Goal: Transaction & Acquisition: Purchase product/service

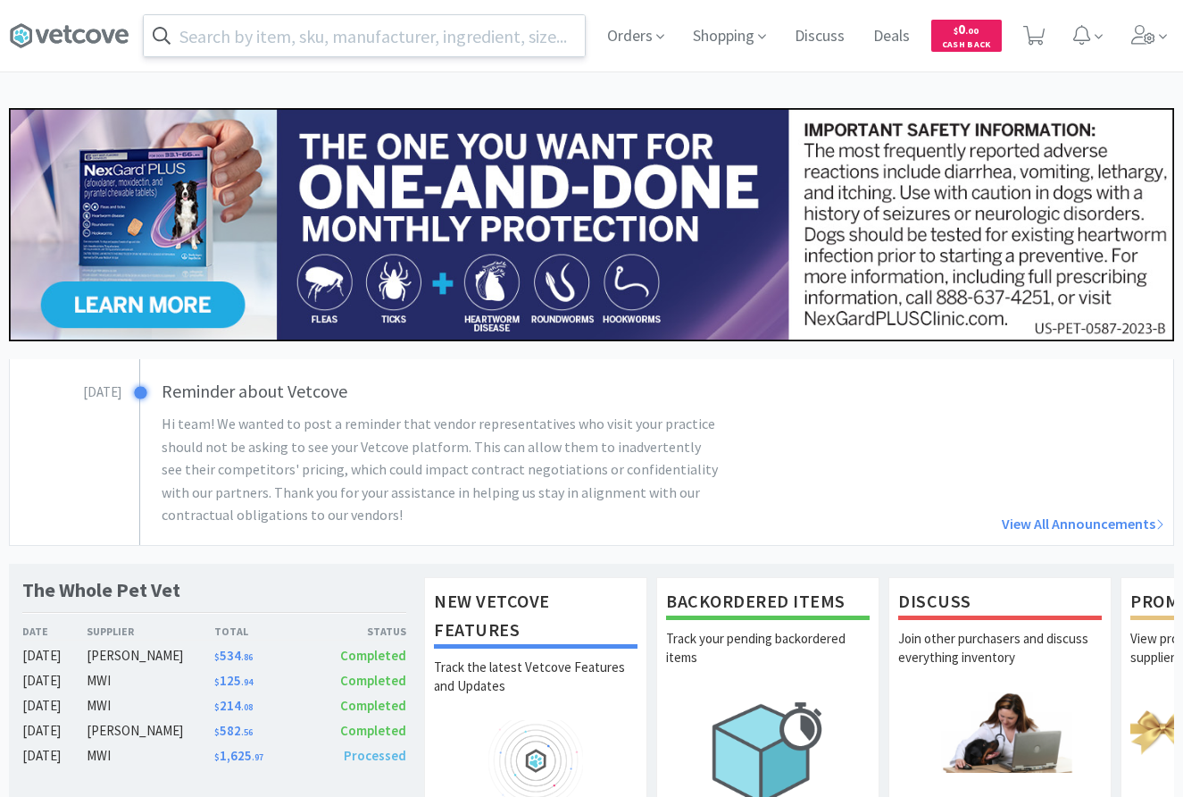
click at [364, 54] on input "text" at bounding box center [364, 35] width 441 height 41
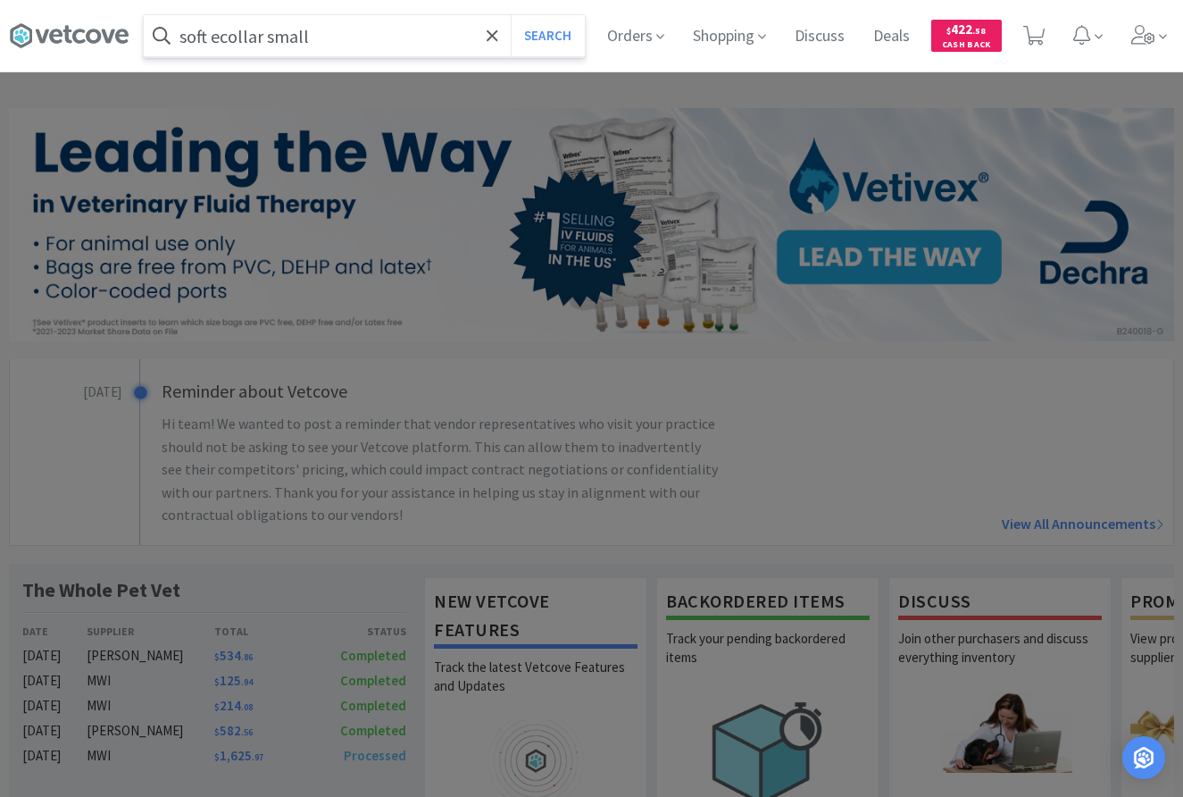
type input "soft ecollar small"
click at [511, 15] on button "Search" at bounding box center [548, 35] width 74 height 41
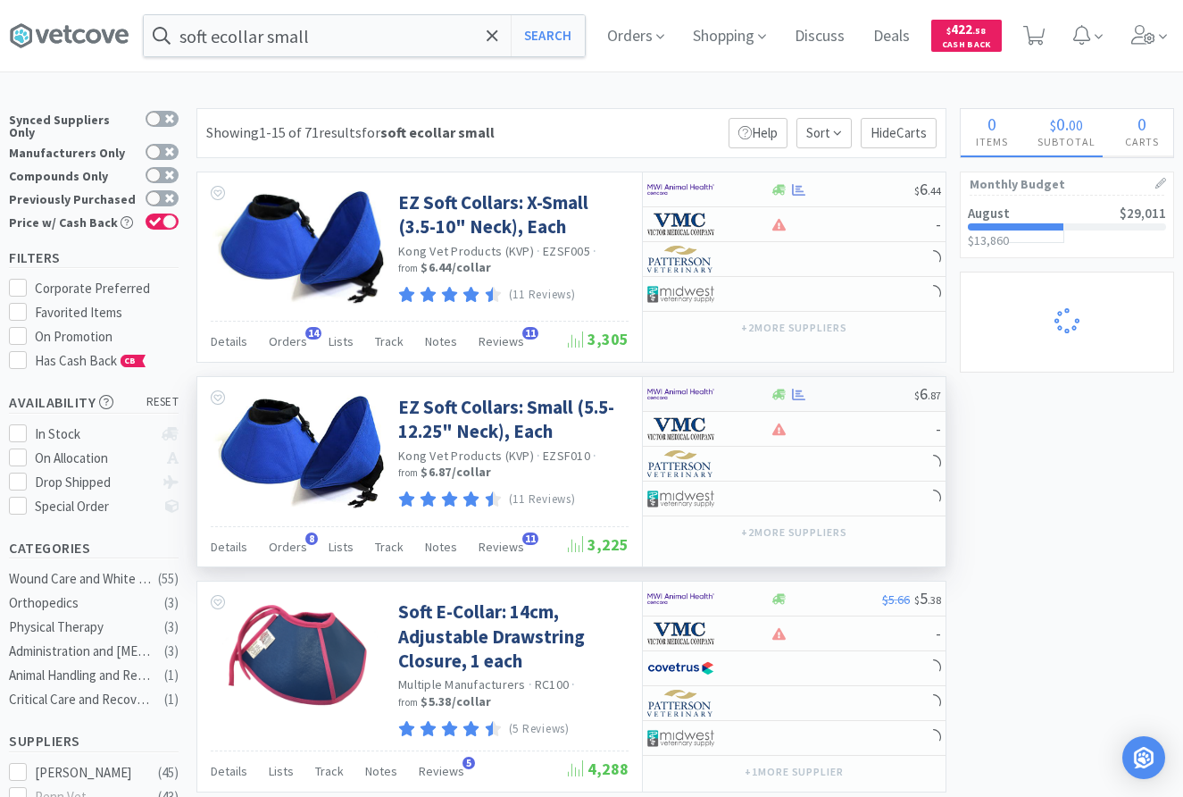
click at [876, 396] on div at bounding box center [842, 394] width 145 height 13
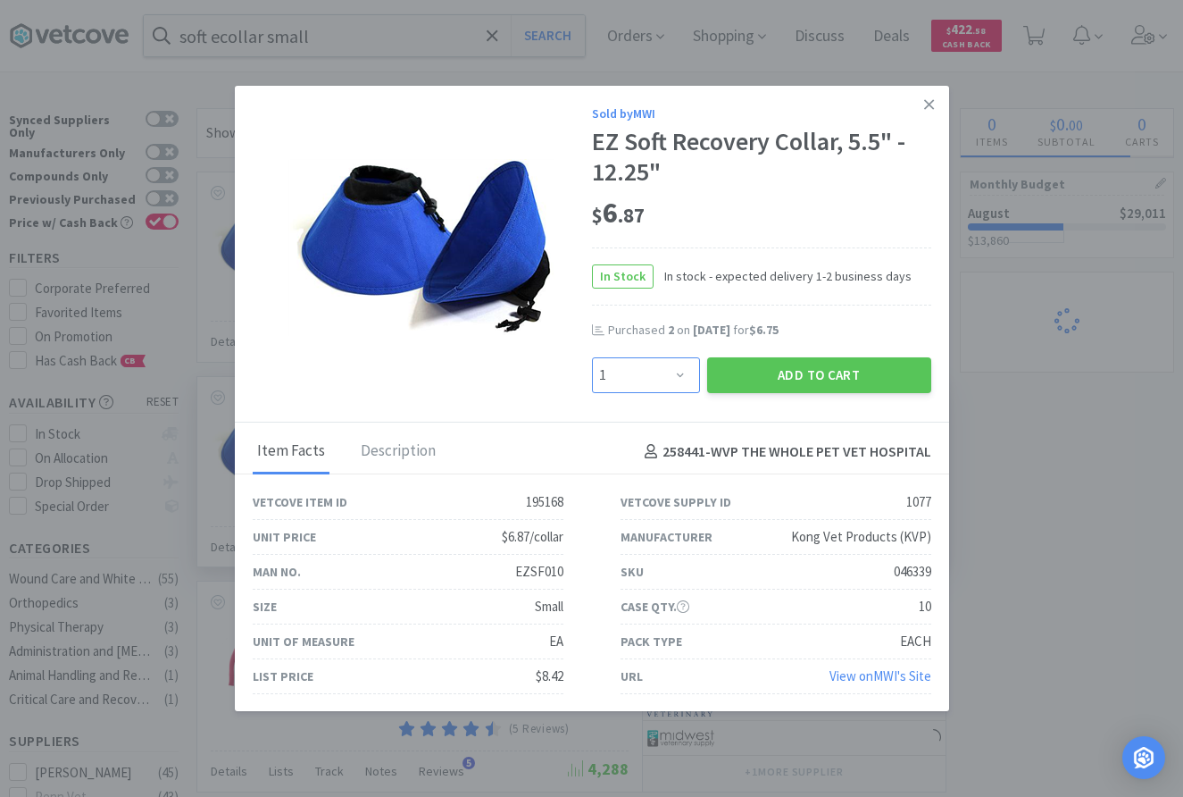
click at [592, 357] on select "Enter Quantity 1 2 3 4 5 6 7 8 9 10 11 12 13 14 15 16 17 18 19 20 Enter Quantity" at bounding box center [646, 375] width 108 height 36
select select "3"
click option "3" at bounding box center [0, 0] width 0 height 0
click at [767, 386] on button "Add to Cart" at bounding box center [819, 375] width 224 height 36
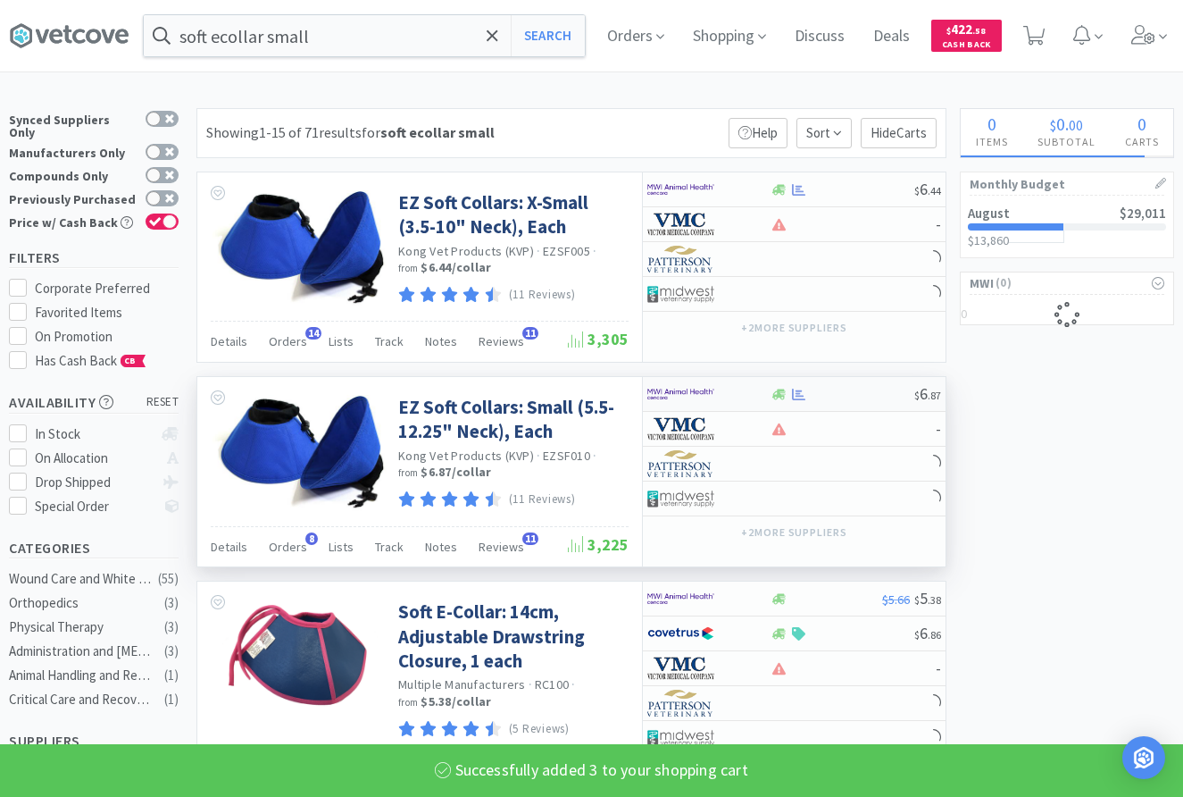
select select "3"
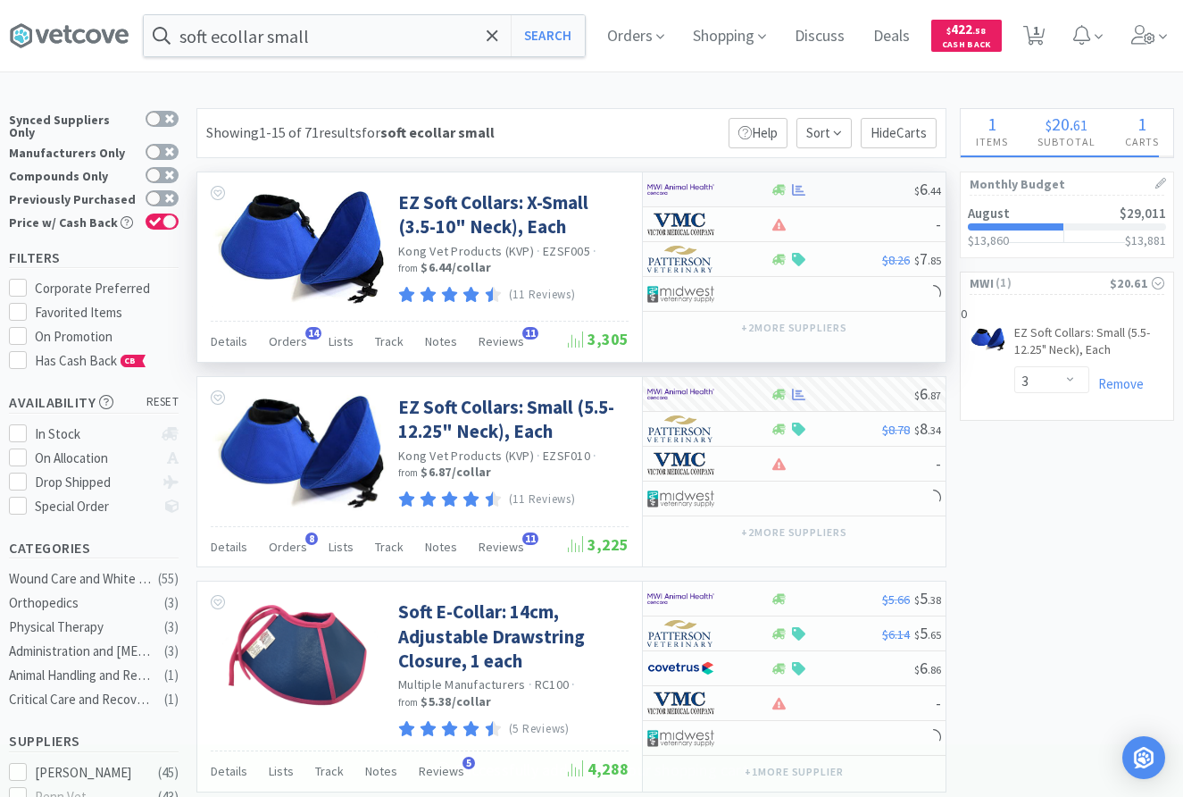
click at [842, 187] on div at bounding box center [842, 189] width 145 height 13
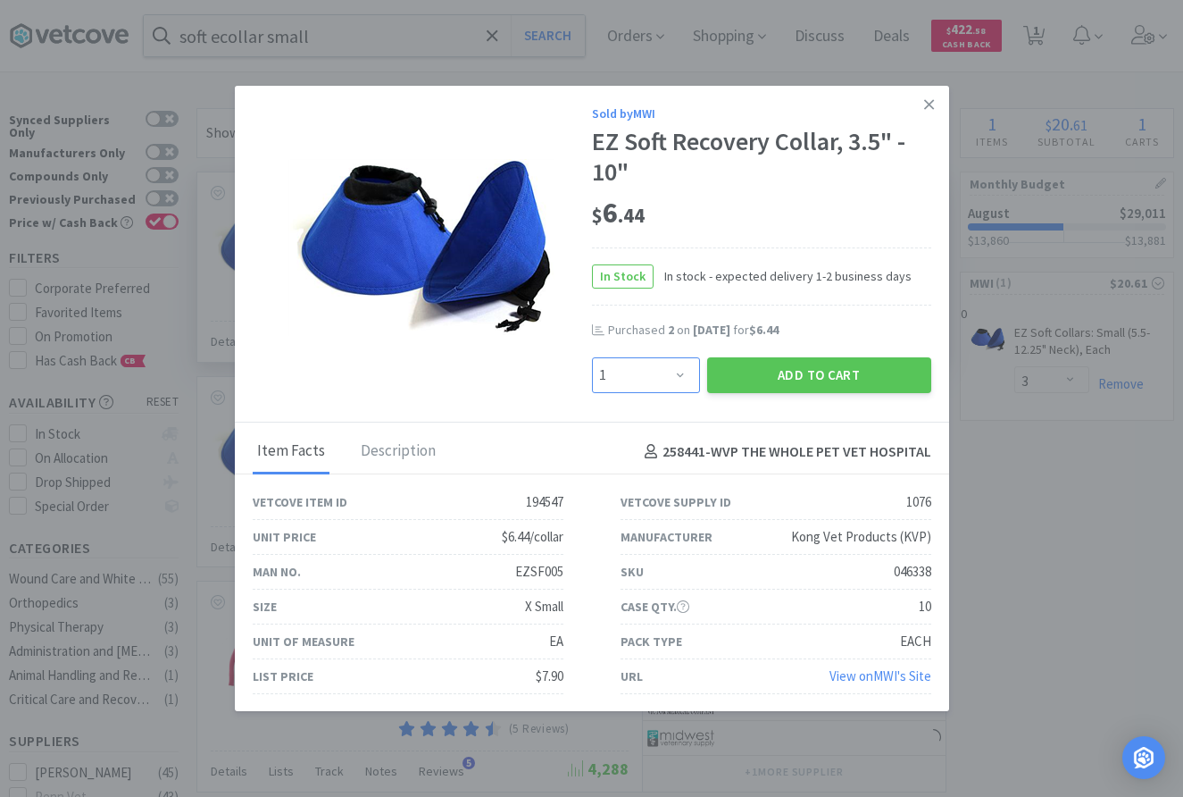
click at [592, 357] on select "Enter Quantity 1 2 3 4 5 6 7 8 9 10 11 12 13 14 15 16 17 18 19 20 Enter Quantity" at bounding box center [646, 375] width 108 height 36
select select "2"
click option "2" at bounding box center [0, 0] width 0 height 0
click at [789, 384] on button "Add to Cart" at bounding box center [819, 375] width 224 height 36
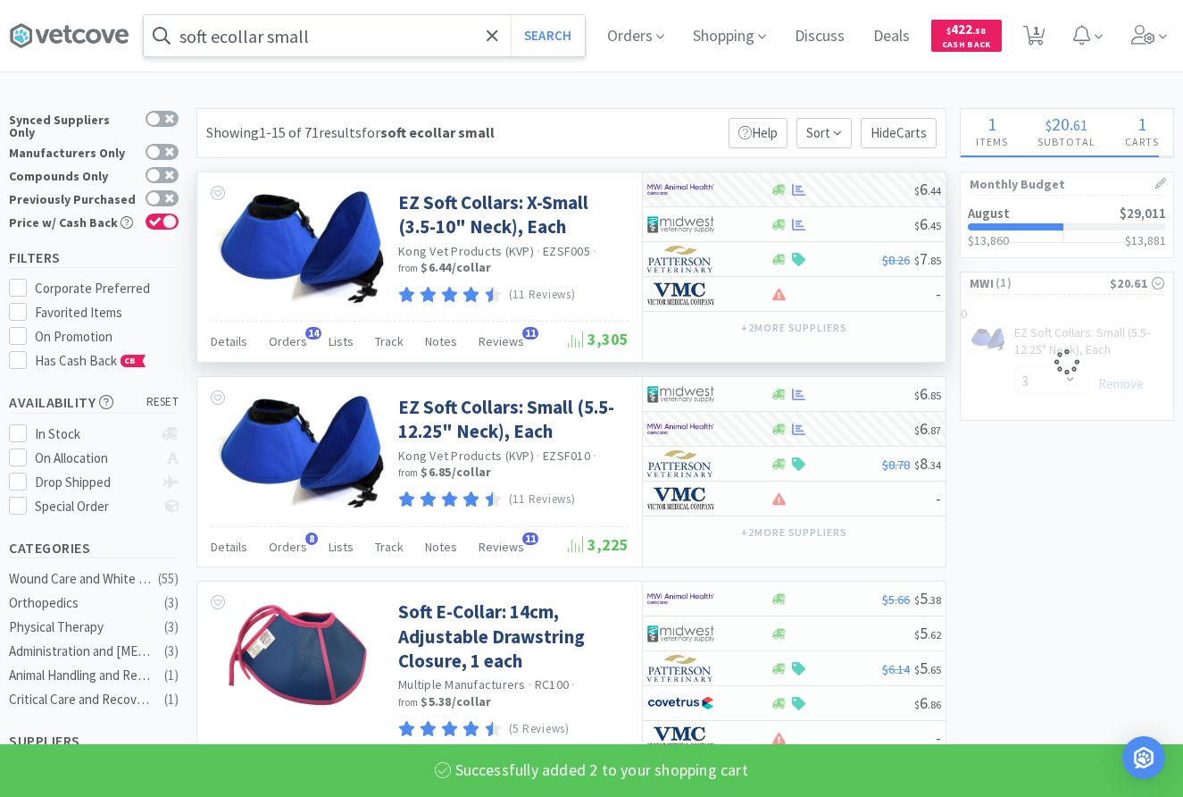
select select "2"
click at [471, 47] on input "soft ecollar small" at bounding box center [364, 35] width 441 height 41
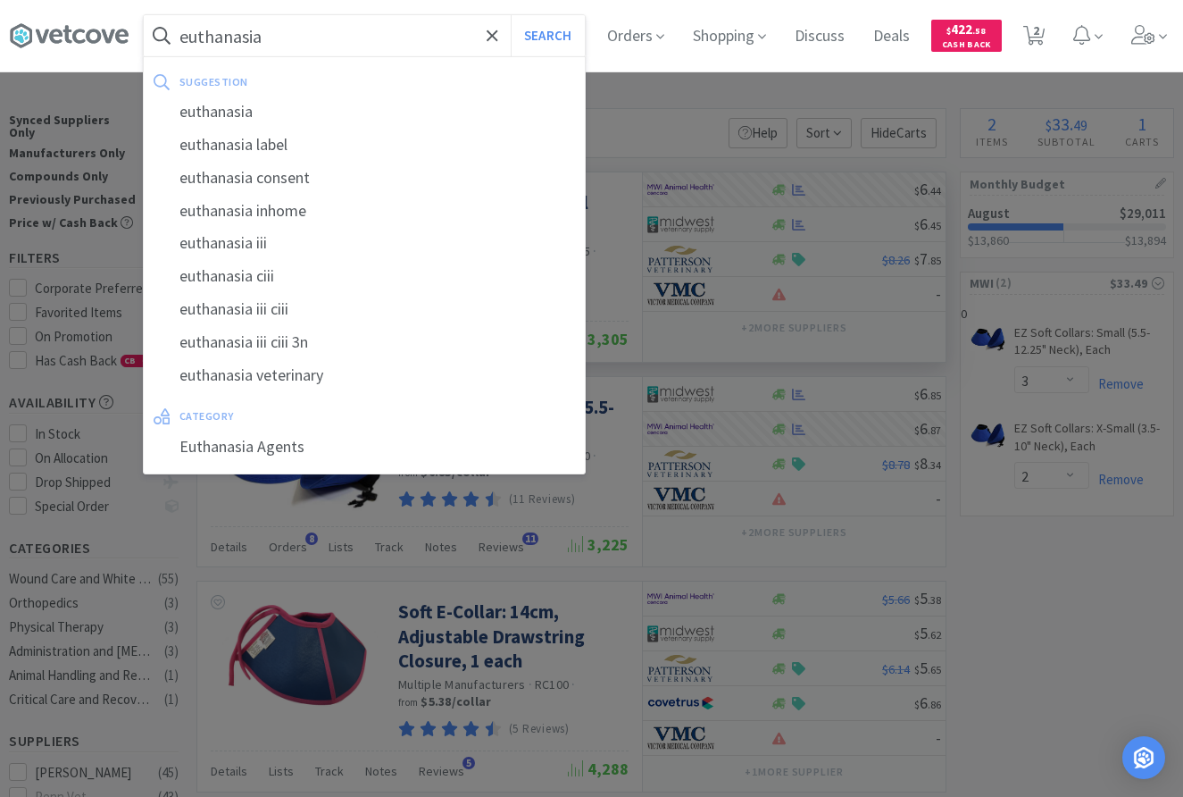
type input "euthanasia"
click at [511, 15] on button "Search" at bounding box center [548, 35] width 74 height 41
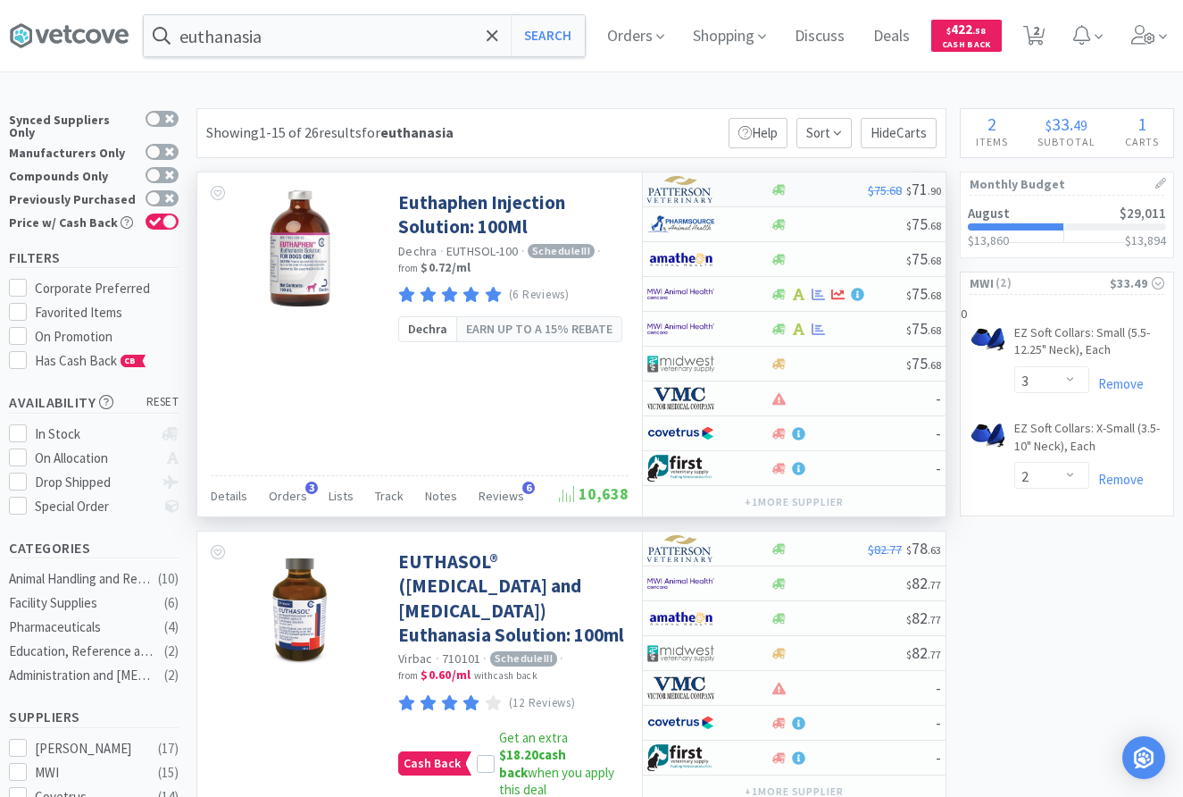
click at [806, 188] on div at bounding box center [819, 189] width 98 height 13
select select "1"
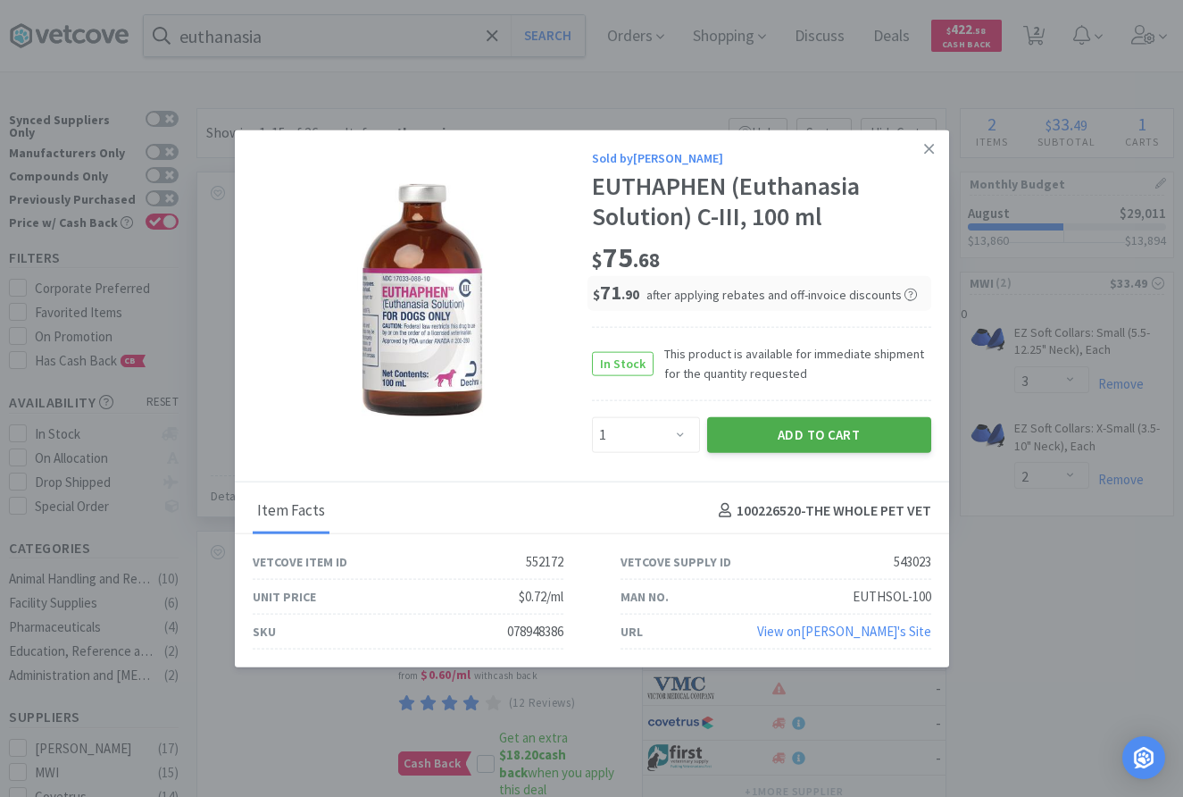
click at [756, 440] on button "Add to Cart" at bounding box center [819, 434] width 224 height 36
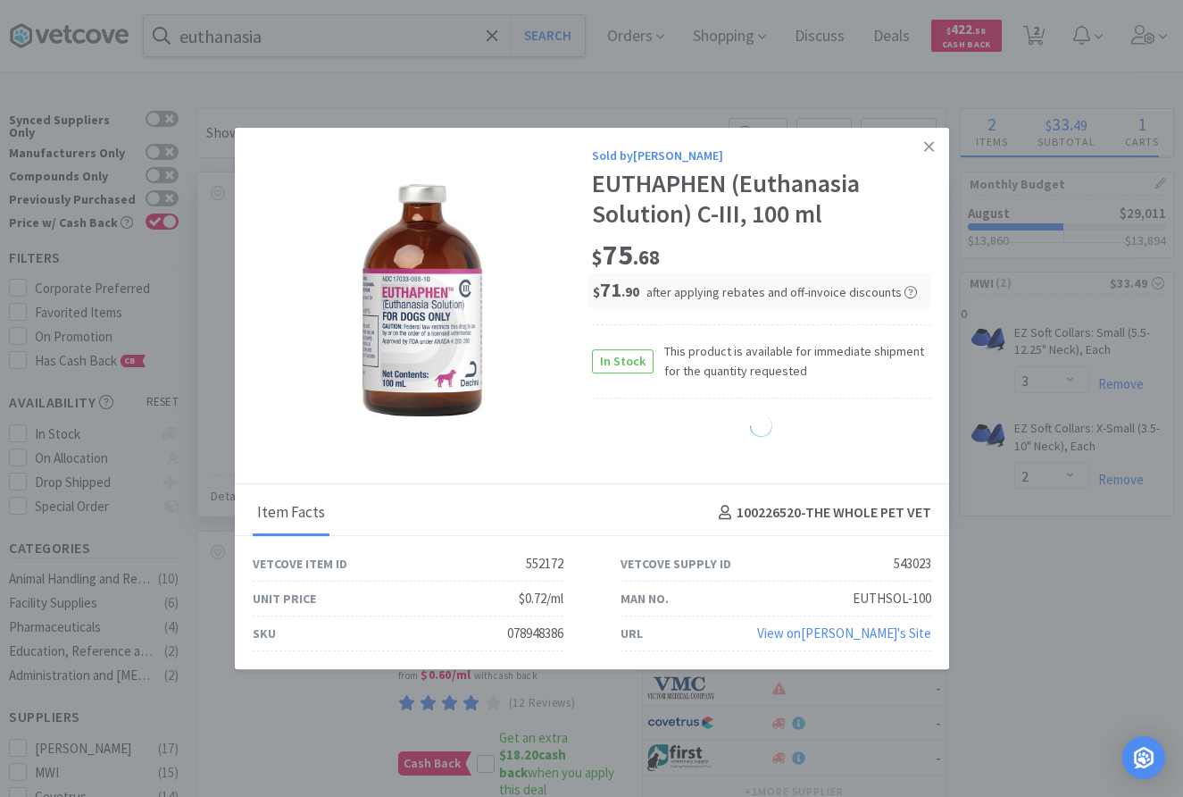
select select "1"
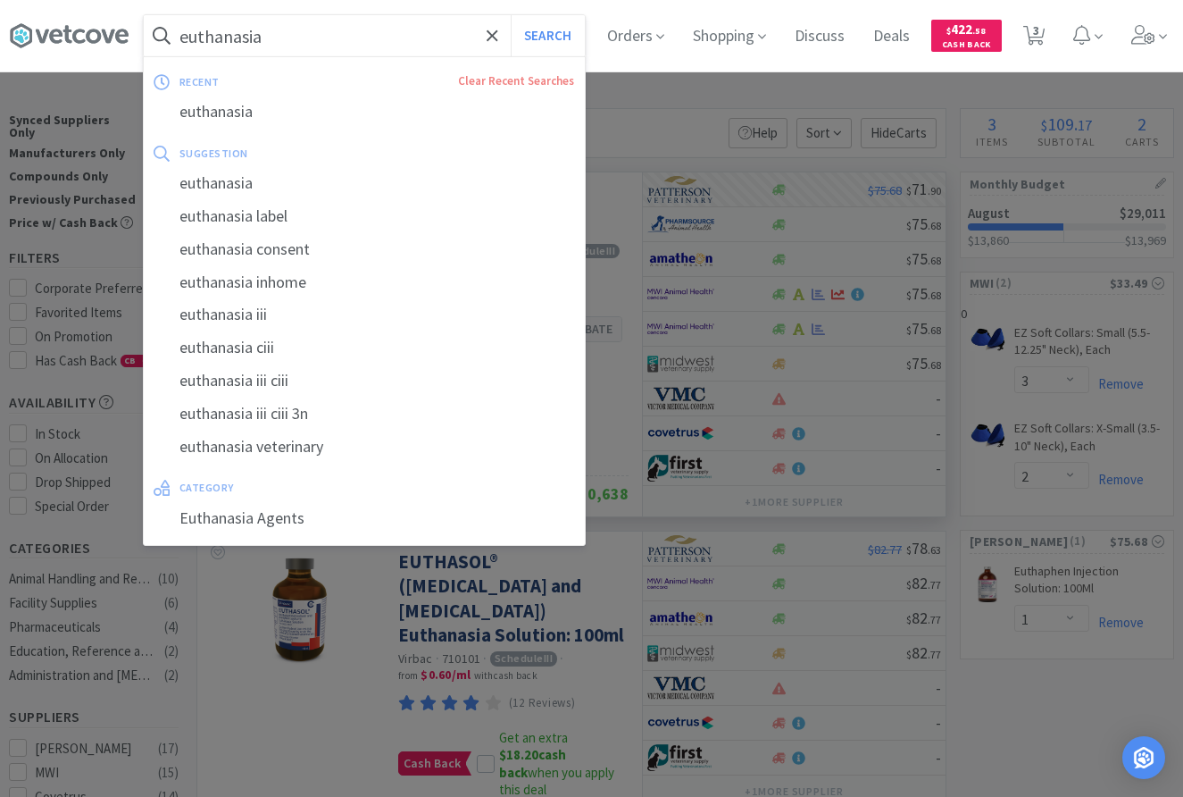
click at [400, 25] on input "euthanasia" at bounding box center [364, 35] width 441 height 41
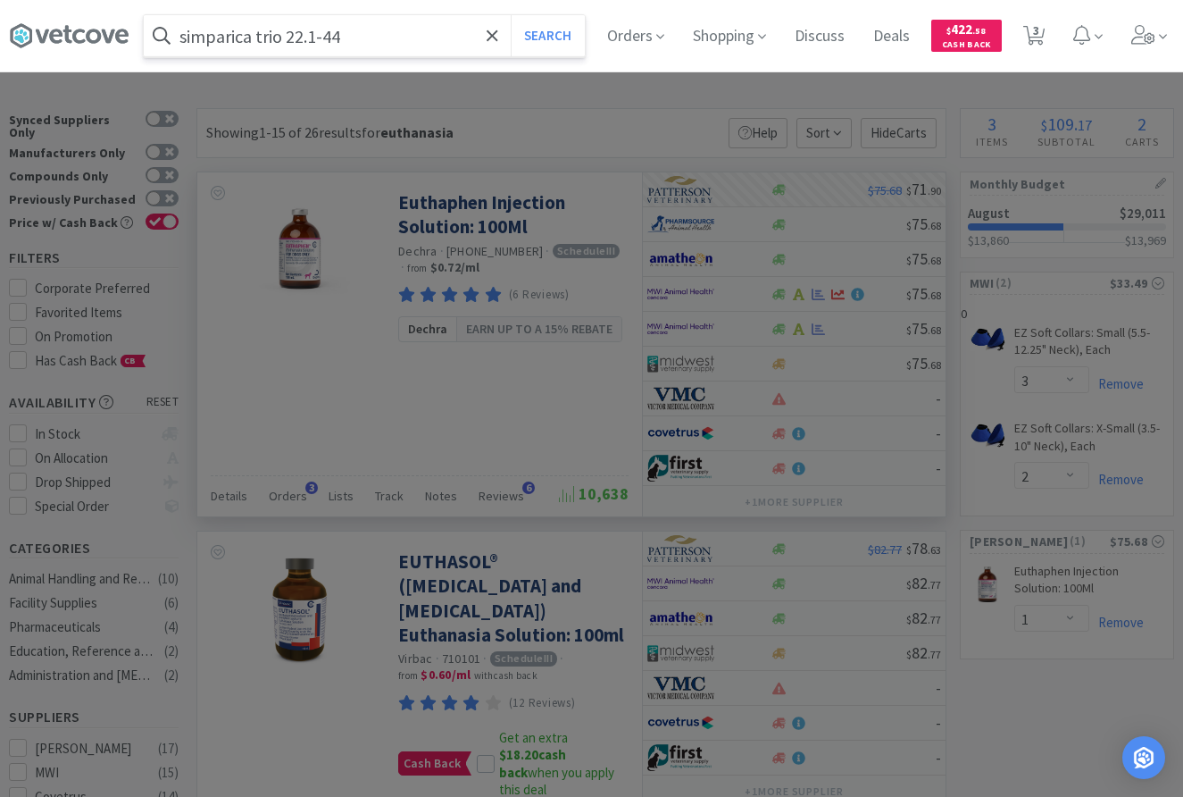
type input "simparica trio 22.1-44"
click at [511, 15] on button "Search" at bounding box center [548, 35] width 74 height 41
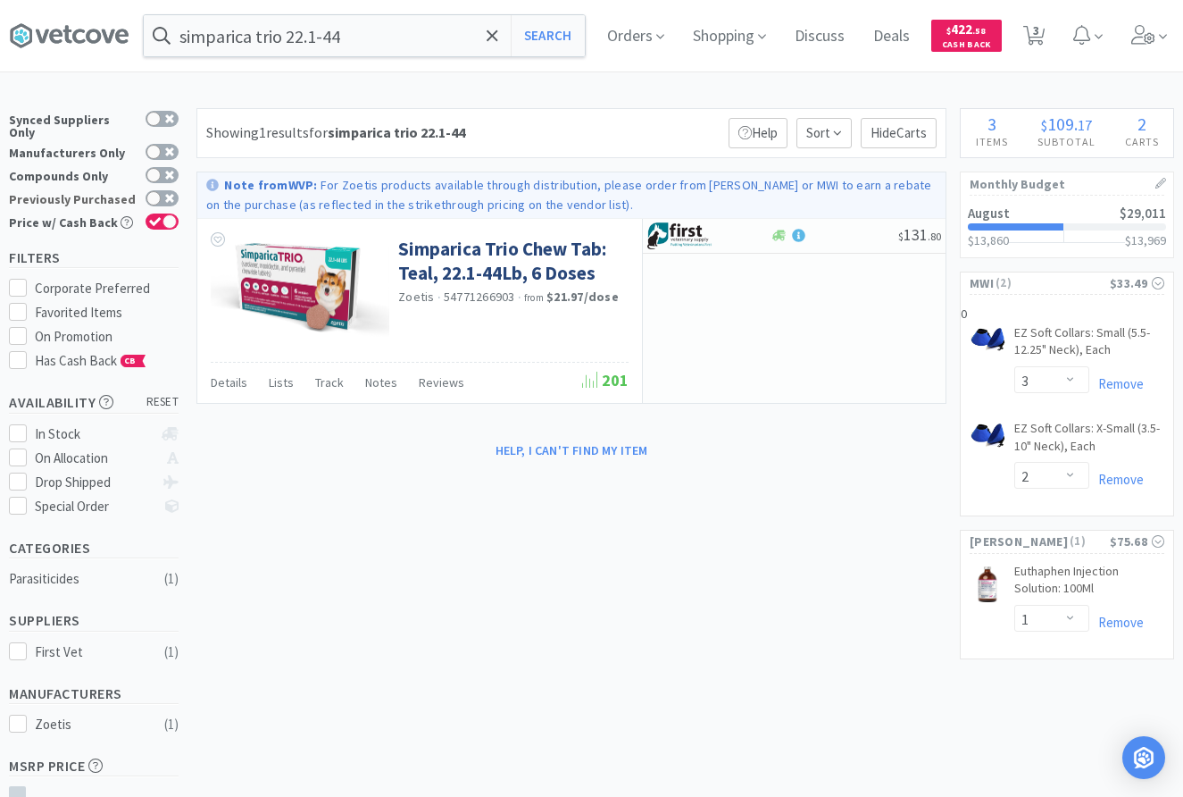
click at [163, 190] on label "Previously Purchased" at bounding box center [94, 199] width 170 height 18
click at [179, 210] on input "Previously Purchased" at bounding box center [179, 210] width 1 height 1
checkbox input "true"
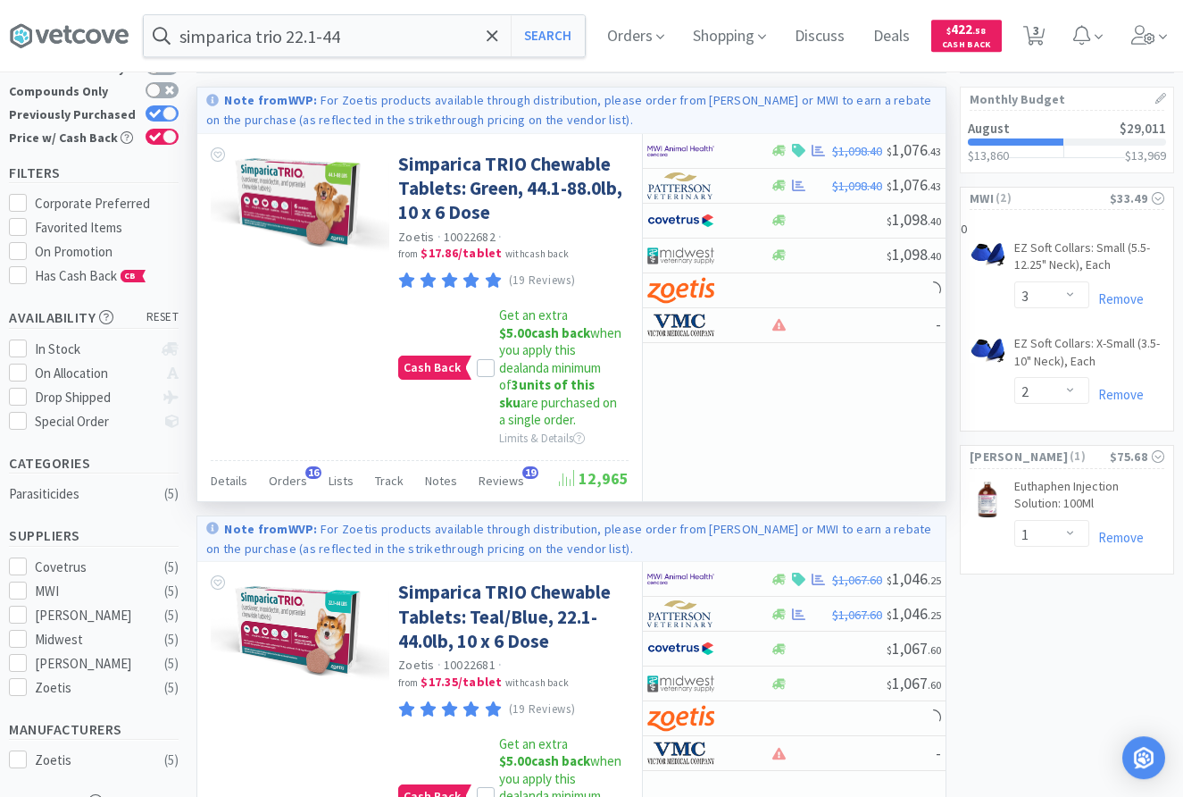
scroll to position [182, 0]
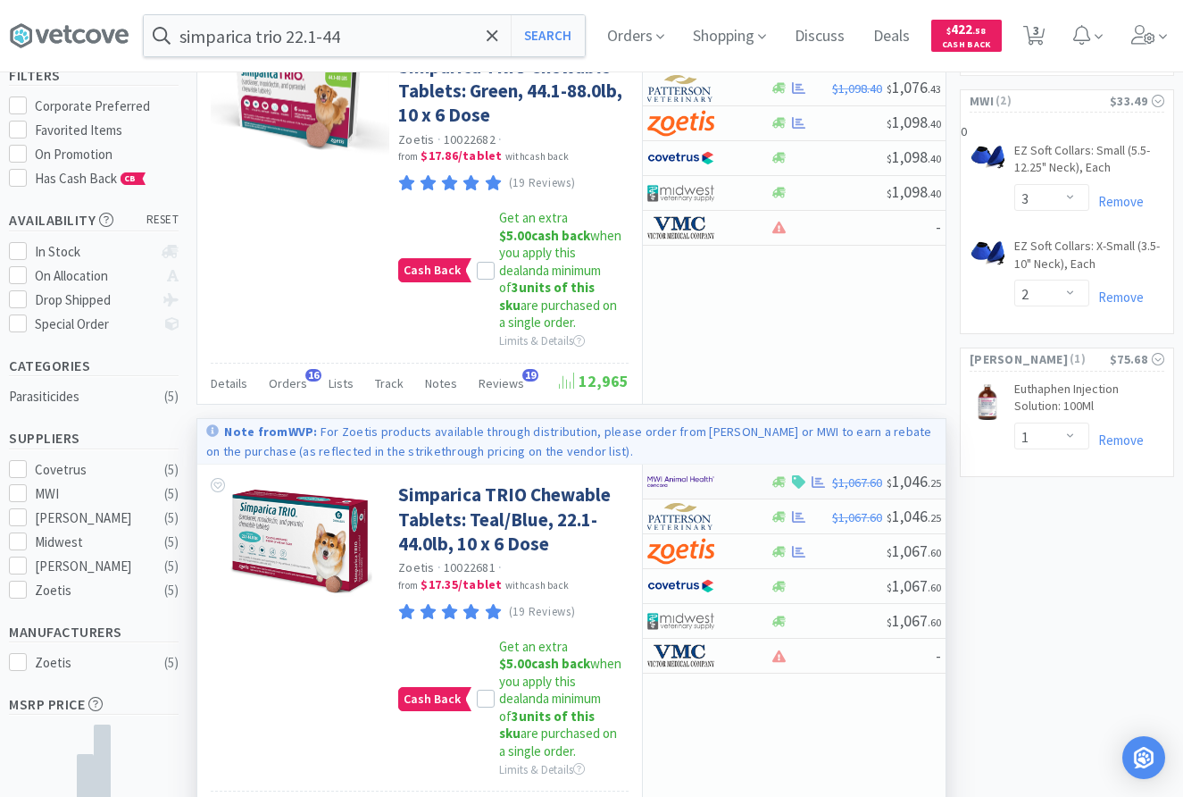
click at [720, 492] on div at bounding box center [696, 481] width 98 height 30
select select "2"
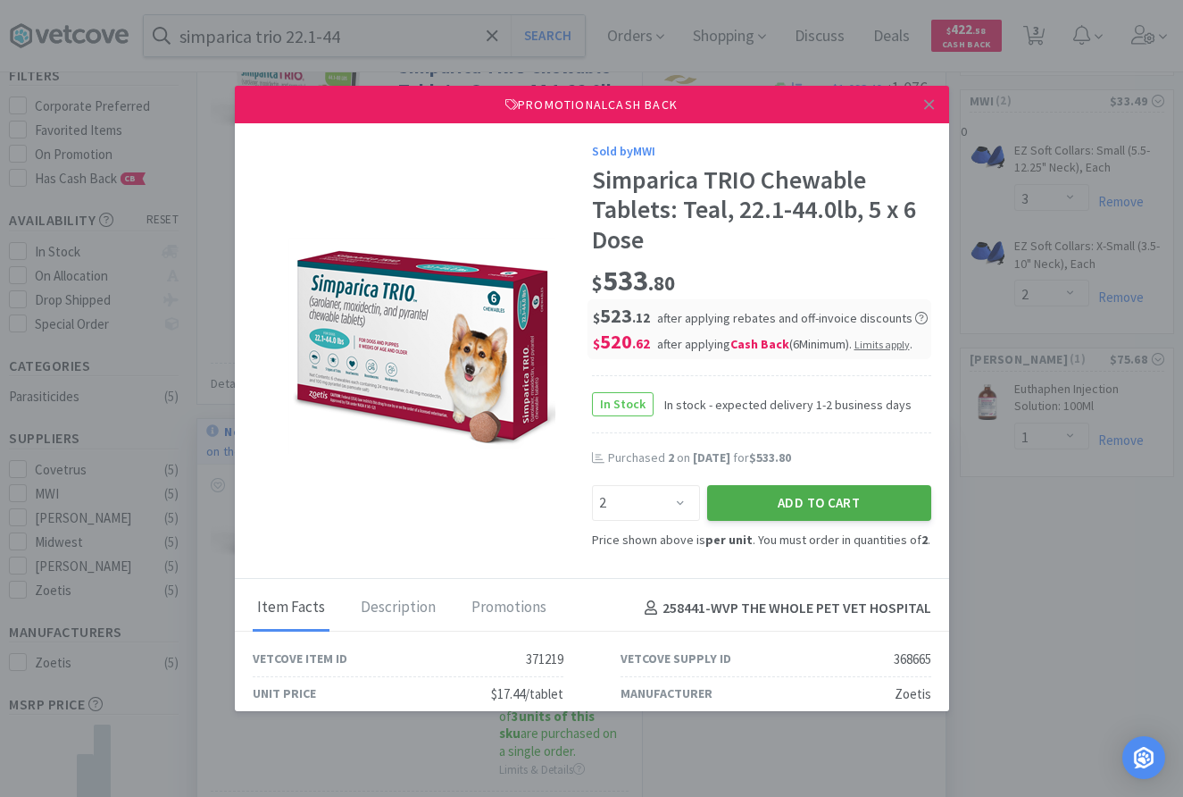
click at [823, 505] on button "Add to Cart" at bounding box center [819, 503] width 224 height 36
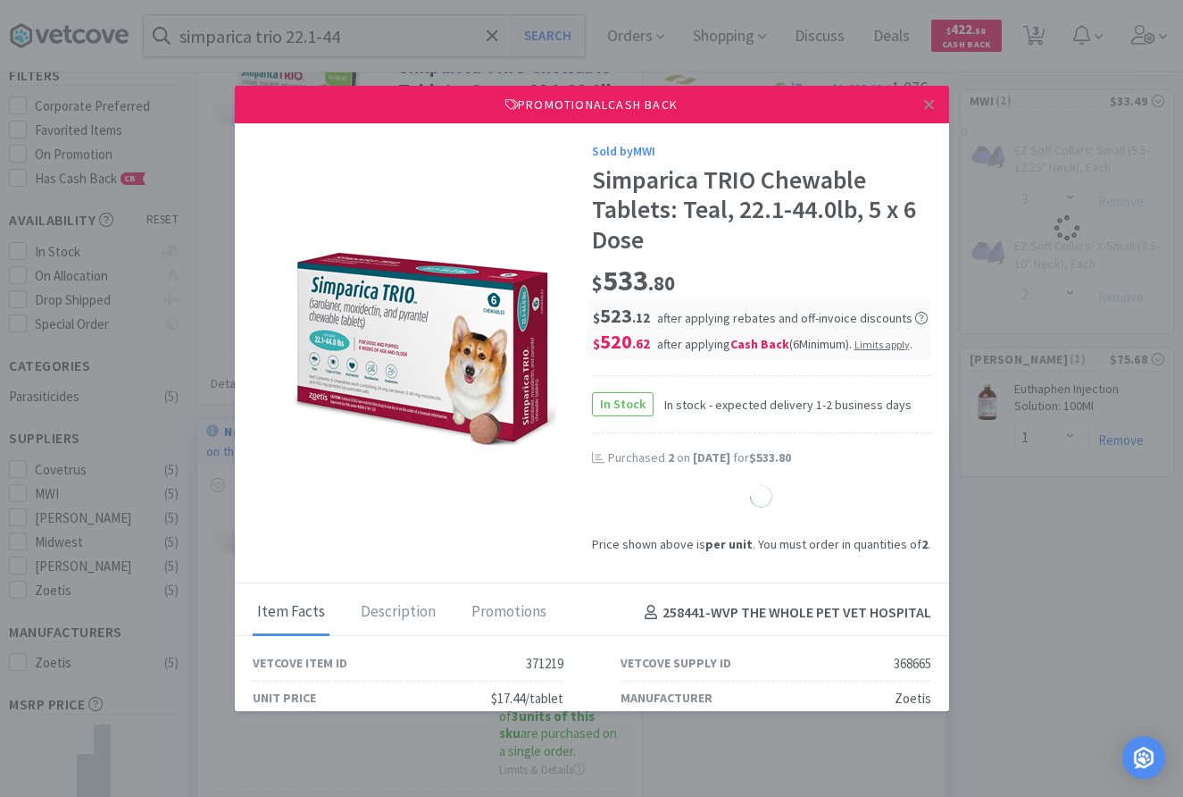
select select "1"
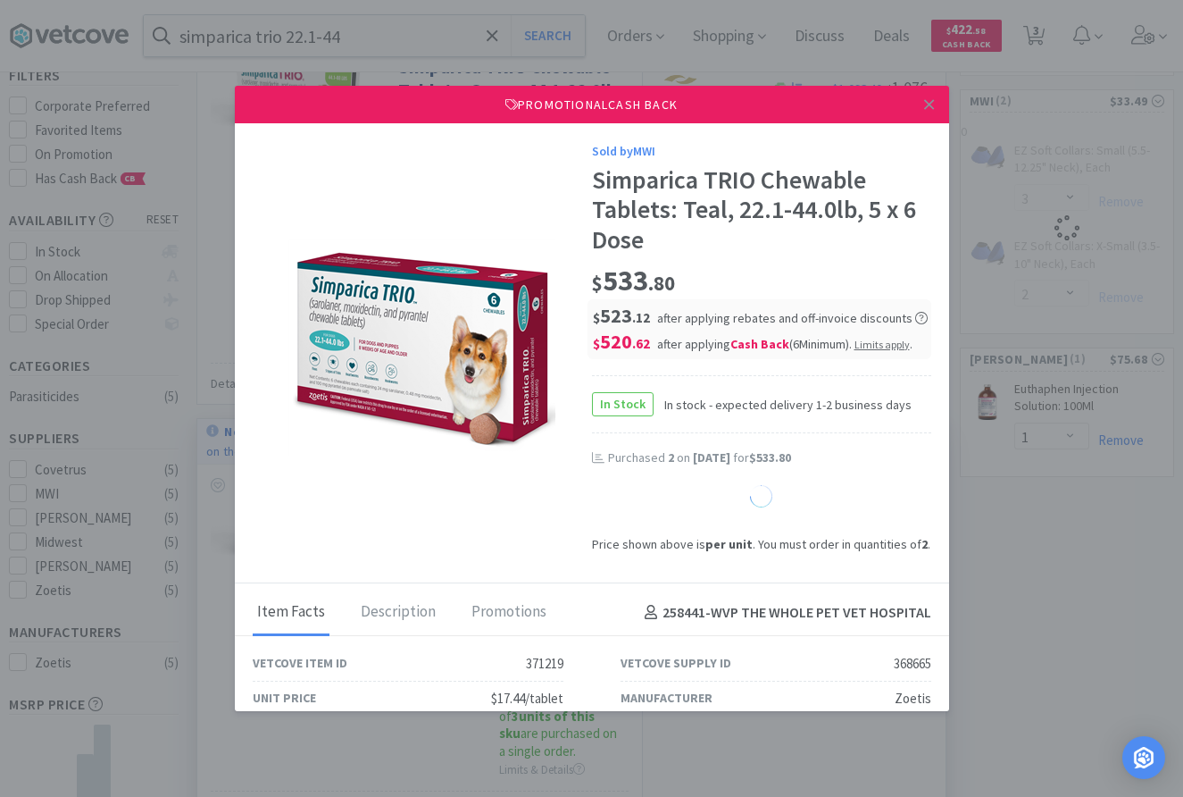
select select "1"
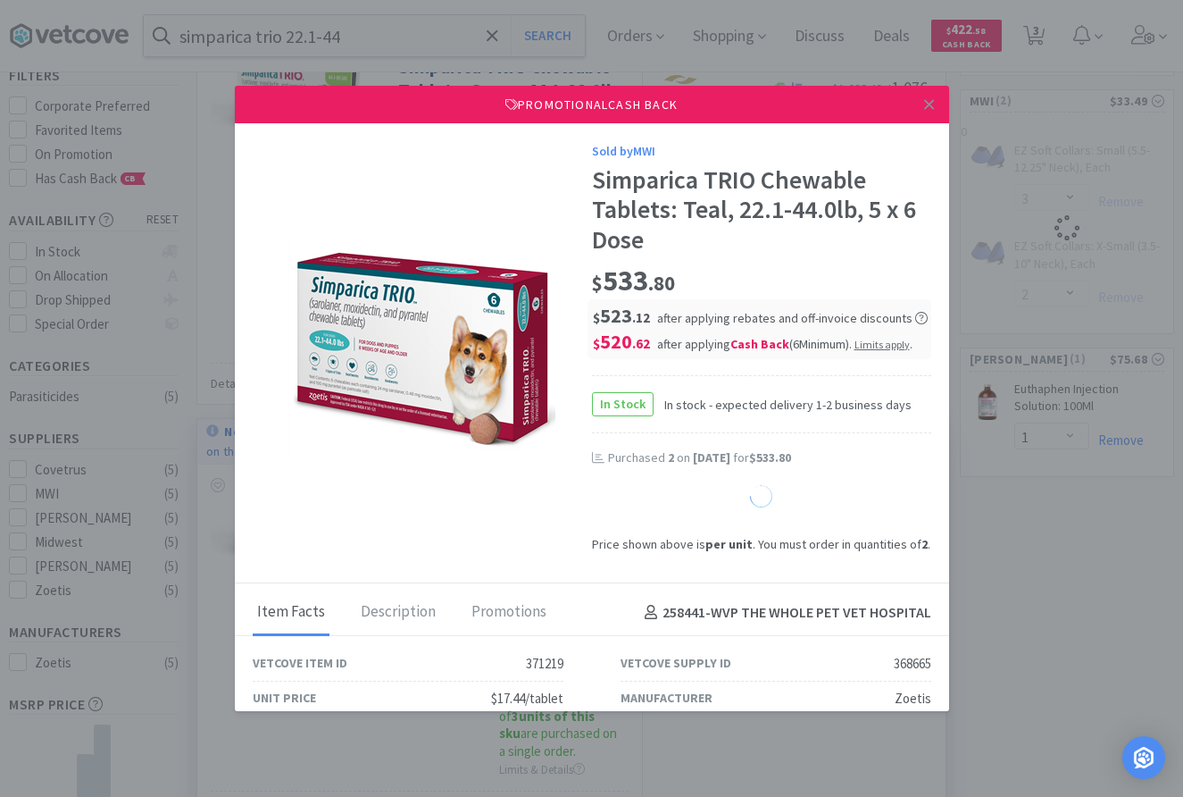
select select "1"
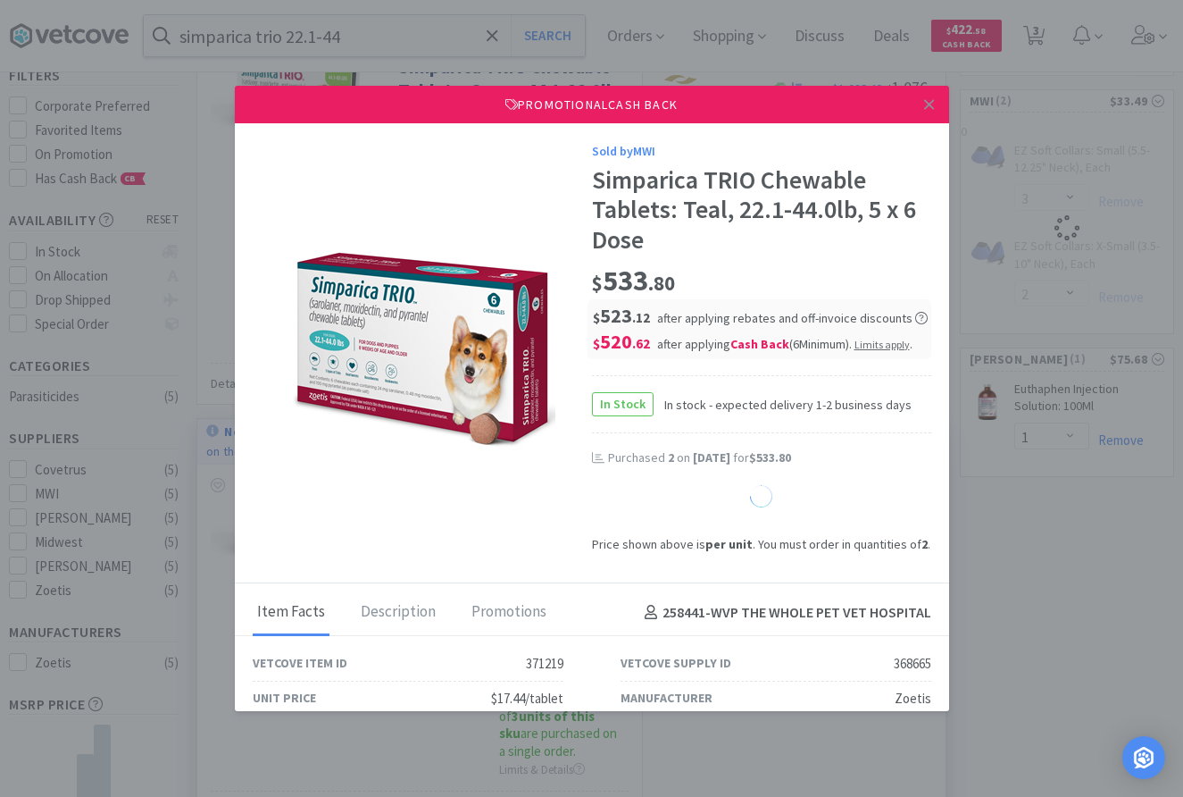
select select "1"
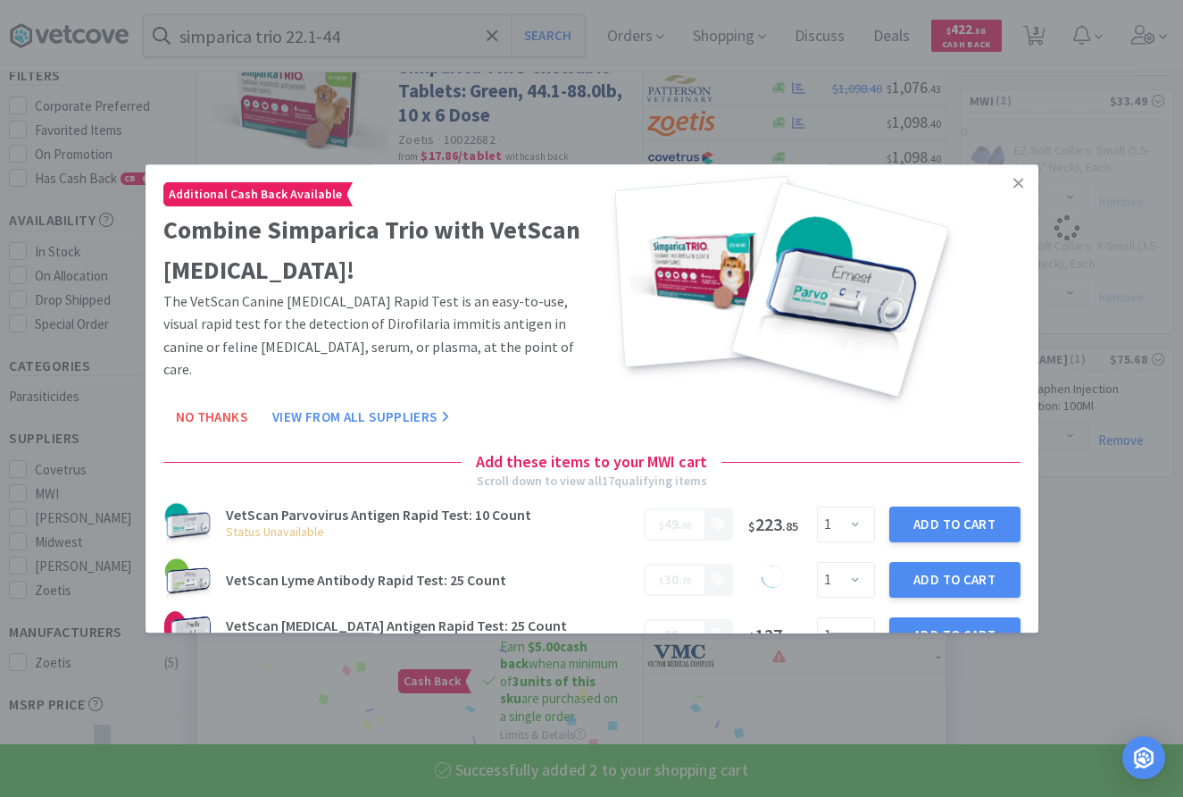
select select "2"
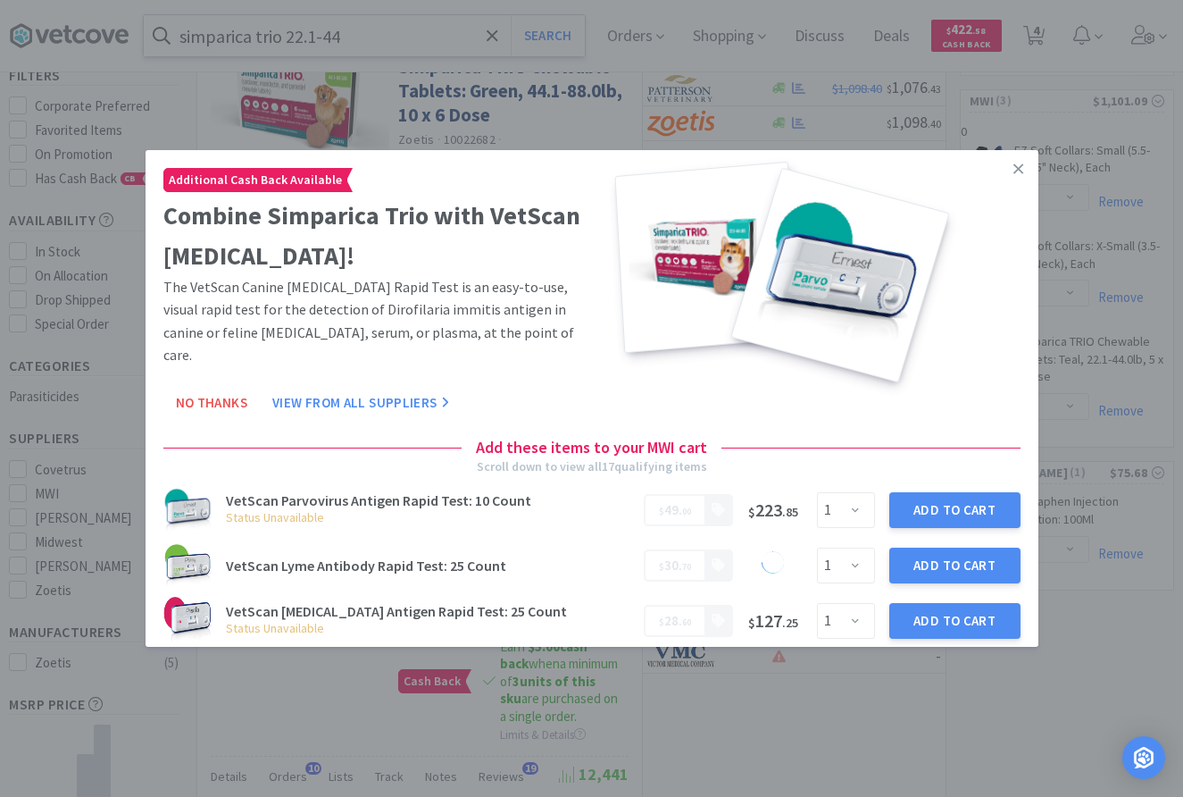
drag, startPoint x: 370, startPoint y: 9, endPoint x: 379, endPoint y: 32, distance: 24.9
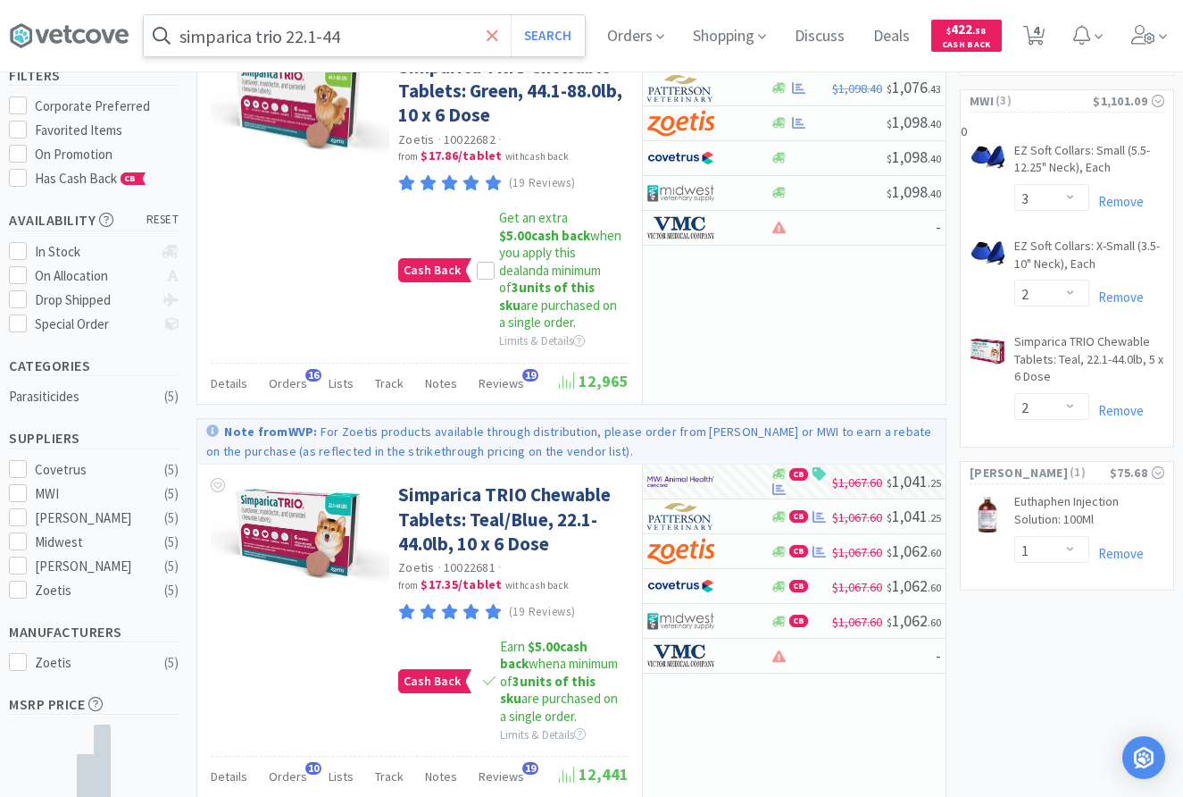
click at [487, 31] on icon at bounding box center [493, 36] width 12 height 18
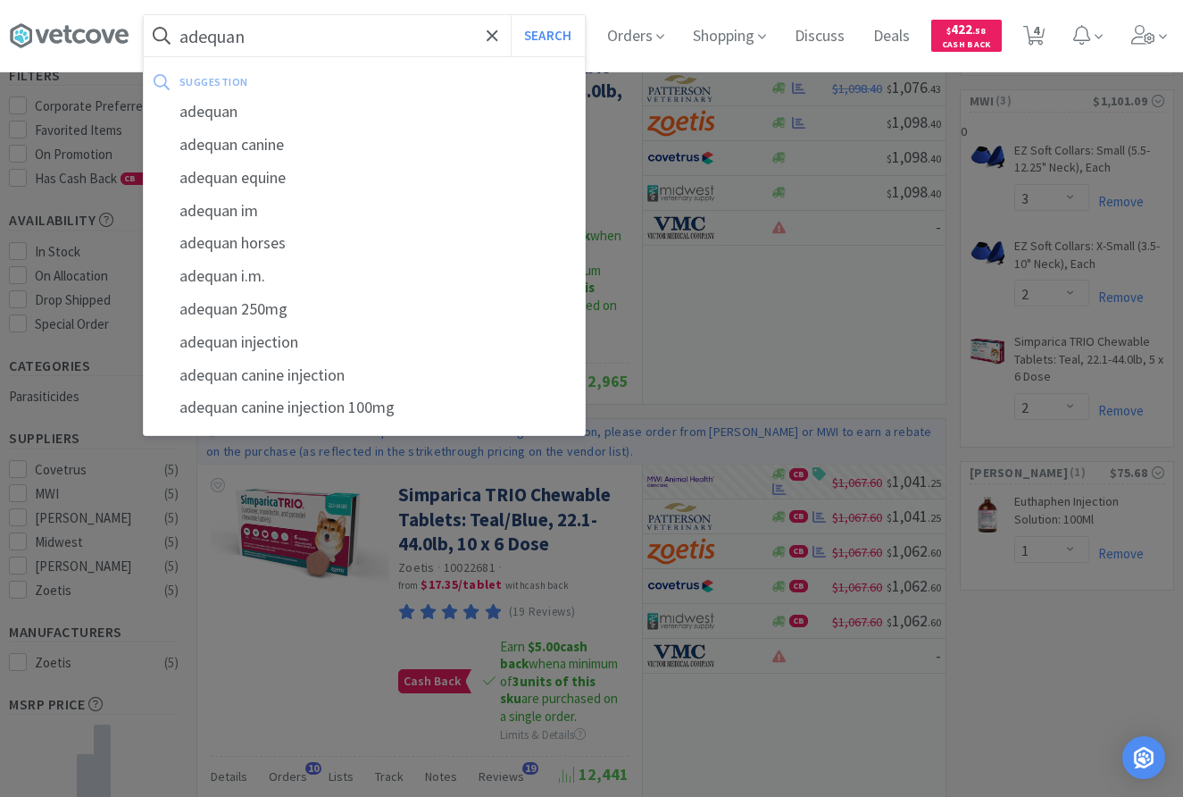
type input "adequan"
click at [511, 15] on button "Search" at bounding box center [548, 35] width 74 height 41
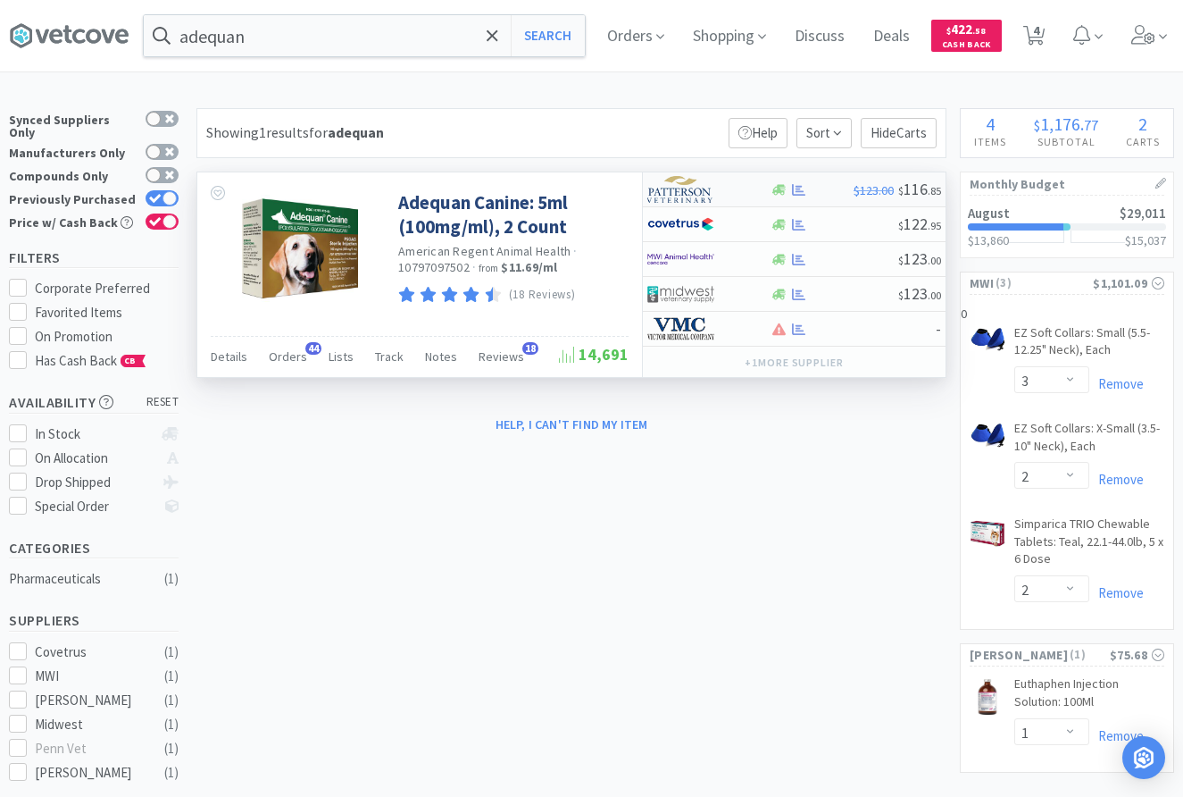
click at [728, 191] on div at bounding box center [696, 189] width 98 height 30
select select "1"
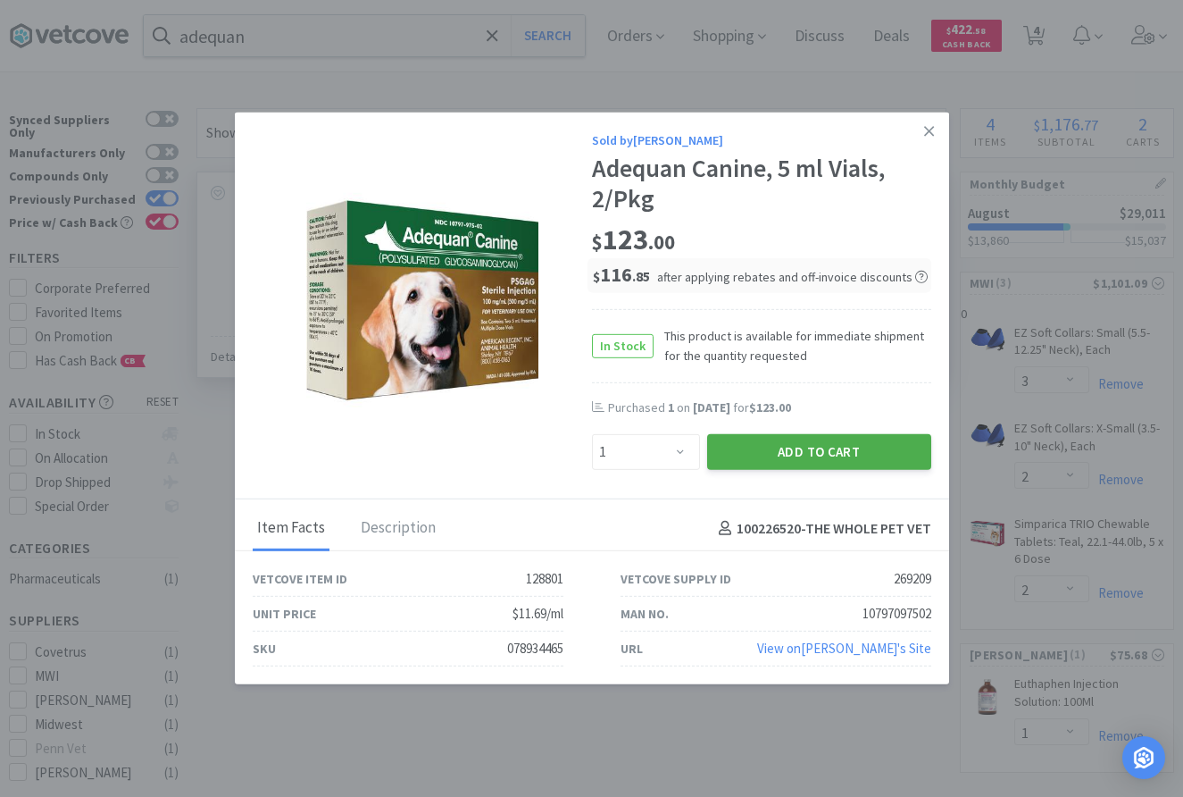
click at [804, 455] on button "Add to Cart" at bounding box center [819, 452] width 224 height 36
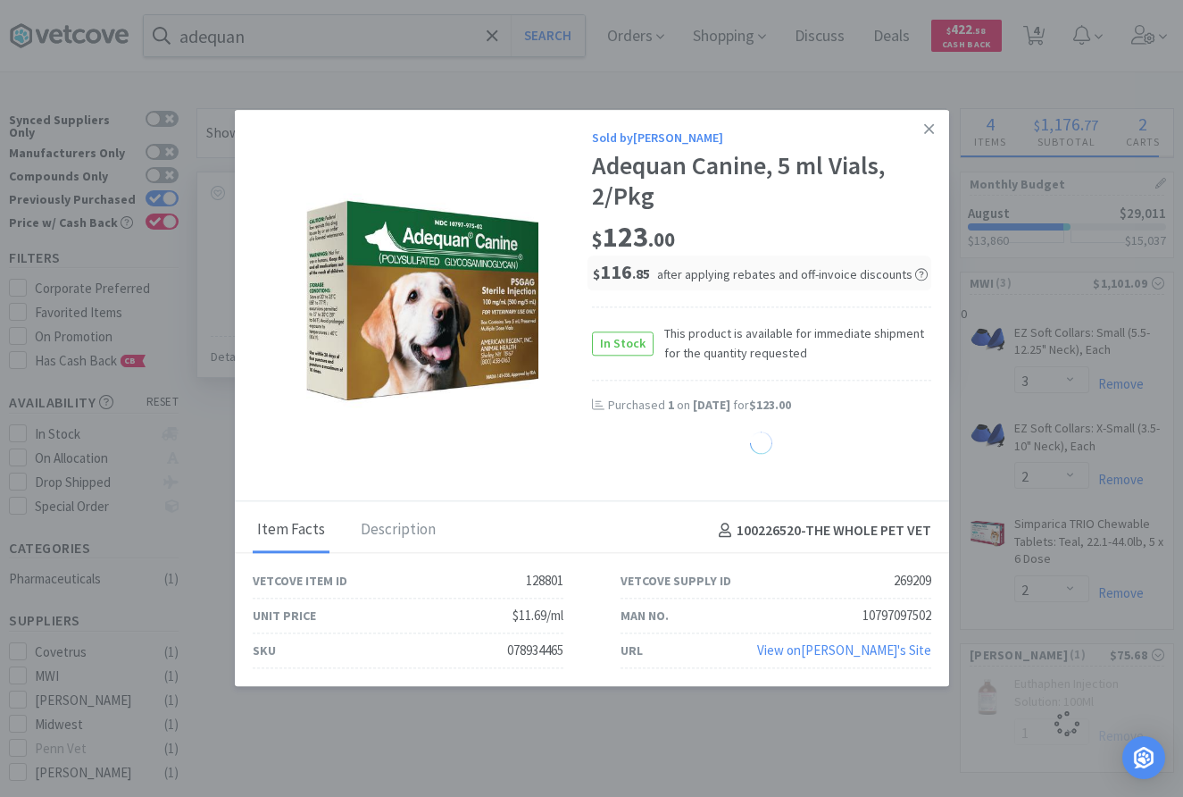
select select "1"
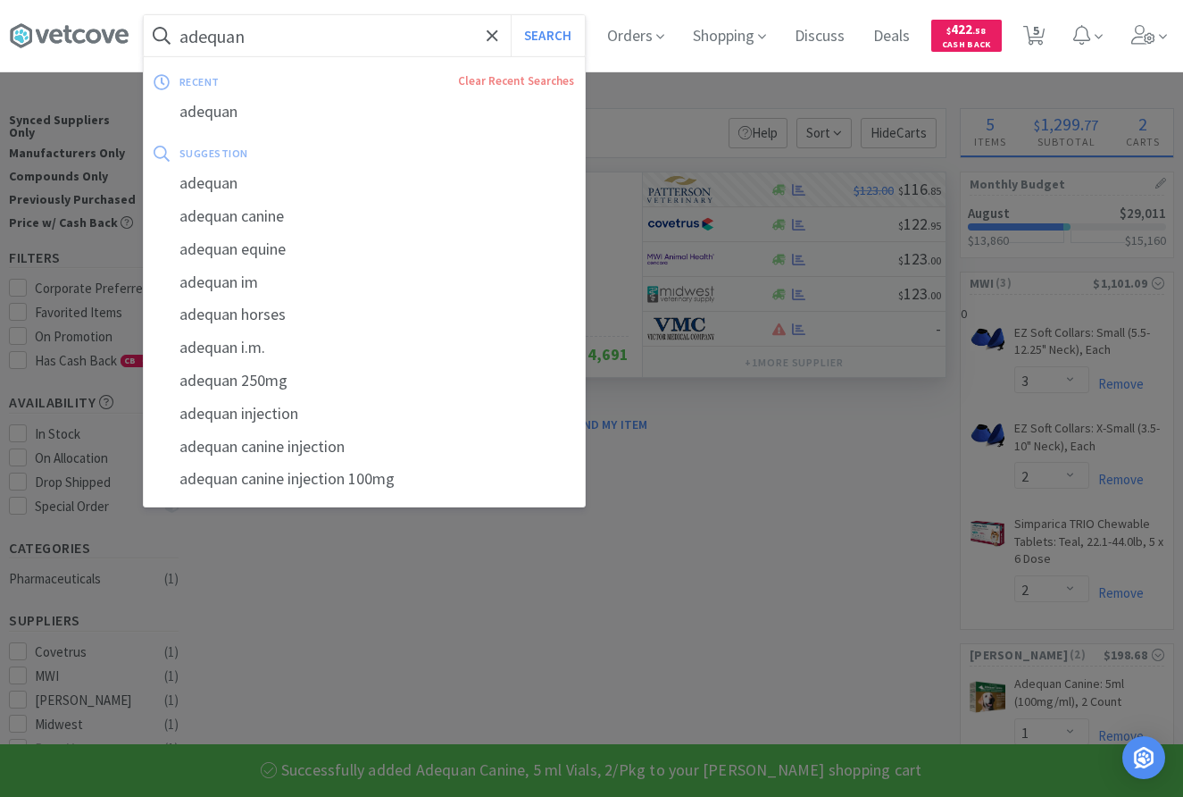
click at [430, 41] on input "adequan" at bounding box center [364, 35] width 441 height 41
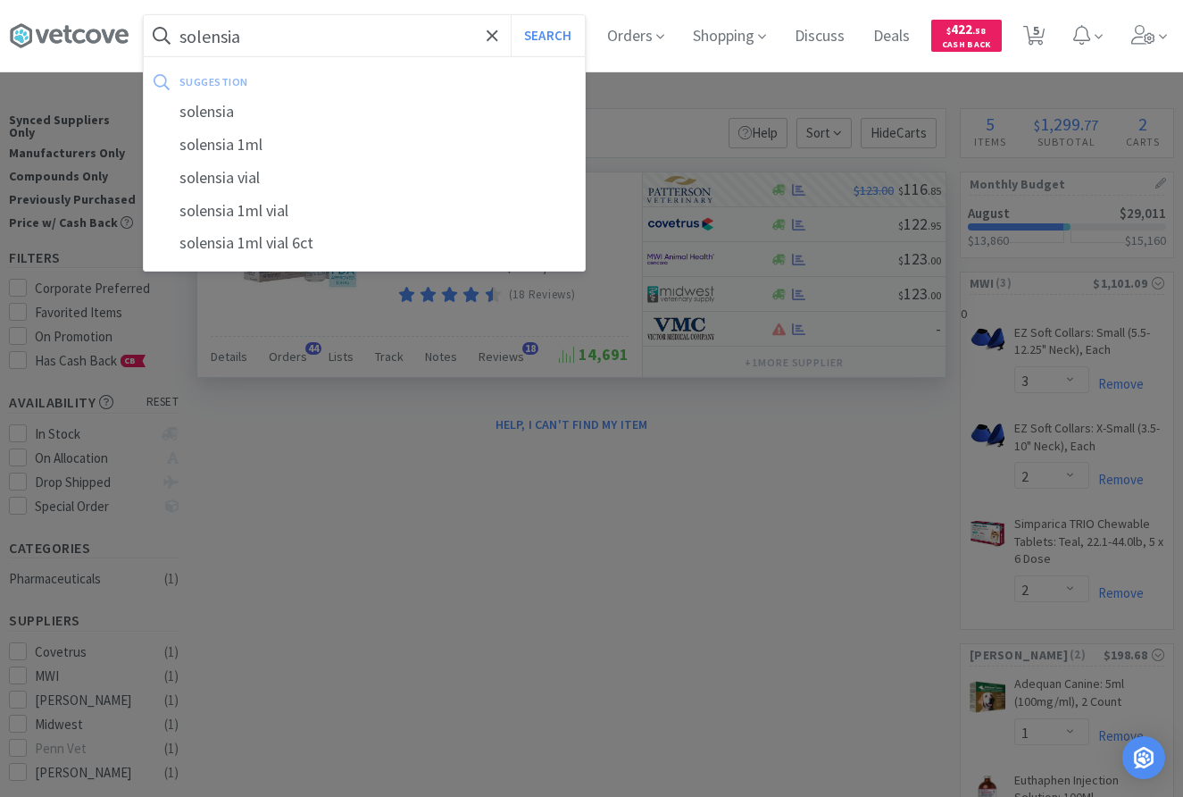
type input "solensia"
click at [511, 15] on button "Search" at bounding box center [548, 35] width 74 height 41
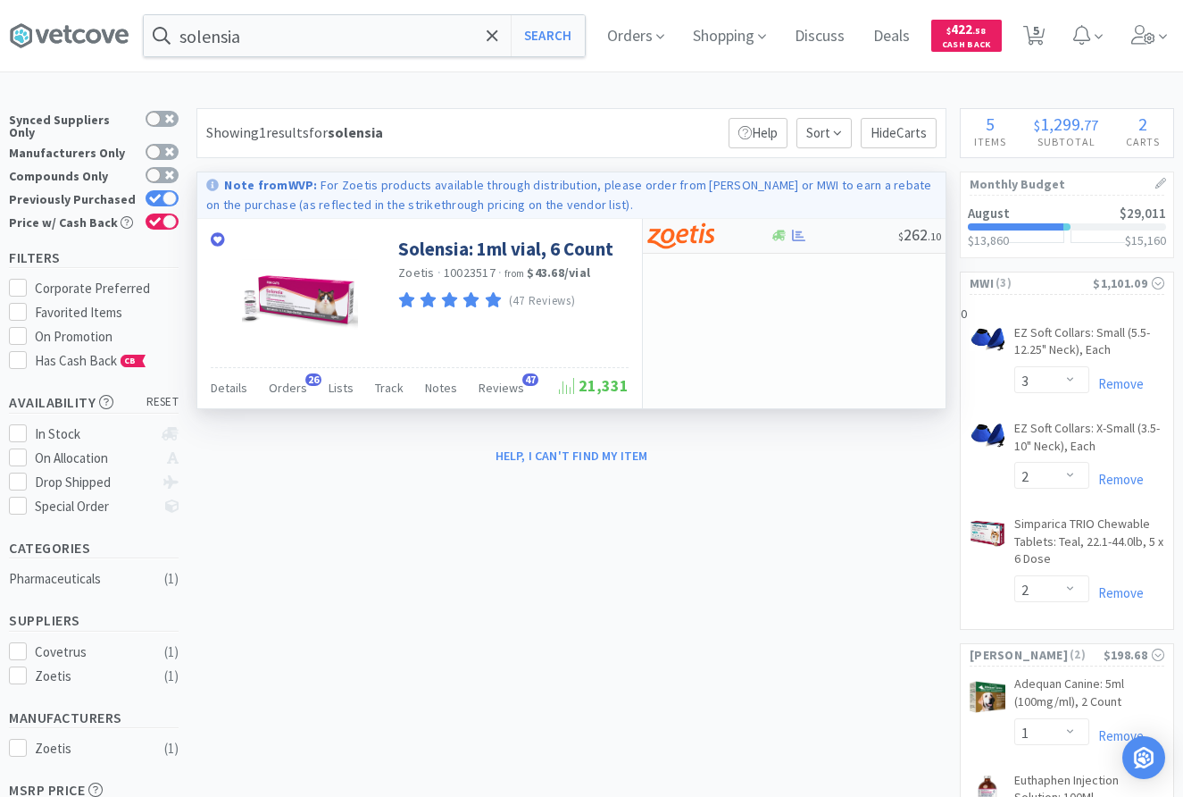
click at [852, 238] on div at bounding box center [834, 235] width 129 height 13
select select "1"
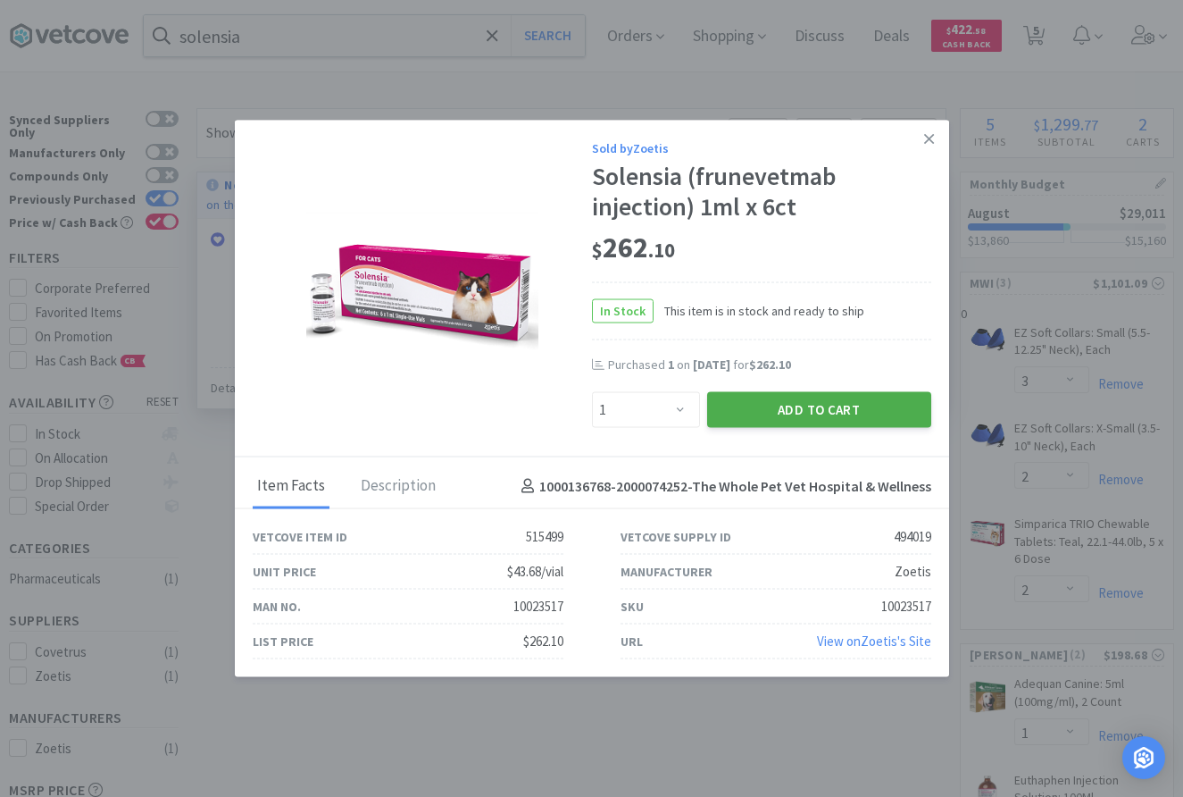
click at [764, 405] on button "Add to Cart" at bounding box center [819, 409] width 224 height 36
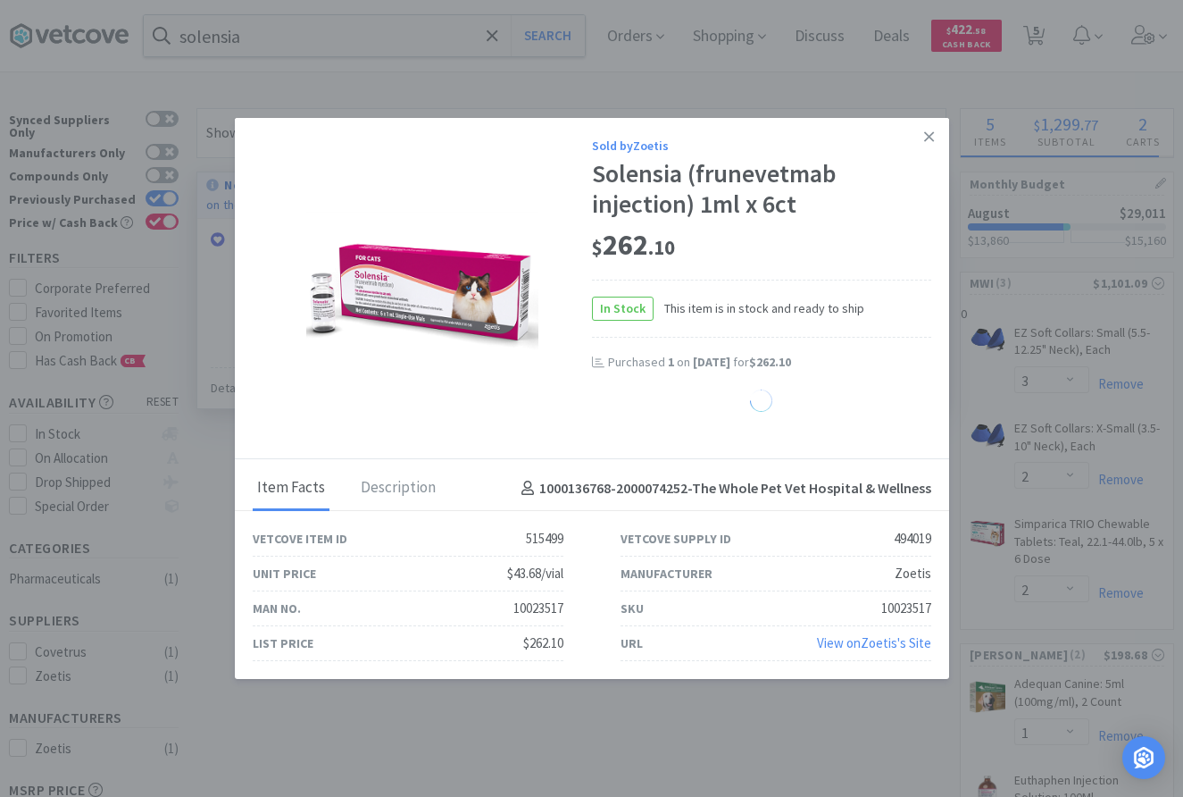
select select "1"
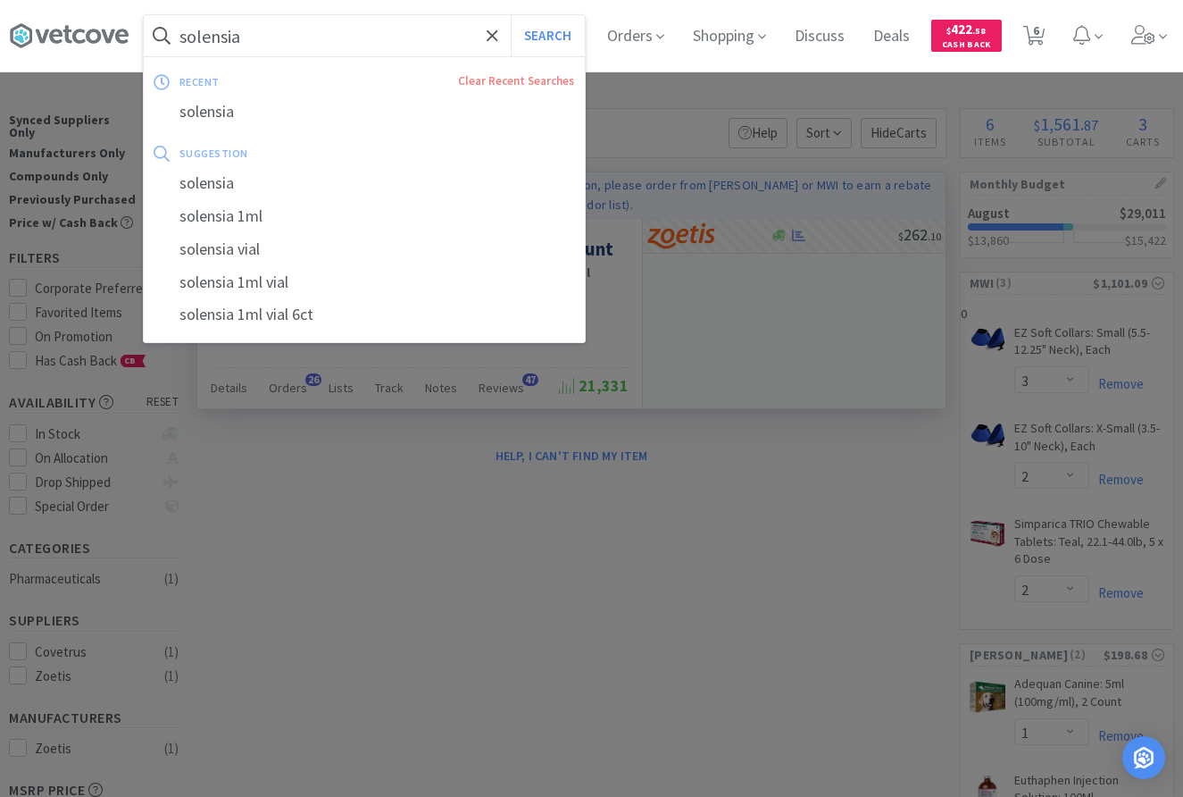
click at [305, 46] on input "solensia" at bounding box center [364, 35] width 441 height 41
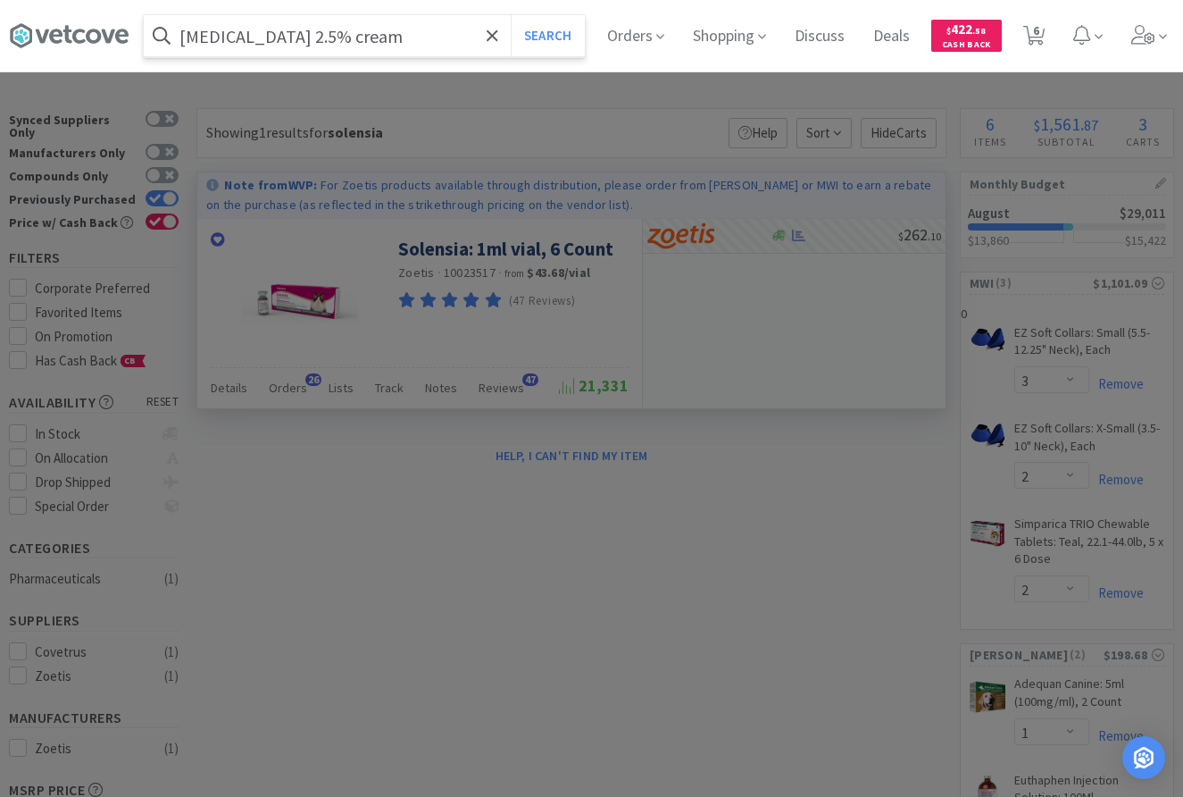
type input "lidocaine 2.5% cream"
click at [511, 15] on button "Search" at bounding box center [548, 35] width 74 height 41
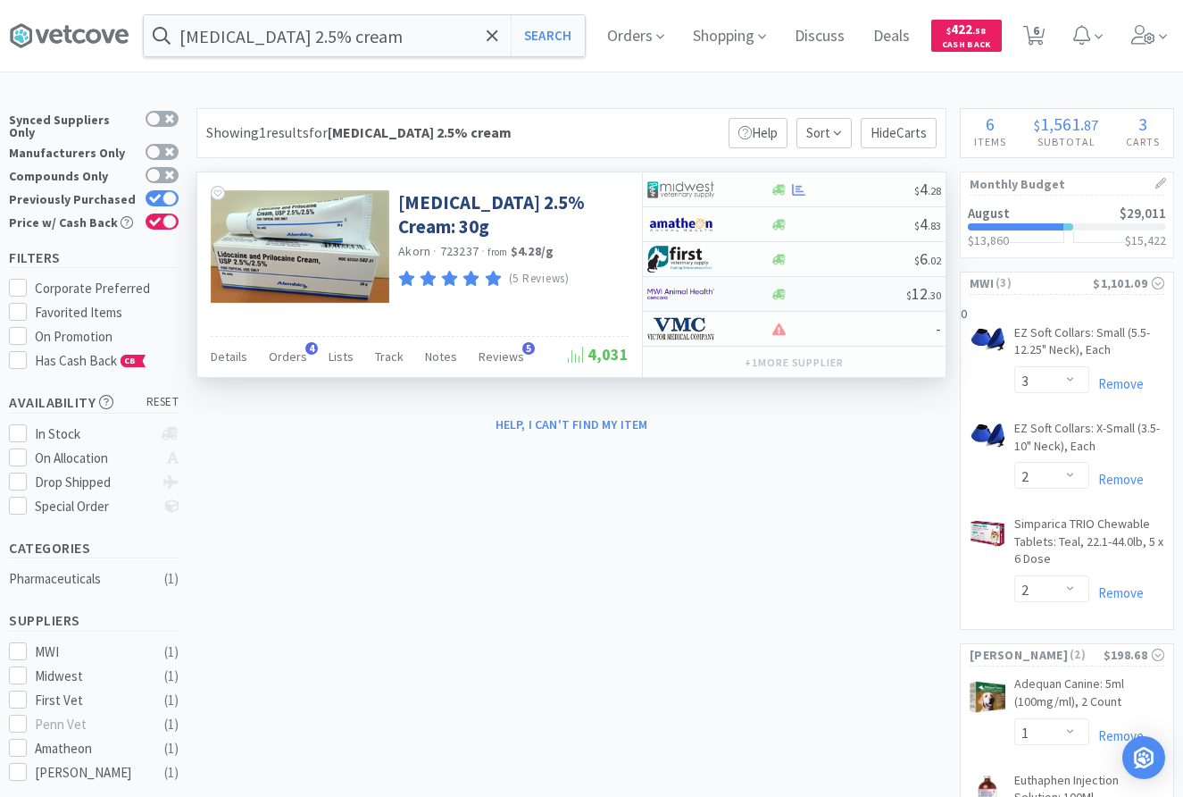
click at [847, 293] on div at bounding box center [838, 294] width 137 height 13
select select "1"
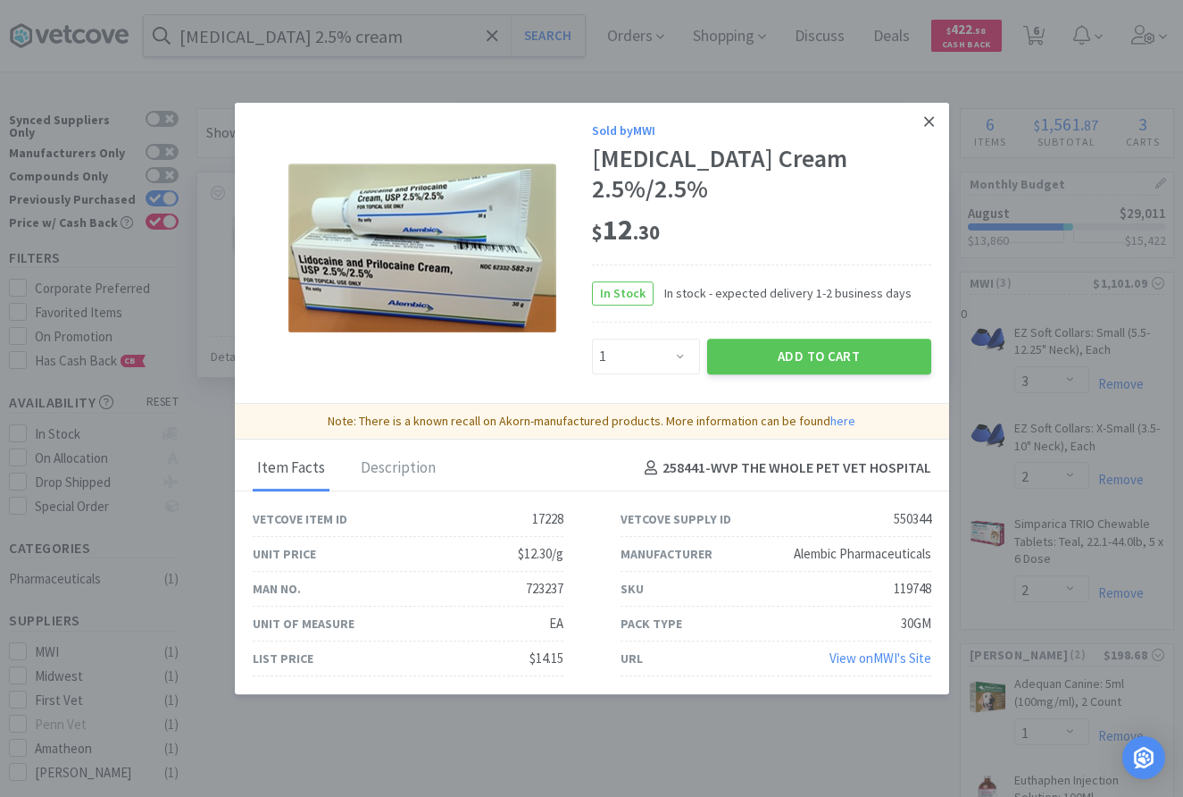
click at [933, 118] on icon at bounding box center [929, 122] width 10 height 10
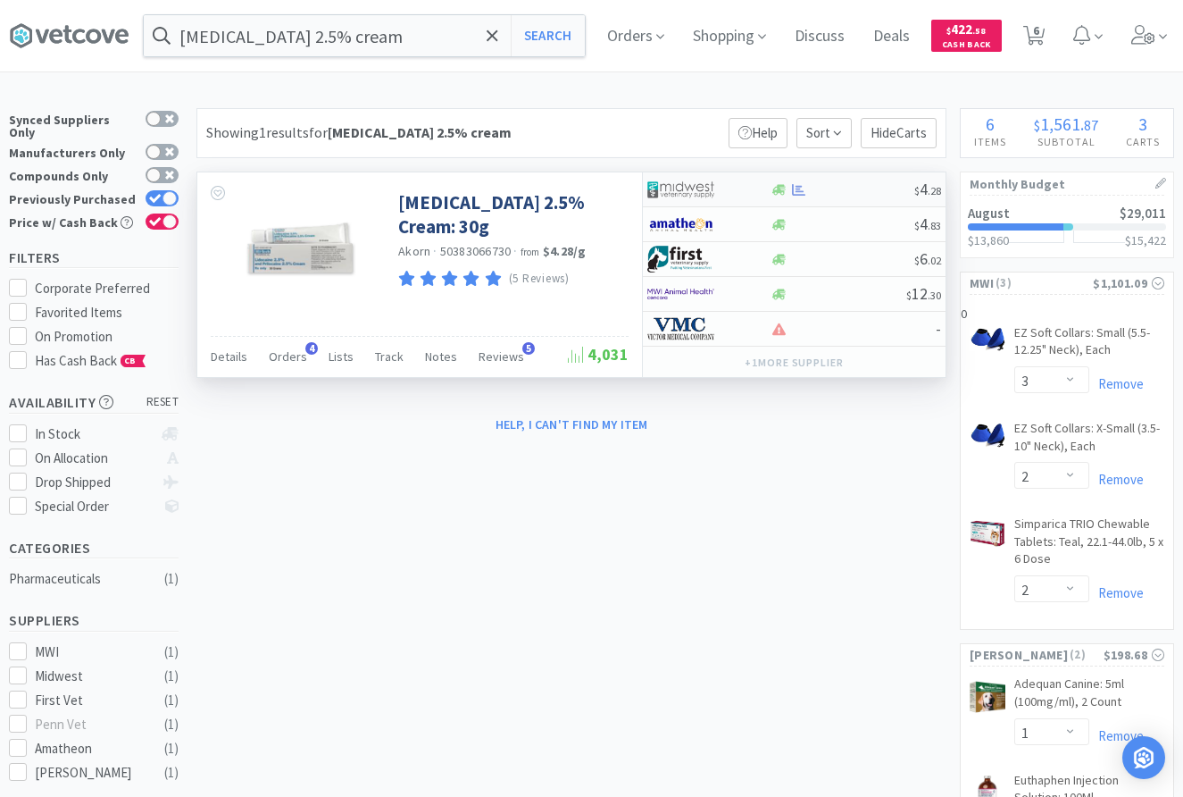
click at [806, 188] on div at bounding box center [798, 189] width 18 height 13
select select "1"
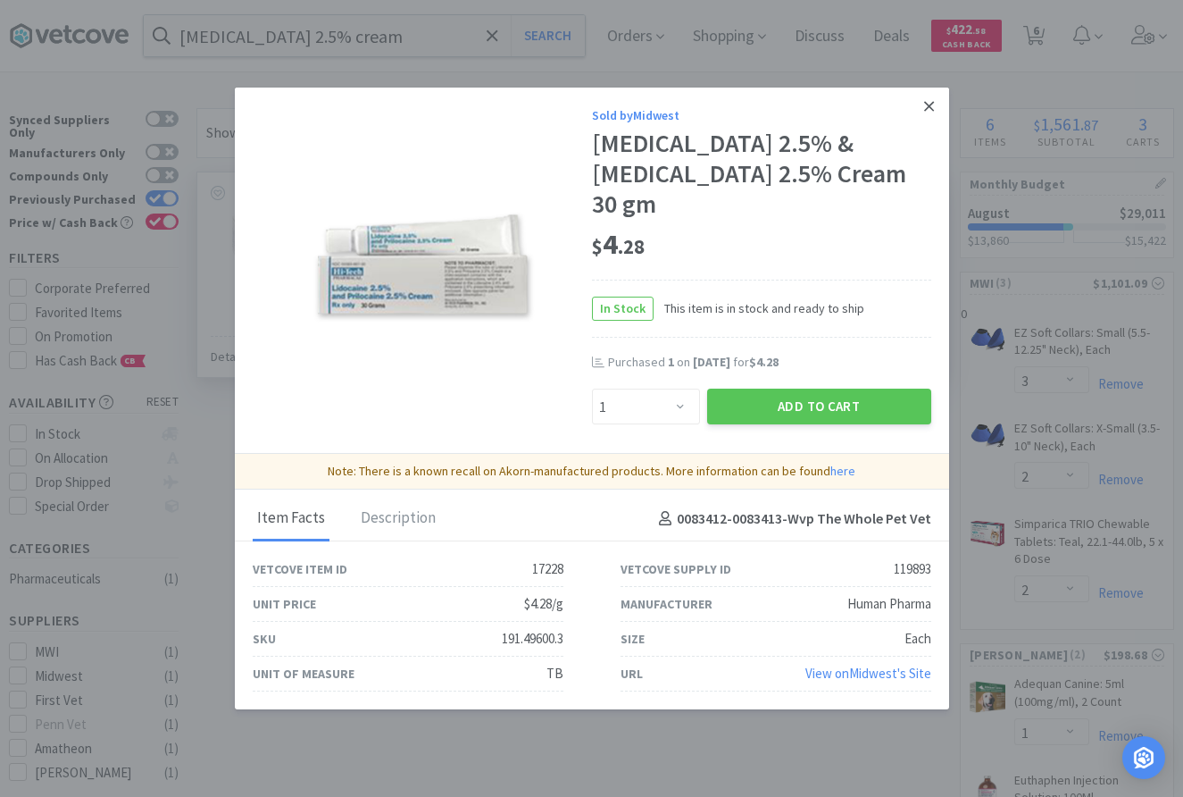
click at [934, 111] on icon at bounding box center [929, 106] width 10 height 10
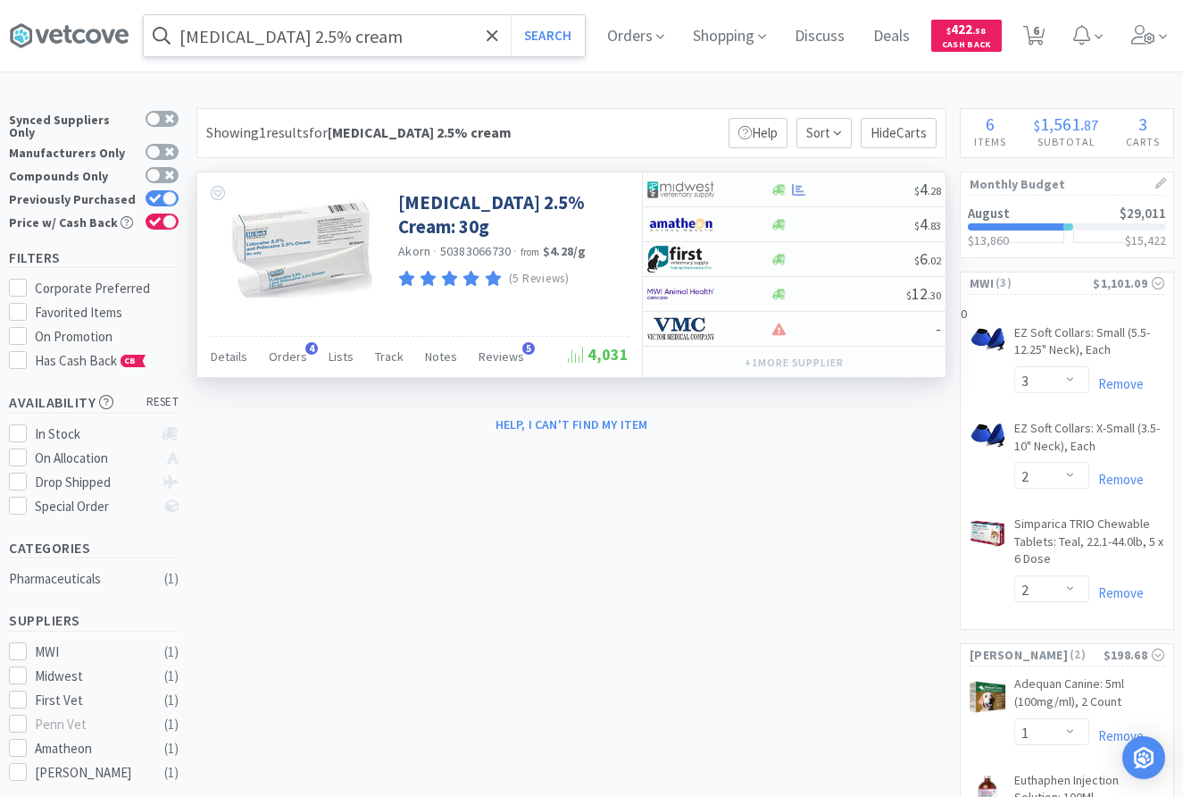
click at [431, 29] on input "lidocaine 2.5% cream" at bounding box center [364, 35] width 441 height 41
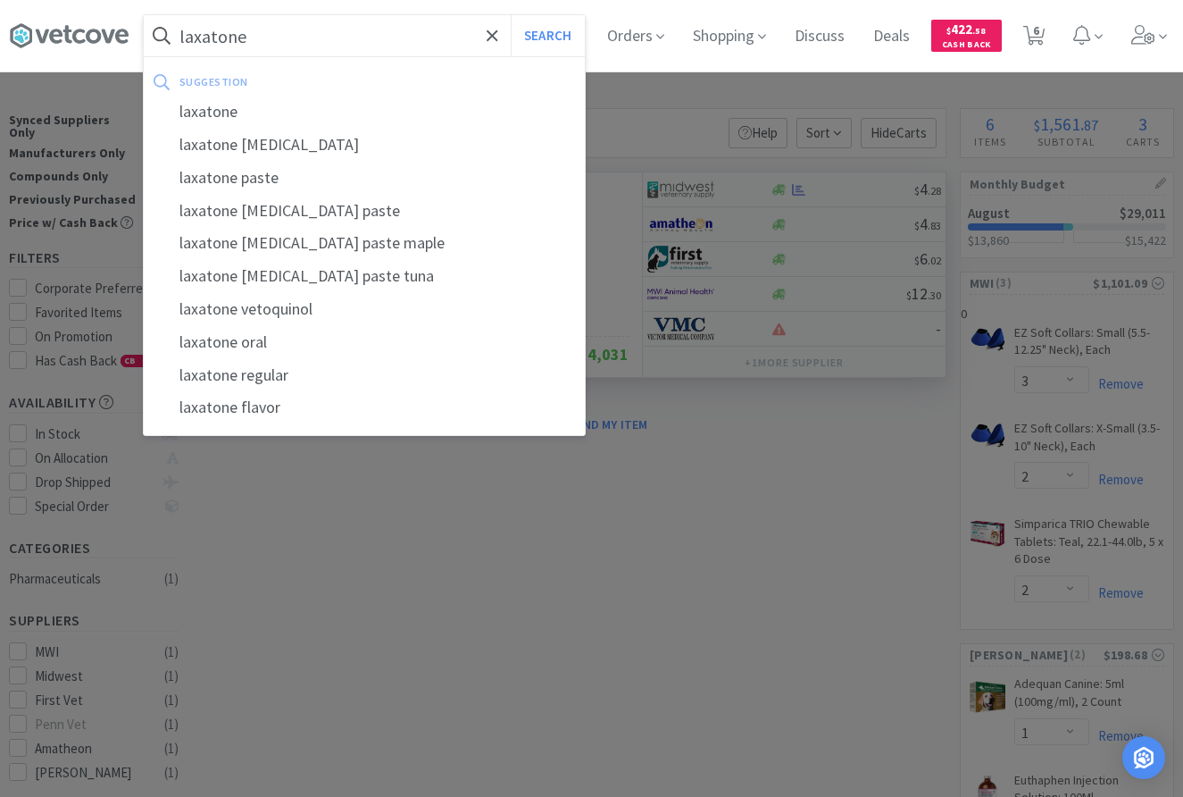
click at [511, 15] on button "Search" at bounding box center [548, 35] width 74 height 41
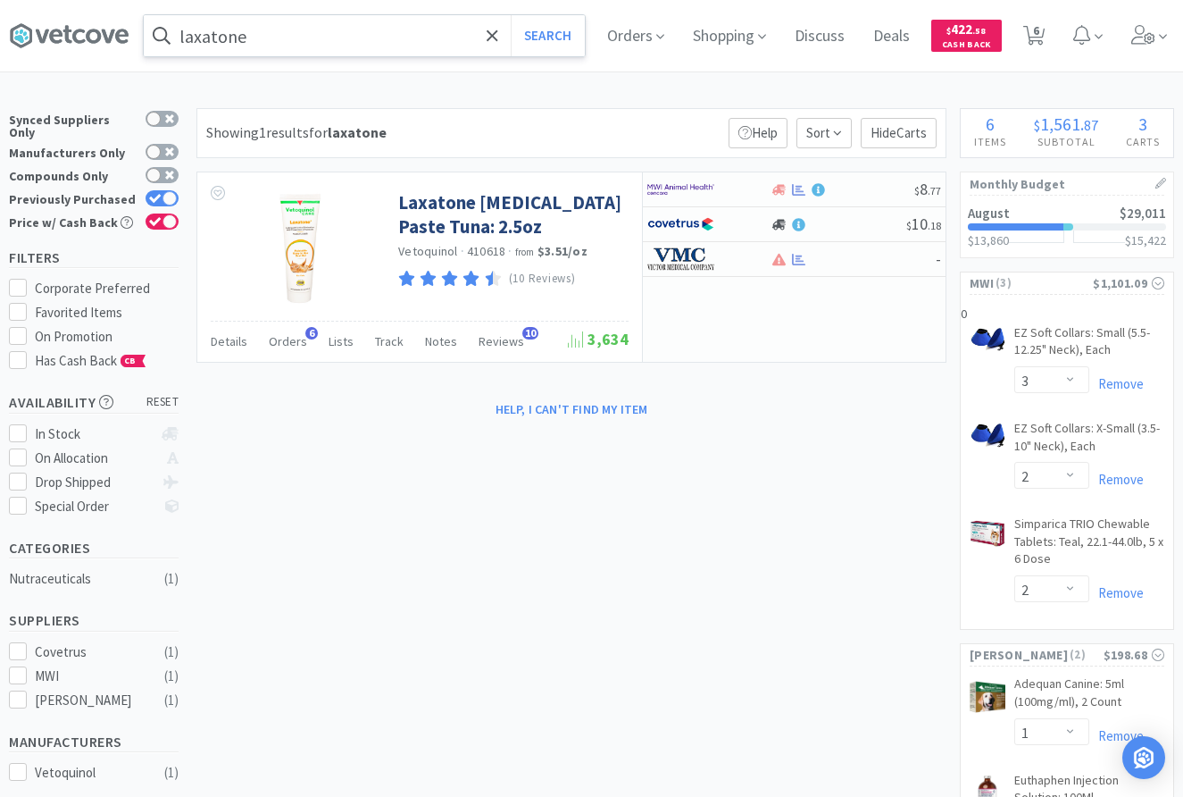
click at [305, 39] on input "laxatone" at bounding box center [364, 35] width 441 height 41
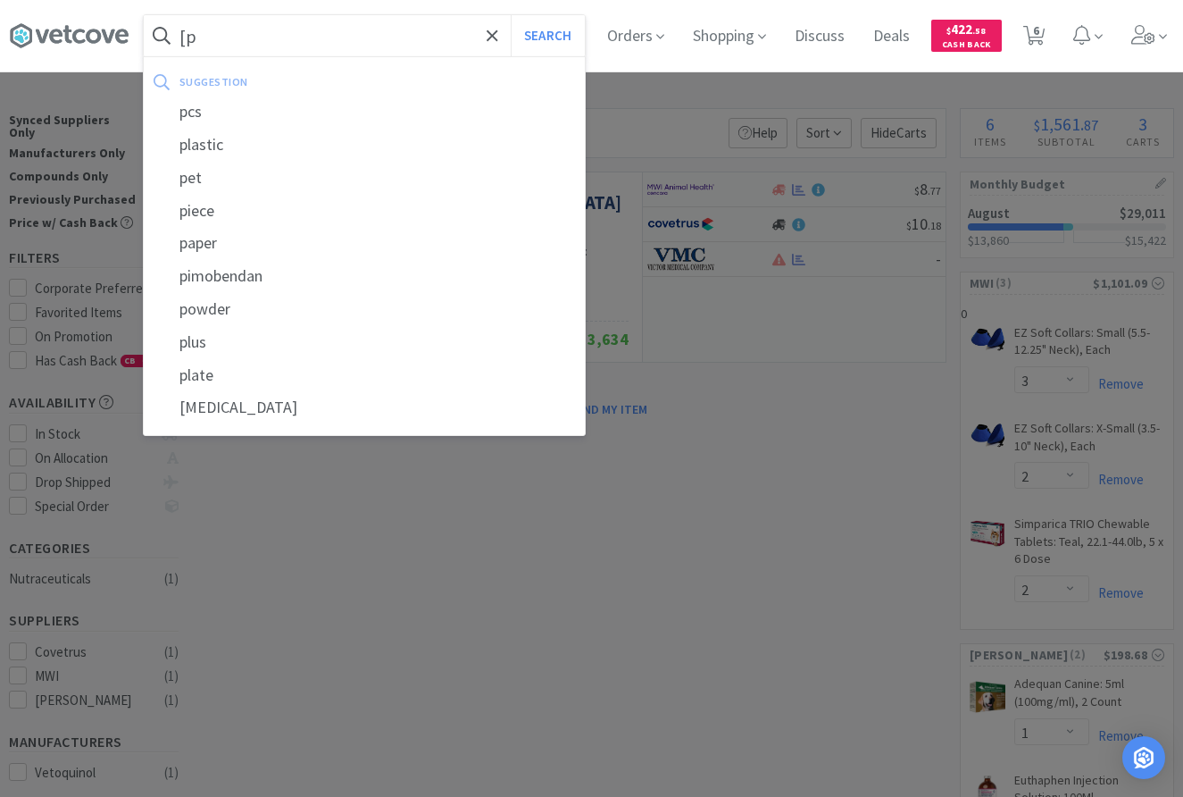
type input "["
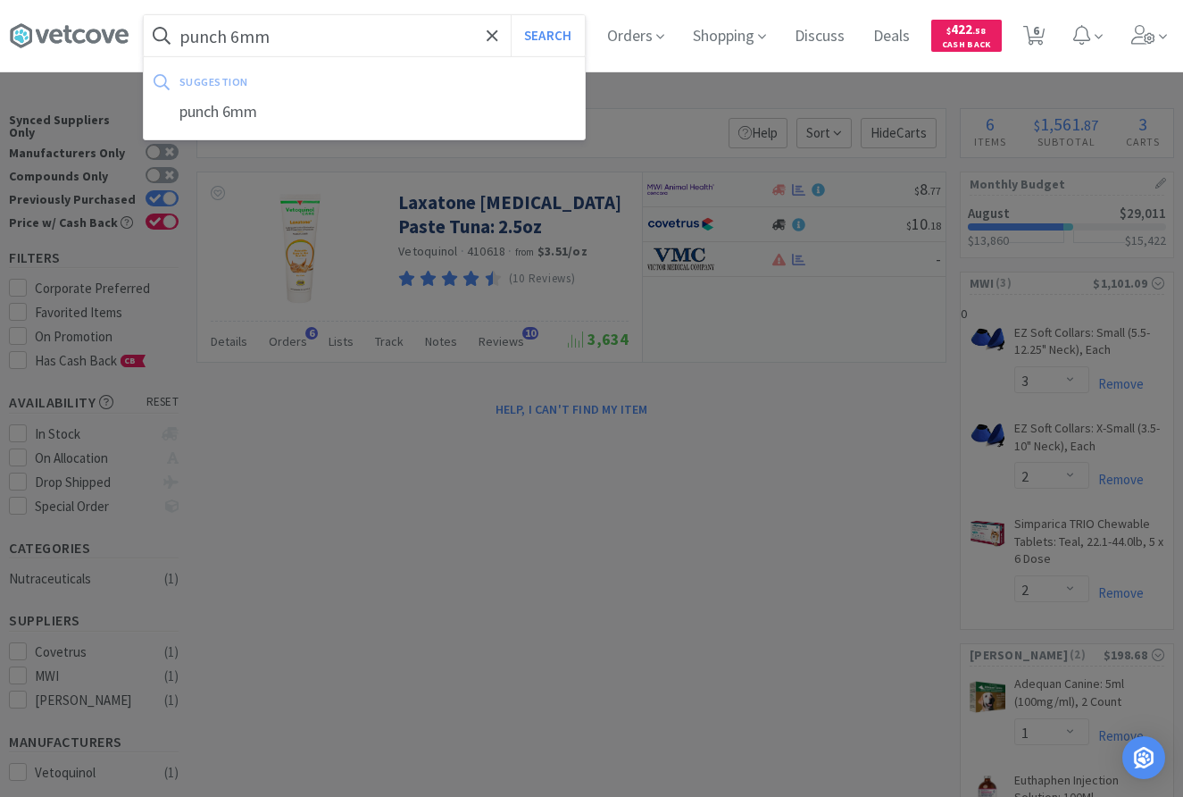
type input "punch 6mm"
click at [511, 15] on button "Search" at bounding box center [548, 35] width 74 height 41
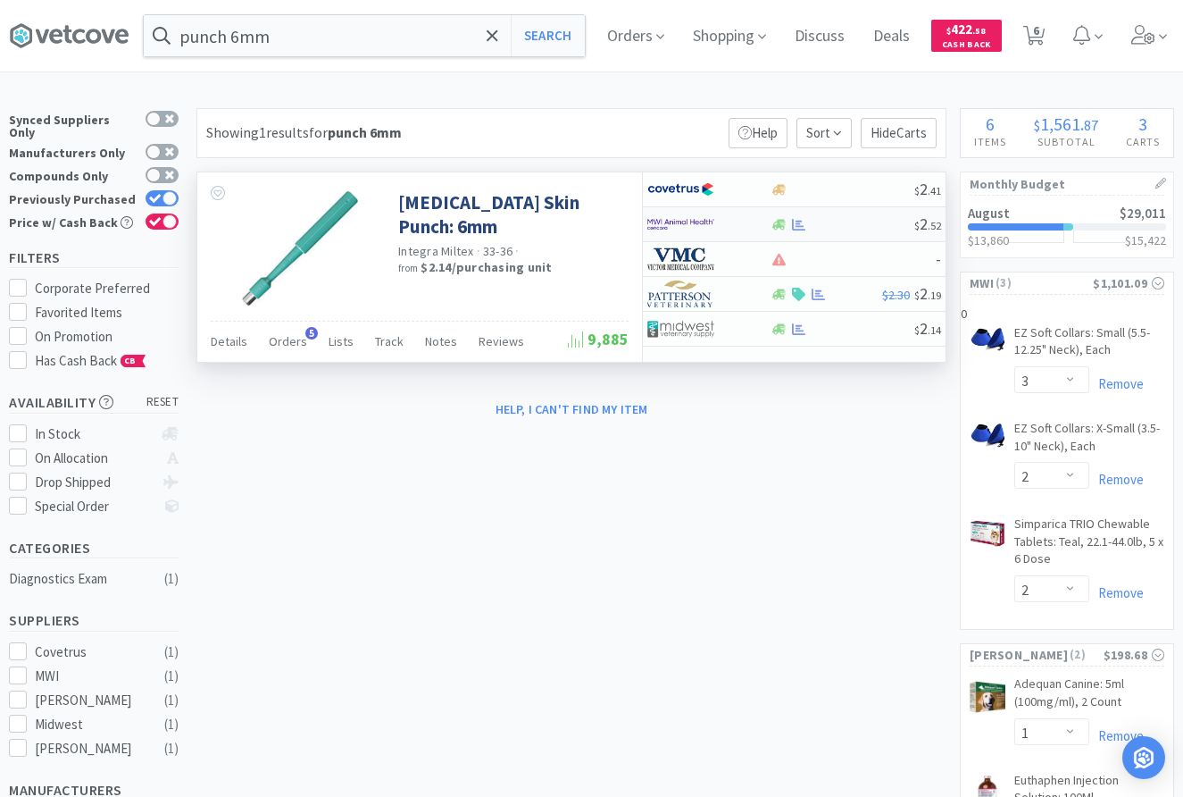
click at [838, 235] on div "$ 2 . 52" at bounding box center [794, 224] width 303 height 35
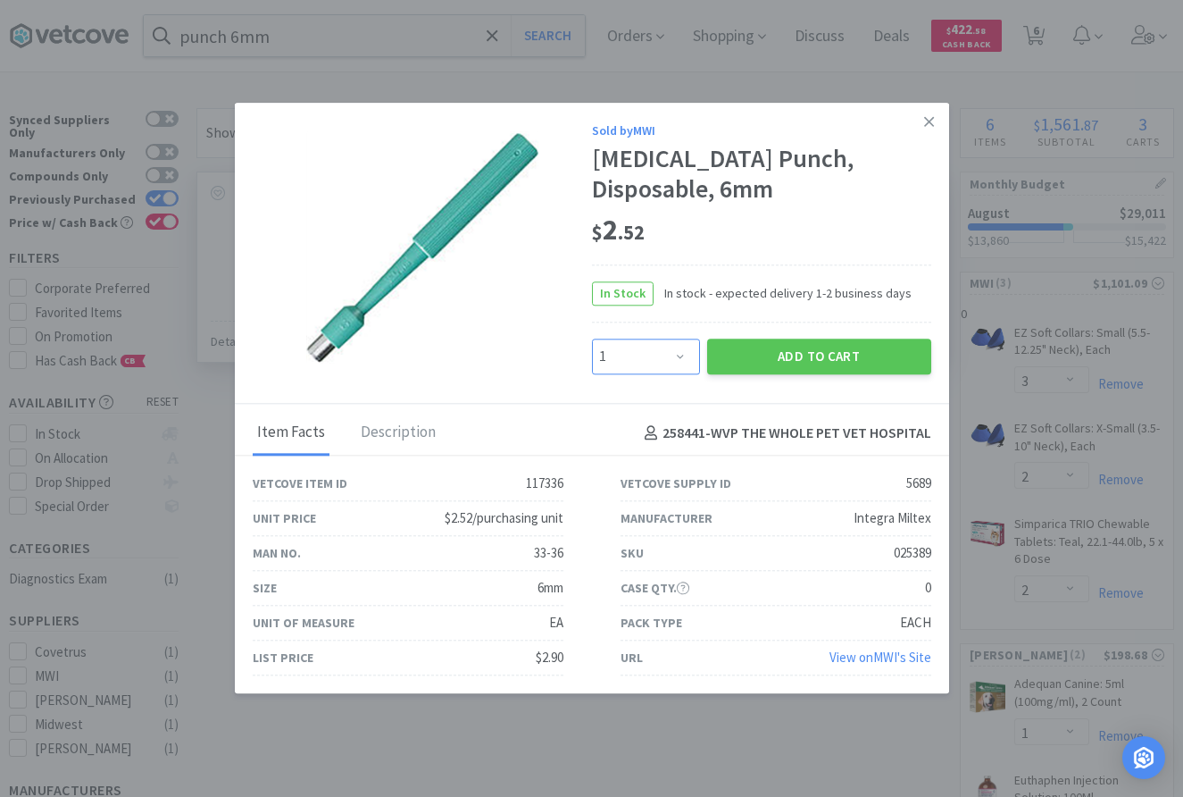
click at [592, 338] on select "Enter Quantity 1 2 3 4 5 6 7 8 9 10 11 12 13 14 15 16 17 18 19 20 Enter Quantity" at bounding box center [646, 356] width 108 height 36
select select "2"
click option "2" at bounding box center [0, 0] width 0 height 0
click at [923, 121] on link at bounding box center [929, 122] width 31 height 38
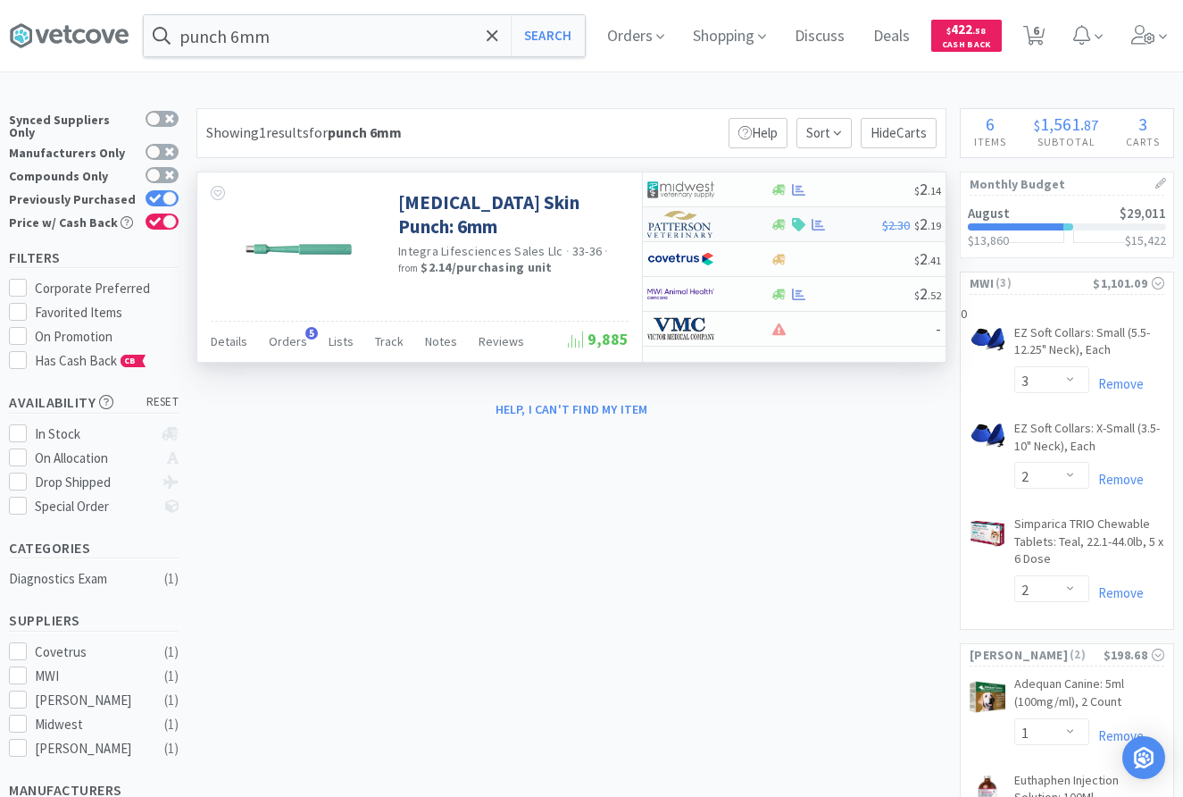
click at [845, 233] on div "$2.30 $ 2 . 19" at bounding box center [794, 224] width 303 height 35
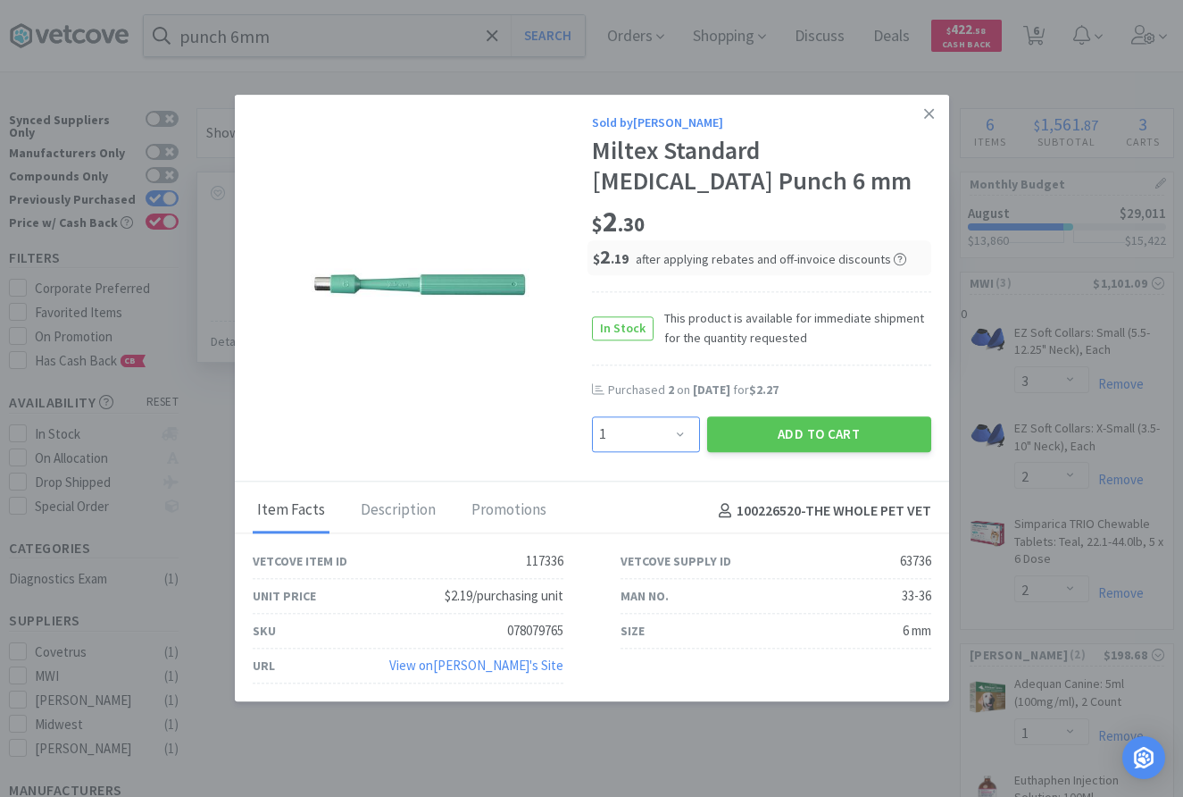
click at [592, 416] on select "Enter Quantity 1 2 3 4 5 6 7 8 9 10 11 12 13 14 15 16 17 18 19 20 Enter Quantity" at bounding box center [646, 434] width 108 height 36
select select "2"
click option "2" at bounding box center [0, 0] width 0 height 0
click at [761, 431] on button "Add to Cart" at bounding box center [819, 434] width 224 height 36
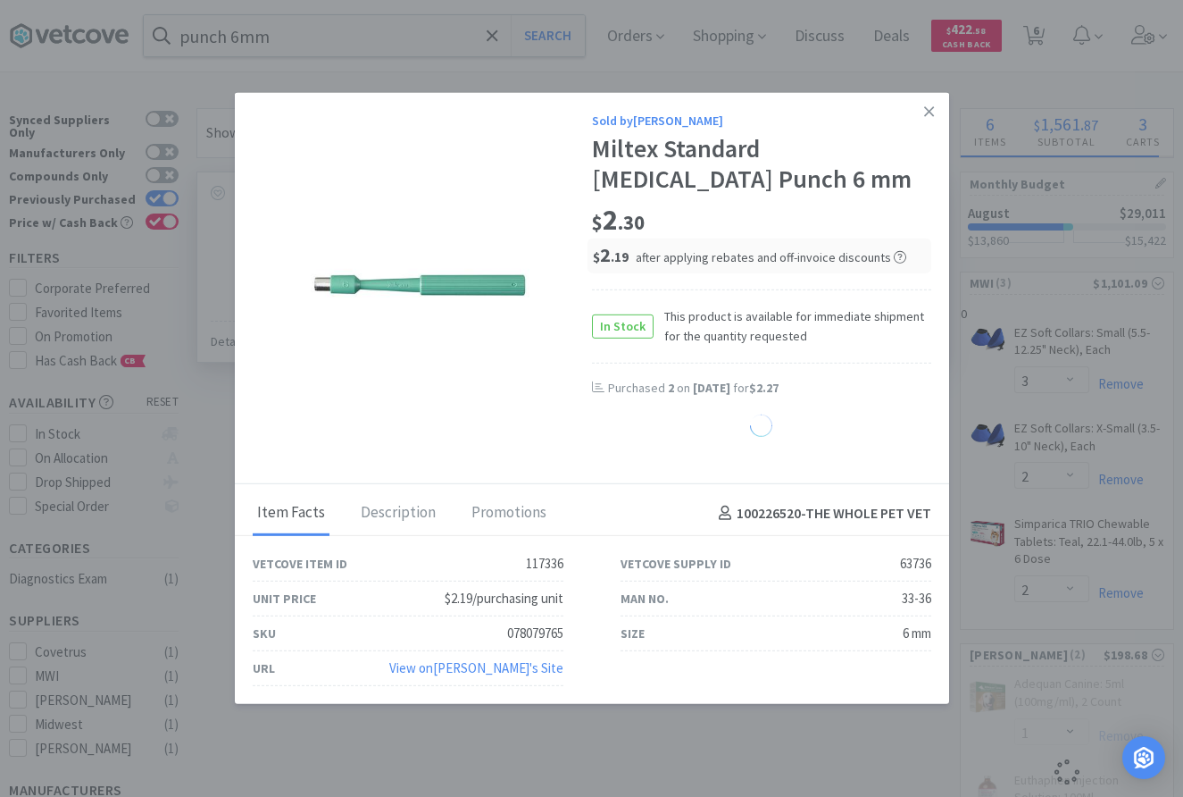
select select "2"
select select "1"
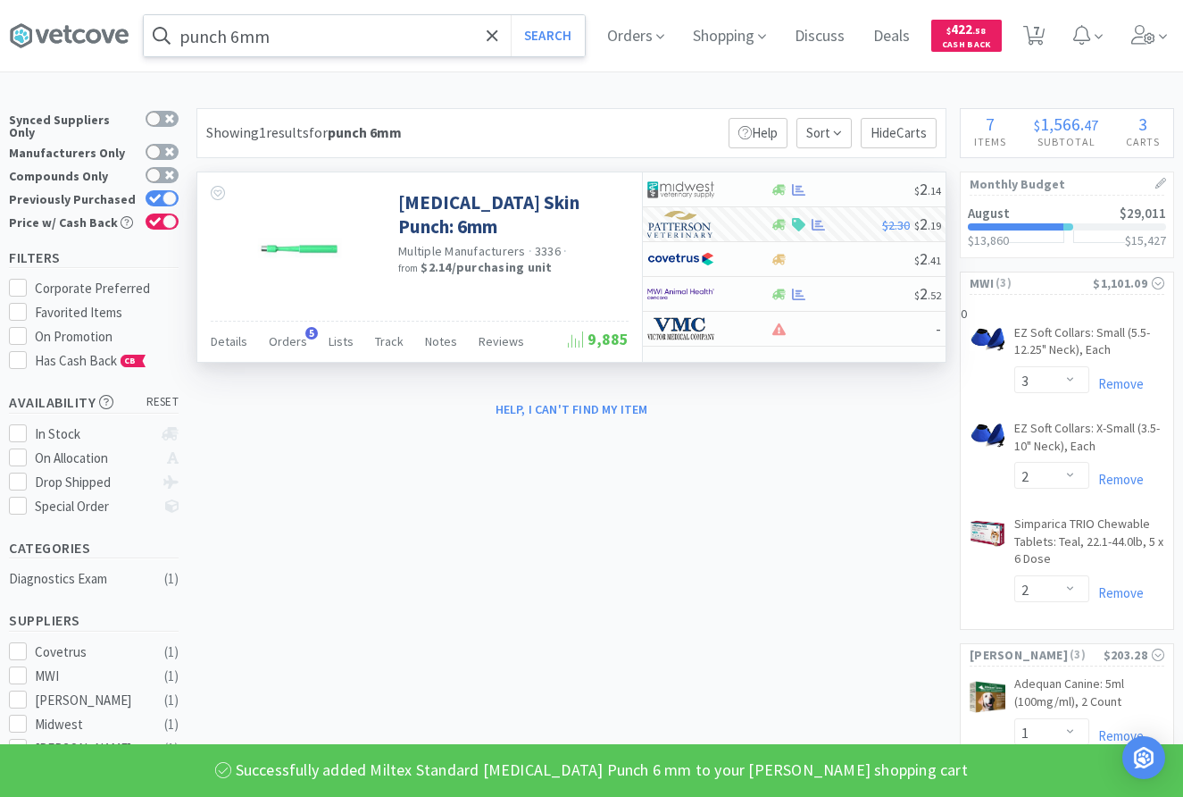
click at [329, 36] on input "punch 6mm" at bounding box center [364, 35] width 441 height 41
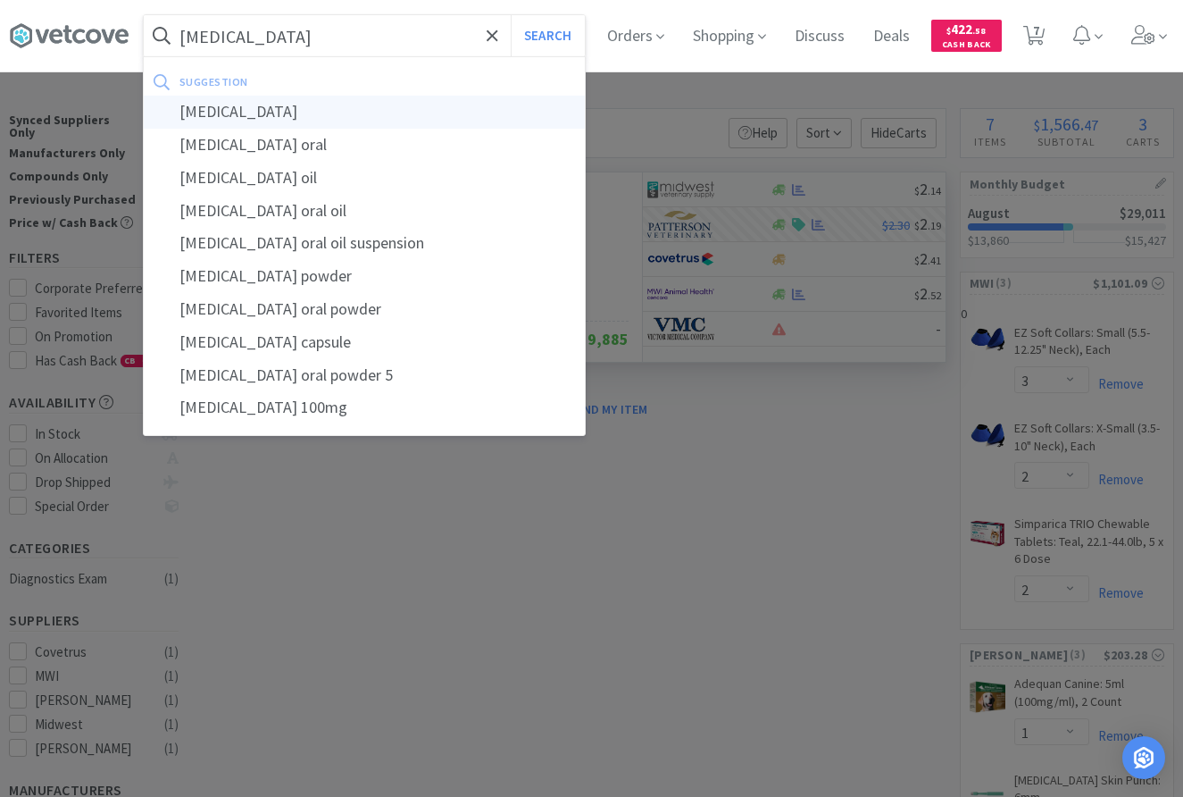
click at [313, 119] on div "methocarbamol" at bounding box center [364, 112] width 441 height 33
type input "methocarbamol"
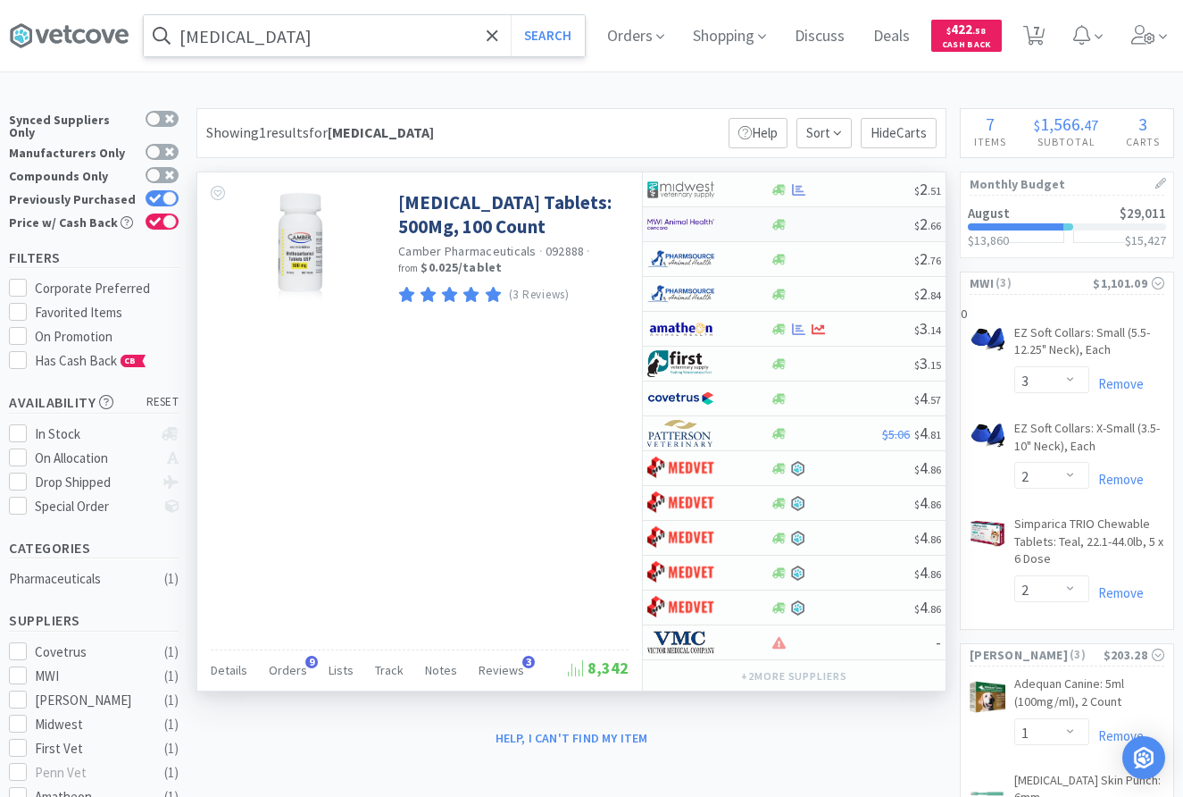
click at [817, 225] on div at bounding box center [842, 224] width 145 height 13
select select "1"
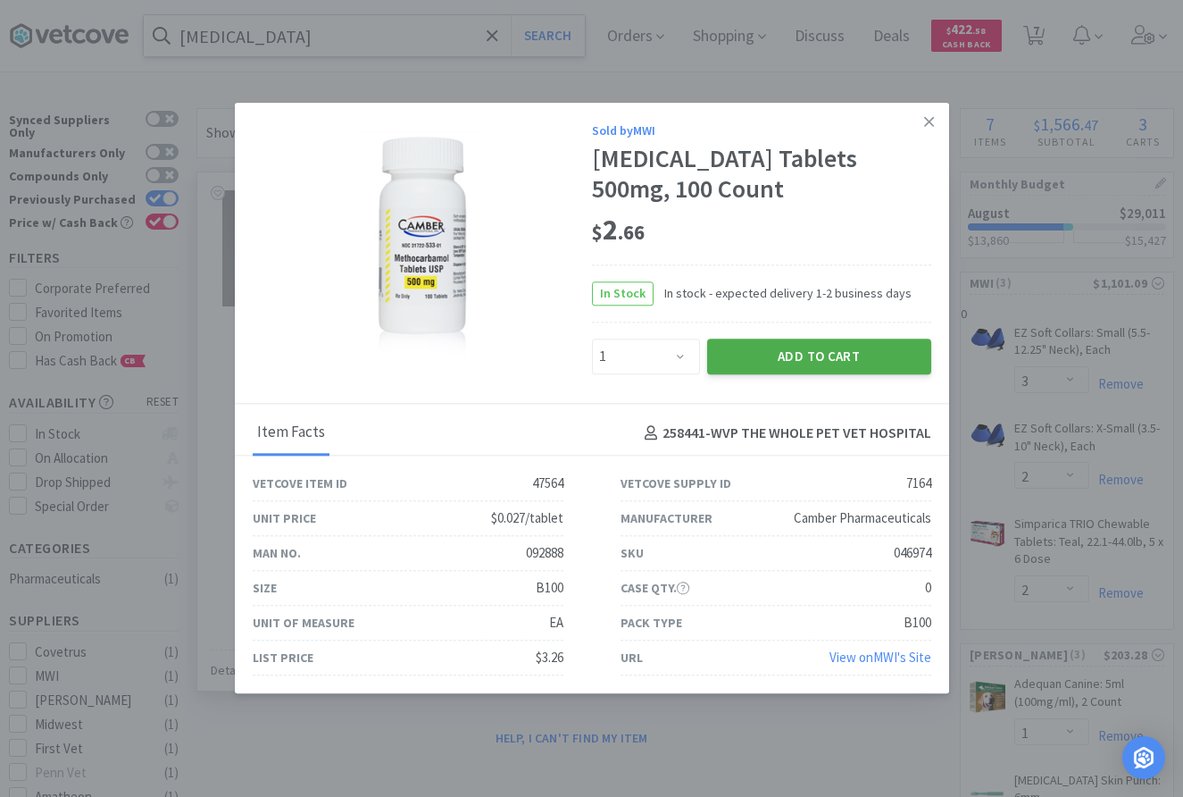
click at [821, 356] on button "Add to Cart" at bounding box center [819, 356] width 224 height 36
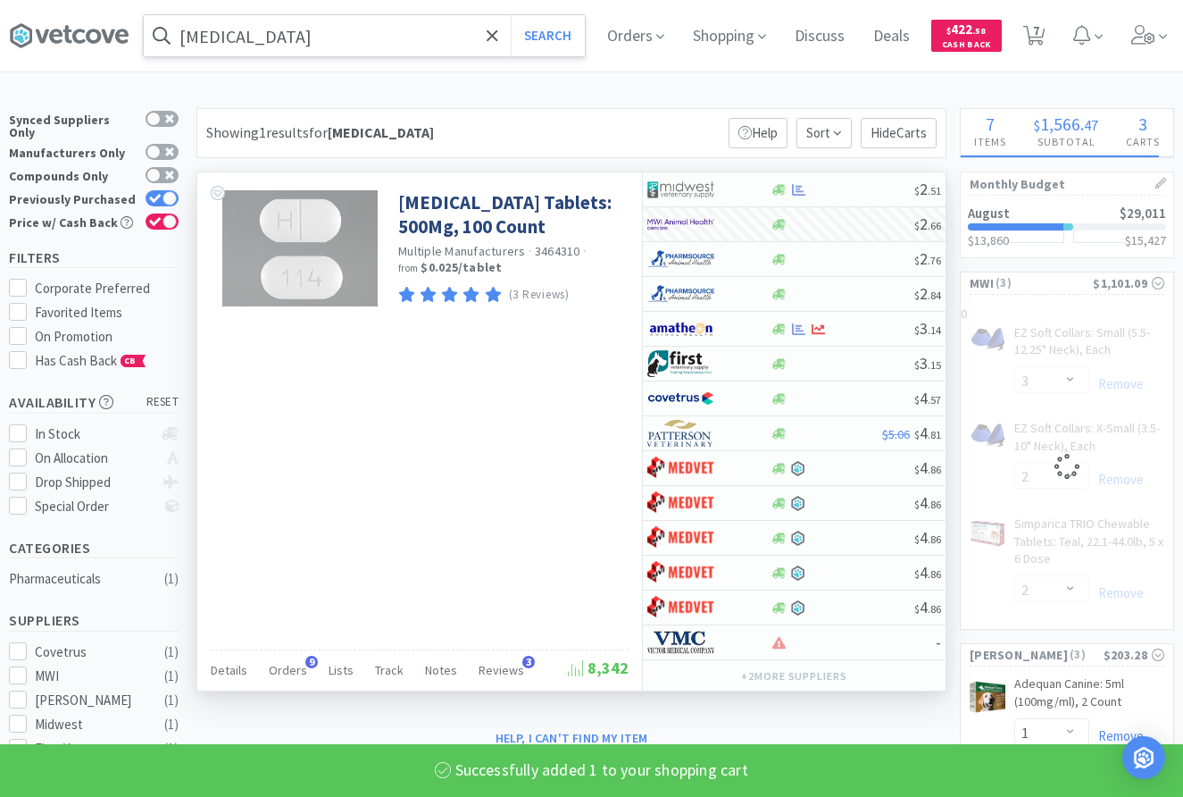
click at [338, 41] on input "methocarbamol" at bounding box center [364, 35] width 441 height 41
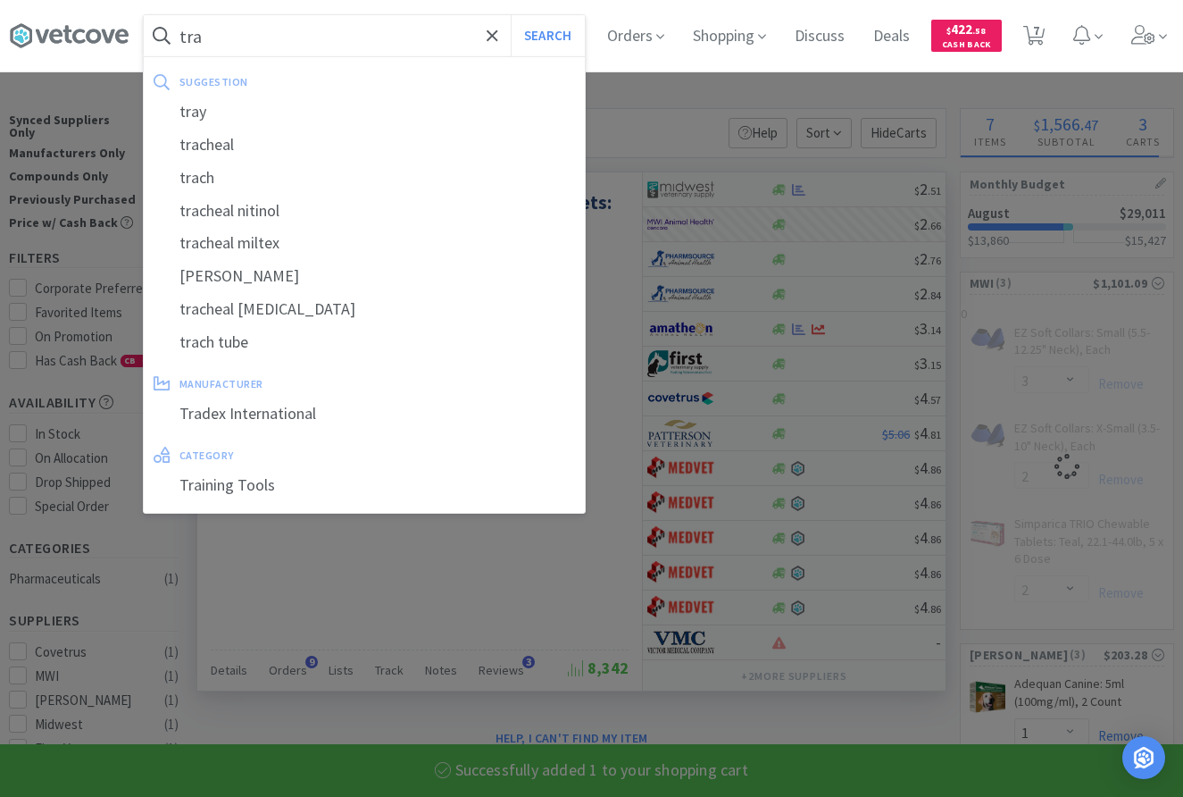
type input "traz"
select select "1"
select select "2"
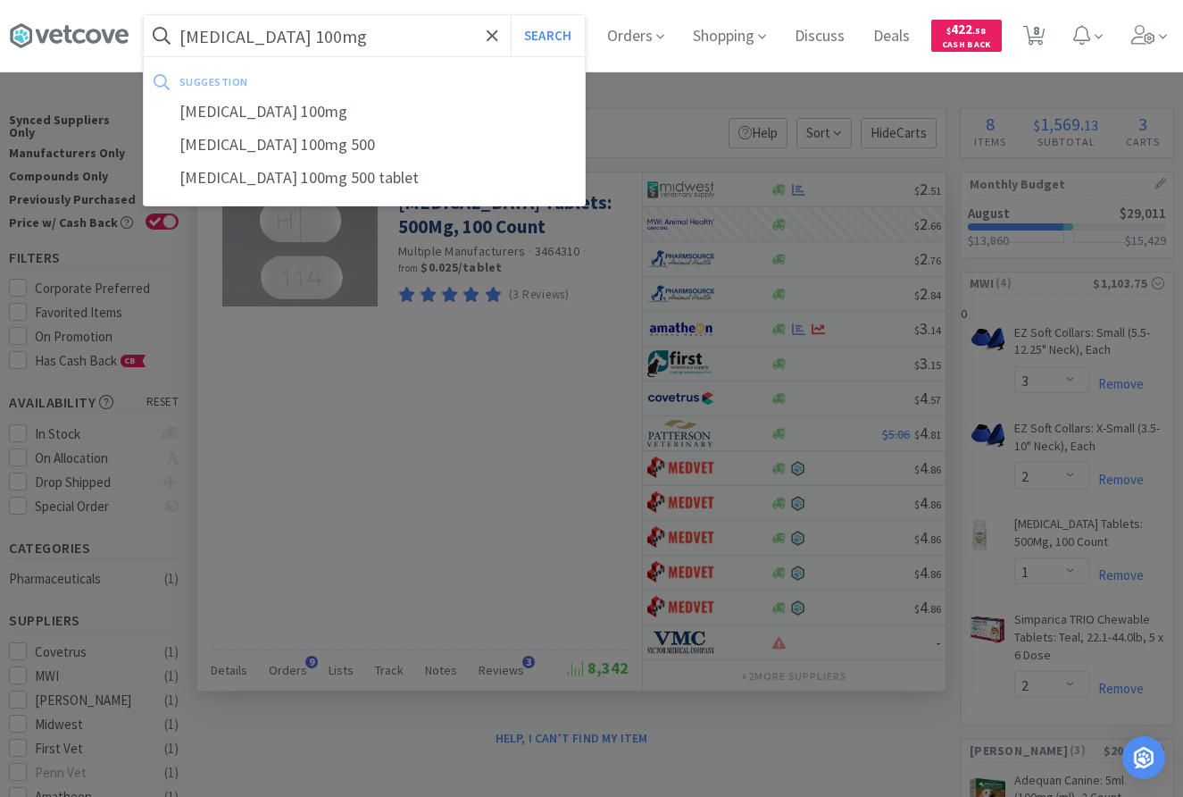
type input "trazodone 100mg"
click at [511, 15] on button "Search" at bounding box center [548, 35] width 74 height 41
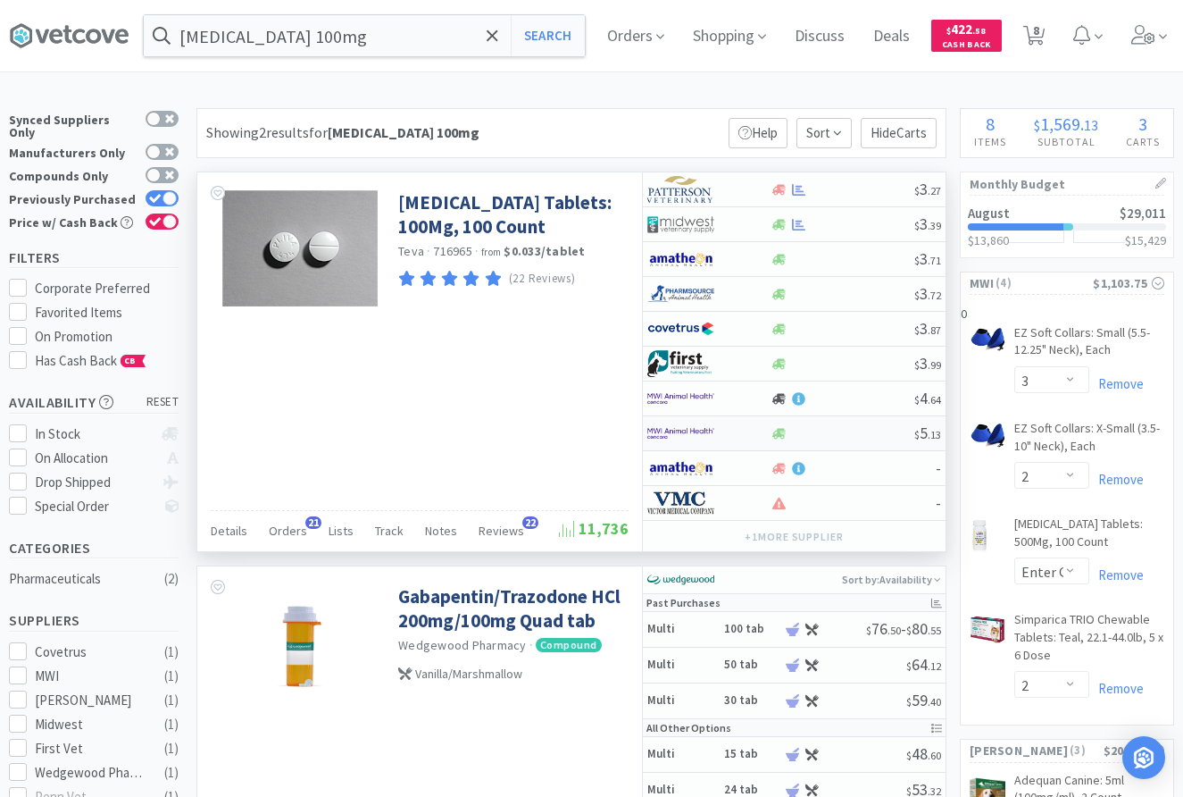
click at [827, 439] on div at bounding box center [842, 433] width 145 height 13
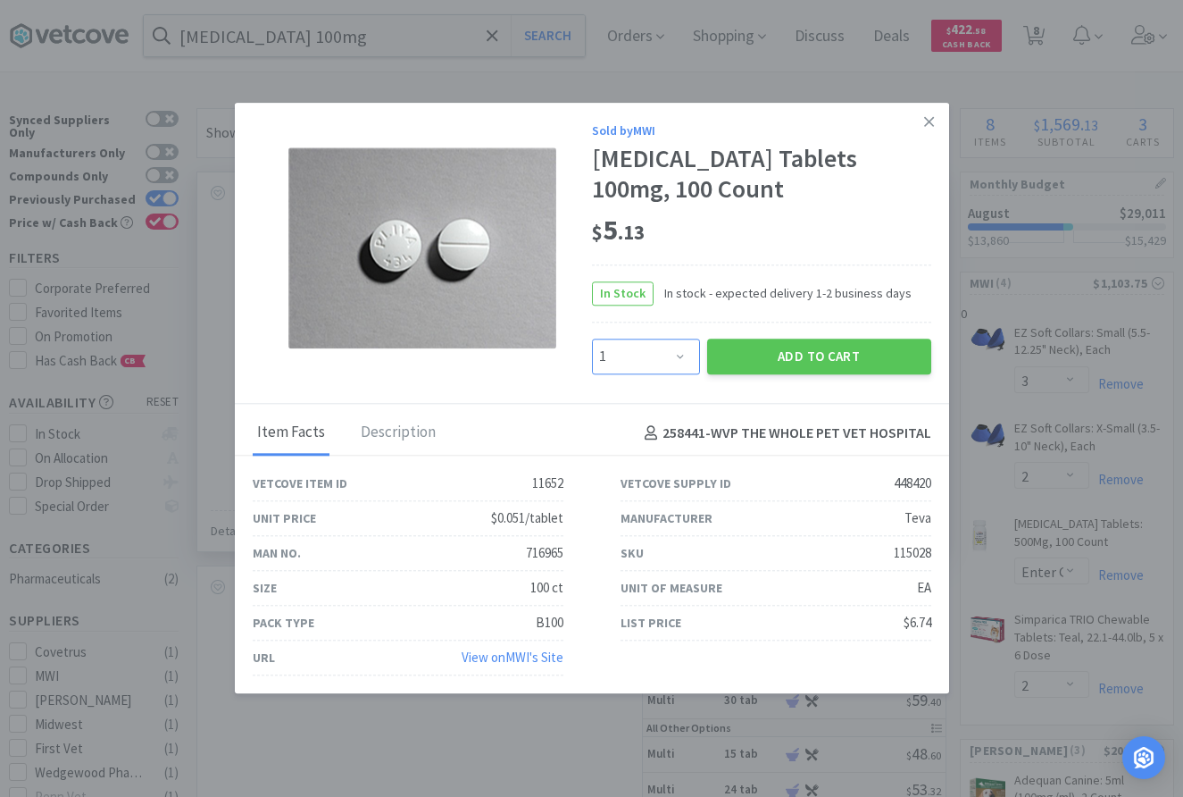
click at [592, 338] on select "Enter Quantity 1 2 3 4 5 6 7 8 9 10 11 12 13 14 15 16 17 18 19 20 Enter Quantity" at bounding box center [646, 356] width 108 height 36
select select "2"
click option "2" at bounding box center [0, 0] width 0 height 0
click at [782, 355] on button "Add to Cart" at bounding box center [819, 356] width 224 height 36
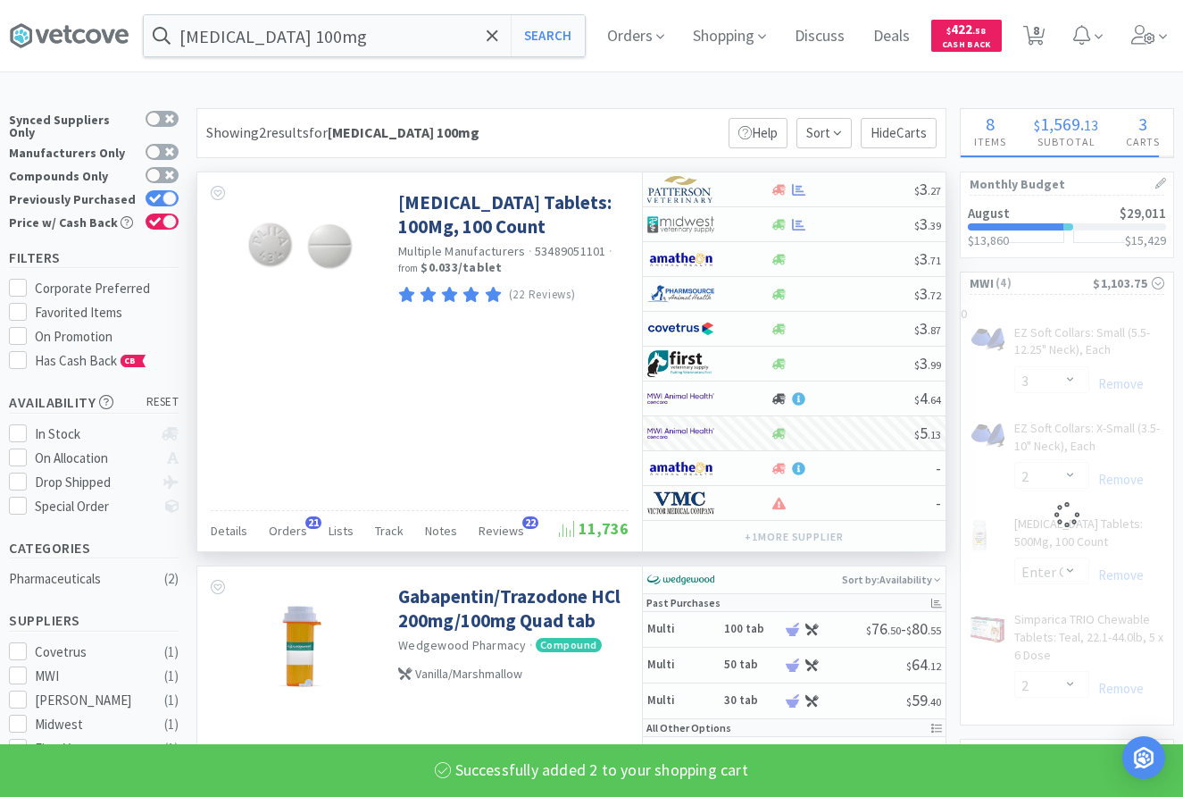
select select "2"
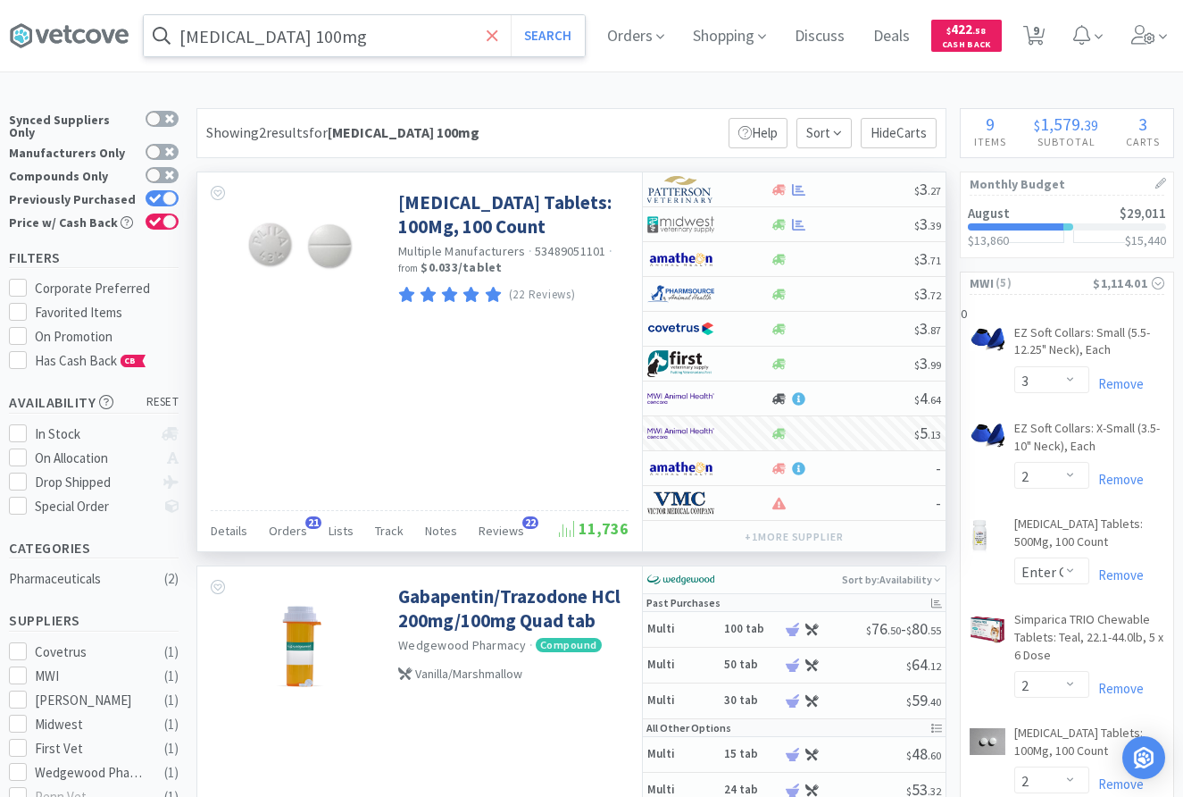
click at [494, 34] on icon at bounding box center [492, 34] width 11 height 11
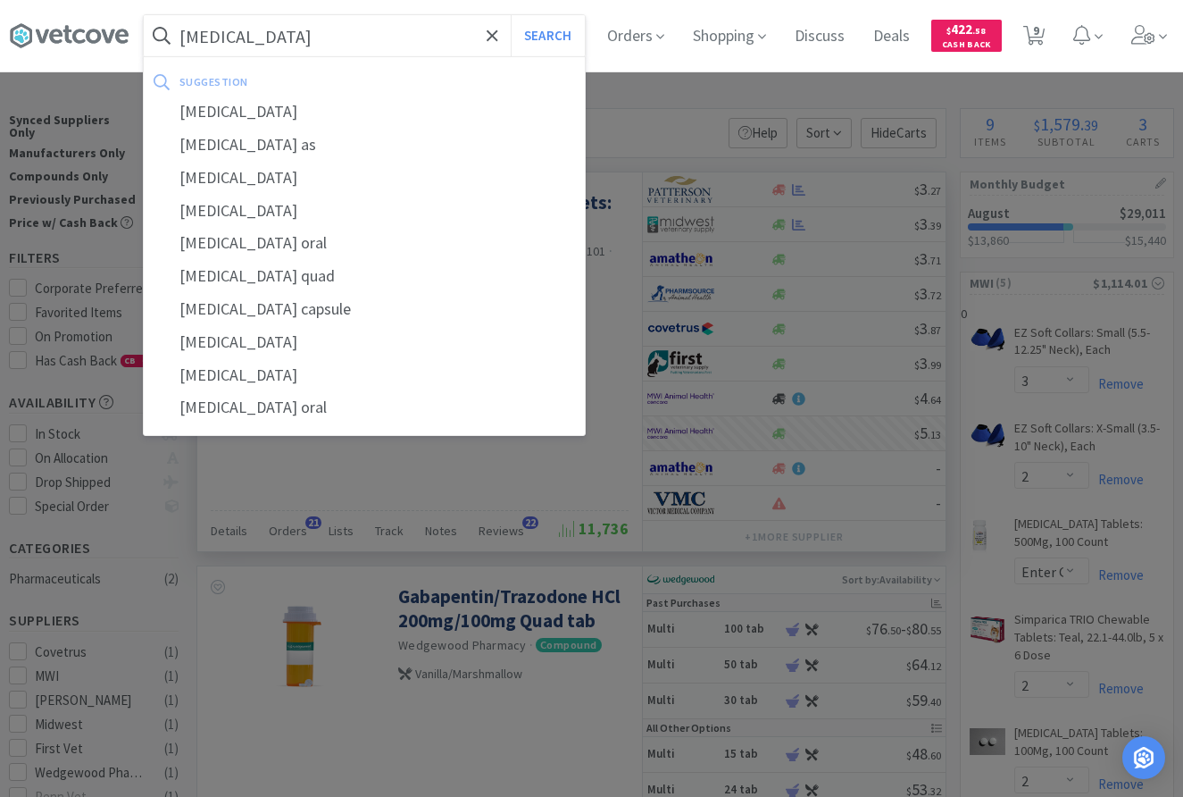
click at [511, 15] on button "Search" at bounding box center [548, 35] width 74 height 41
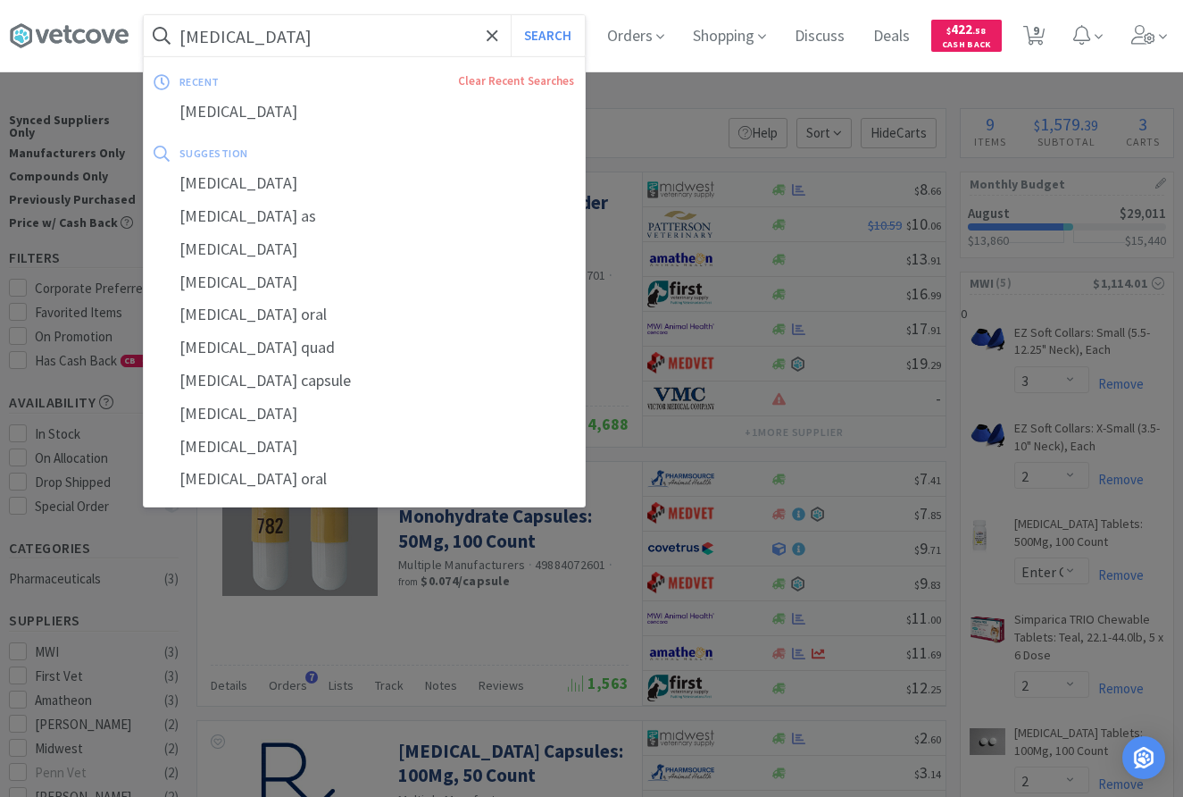
click at [364, 29] on input "doxycycline" at bounding box center [364, 35] width 441 height 41
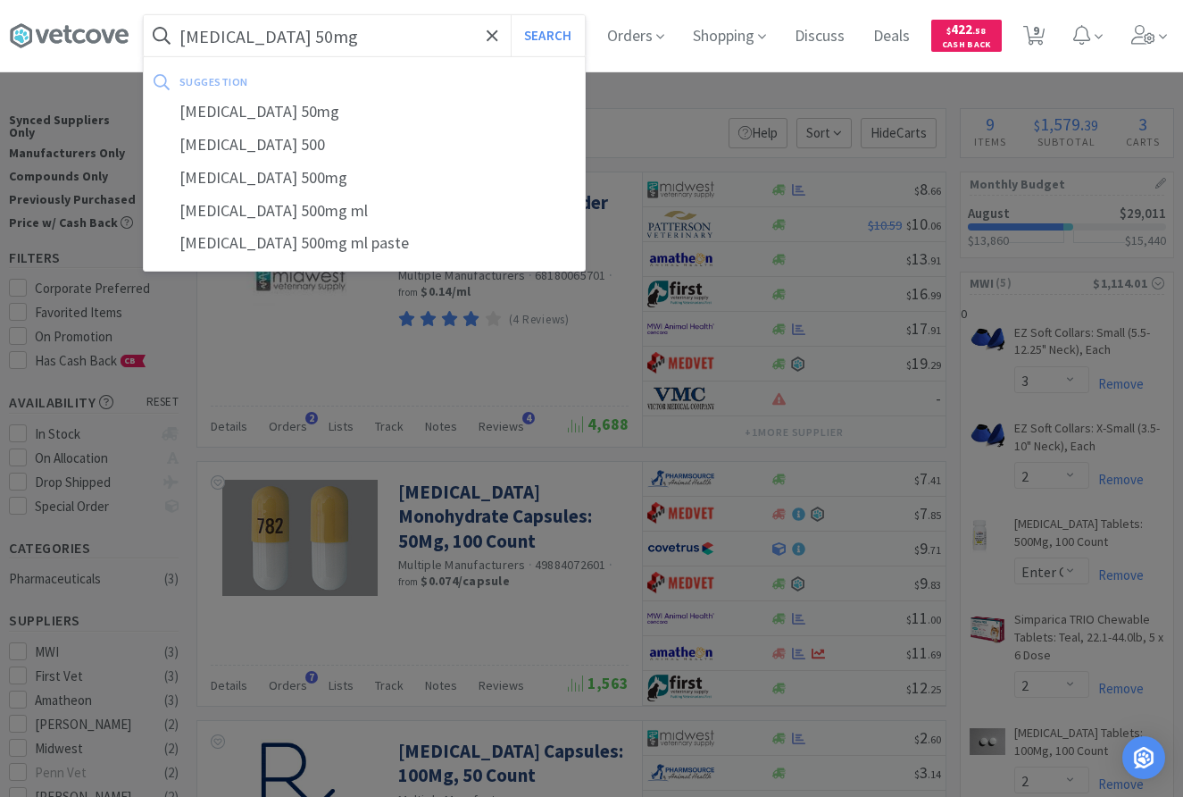
type input "doxycycline 50mg"
click at [511, 15] on button "Search" at bounding box center [548, 35] width 74 height 41
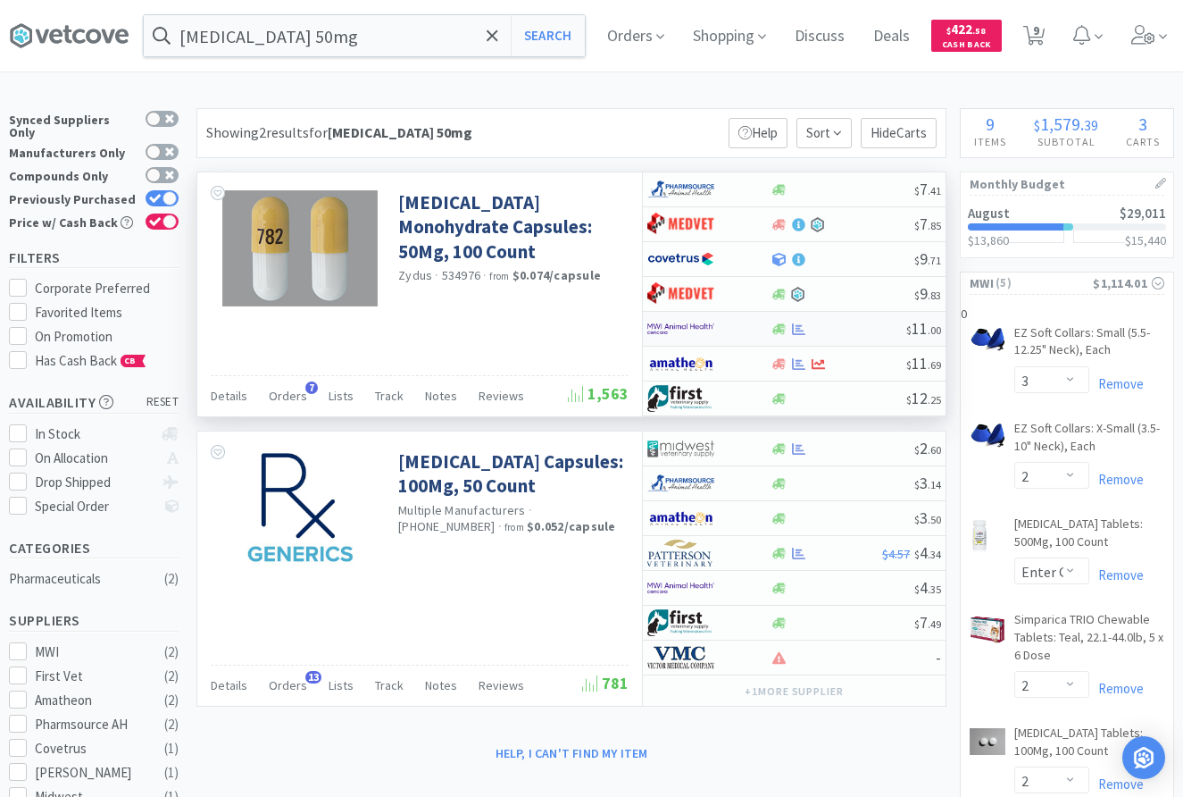
click at [838, 329] on div at bounding box center [838, 328] width 137 height 13
select select "1"
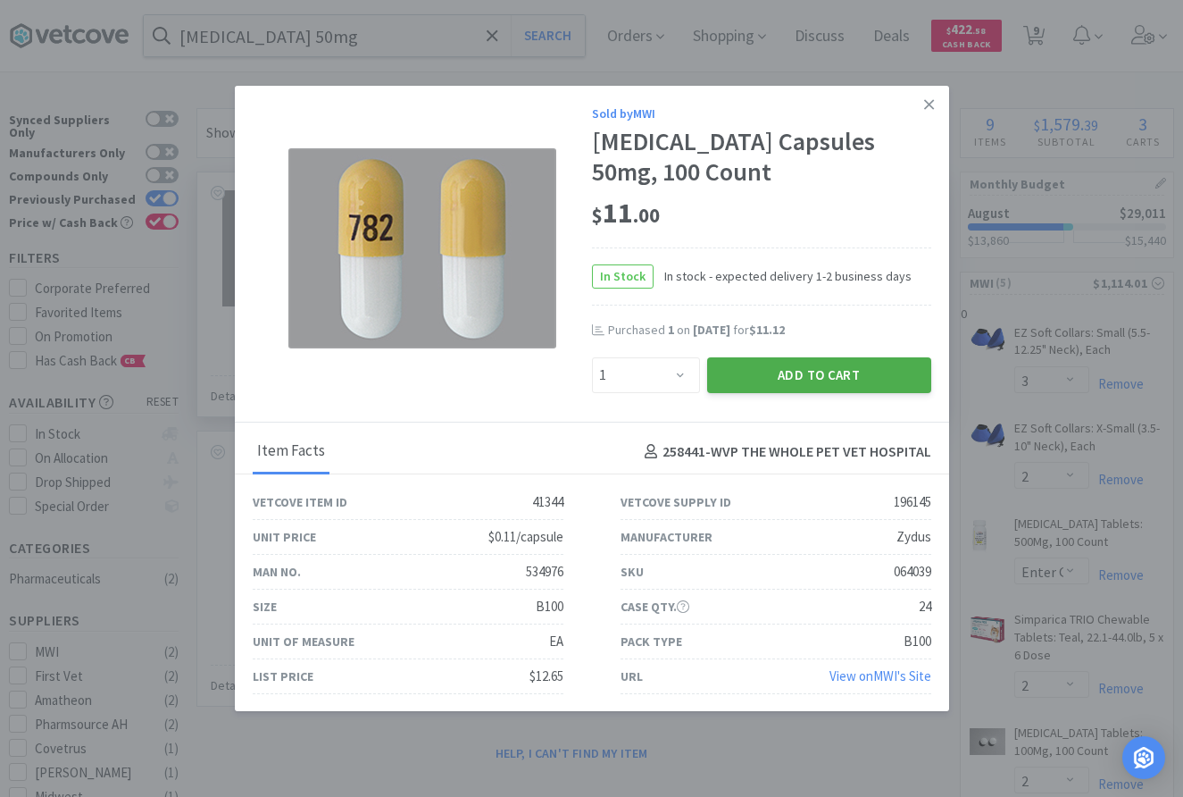
click at [826, 374] on button "Add to Cart" at bounding box center [819, 375] width 224 height 36
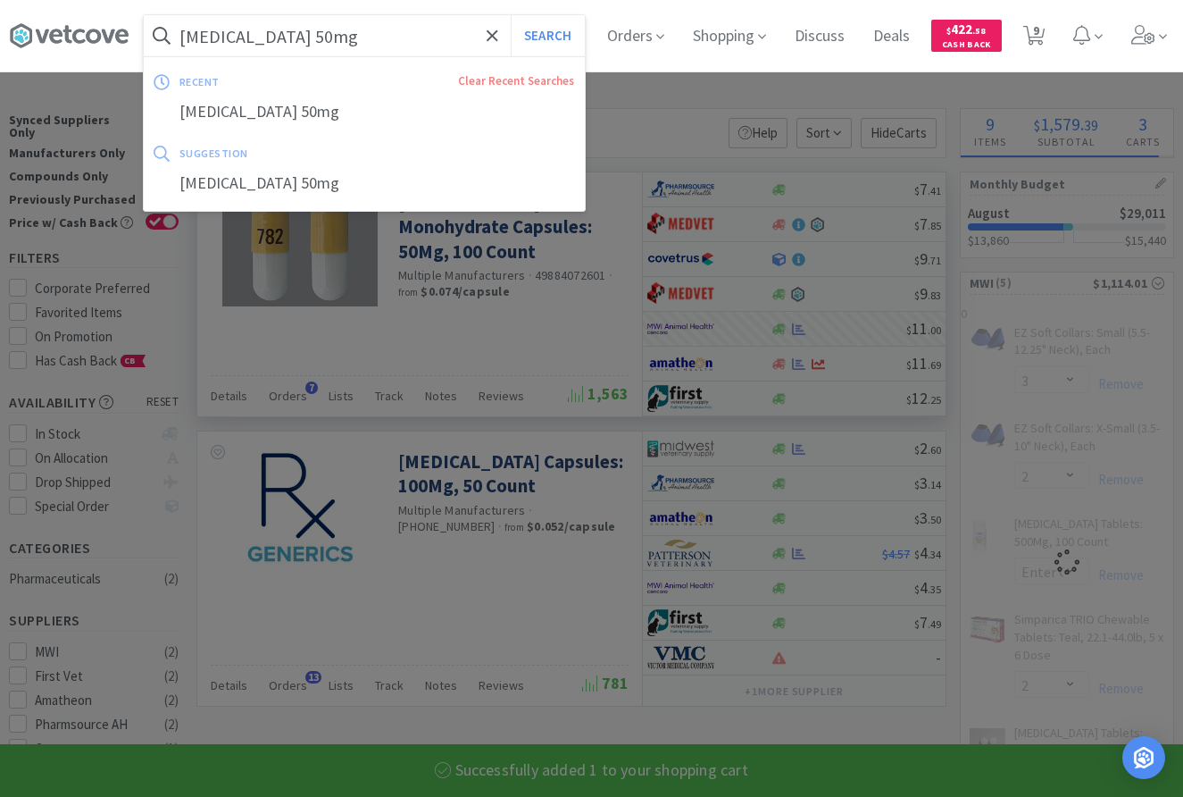
click at [344, 40] on input "doxycycline 50mg" at bounding box center [364, 35] width 441 height 41
select select "1"
select select "3"
select select "2"
select select "1"
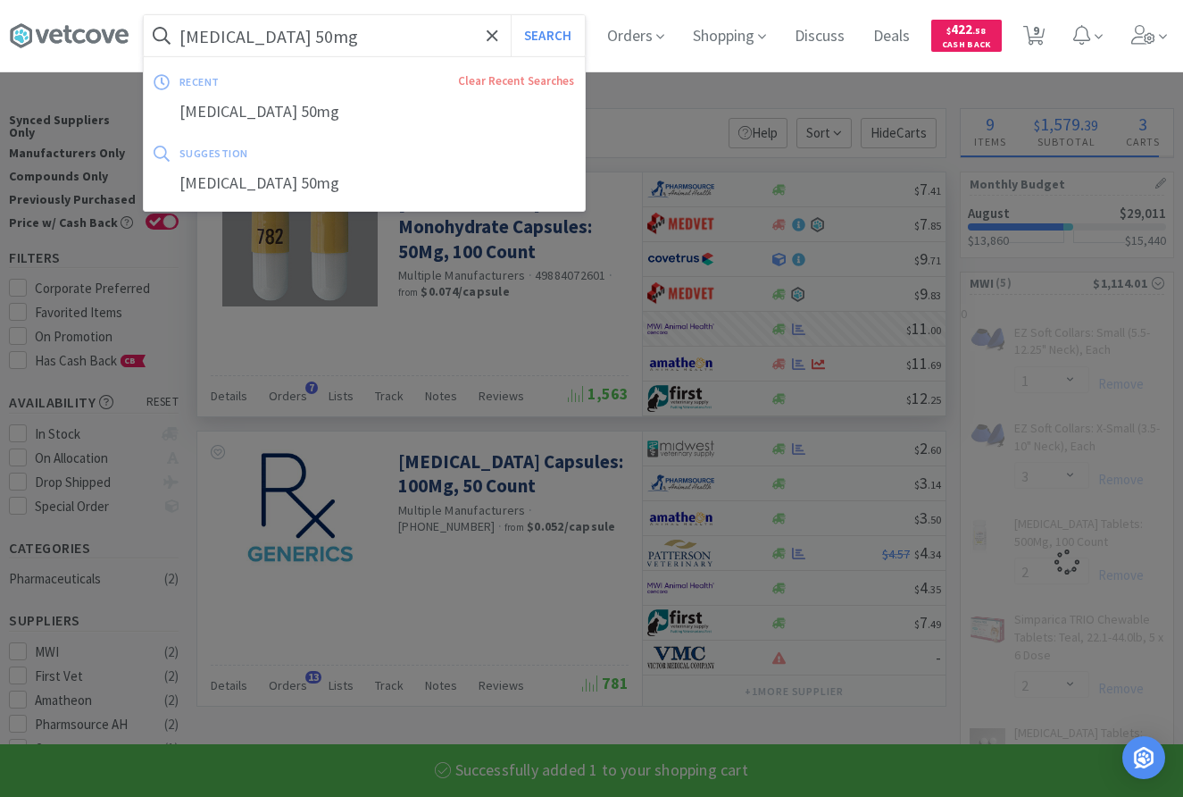
select select "2"
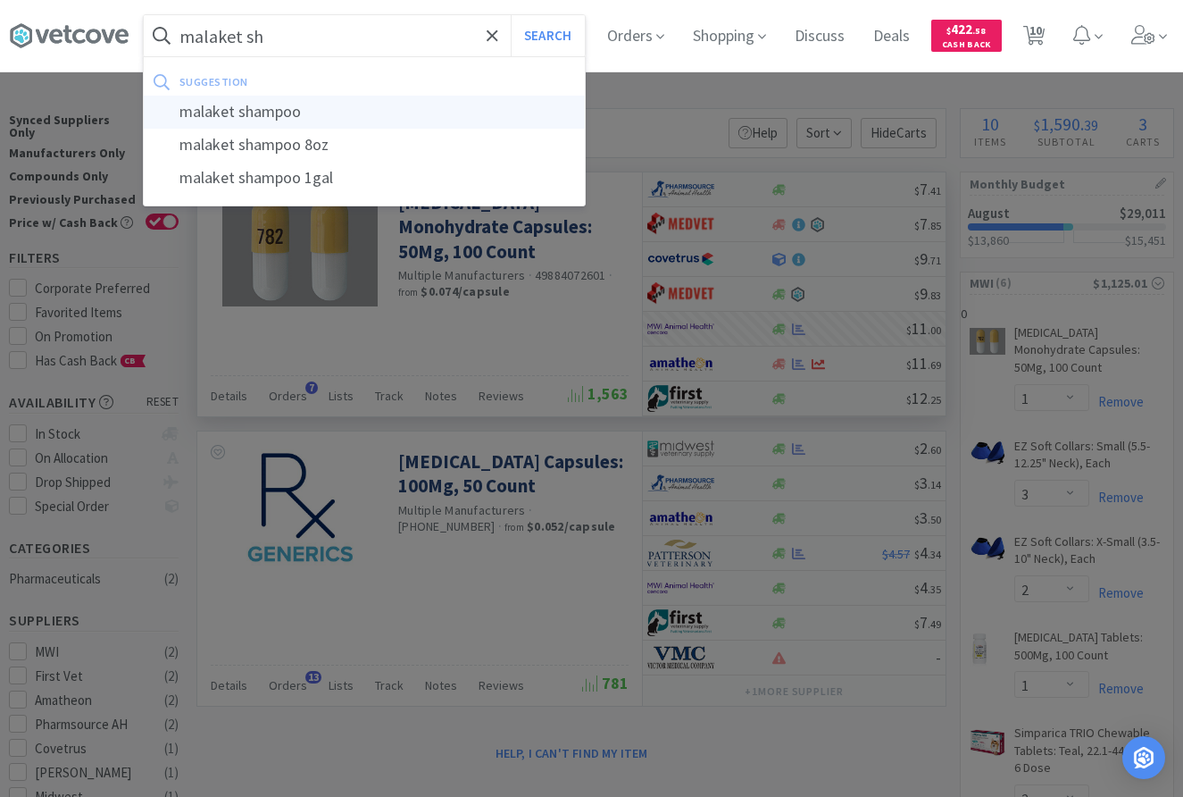
click at [297, 120] on div "malaket shampoo" at bounding box center [364, 112] width 441 height 33
type input "malaket shampoo"
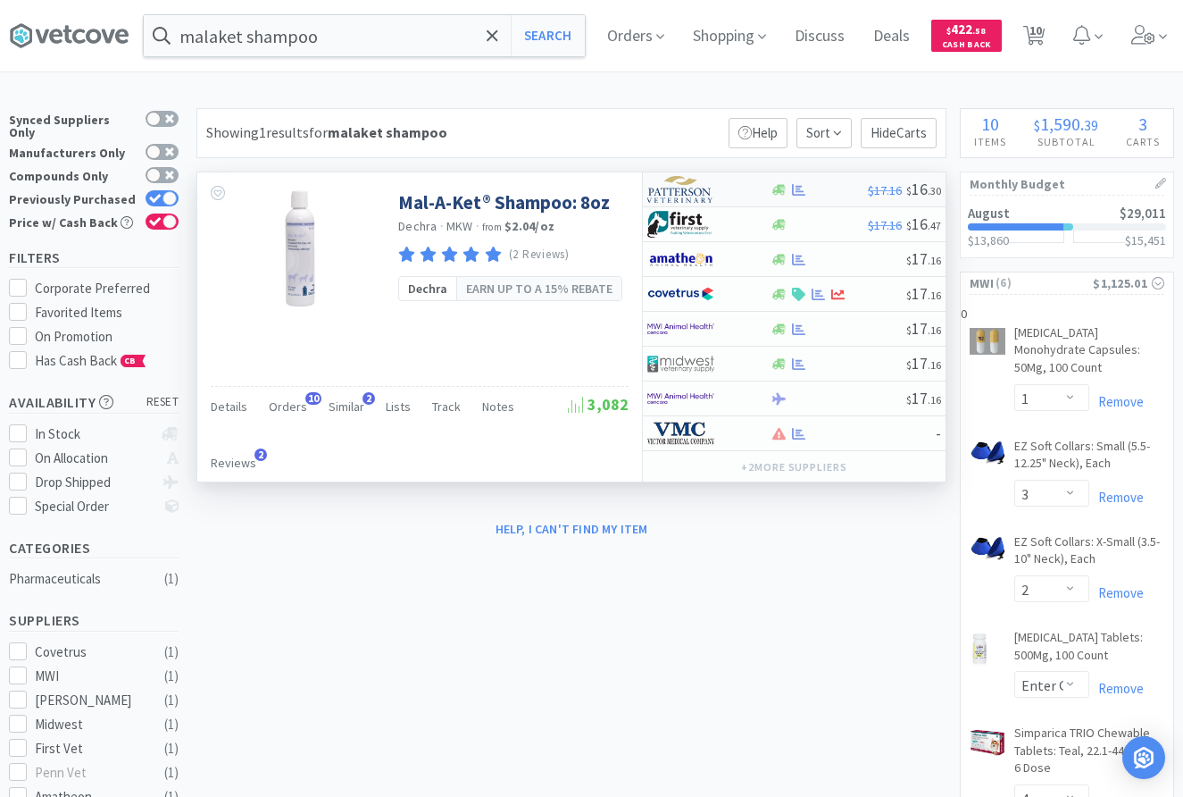
click at [804, 181] on div "$17.16 $ 16 . 30" at bounding box center [794, 189] width 303 height 35
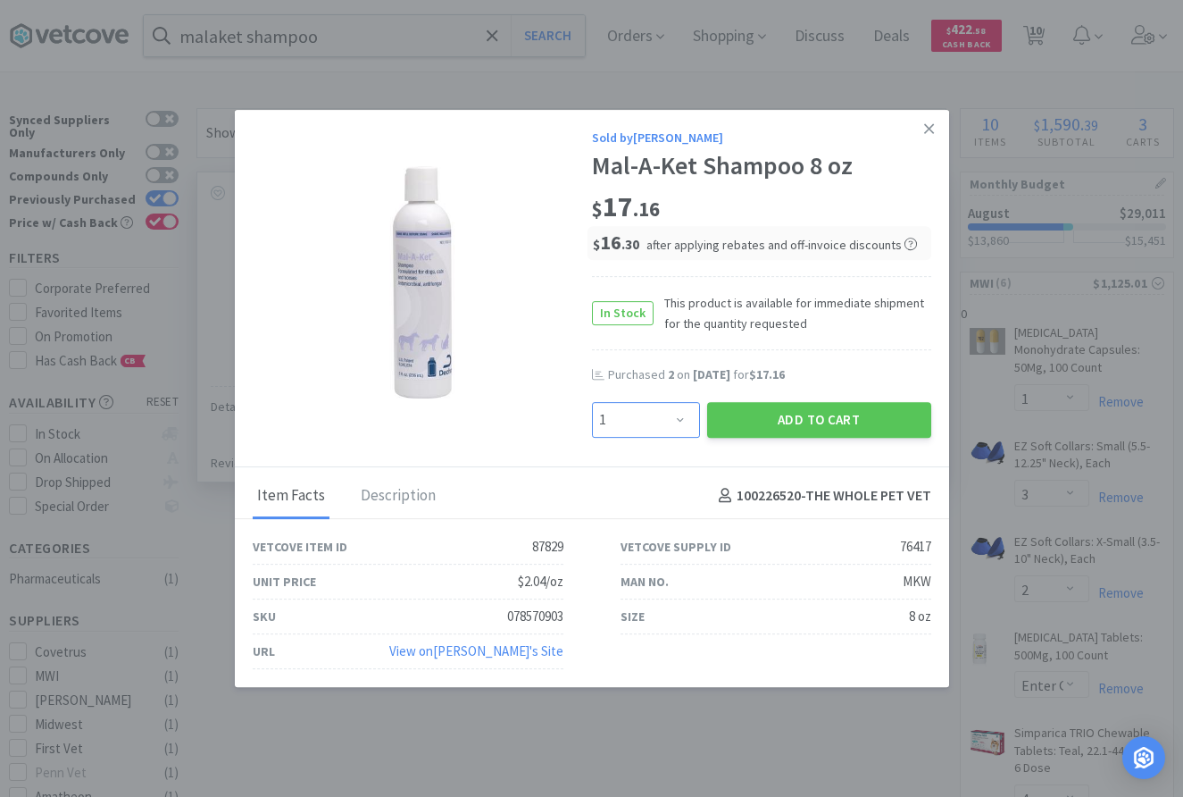
click at [592, 402] on select "Enter Quantity 1 2 3 4 5 6 7 8 9 10 11 12 13 14 15 16 17 18 19 20 Enter Quantity" at bounding box center [646, 420] width 108 height 36
select select "2"
click option "2" at bounding box center [0, 0] width 0 height 0
click at [773, 421] on button "Add to Cart" at bounding box center [819, 420] width 224 height 36
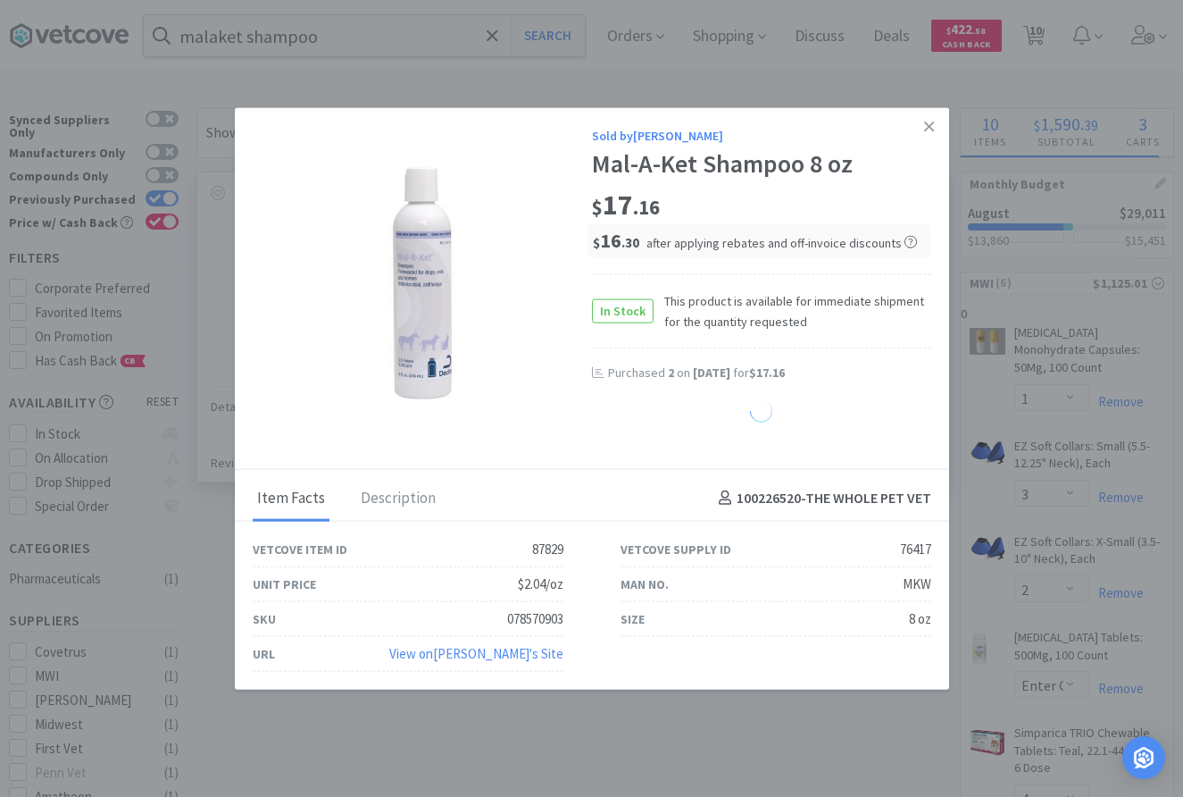
select select "2"
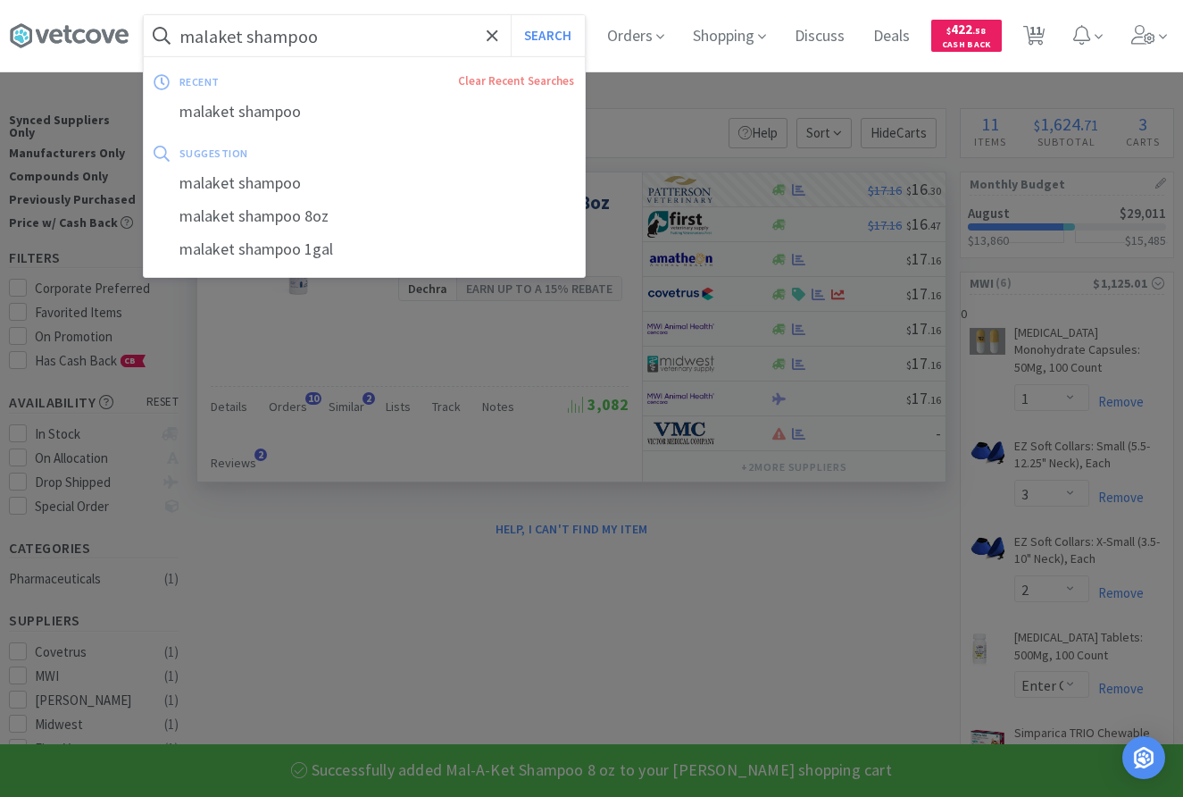
click at [324, 35] on input "malaket shampoo" at bounding box center [364, 35] width 441 height 41
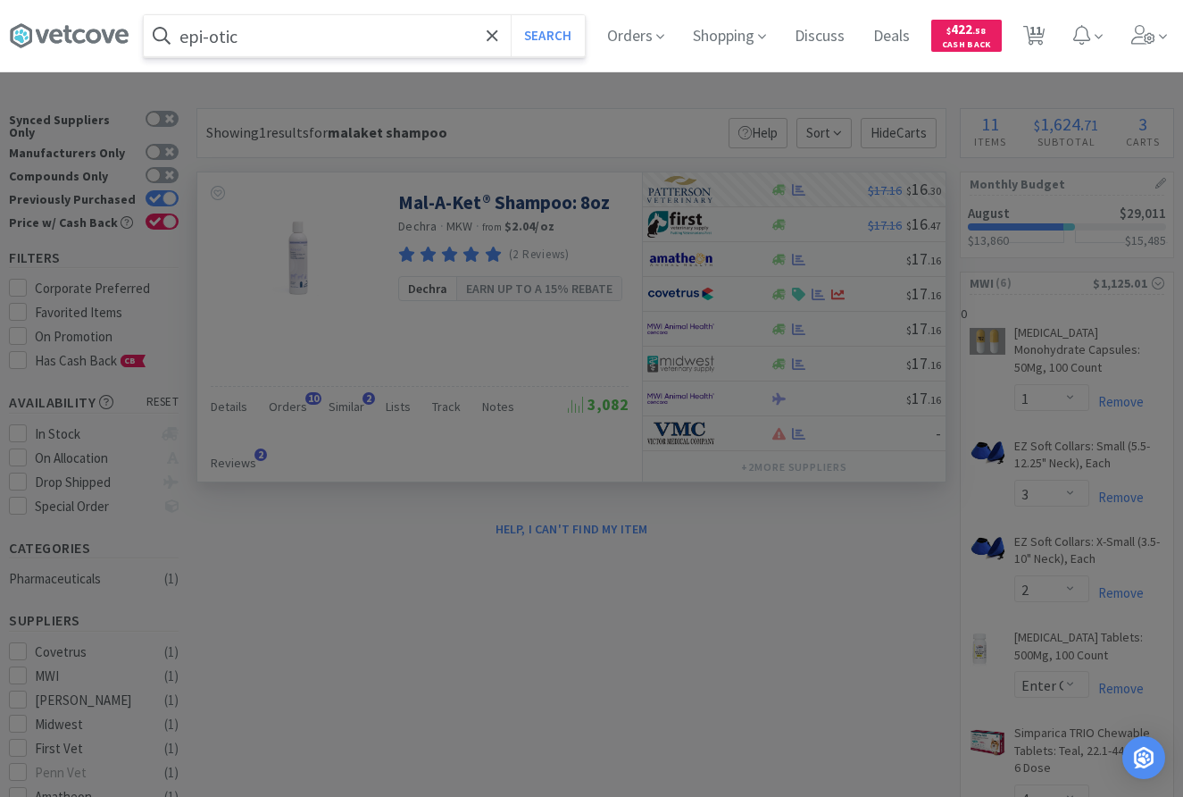
type input "epi-otic"
click at [511, 15] on button "Search" at bounding box center [548, 35] width 74 height 41
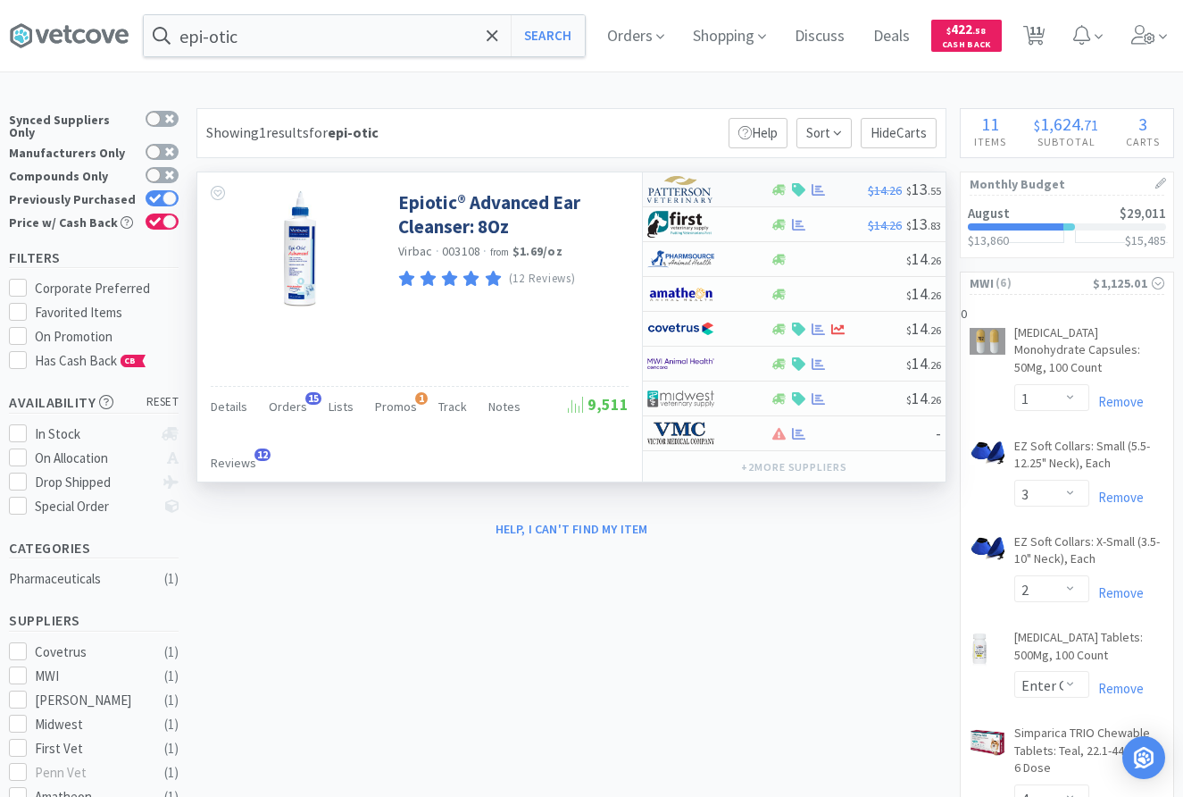
click at [861, 203] on div "$14.26 $ 13 . 55" at bounding box center [794, 189] width 303 height 35
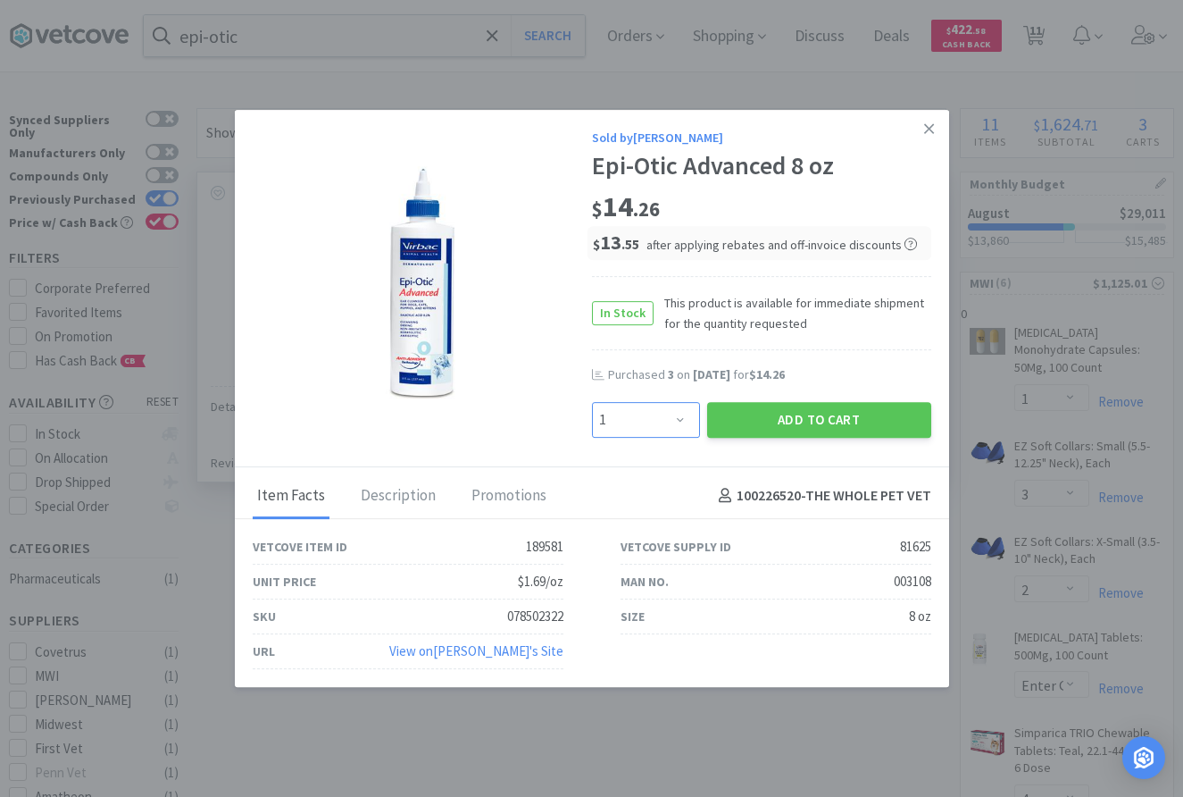
click at [592, 402] on select "Enter Quantity 1 2 3 4 5 6 7 8 9 10 11 12 13 14 15 16 17 18 19 20 Enter Quantity" at bounding box center [646, 420] width 108 height 36
select select "3"
click option "3" at bounding box center [0, 0] width 0 height 0
click at [772, 427] on button "Add to Cart" at bounding box center [819, 420] width 224 height 36
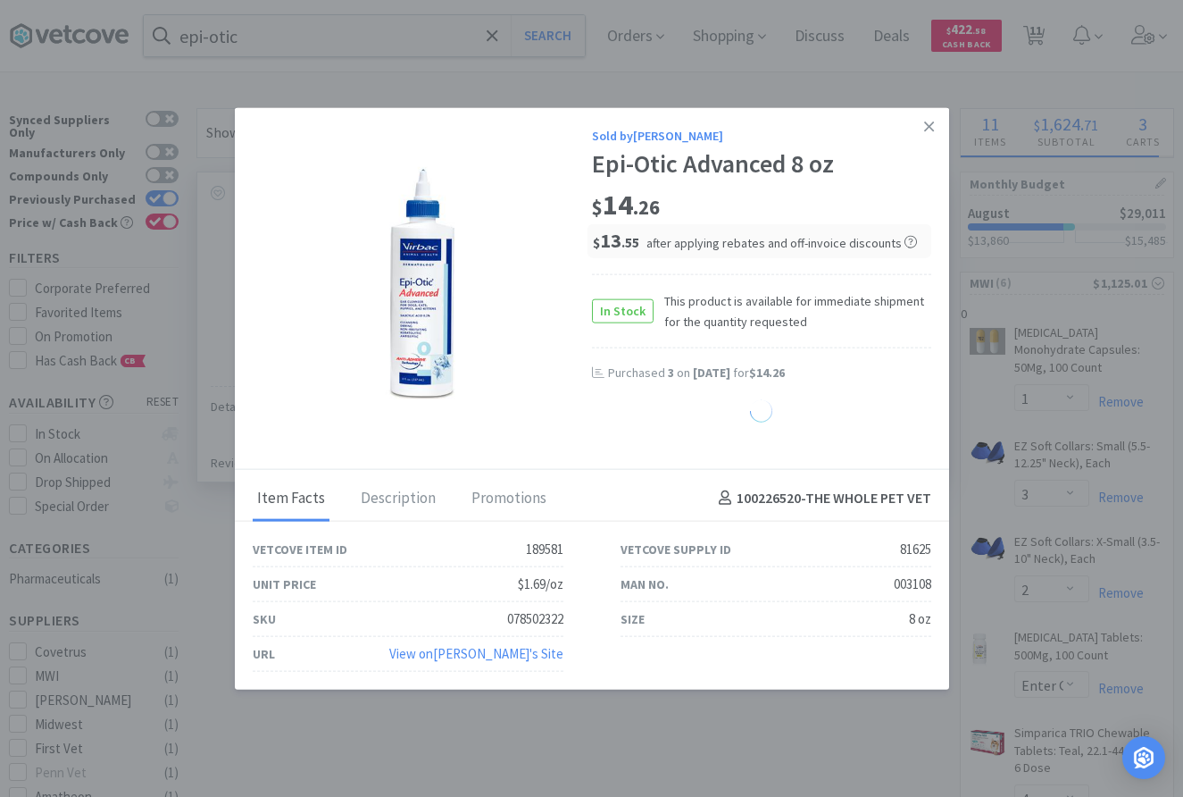
select select "3"
select select "1"
select select "2"
select select "1"
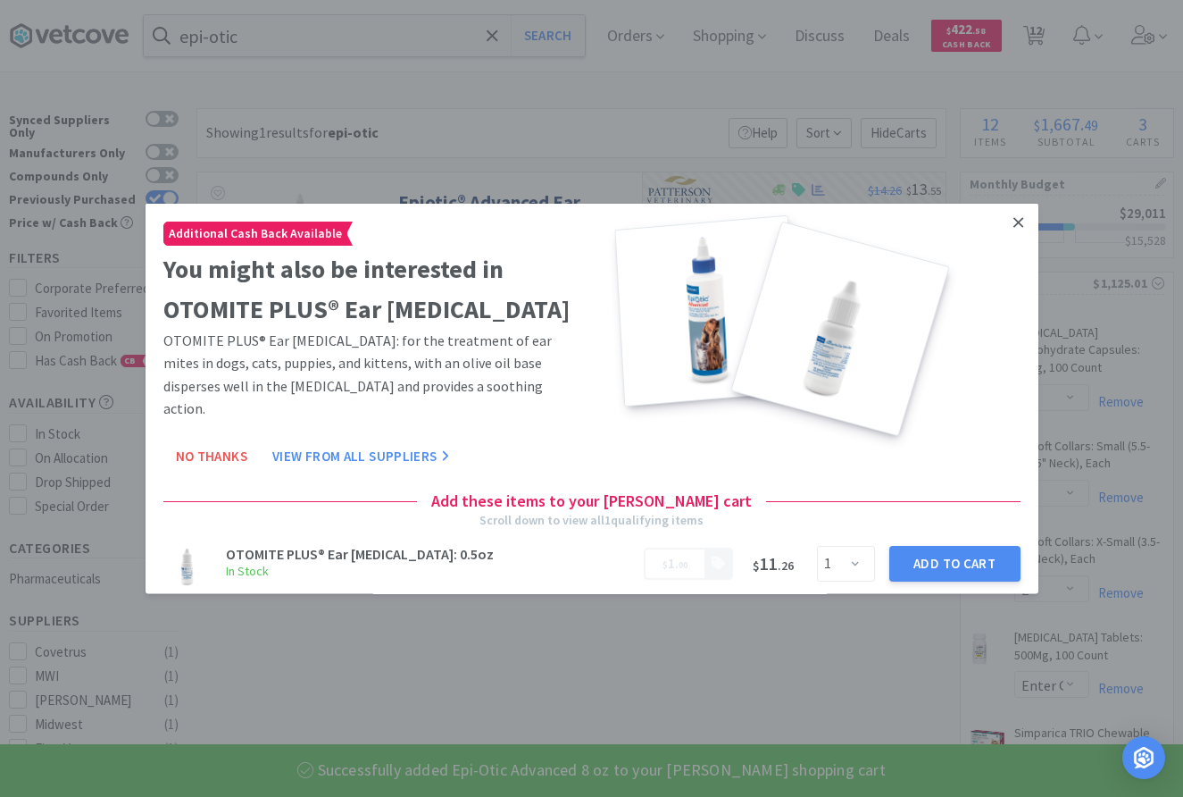
click at [1024, 219] on link at bounding box center [1018, 223] width 31 height 38
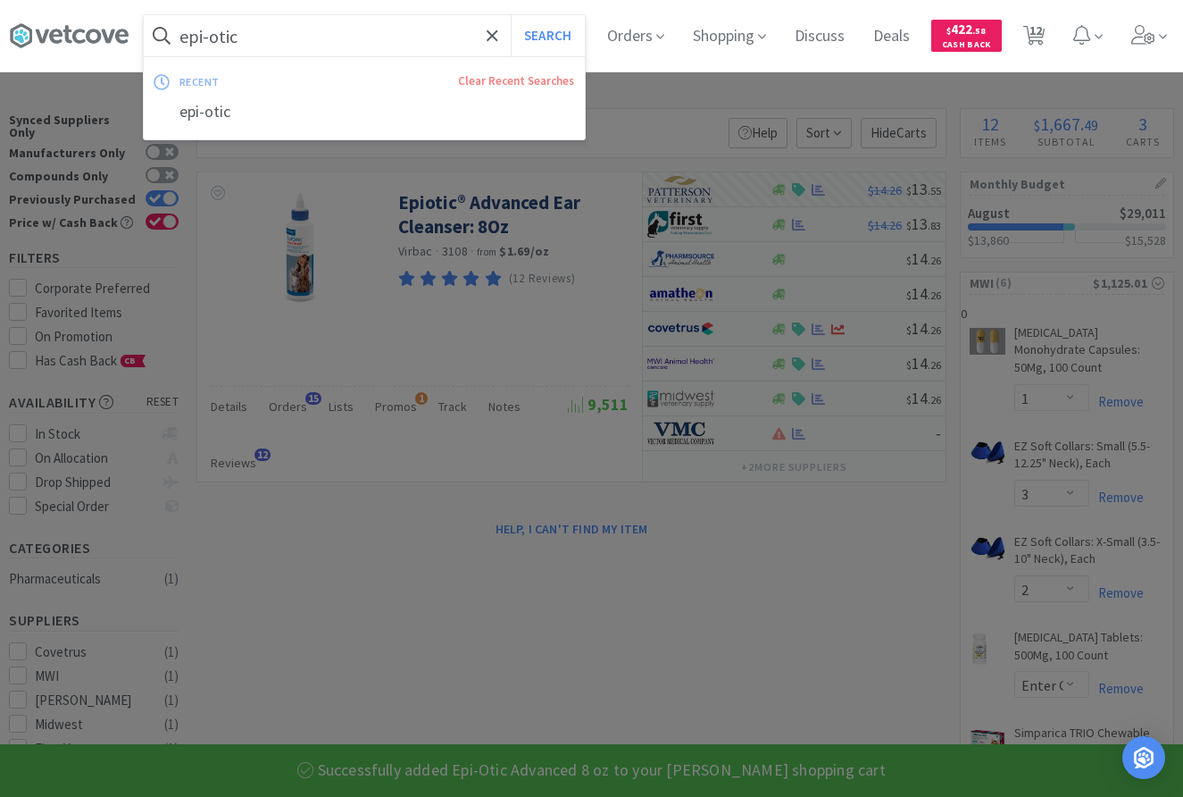
click at [461, 46] on input "epi-otic" at bounding box center [364, 35] width 441 height 41
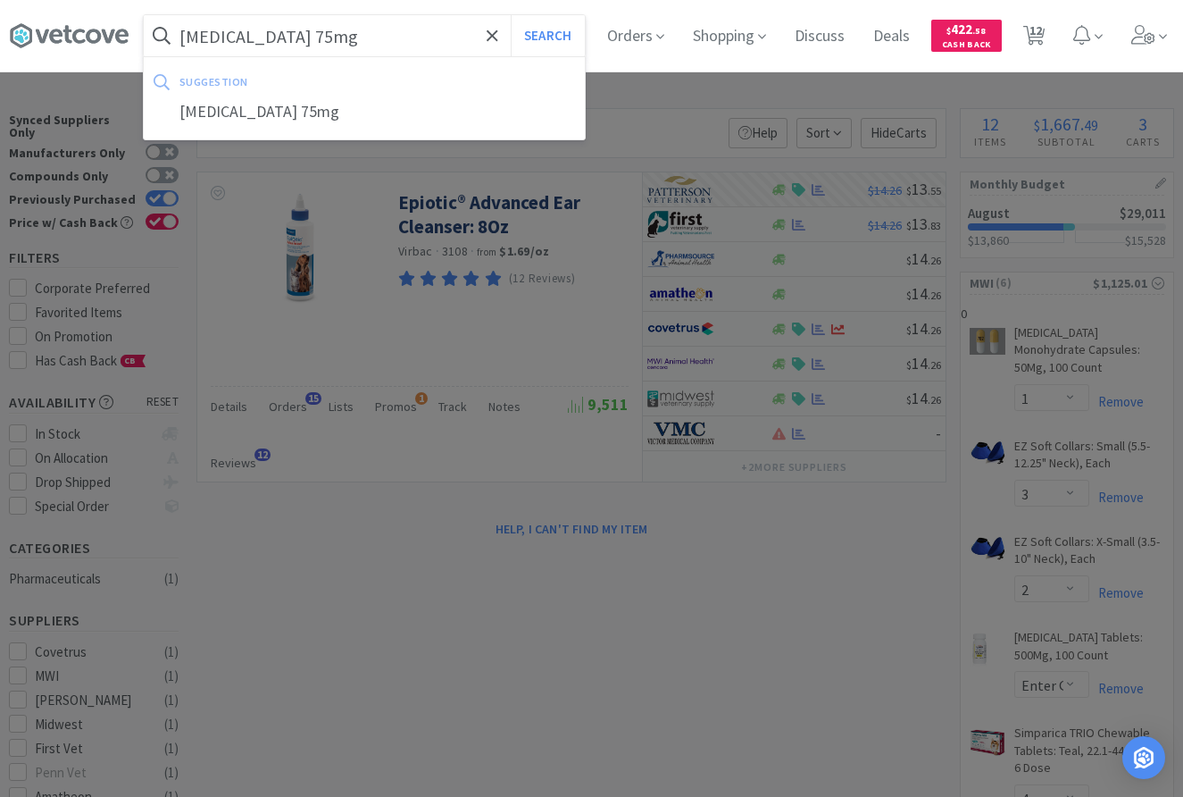
type input "carprofen 75mg"
click at [511, 15] on button "Search" at bounding box center [548, 35] width 74 height 41
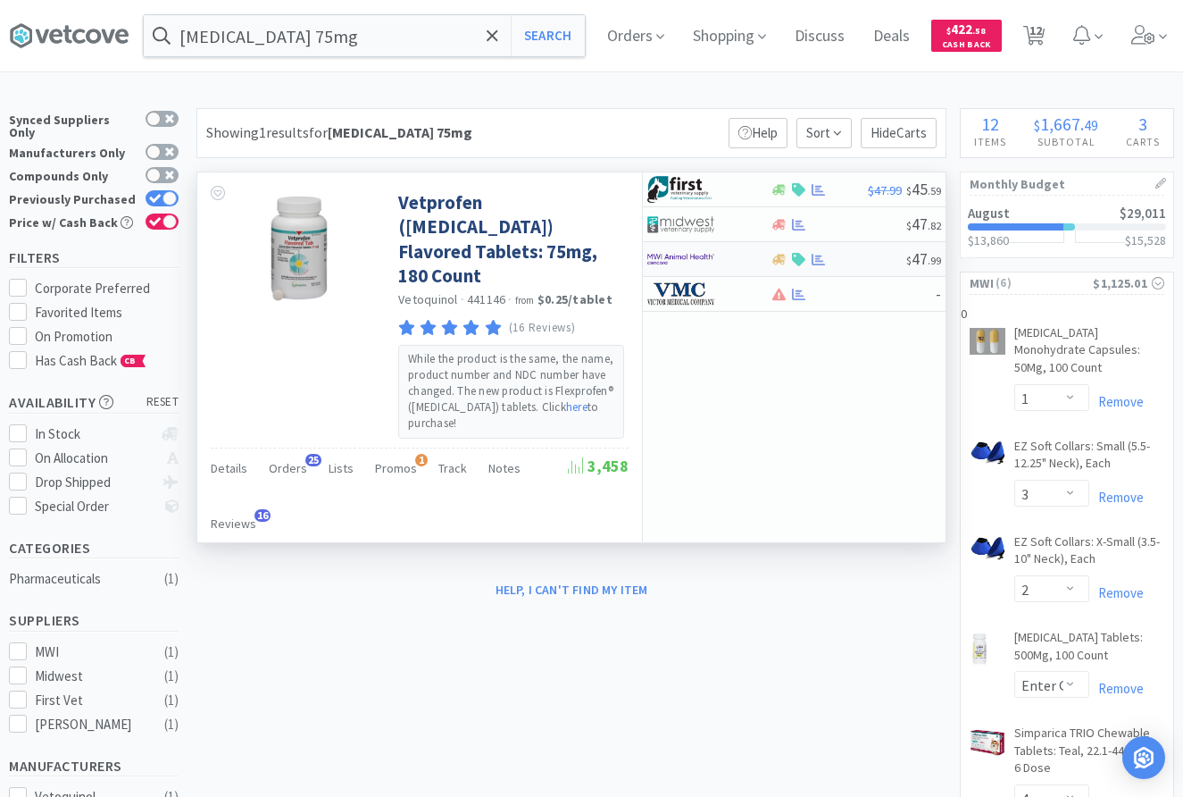
click at [869, 259] on div at bounding box center [838, 259] width 137 height 13
select select "1"
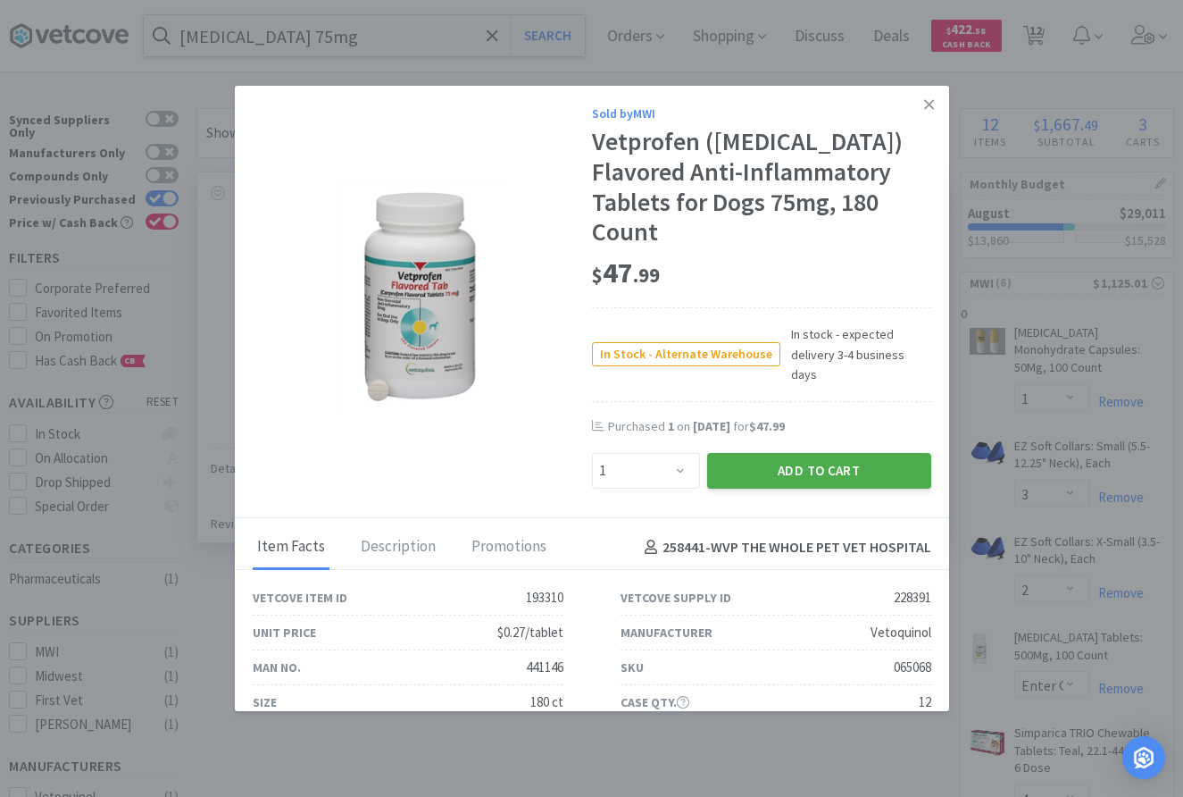
click at [752, 453] on button "Add to Cart" at bounding box center [819, 471] width 224 height 36
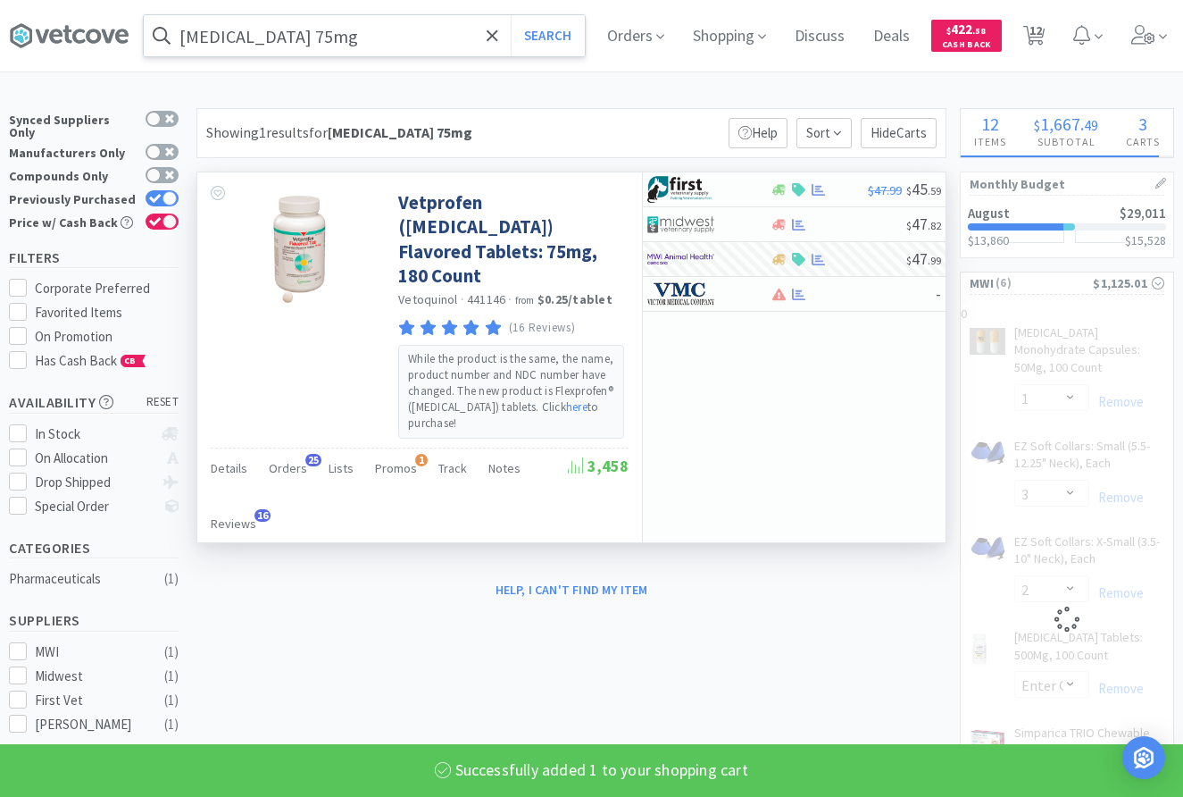
select select "1"
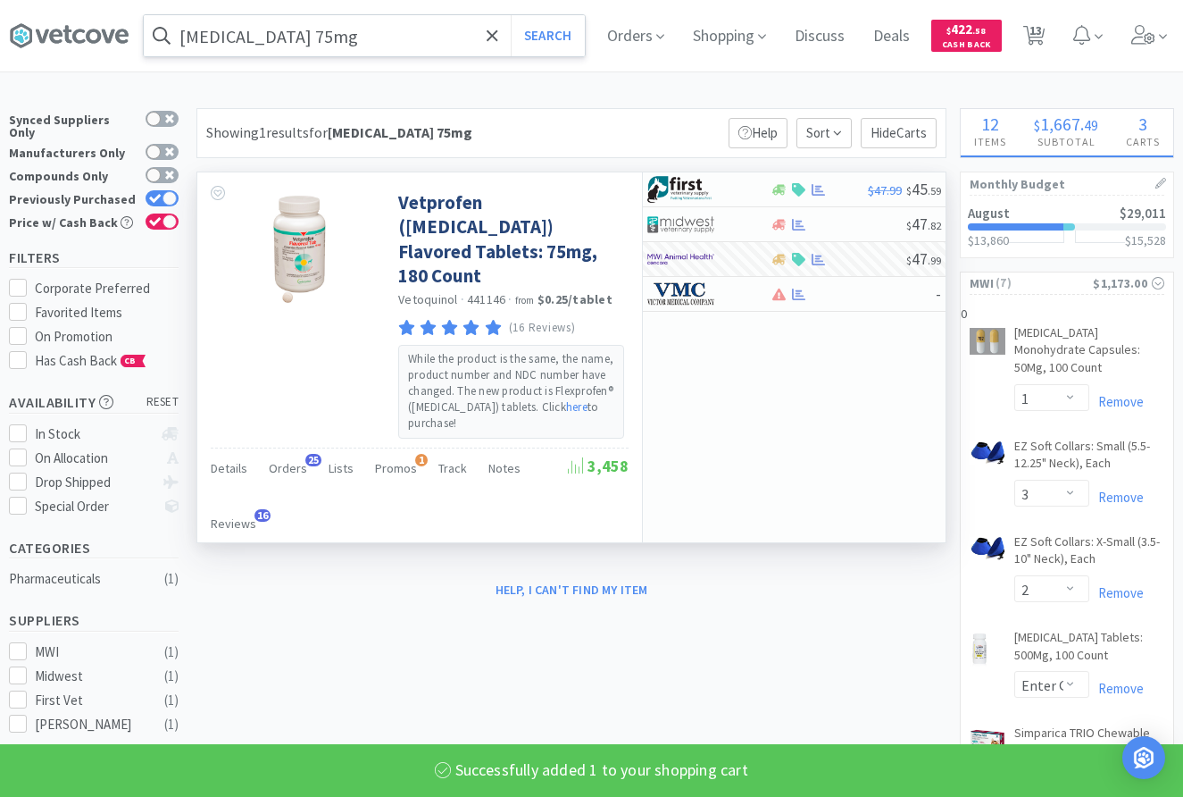
click at [267, 30] on input "carprofen 75mg" at bounding box center [364, 35] width 441 height 41
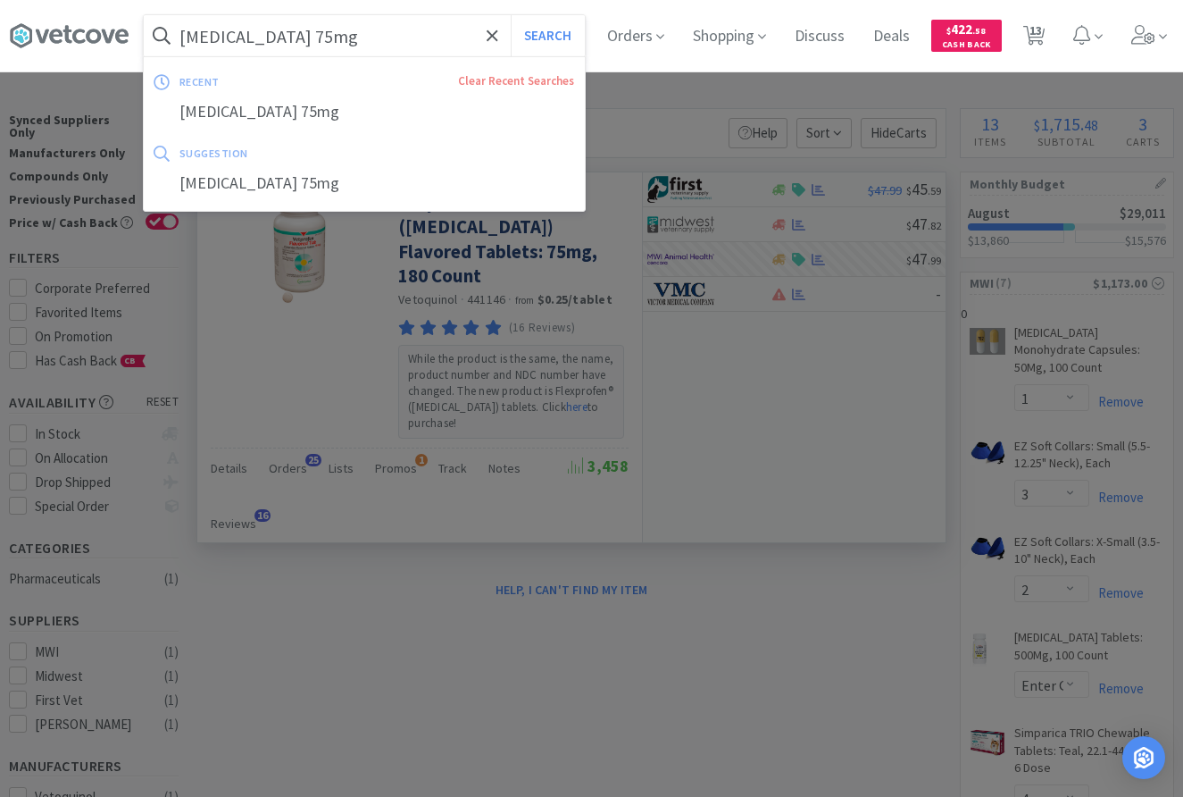
click at [271, 46] on input "carprofen 75mg" at bounding box center [364, 35] width 441 height 41
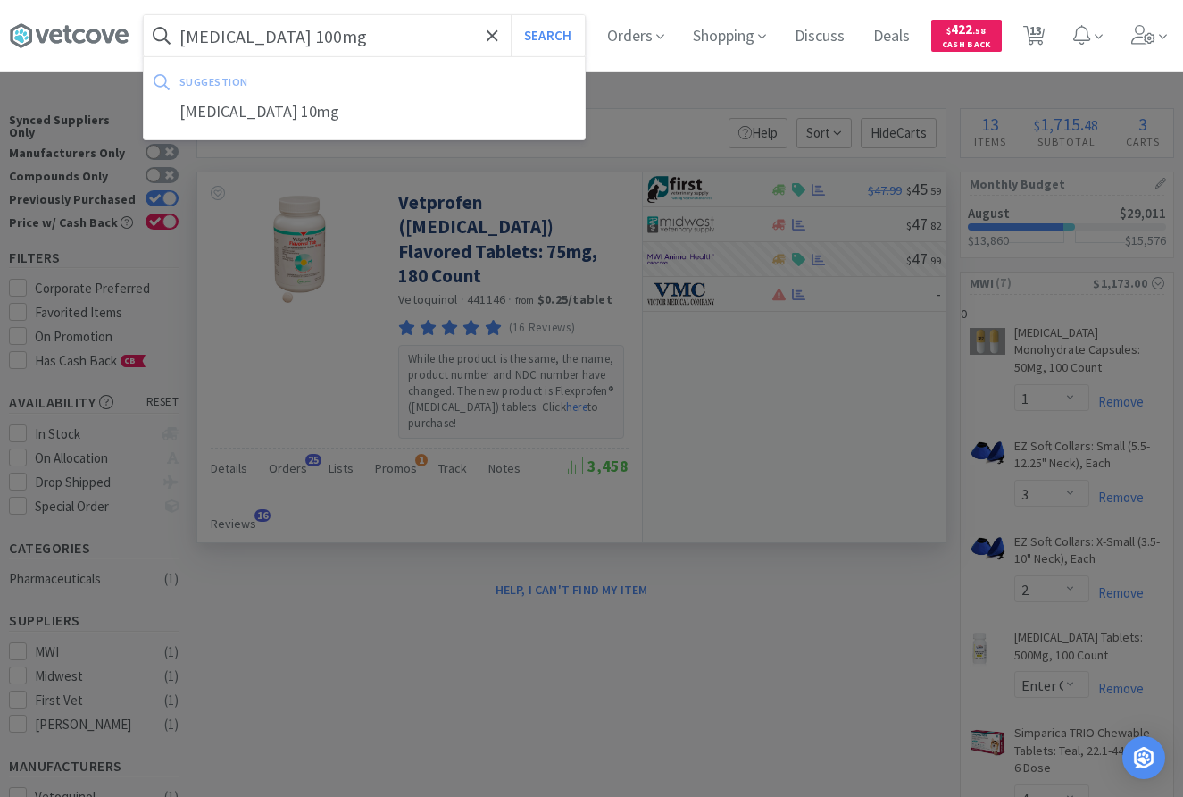
type input "carprofen 100mg"
click at [511, 15] on button "Search" at bounding box center [548, 35] width 74 height 41
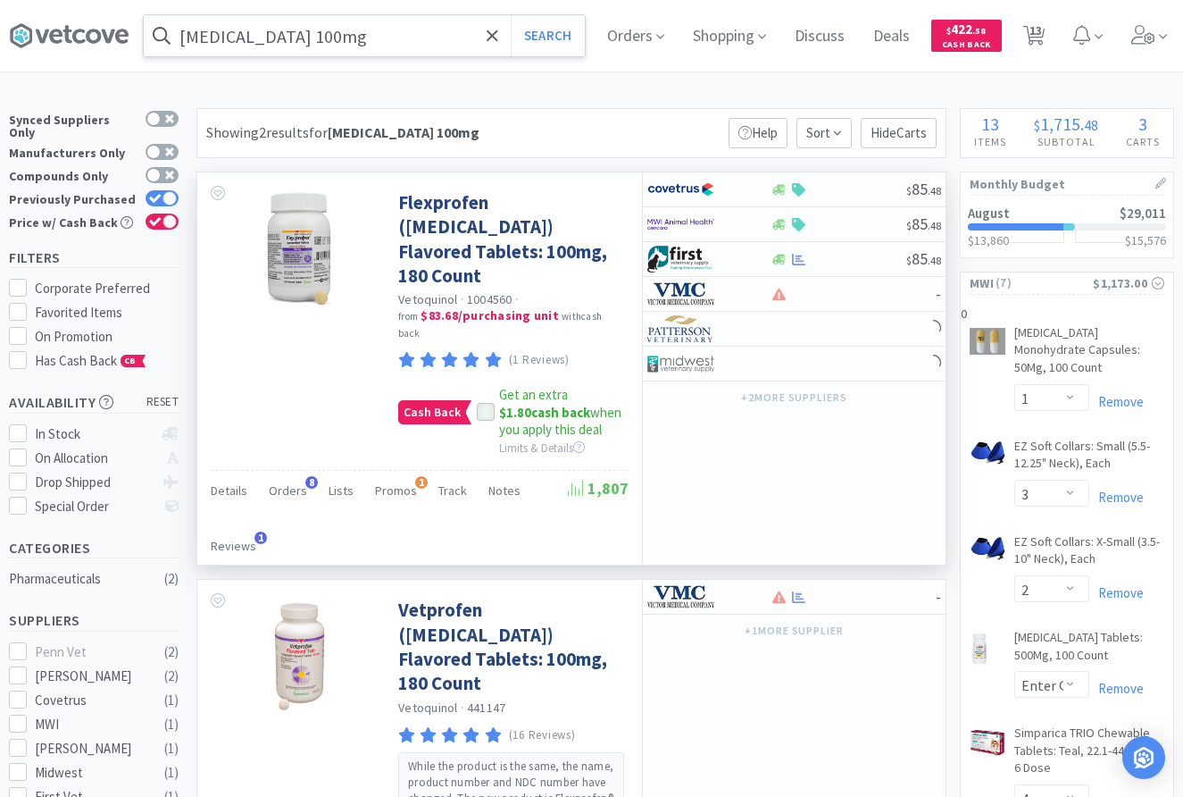
click at [484, 405] on span at bounding box center [486, 413] width 13 height 16
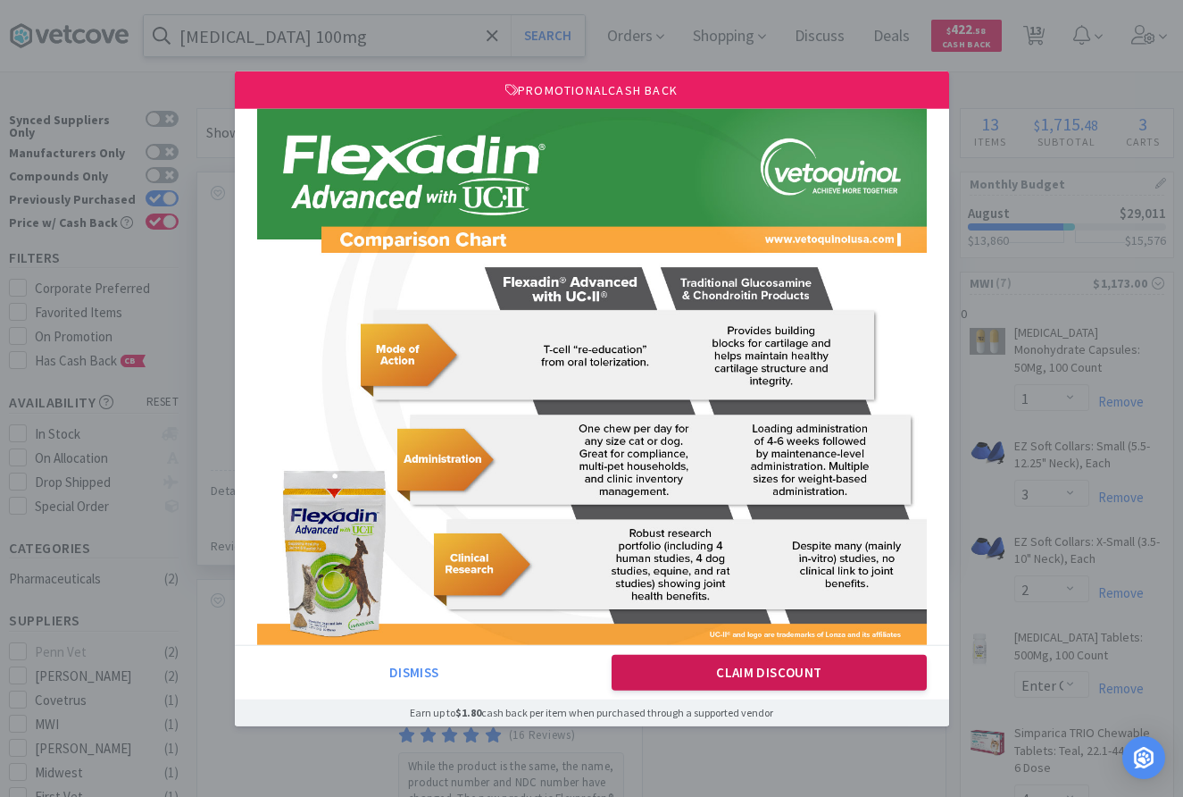
click at [780, 680] on button "Claim Discount" at bounding box center [769, 673] width 315 height 36
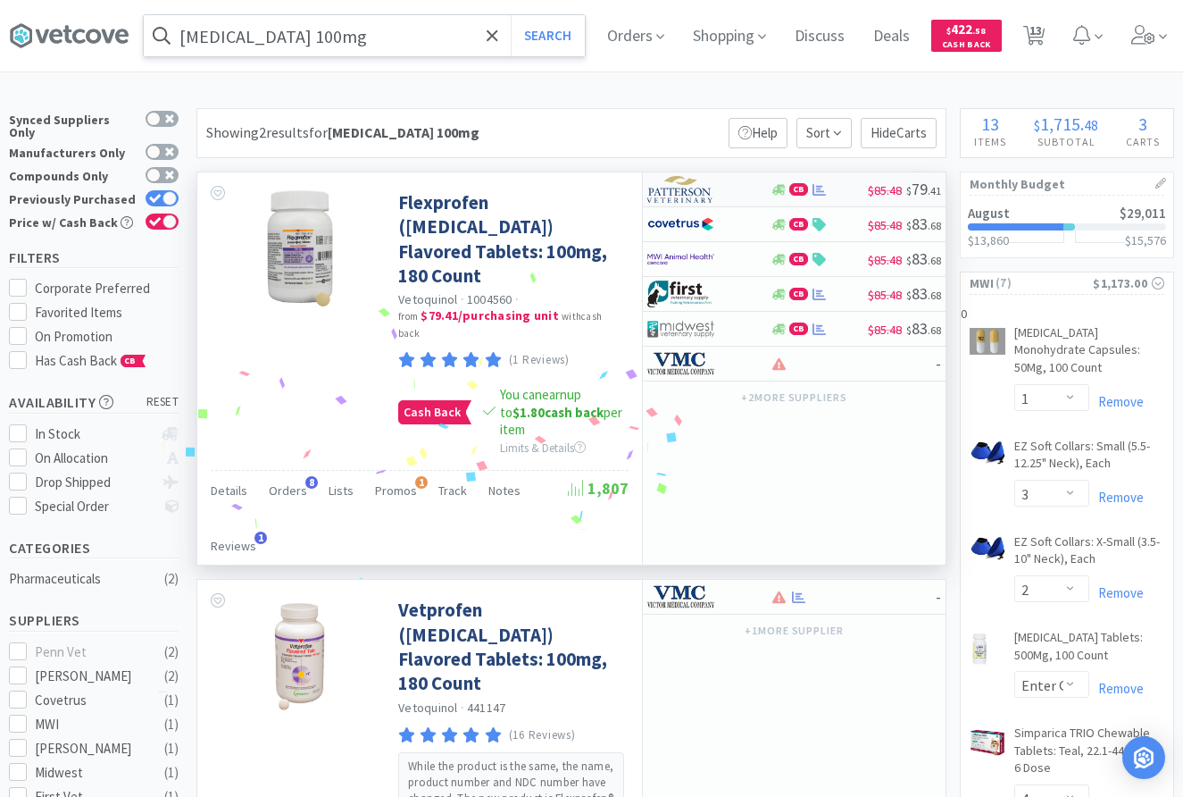
click at [731, 188] on div at bounding box center [696, 189] width 98 height 30
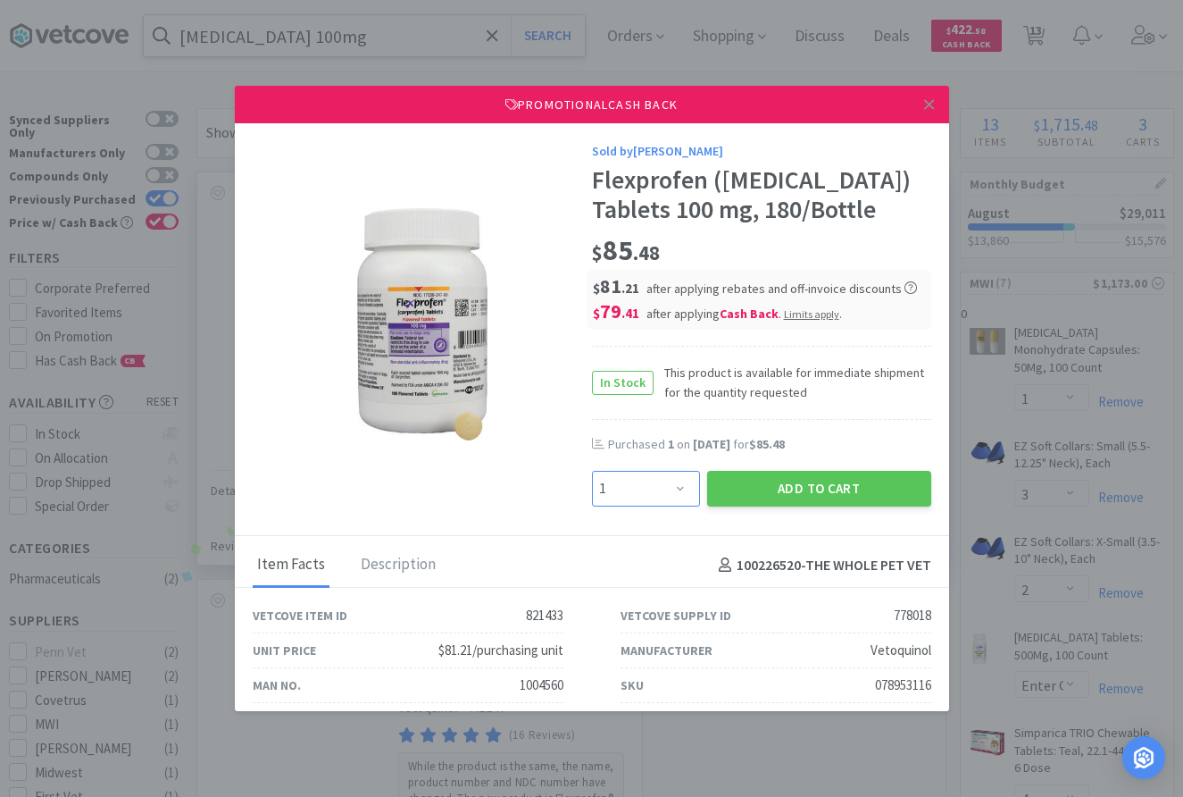
click at [592, 471] on select "Enter Quantity 1 2 3 4 5 6 7 8 9 10 11 12 13 14 15 16 17 18 19 20 Enter Quantity" at bounding box center [646, 489] width 108 height 36
select select "2"
click option "2" at bounding box center [0, 0] width 0 height 0
click at [814, 487] on button "Add to Cart" at bounding box center [819, 489] width 224 height 36
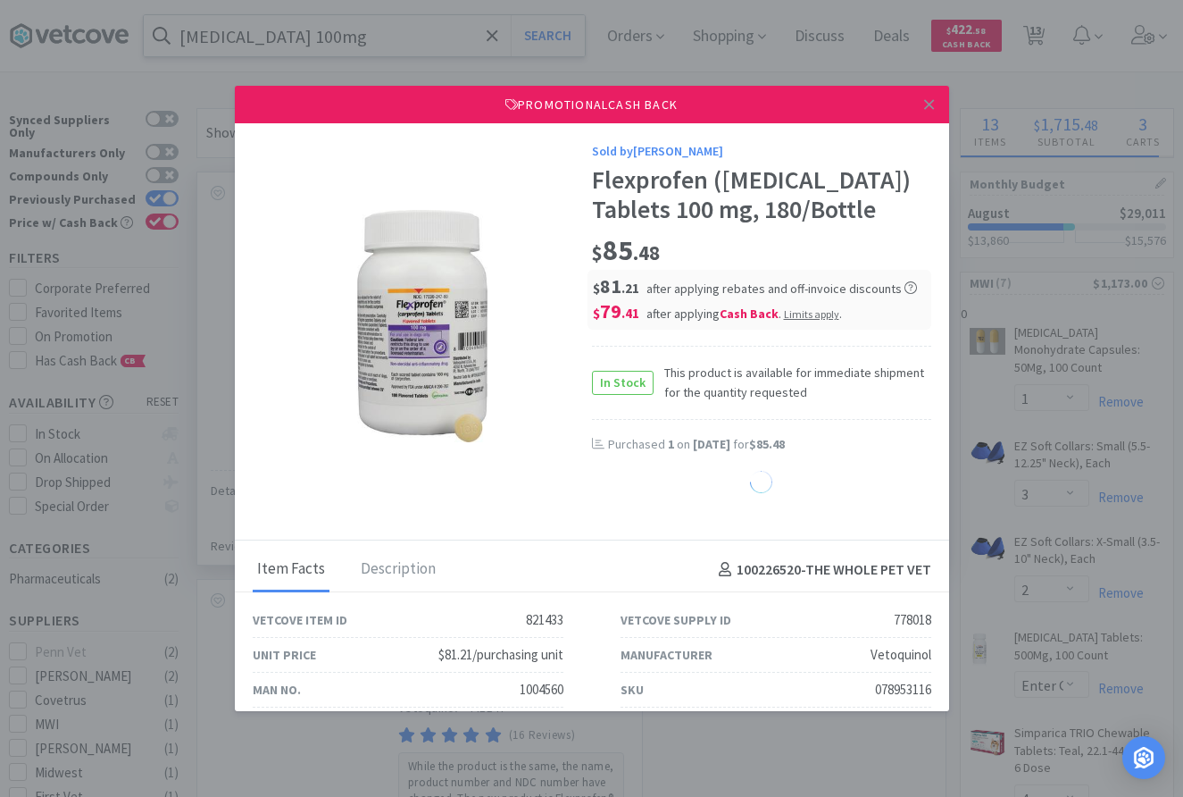
select select "2"
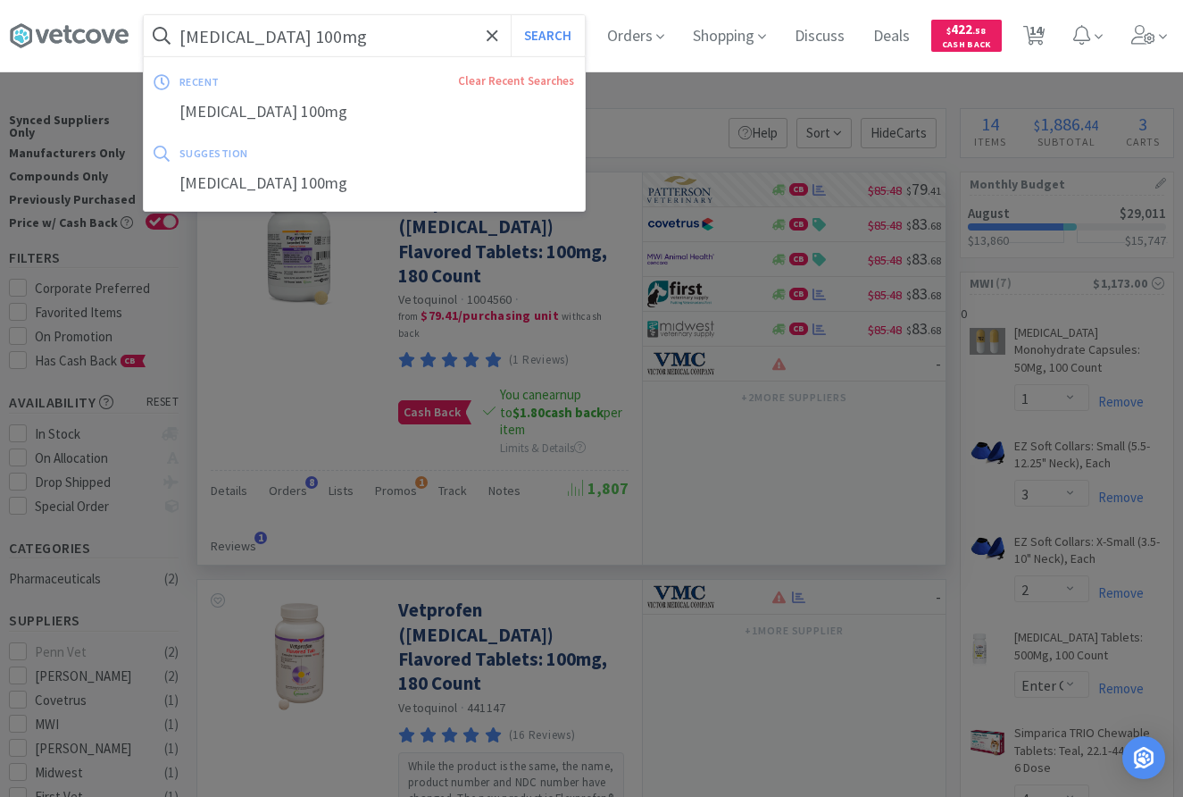
click at [369, 39] on input "carprofen 100mg" at bounding box center [364, 35] width 441 height 41
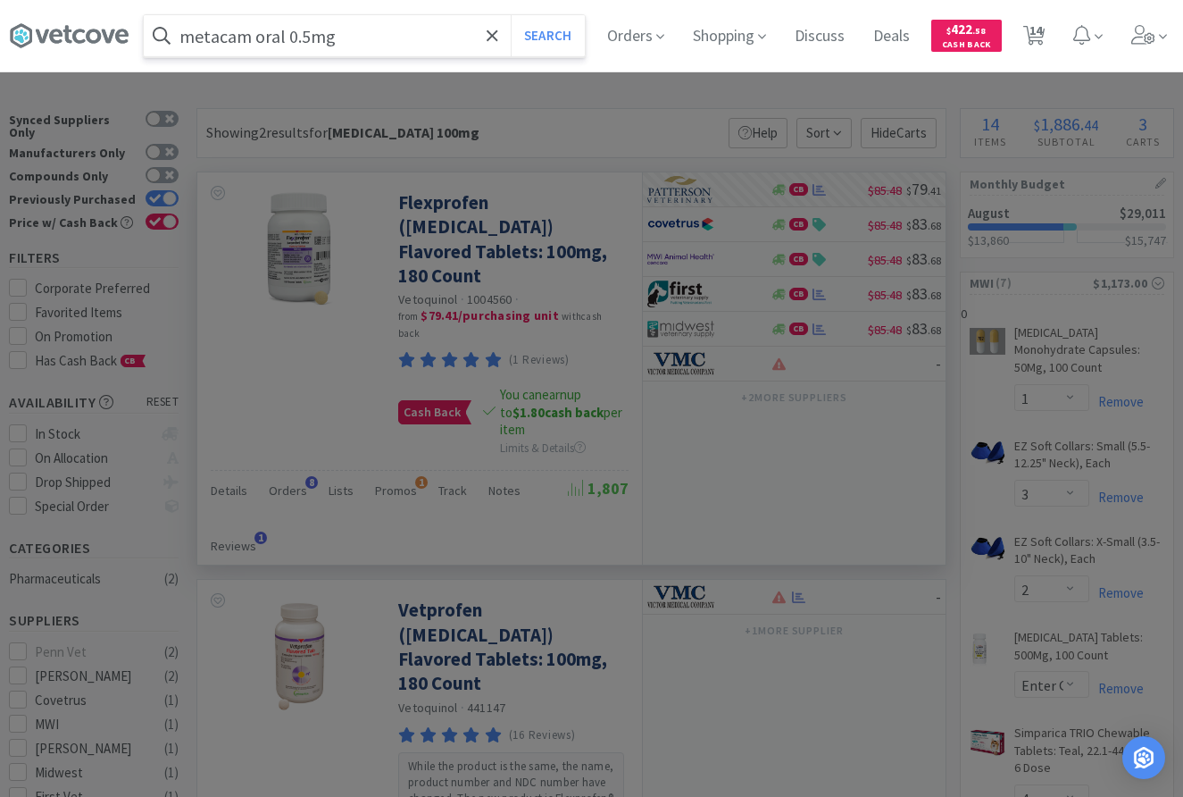
type input "metacam oral 0.5mg"
click at [511, 15] on button "Search" at bounding box center [548, 35] width 74 height 41
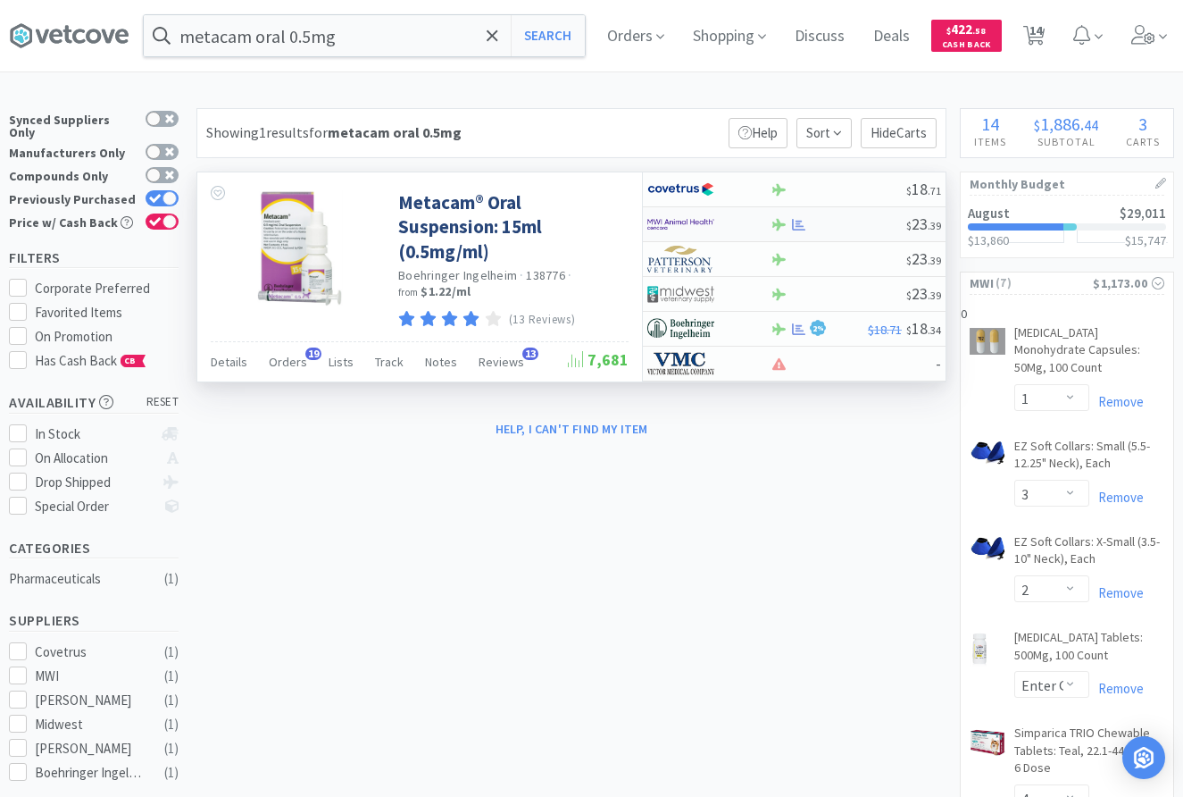
click at [825, 220] on div at bounding box center [838, 224] width 137 height 13
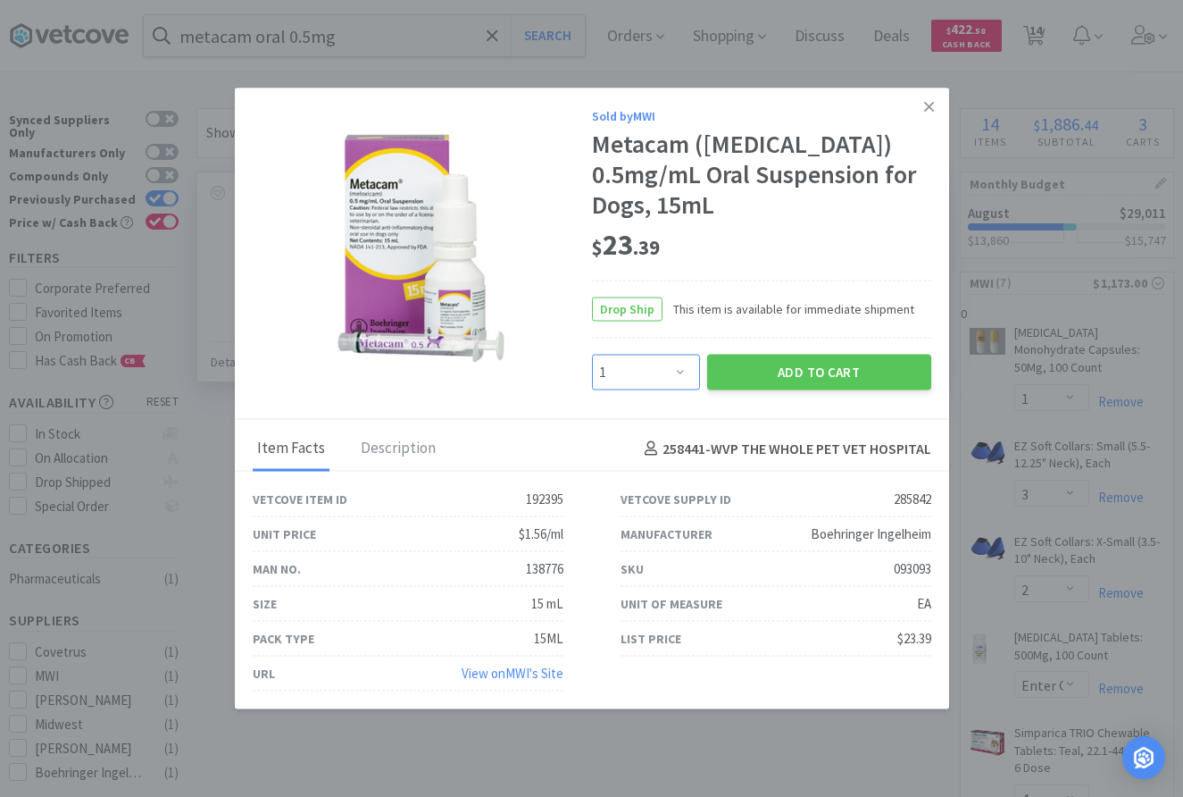
click at [592, 354] on select "Enter Quantity 1 2 3 4 5 6 7 8 9 10 11 12 13 14 15 16 17 18 19 20 Enter Quantity" at bounding box center [646, 372] width 108 height 36
select select "3"
click option "3" at bounding box center [0, 0] width 0 height 0
click at [790, 353] on div "Add to Cart" at bounding box center [819, 371] width 231 height 43
click at [784, 371] on button "Add to Cart" at bounding box center [819, 372] width 224 height 36
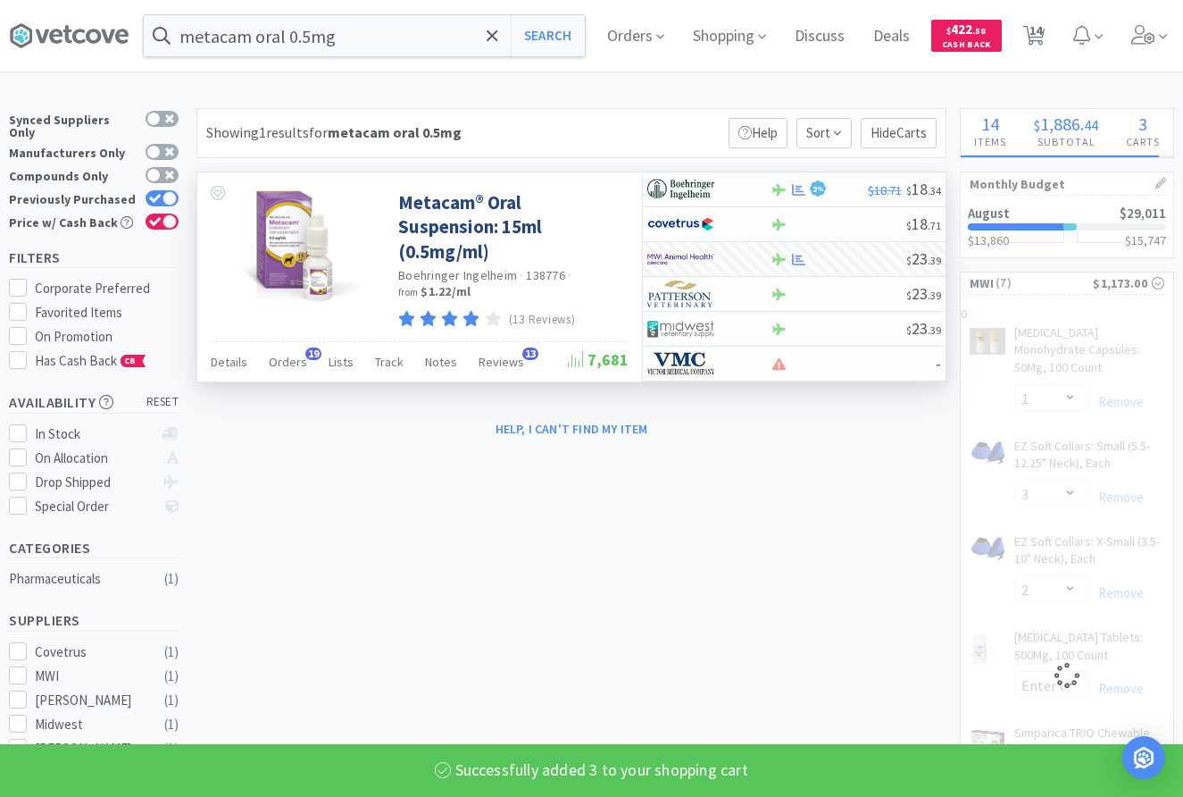
select select "3"
select select "2"
select select "1"
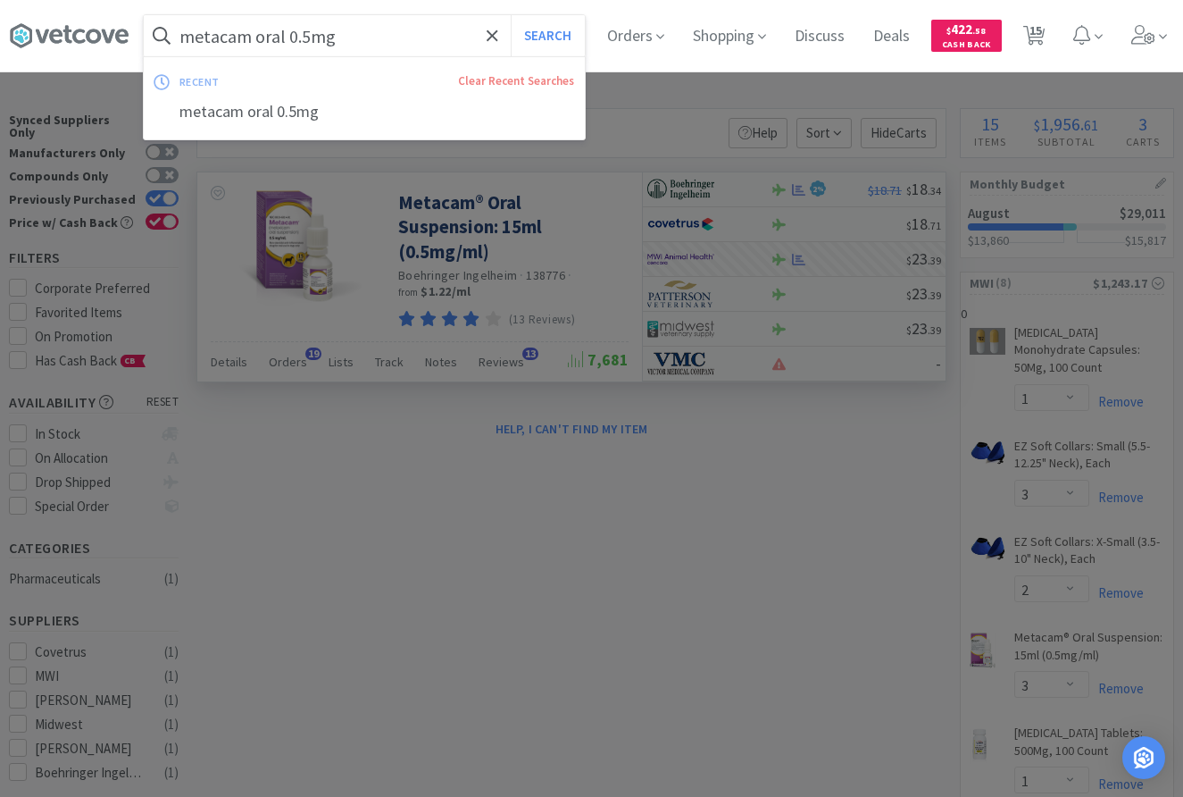
click at [388, 35] on input "metacam oral 0.5mg" at bounding box center [364, 35] width 441 height 41
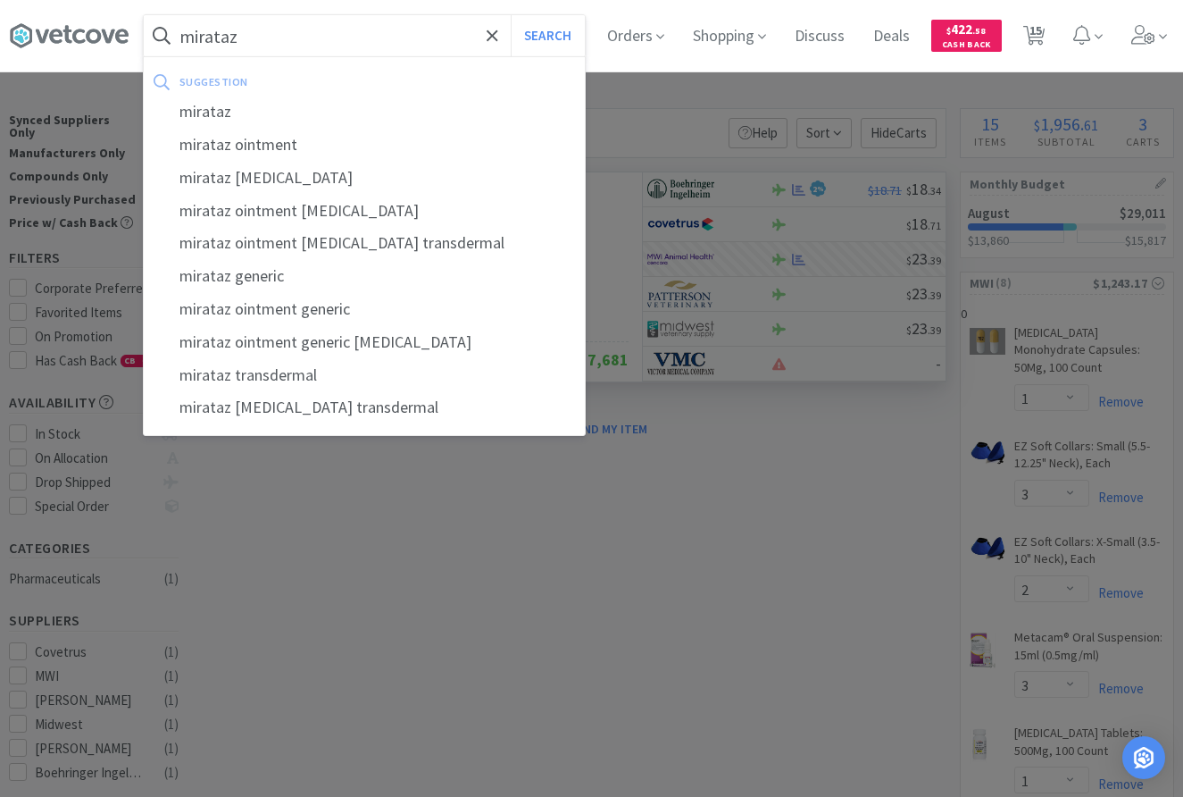
type input "mirataz"
click at [511, 15] on button "Search" at bounding box center [548, 35] width 74 height 41
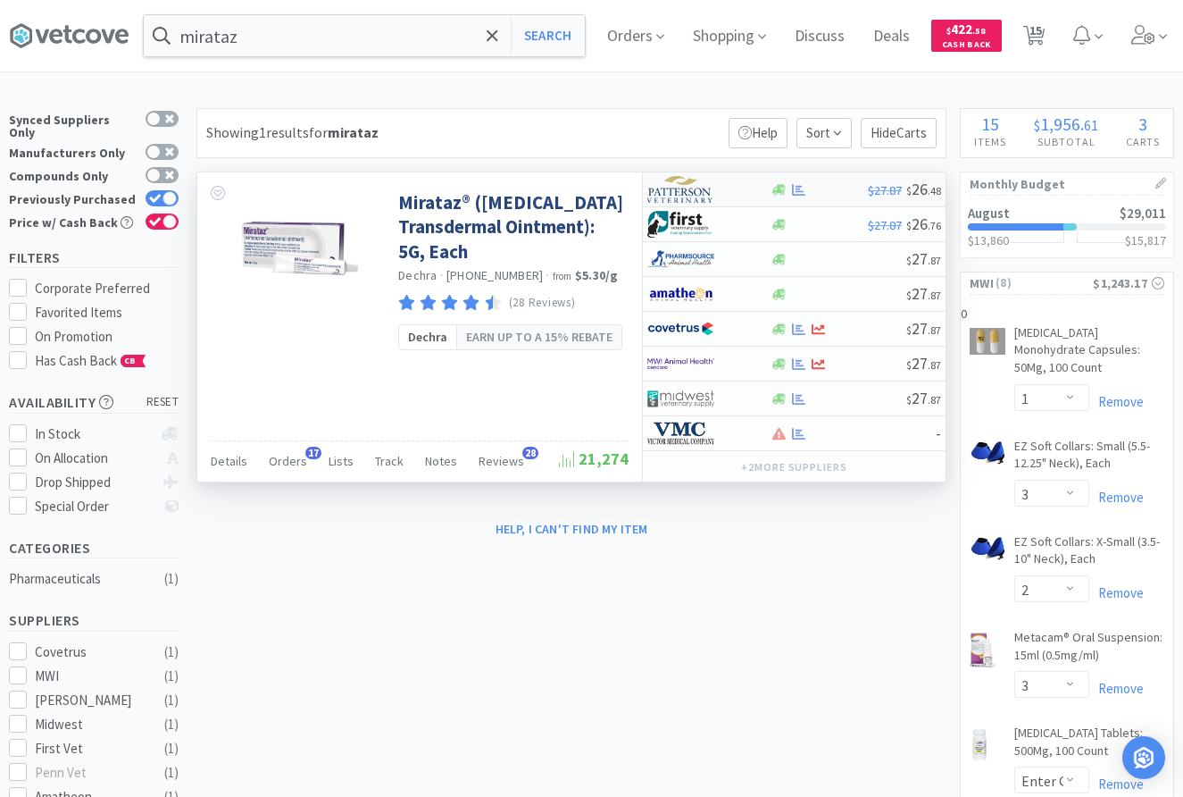
click at [723, 191] on div at bounding box center [696, 189] width 98 height 30
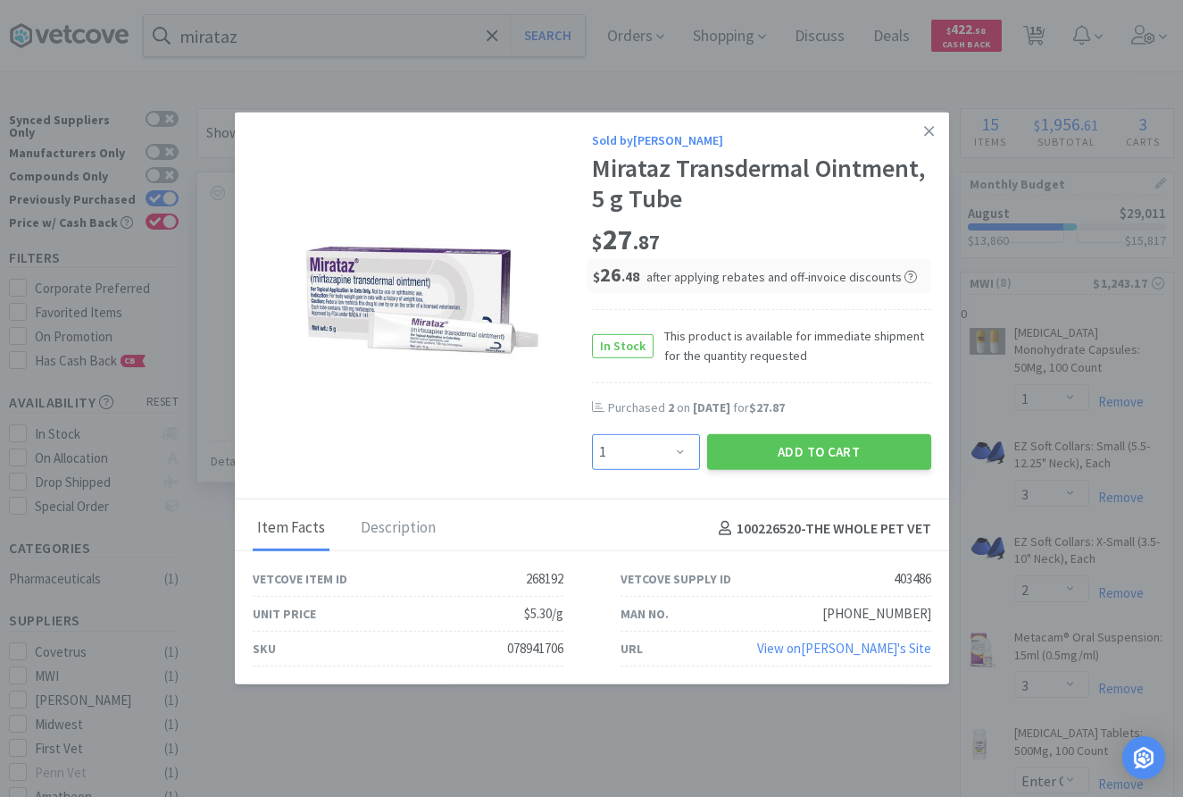
click at [592, 434] on select "Enter Quantity 1 2 3 4 5 6 7 8 9 10 11 12 13 14 15 16 17 18 19 20 Enter Quantity" at bounding box center [646, 452] width 108 height 36
select select "3"
click option "3" at bounding box center [0, 0] width 0 height 0
click at [797, 455] on button "Add to Cart" at bounding box center [819, 452] width 224 height 36
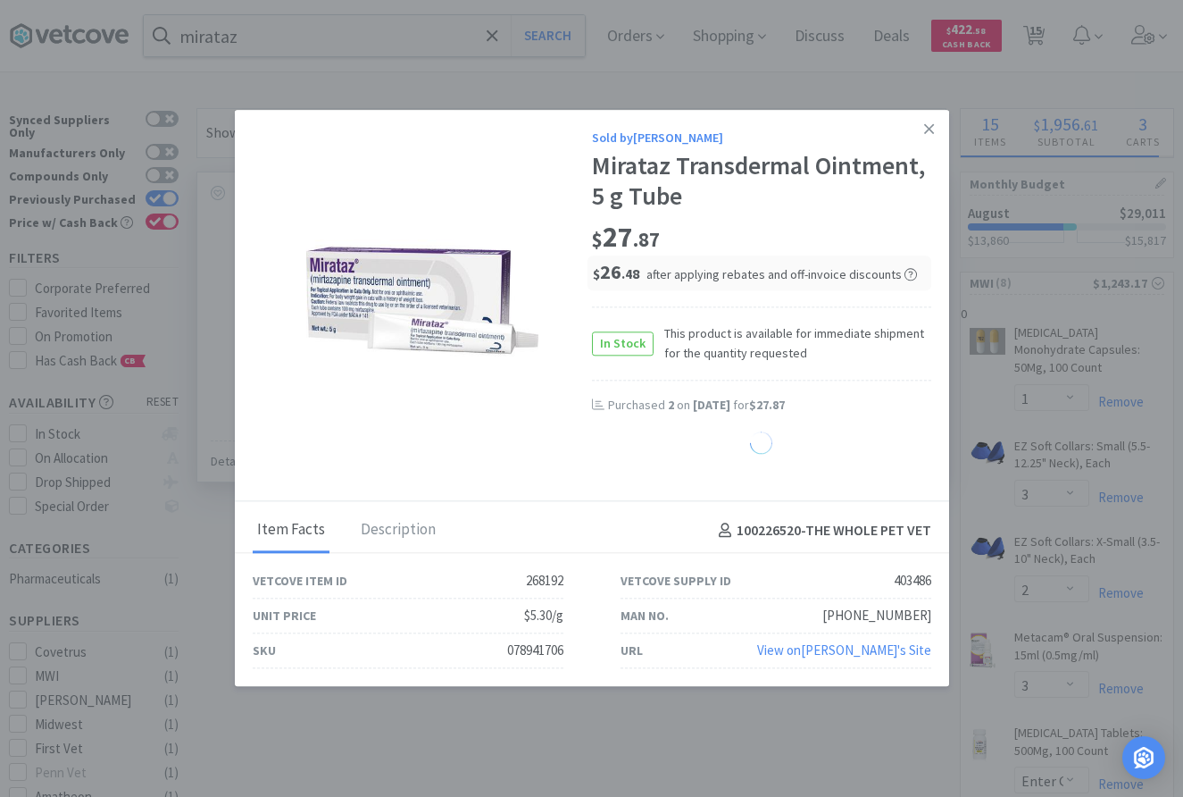
select select "3"
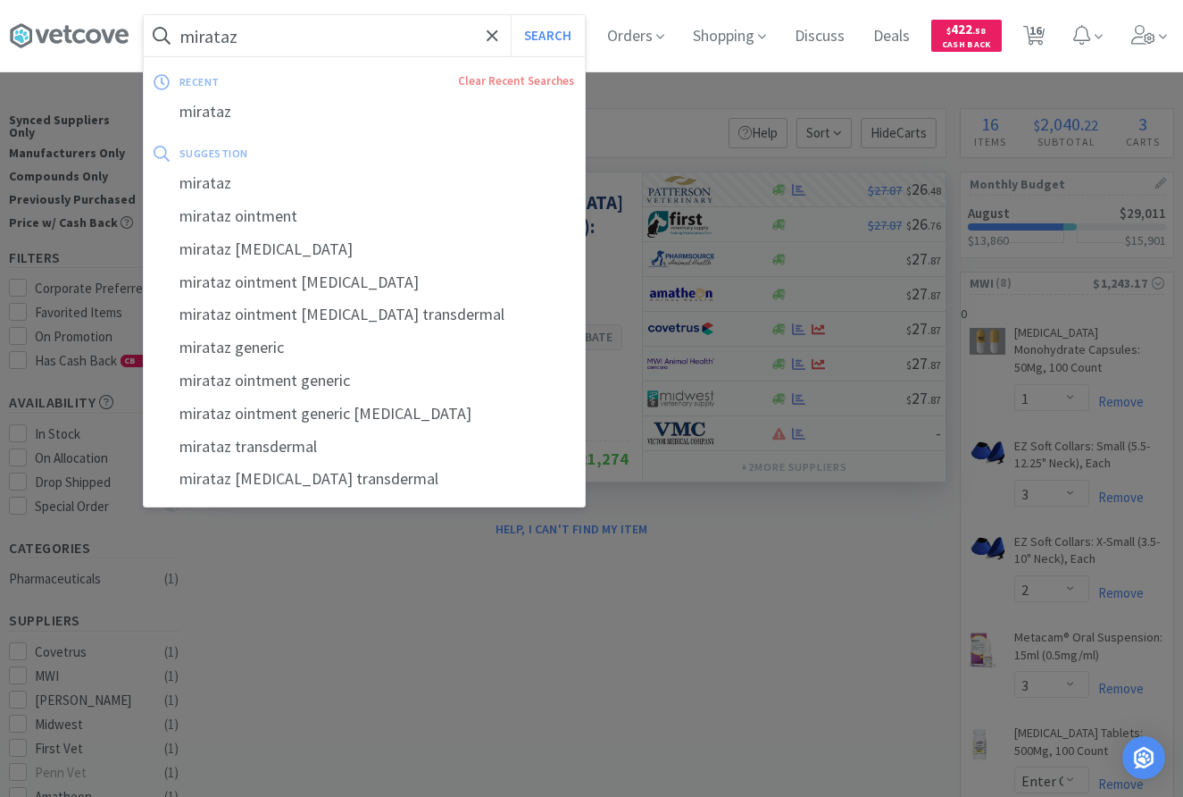
click at [297, 41] on input "mirataz" at bounding box center [364, 35] width 441 height 41
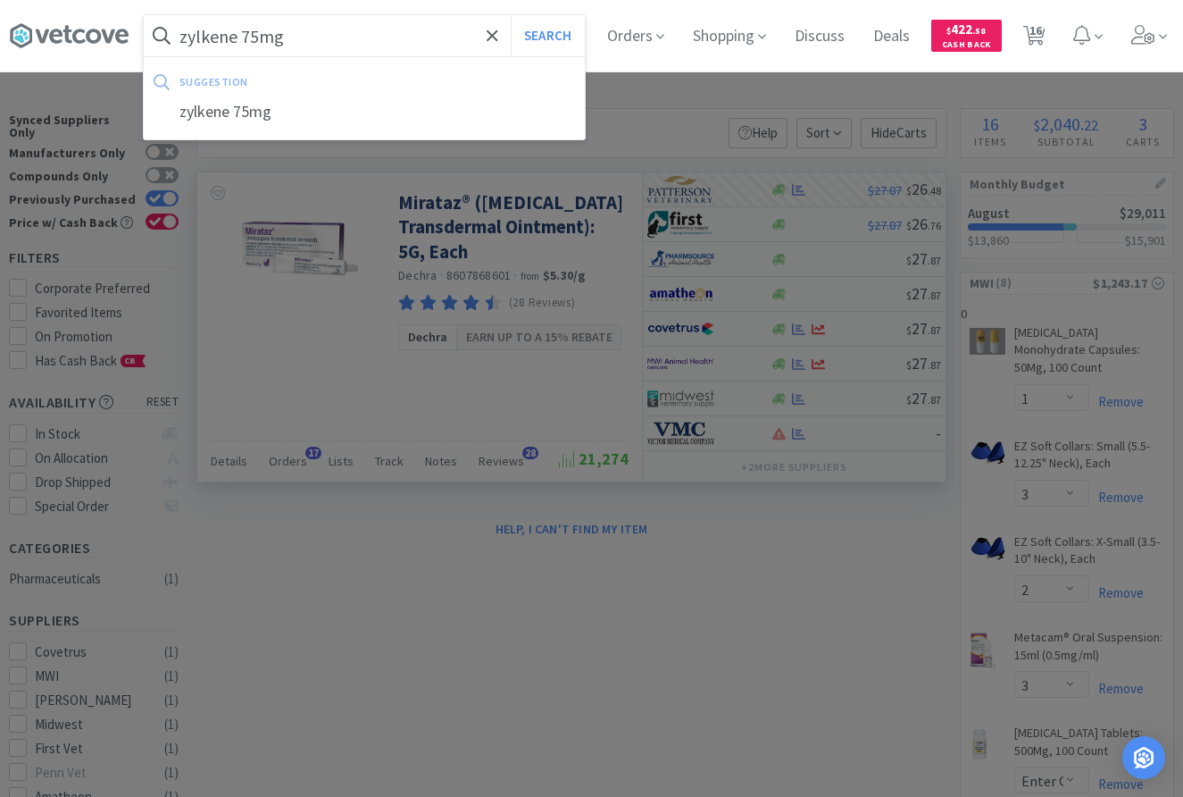
type input "zylkene 75mg"
click at [511, 15] on button "Search" at bounding box center [548, 35] width 74 height 41
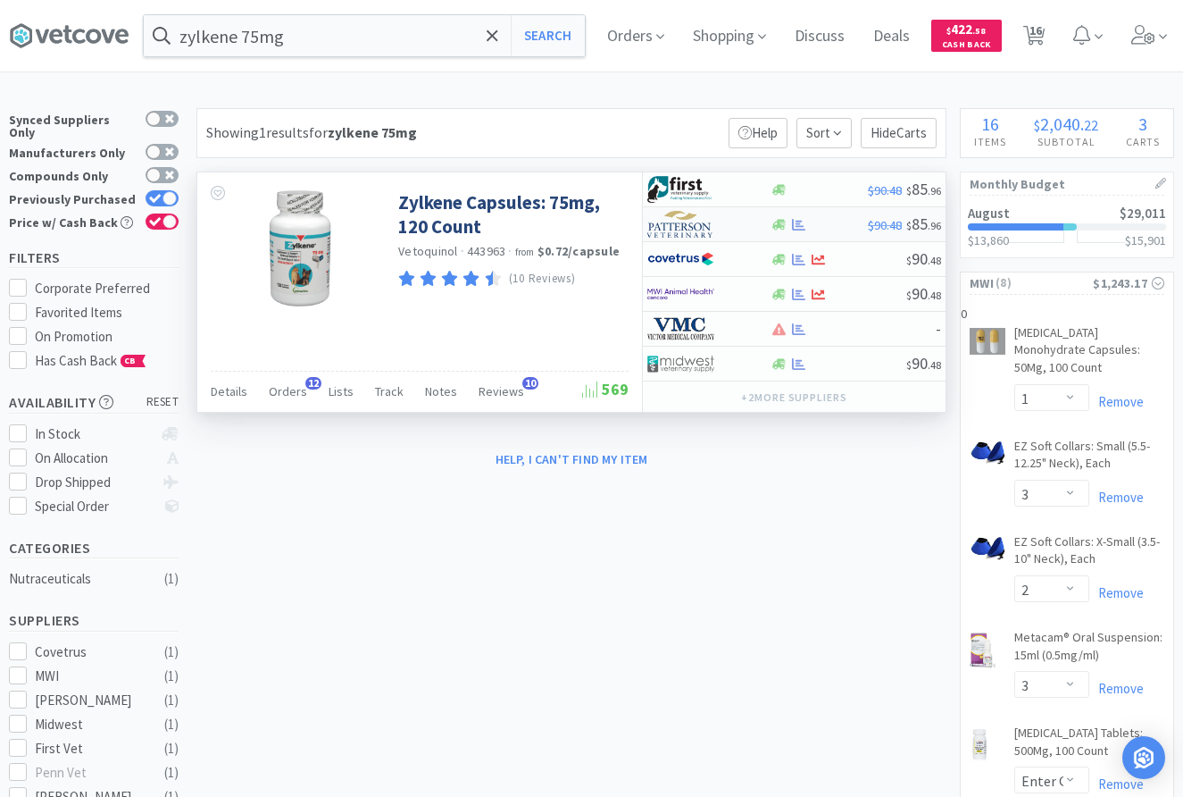
click at [734, 231] on div at bounding box center [696, 224] width 98 height 30
select select "1"
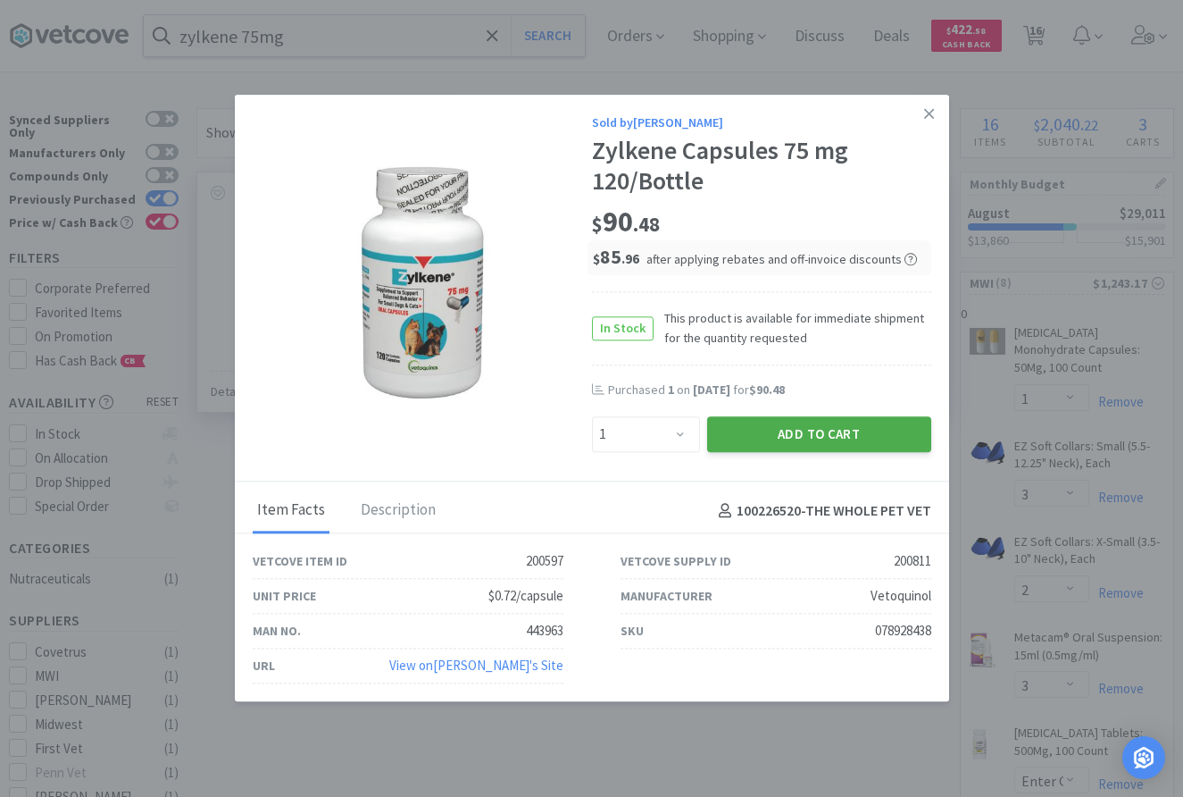
click at [774, 429] on button "Add to Cart" at bounding box center [819, 434] width 224 height 36
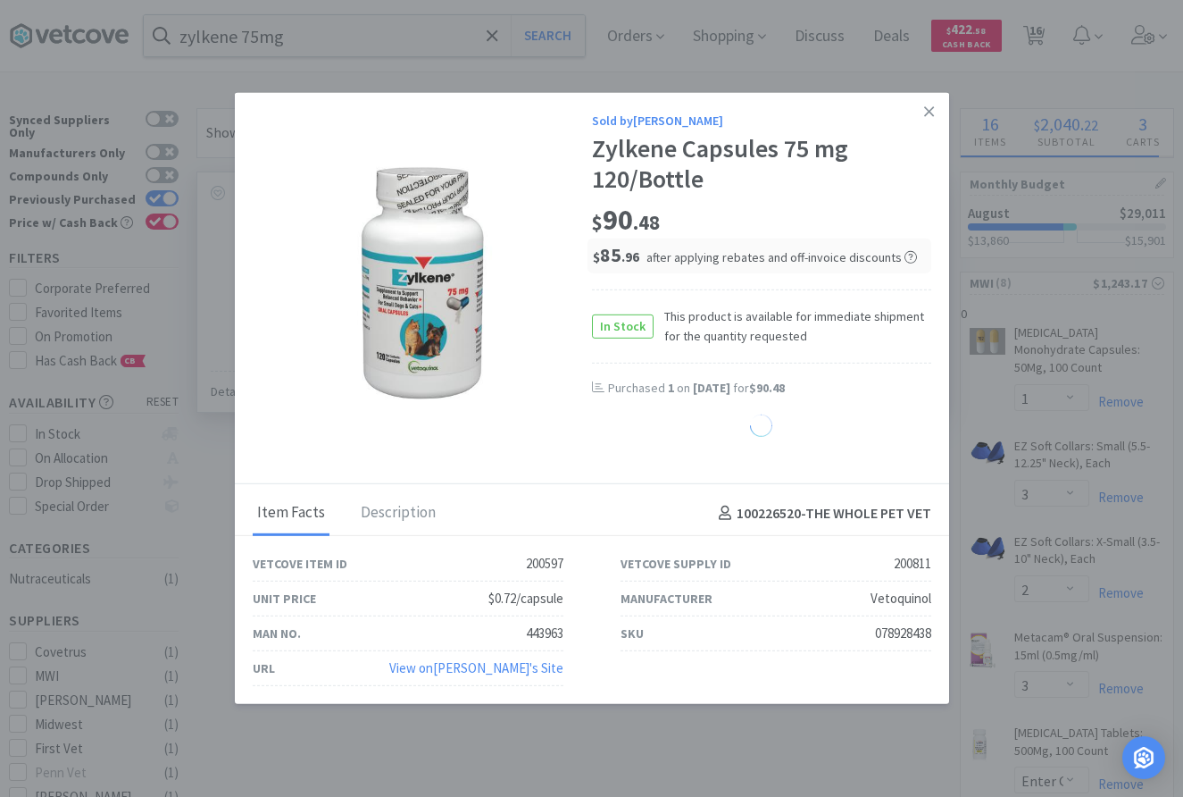
select select "1"
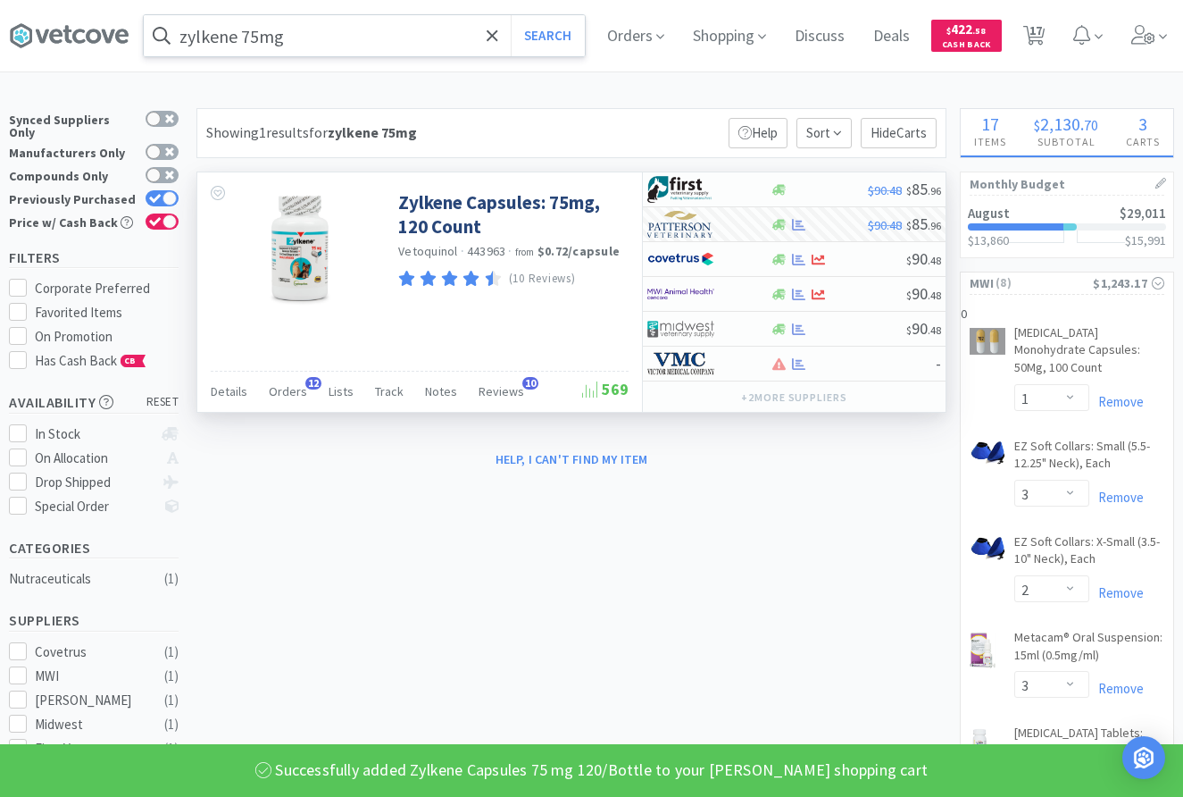
click at [299, 29] on input "zylkene 75mg" at bounding box center [364, 35] width 441 height 41
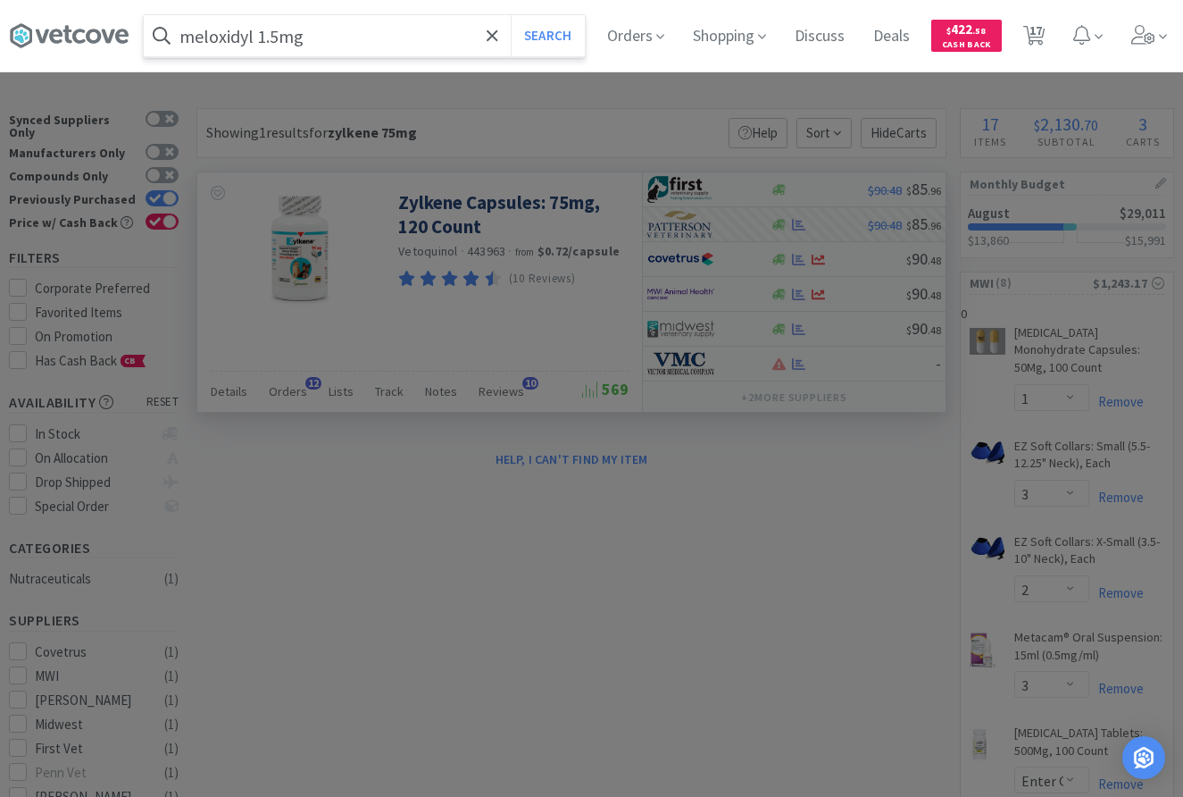
type input "meloxidyl 1.5mg"
click at [511, 15] on button "Search" at bounding box center [548, 35] width 74 height 41
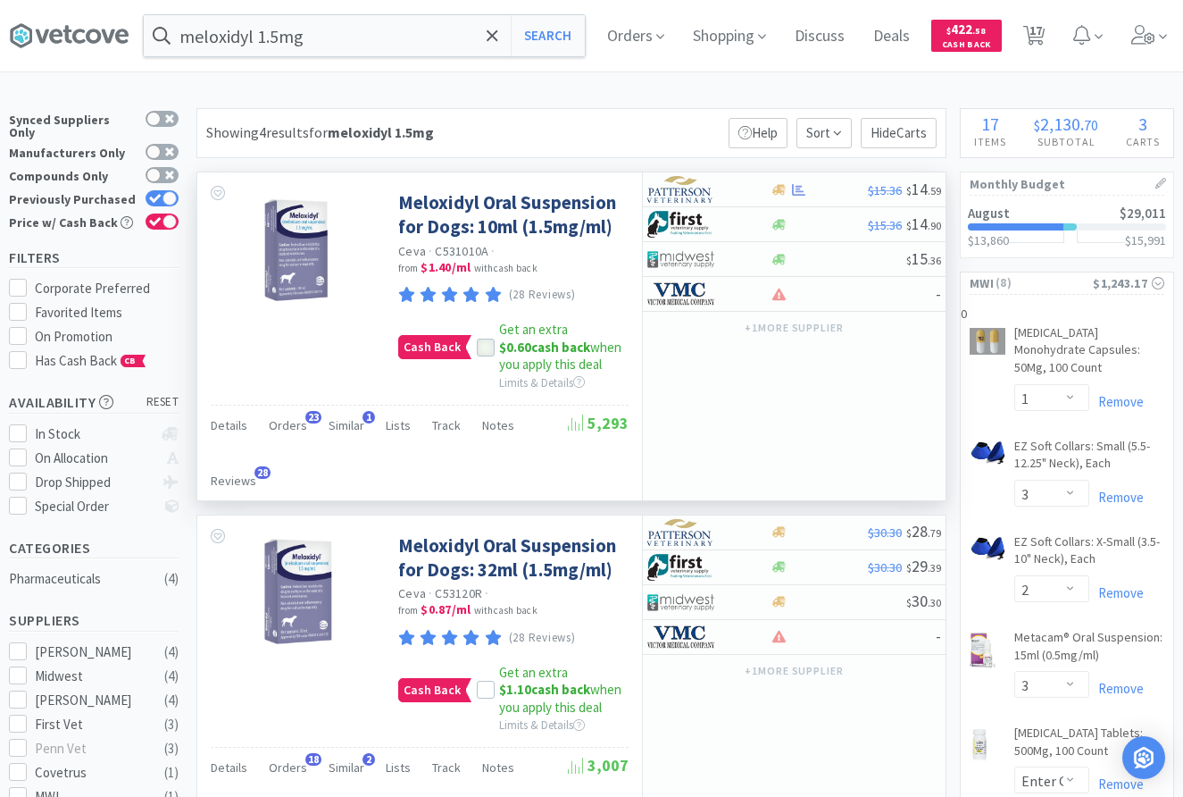
click at [488, 350] on icon at bounding box center [486, 347] width 13 height 13
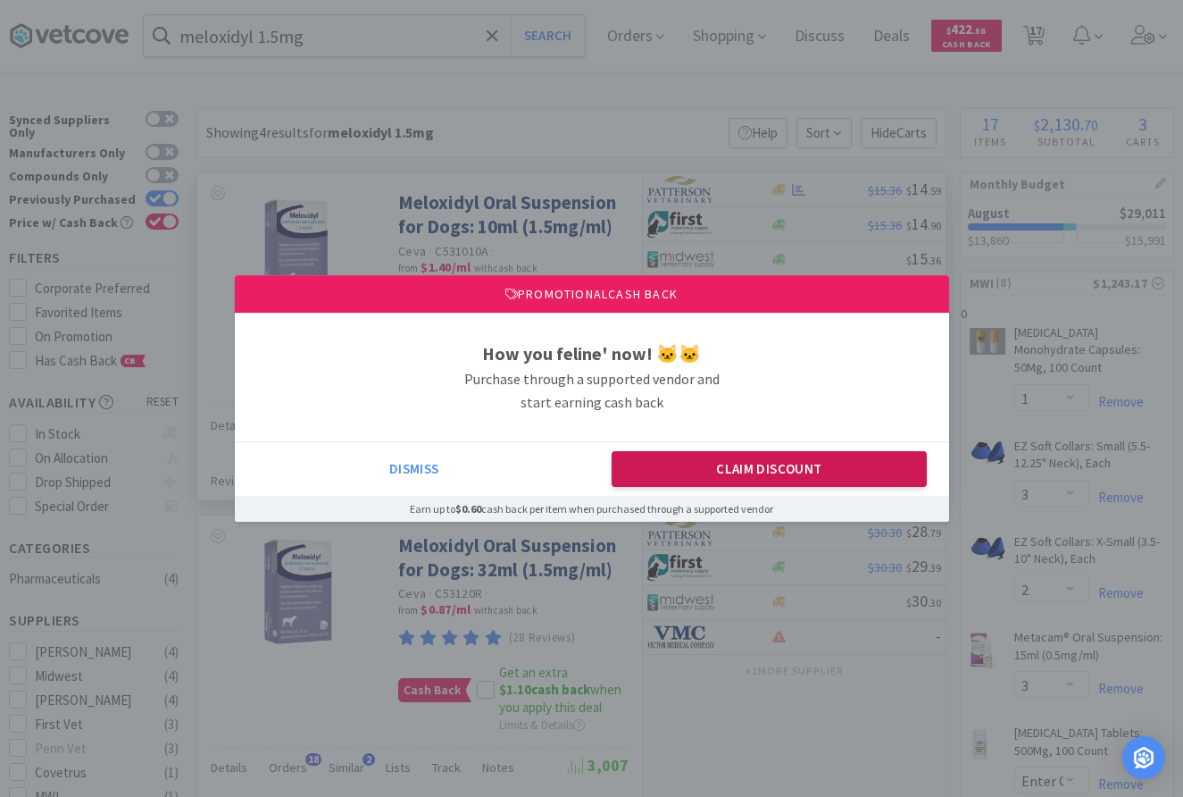
click at [752, 472] on button "Claim Discount" at bounding box center [769, 469] width 315 height 36
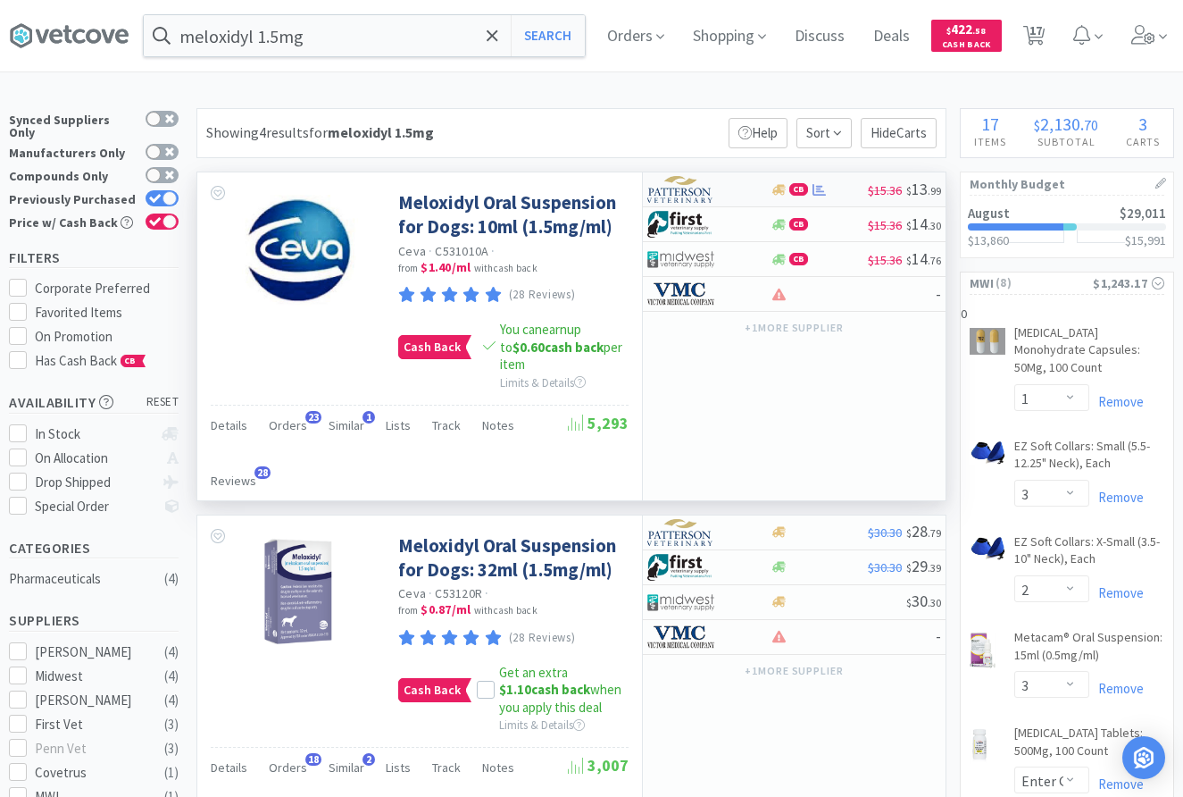
click at [741, 192] on div at bounding box center [696, 189] width 98 height 30
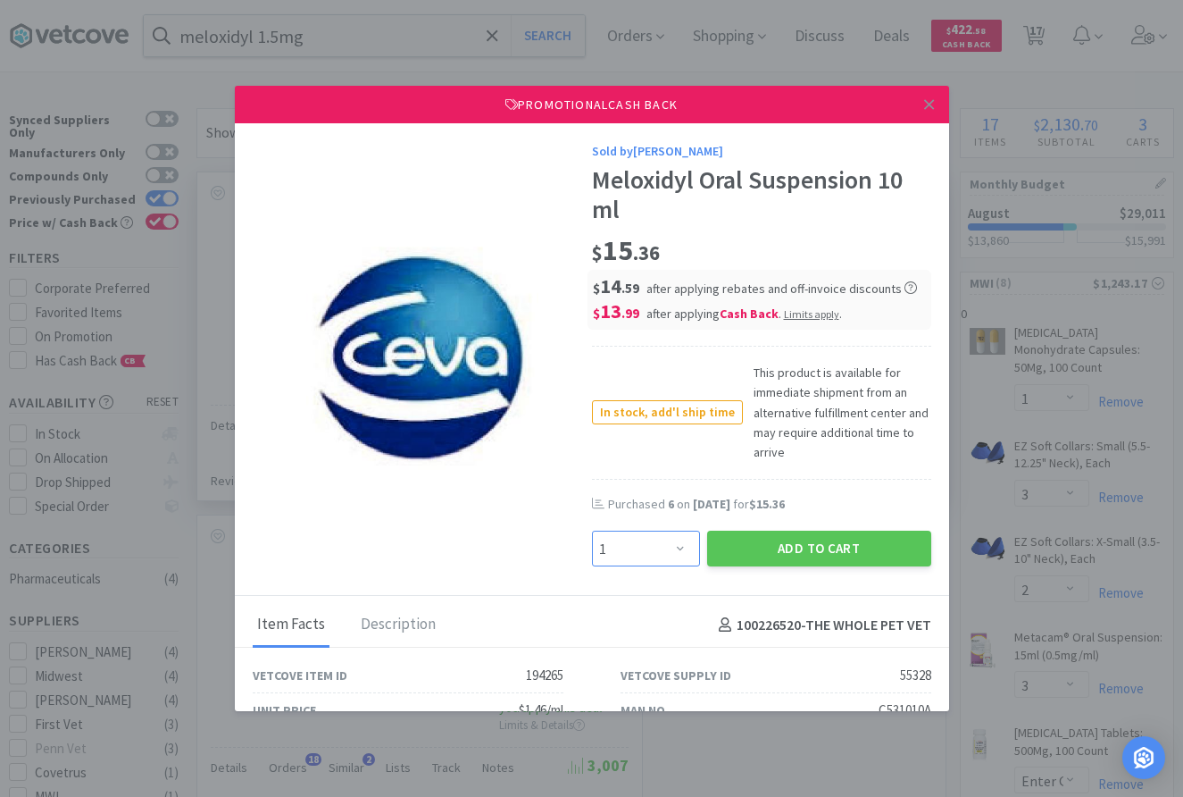
click at [592, 530] on select "Enter Quantity 1 2 3 4 5 6 7 8 9 10 11 12 13 14 15 16 17 18 19 20 Enter Quantity" at bounding box center [646, 548] width 108 height 36
select select "6"
click option "6" at bounding box center [0, 0] width 0 height 0
click at [856, 539] on button "Add to Cart" at bounding box center [819, 548] width 224 height 36
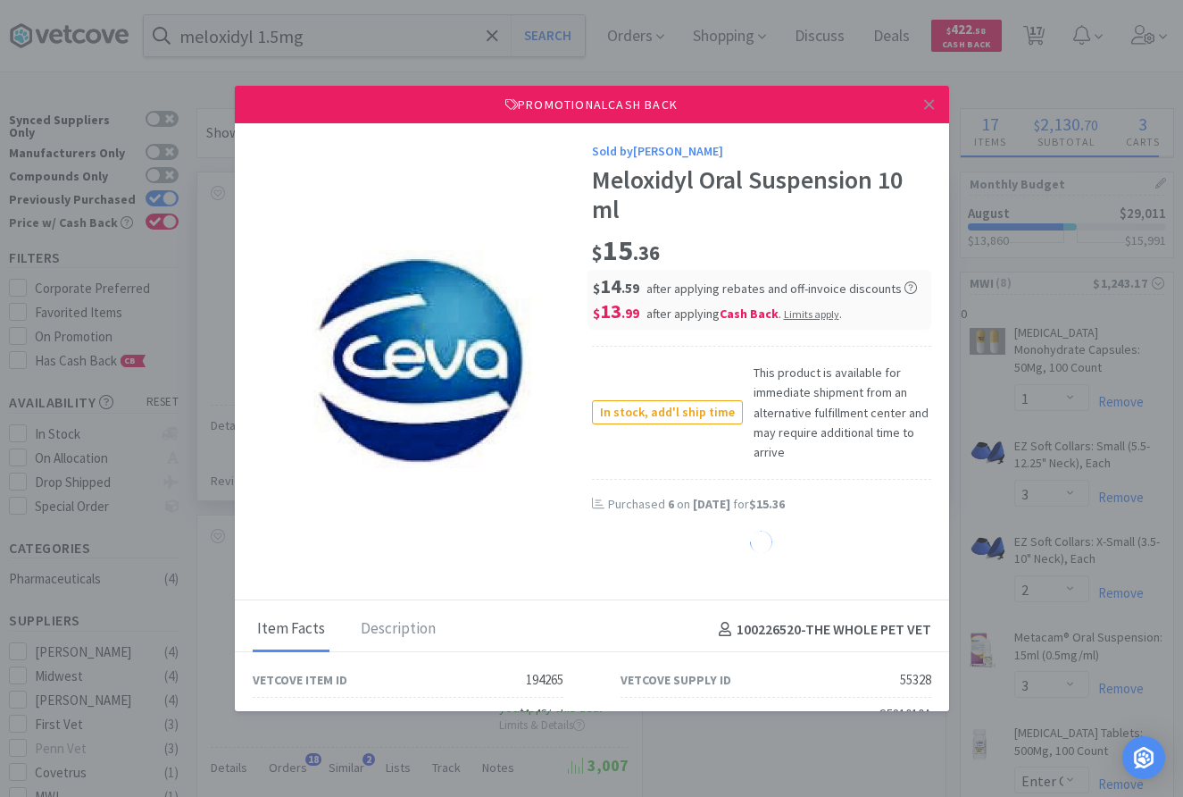
select select "6"
select select "3"
select select "1"
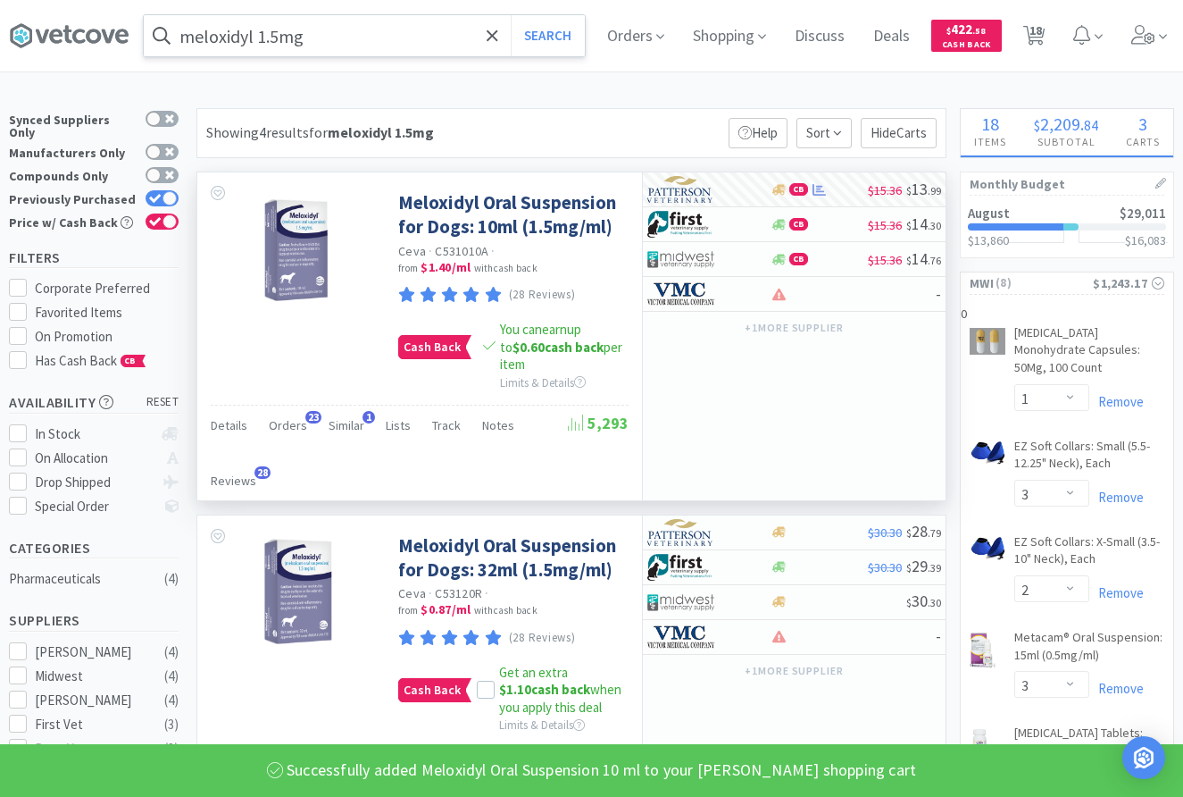
click at [325, 30] on input "meloxidyl 1.5mg" at bounding box center [364, 35] width 441 height 41
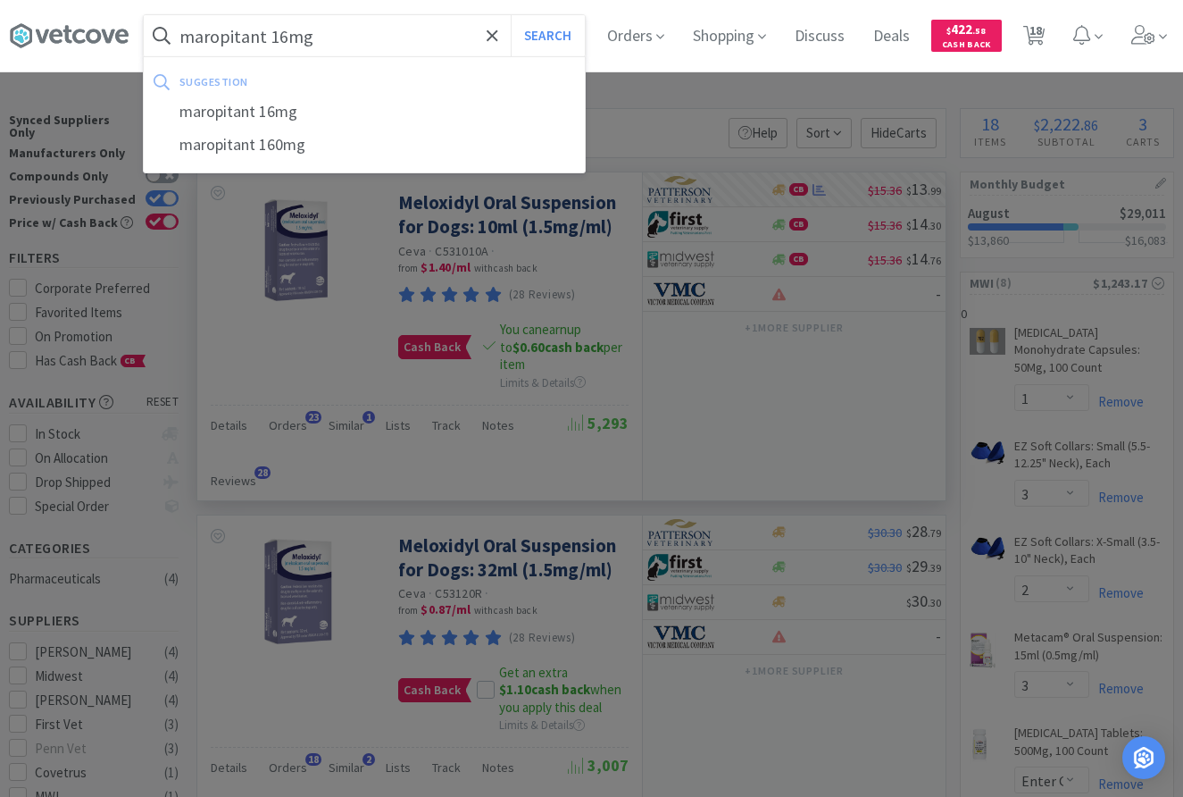
type input "maropitant 16mg"
click at [511, 15] on button "Search" at bounding box center [548, 35] width 74 height 41
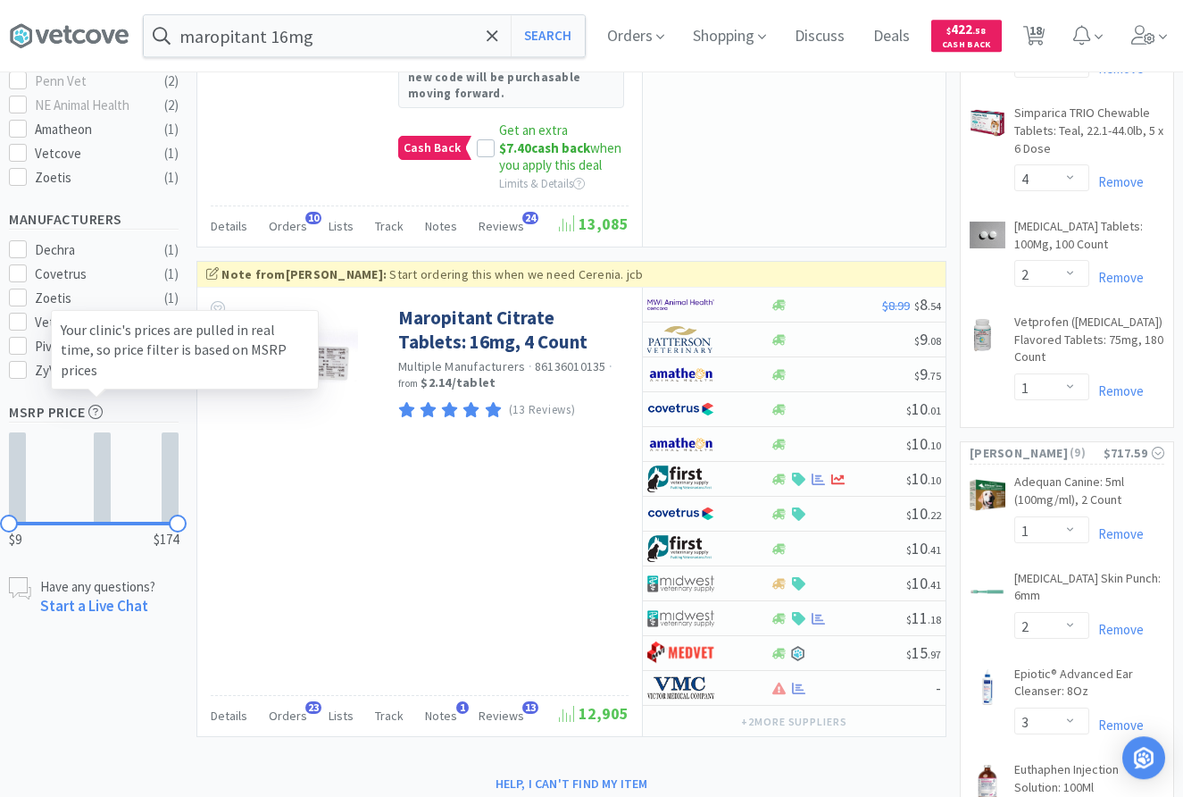
scroll to position [729, 0]
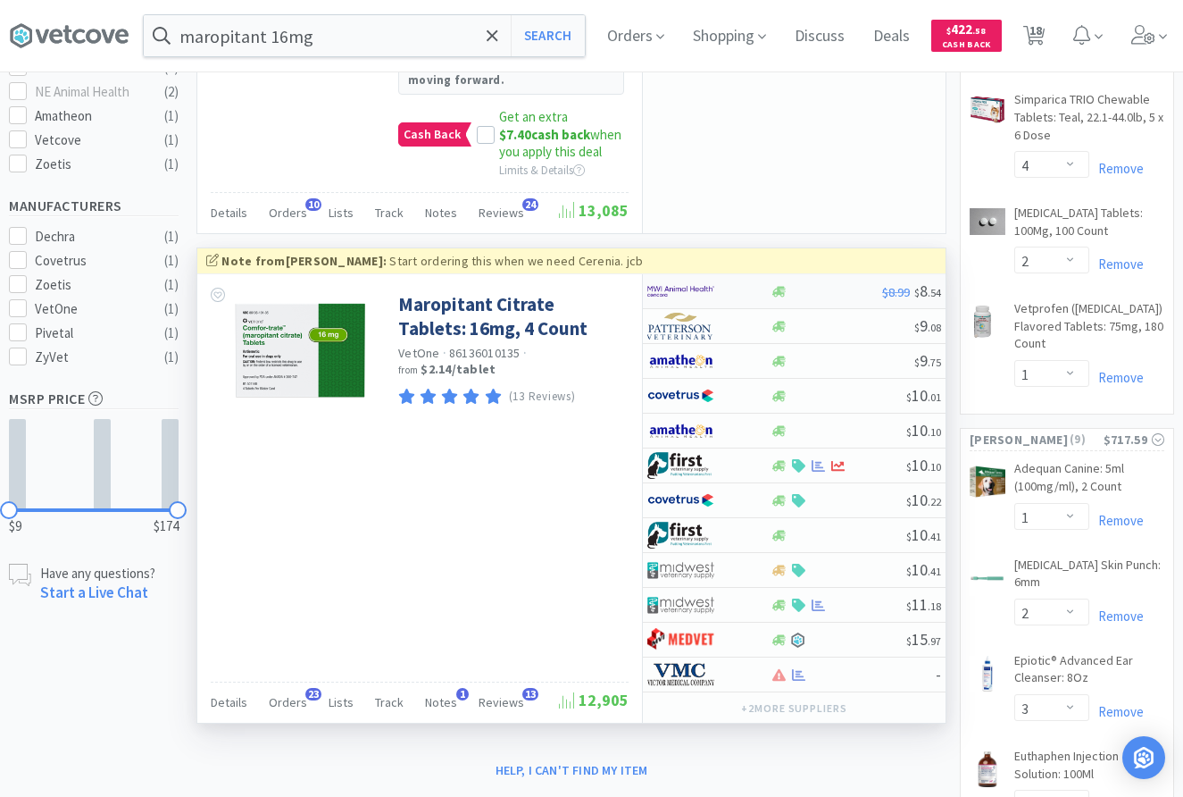
click at [799, 285] on div at bounding box center [826, 291] width 113 height 13
select select "1"
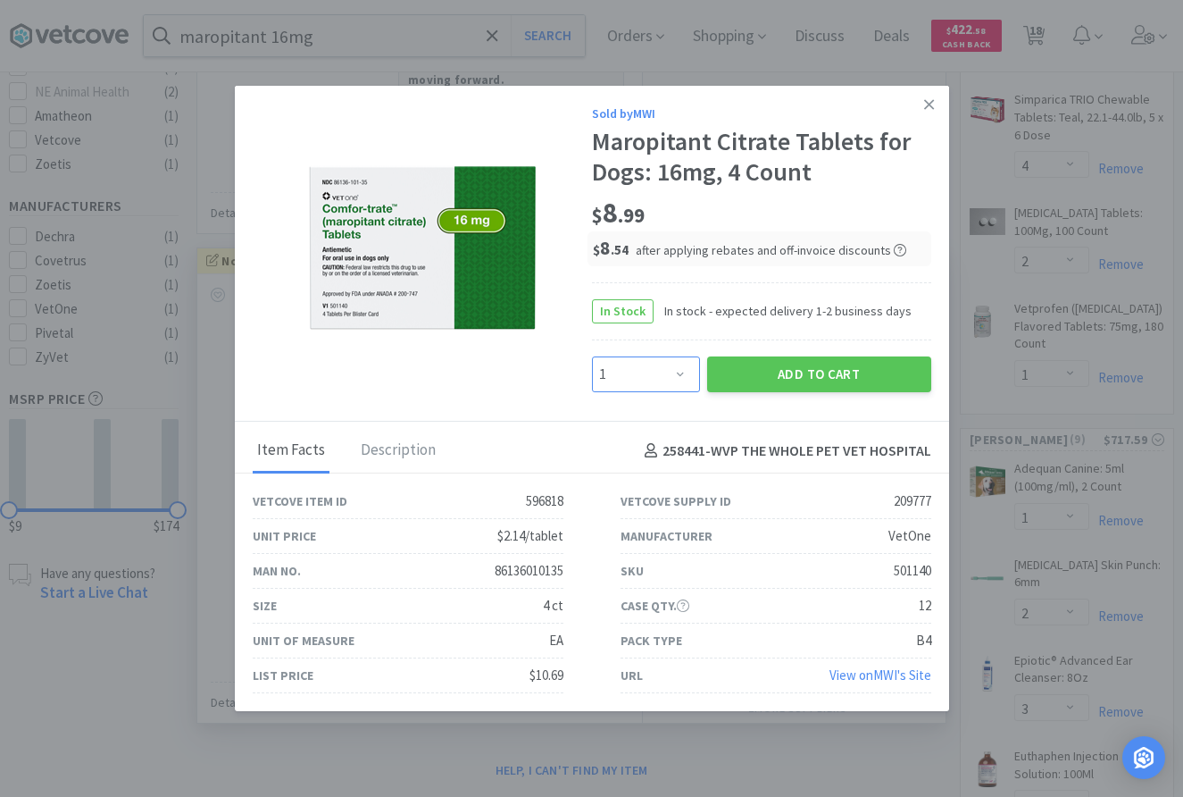
click at [592, 356] on select "Enter Quantity 1 2 3 4 5 6 7 8 9 10 11 12 13 14 15 16 17 18 19 20 Enter Quantity" at bounding box center [646, 374] width 108 height 36
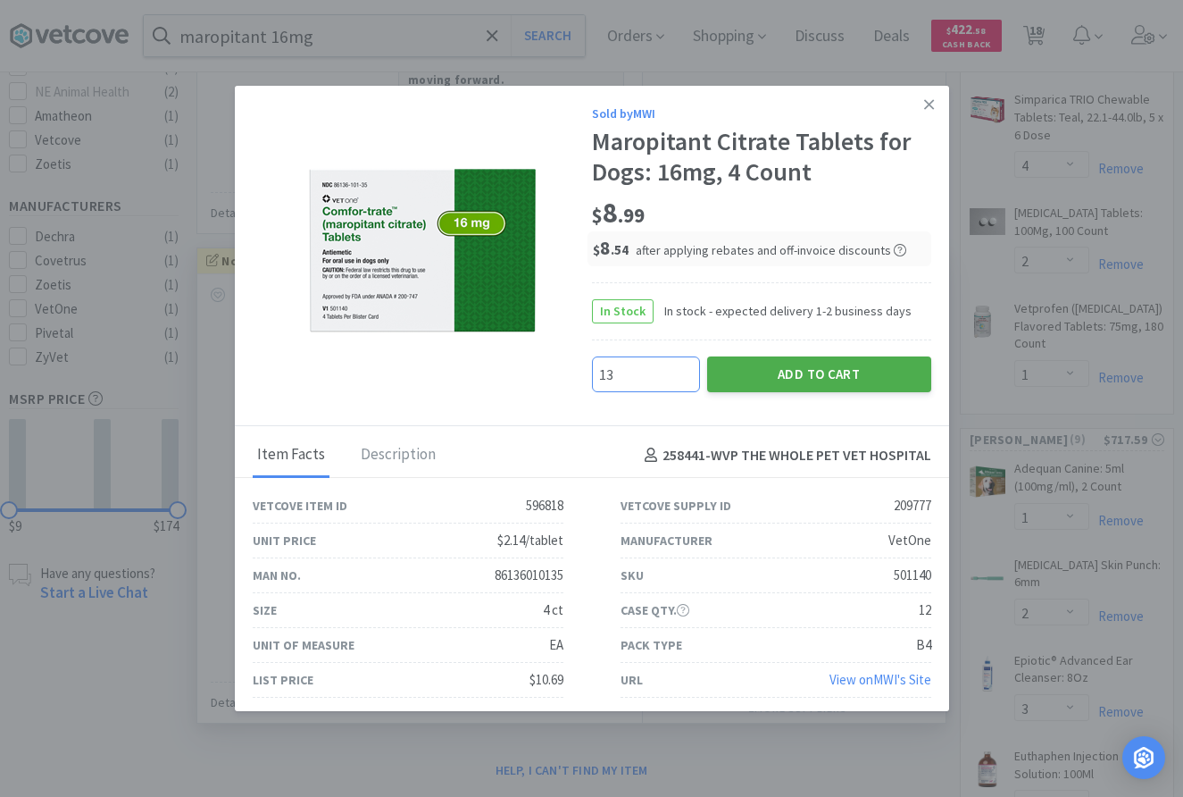
type input "13"
click at [825, 378] on button "Add to Cart" at bounding box center [819, 374] width 224 height 36
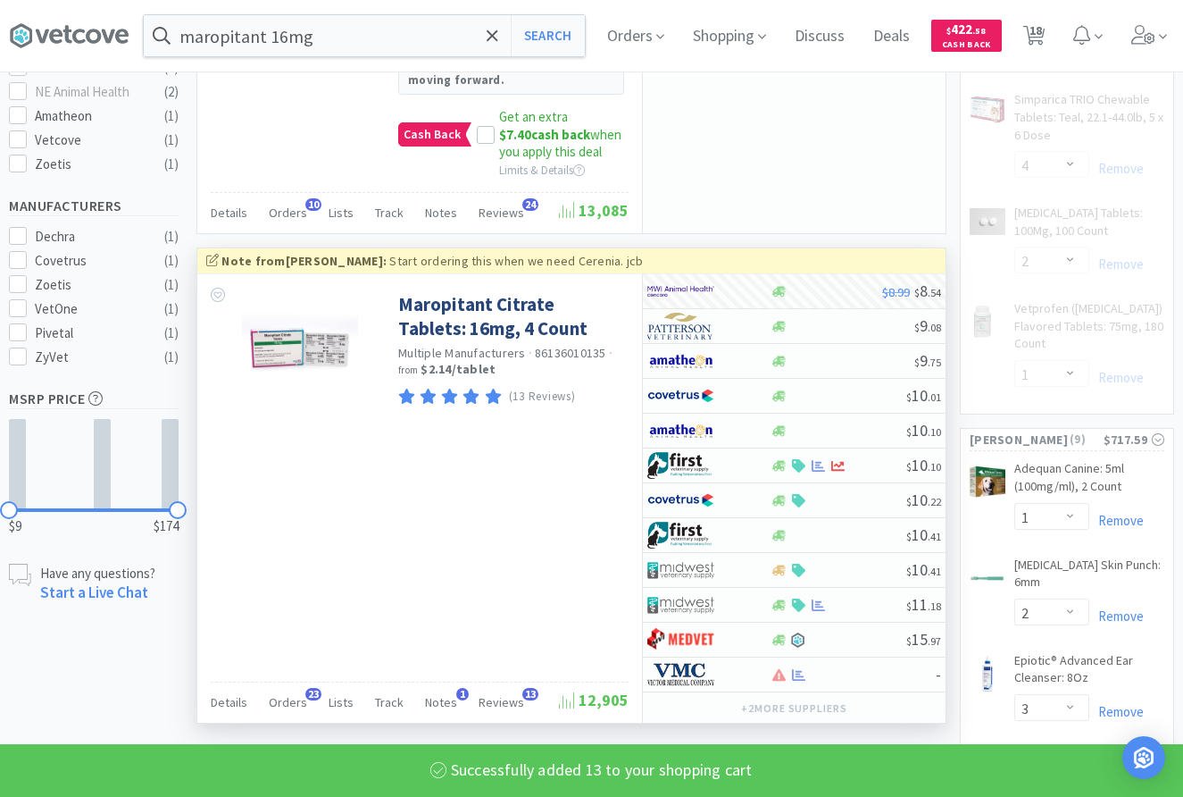
select select "13"
select select "3"
select select "2"
select select "1"
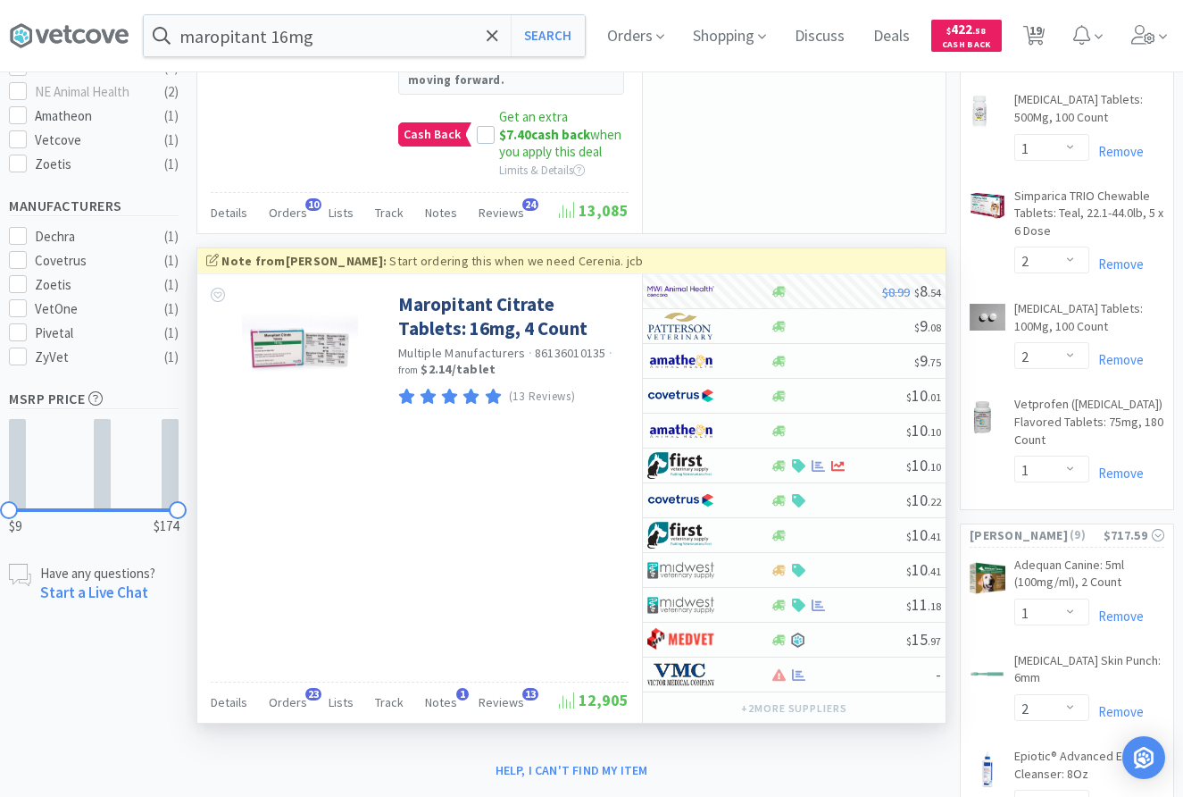
click at [336, 4] on div "maropitant 16mg Search Orders Shopping Discuss Discuss Deals Deals $ 422 . 58 C…" at bounding box center [591, 35] width 1165 height 71
click at [336, 19] on input "maropitant 16mg" at bounding box center [364, 35] width 441 height 41
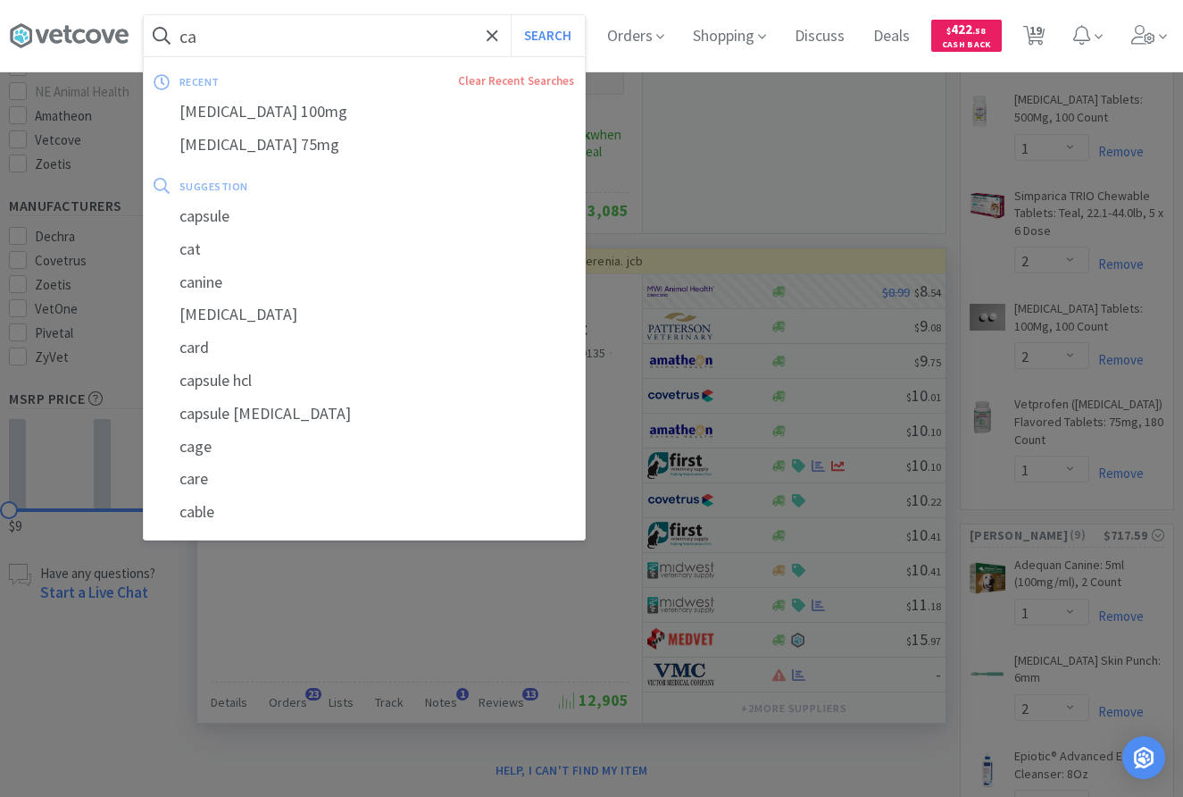
type input "c"
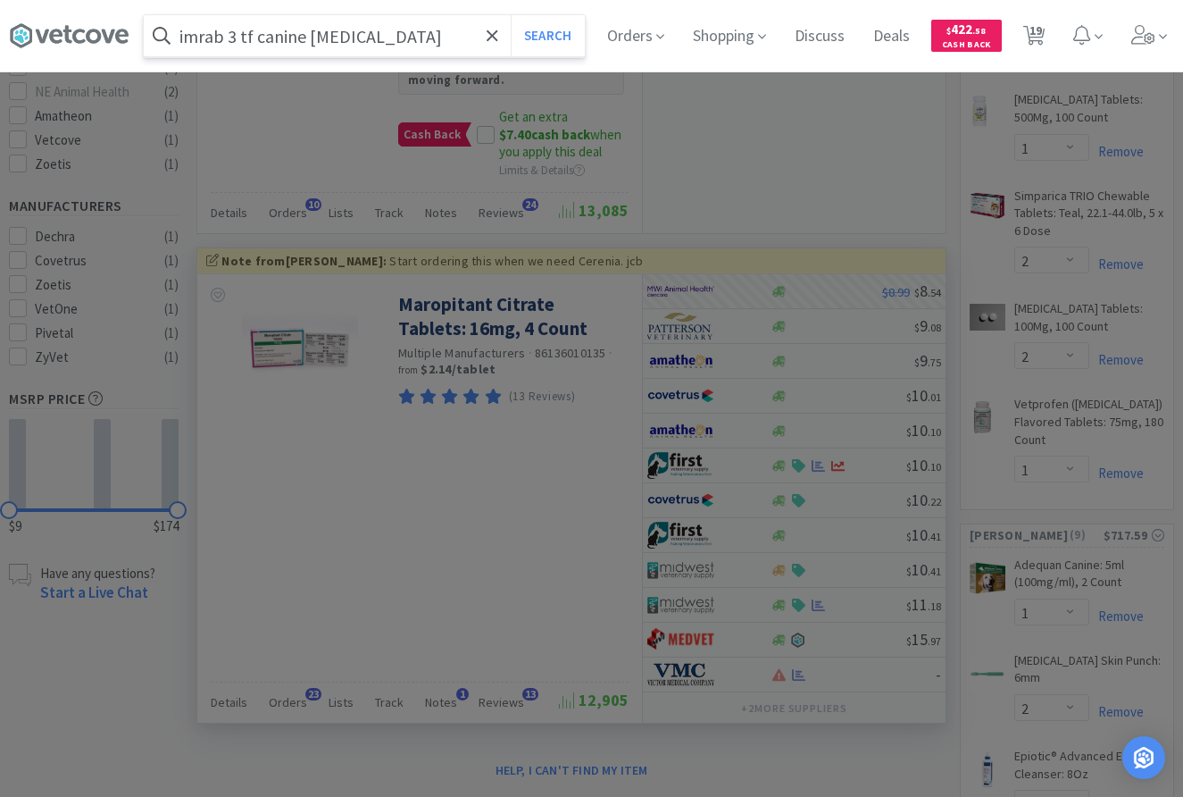
type input "imrab 3 tf canine rabies"
click at [511, 15] on button "Search" at bounding box center [548, 35] width 74 height 41
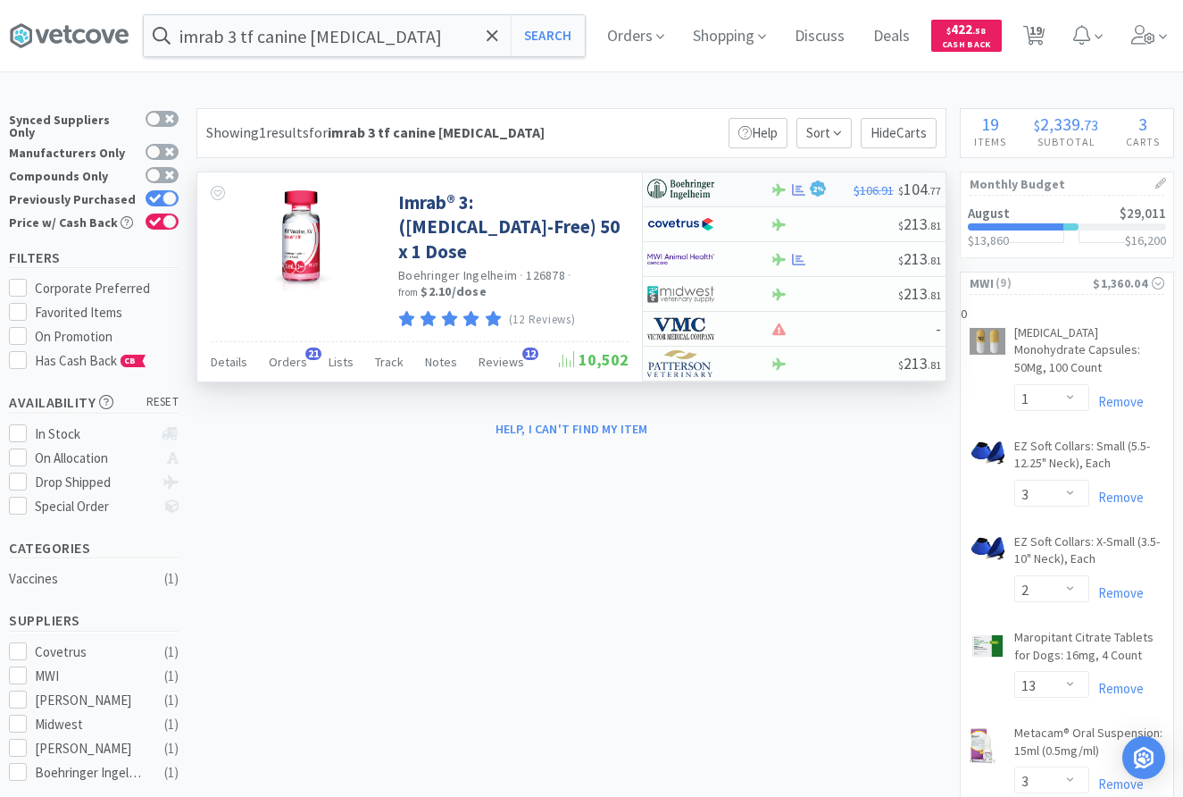
click at [716, 187] on div at bounding box center [696, 189] width 98 height 30
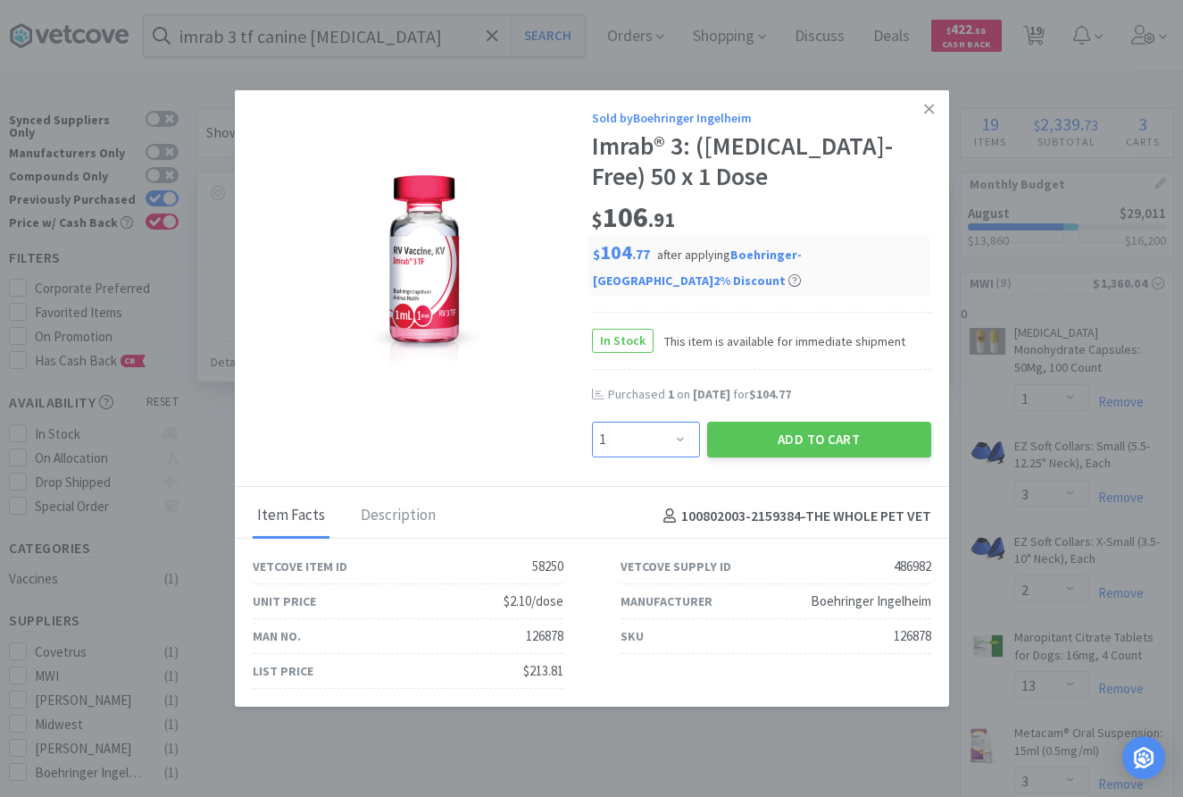
click at [592, 422] on select "Enter Quantity 1 2 3 4 5 6 7 8 9 10 11 12 13 14 15 16 17 18 19 20 Enter Quantity" at bounding box center [646, 440] width 108 height 36
select select "2"
click option "2" at bounding box center [0, 0] width 0 height 0
click at [804, 449] on button "Add to Cart" at bounding box center [819, 440] width 224 height 36
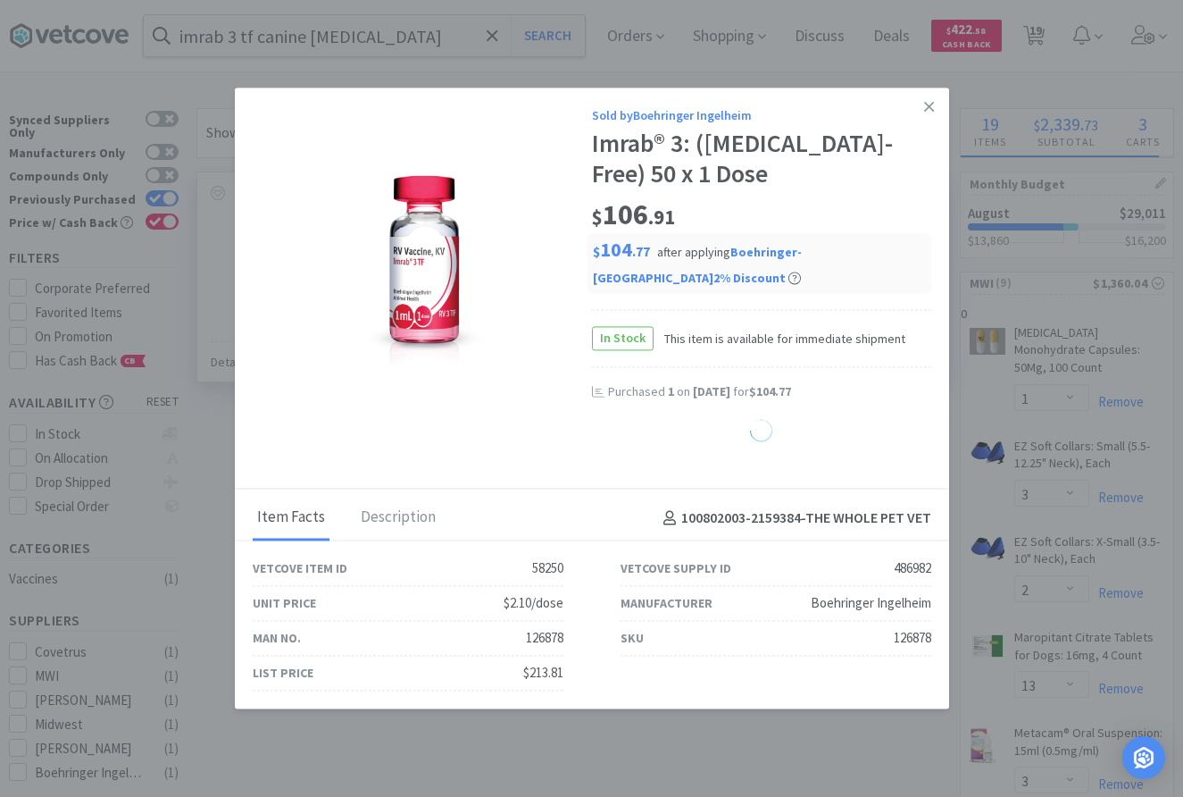
select select "2"
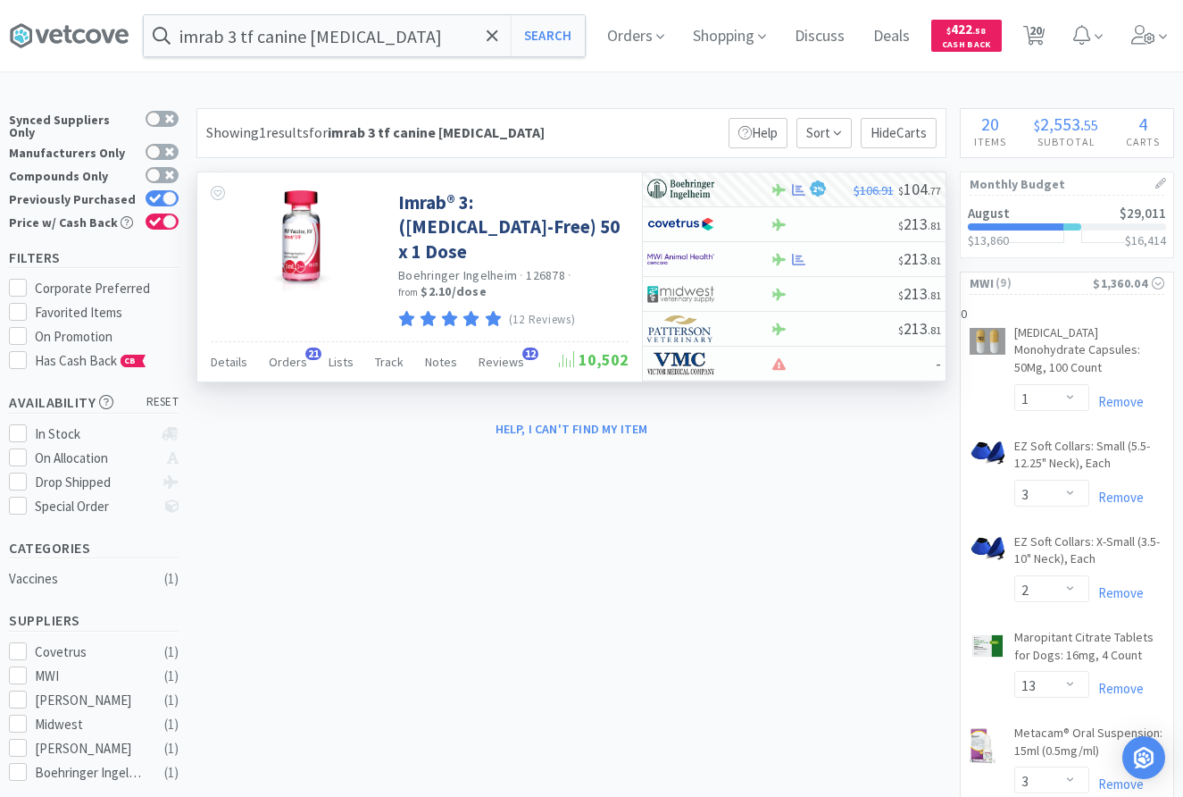
click at [487, 38] on icon at bounding box center [493, 36] width 12 height 18
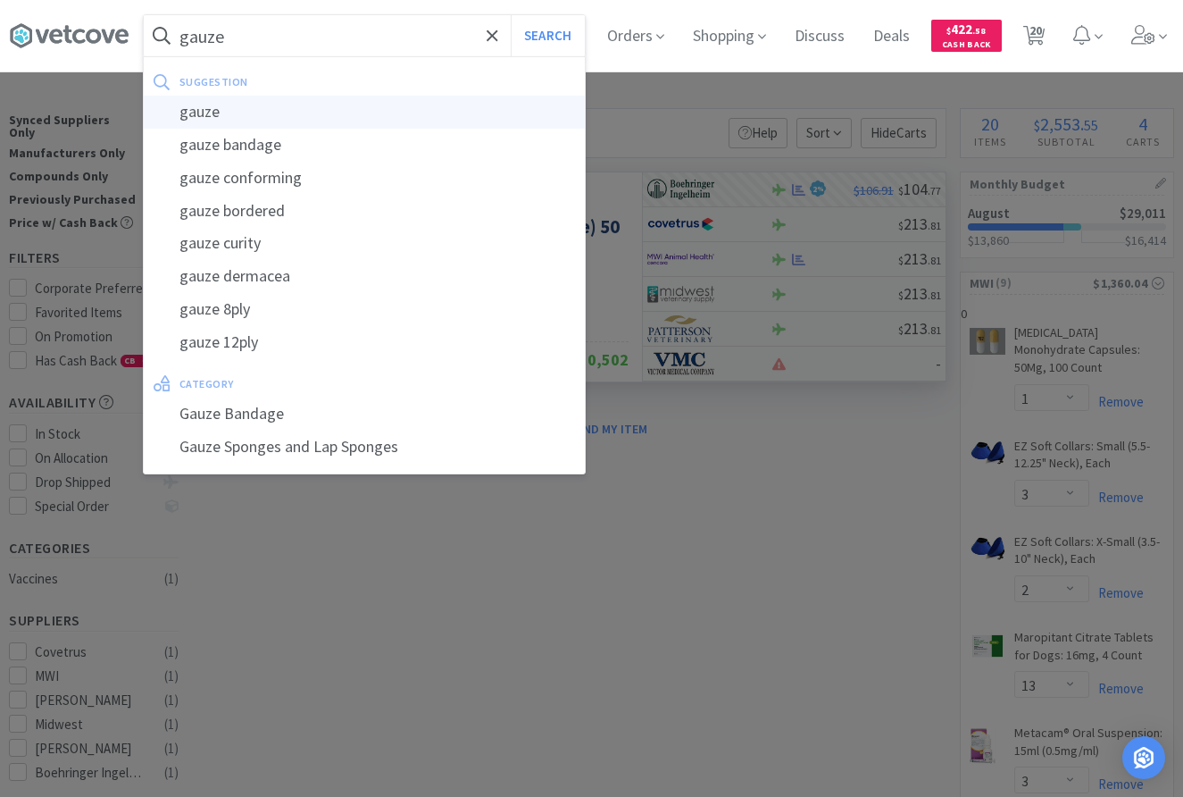
type input "gauze"
click at [380, 111] on div "gauze" at bounding box center [364, 112] width 441 height 33
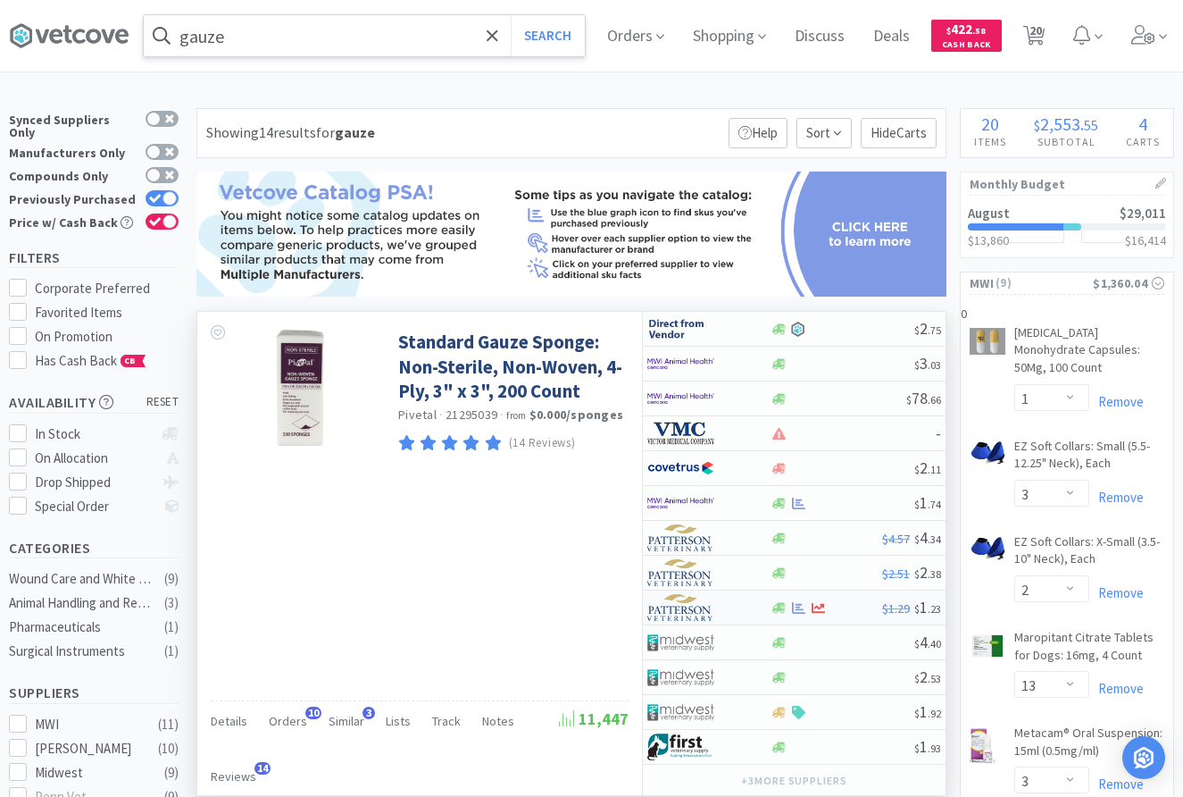
click at [736, 614] on div at bounding box center [696, 607] width 98 height 30
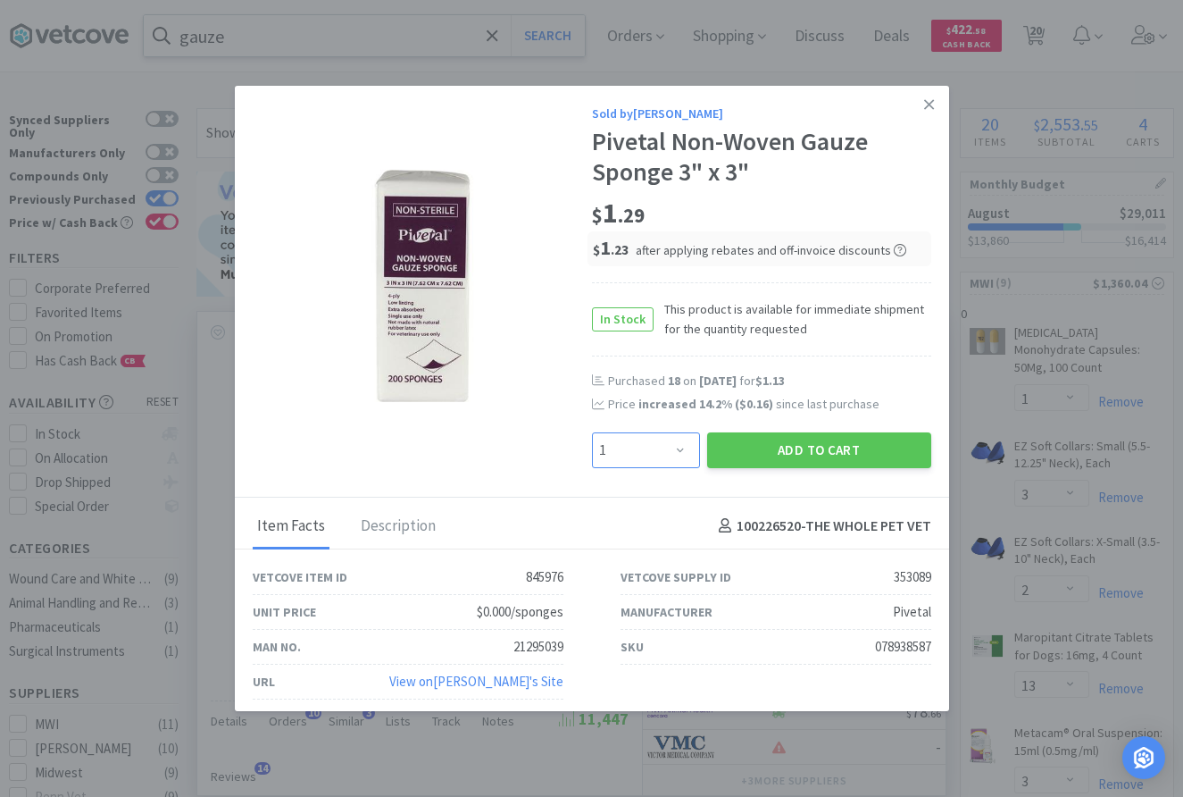
click at [592, 432] on select "Enter Quantity 1 2 3 4 5 6 7 8 9 10 11 12 13 14 15 16 17 18 19 20 Enter Quantity" at bounding box center [646, 450] width 108 height 36
select select "18"
click option "18" at bounding box center [0, 0] width 0 height 0
click at [794, 454] on button "Add to Cart" at bounding box center [819, 450] width 224 height 36
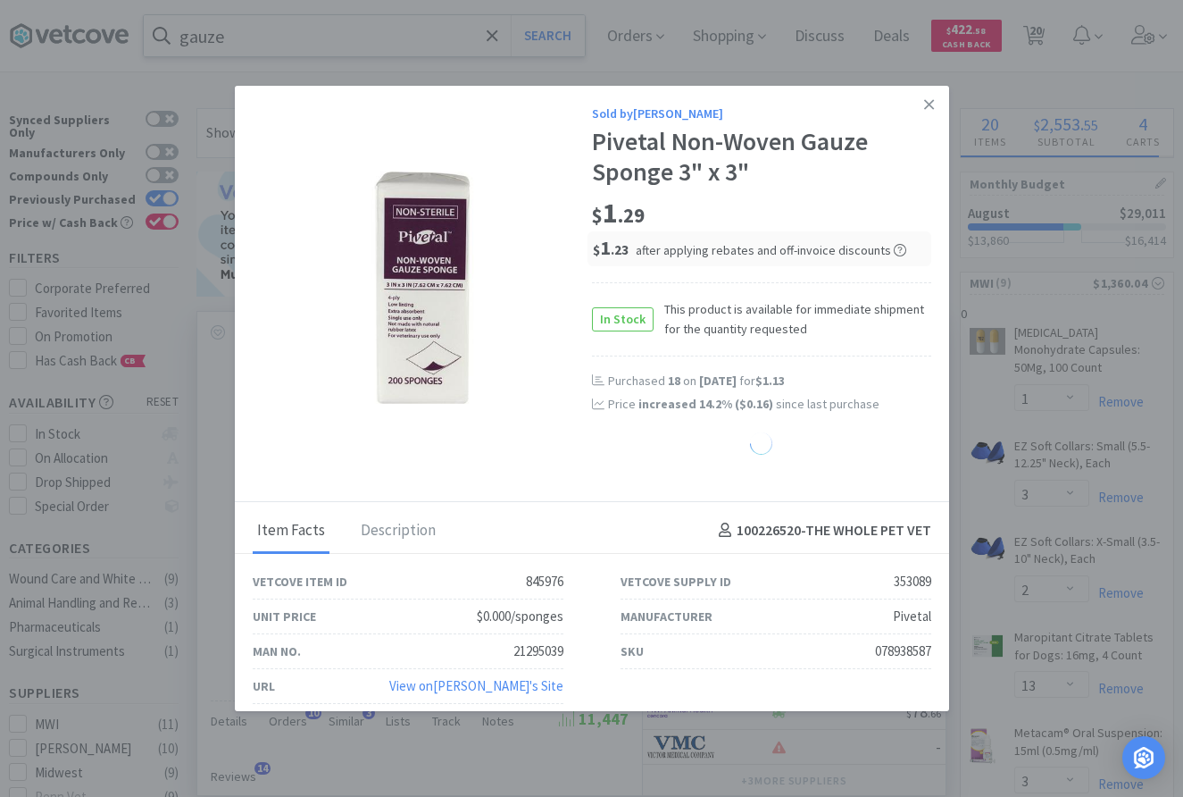
select select "18"
select select "1"
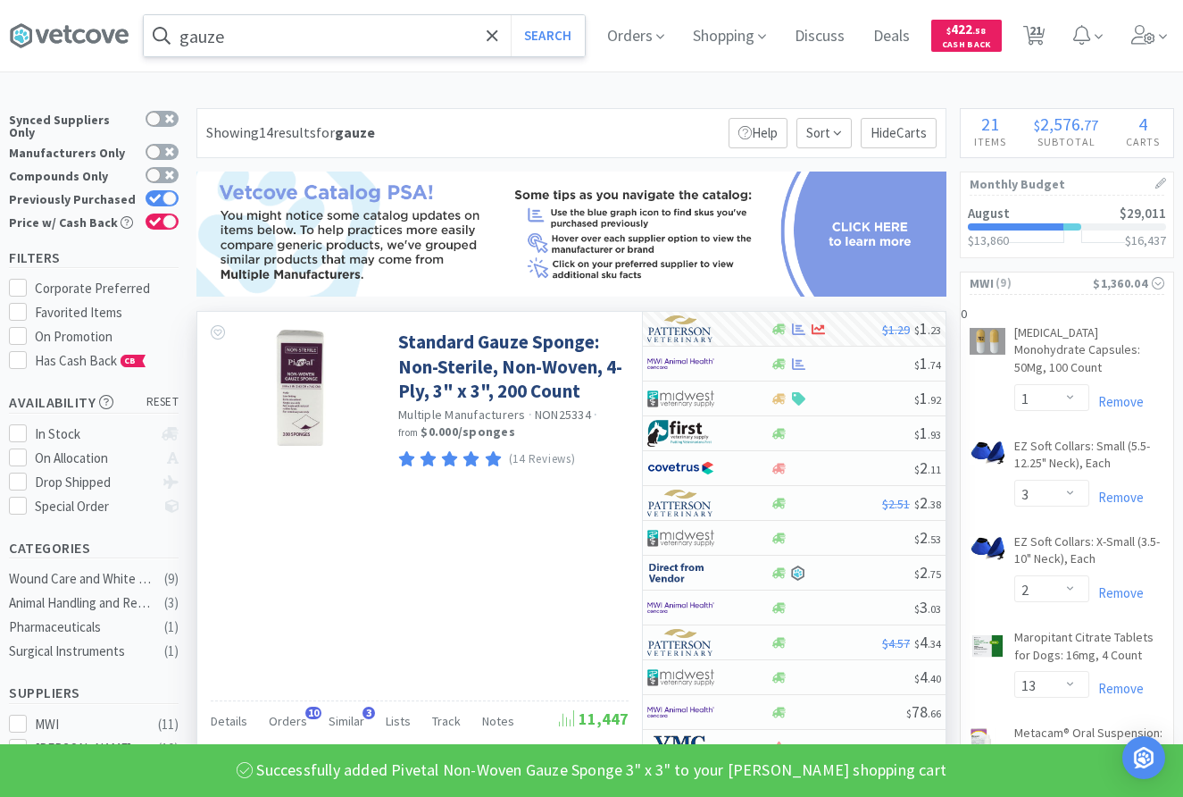
click at [284, 35] on input "gauze" at bounding box center [364, 35] width 441 height 41
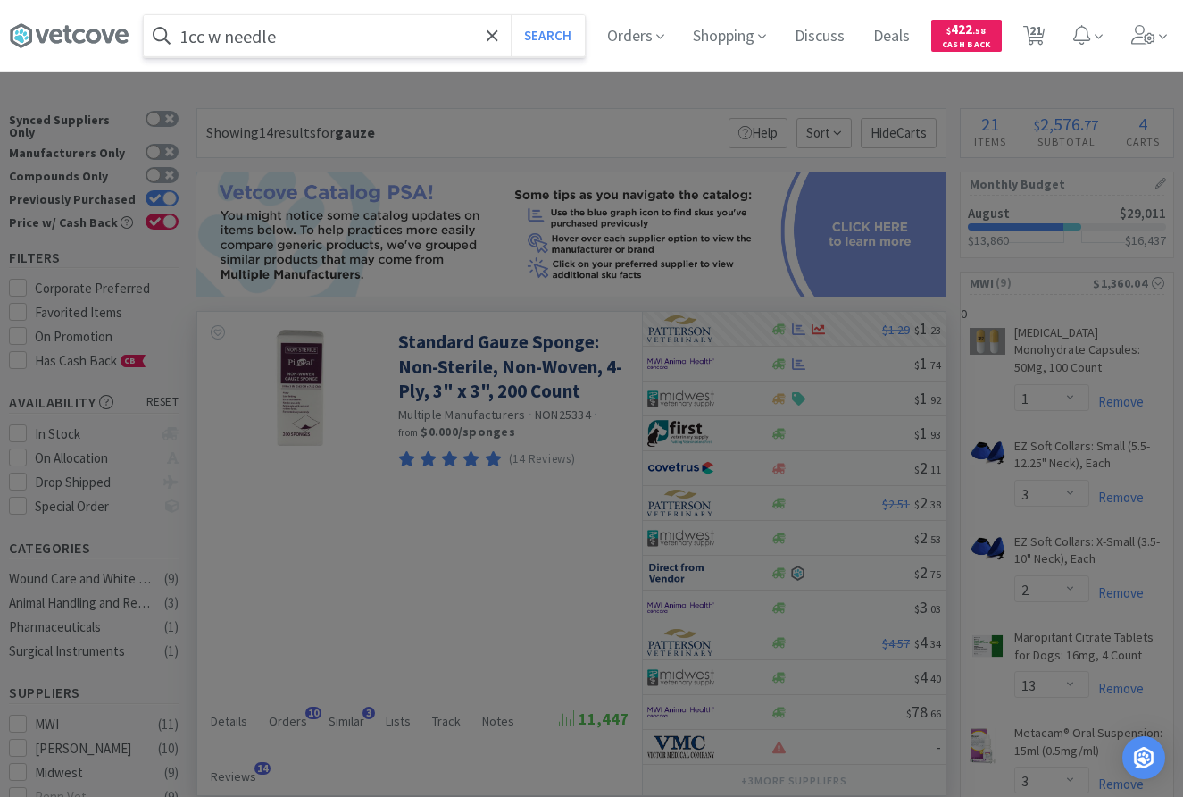
type input "1cc w needle"
click at [511, 15] on button "Search" at bounding box center [548, 35] width 74 height 41
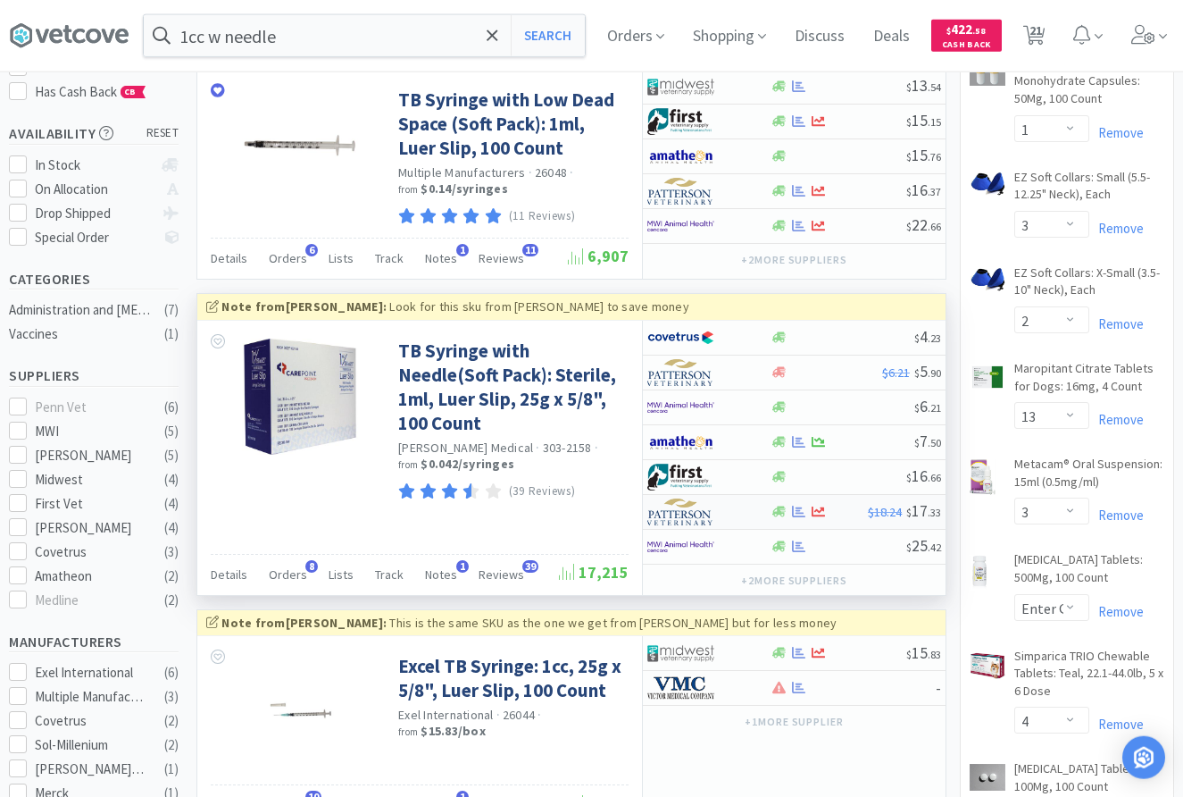
scroll to position [273, 0]
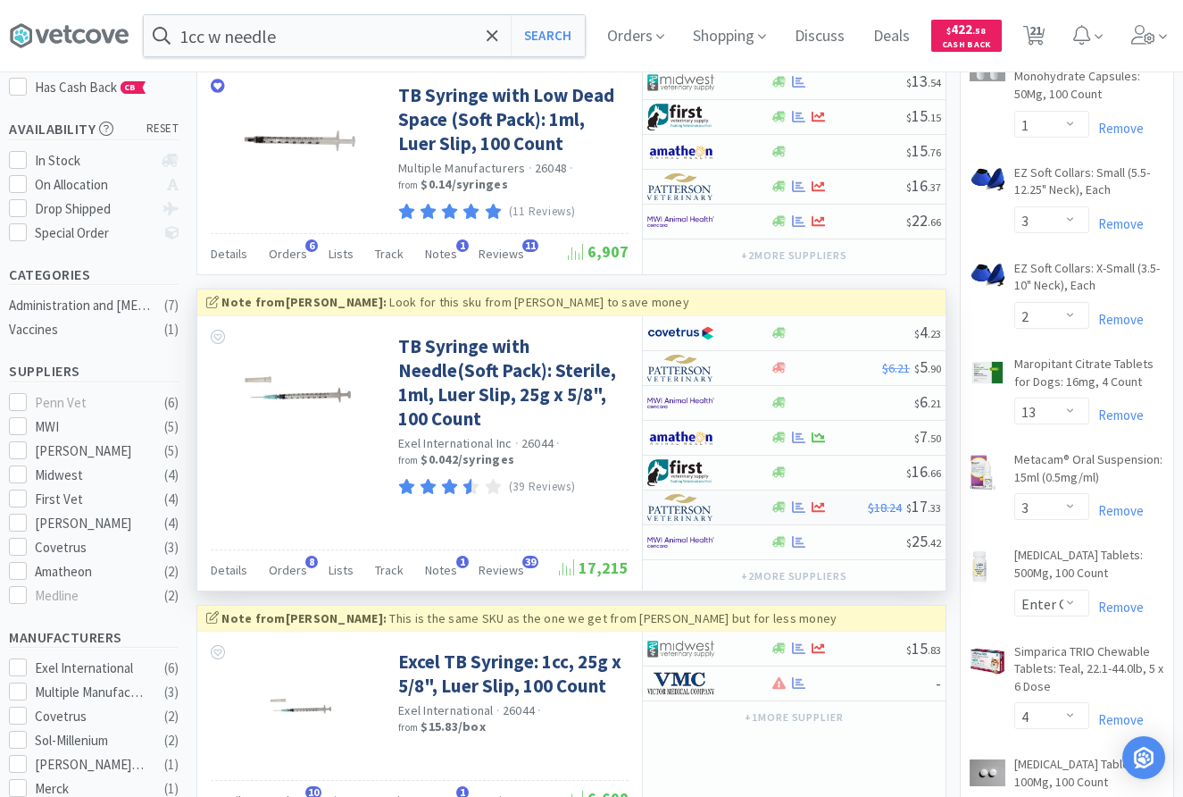
click at [758, 504] on div at bounding box center [708, 507] width 122 height 30
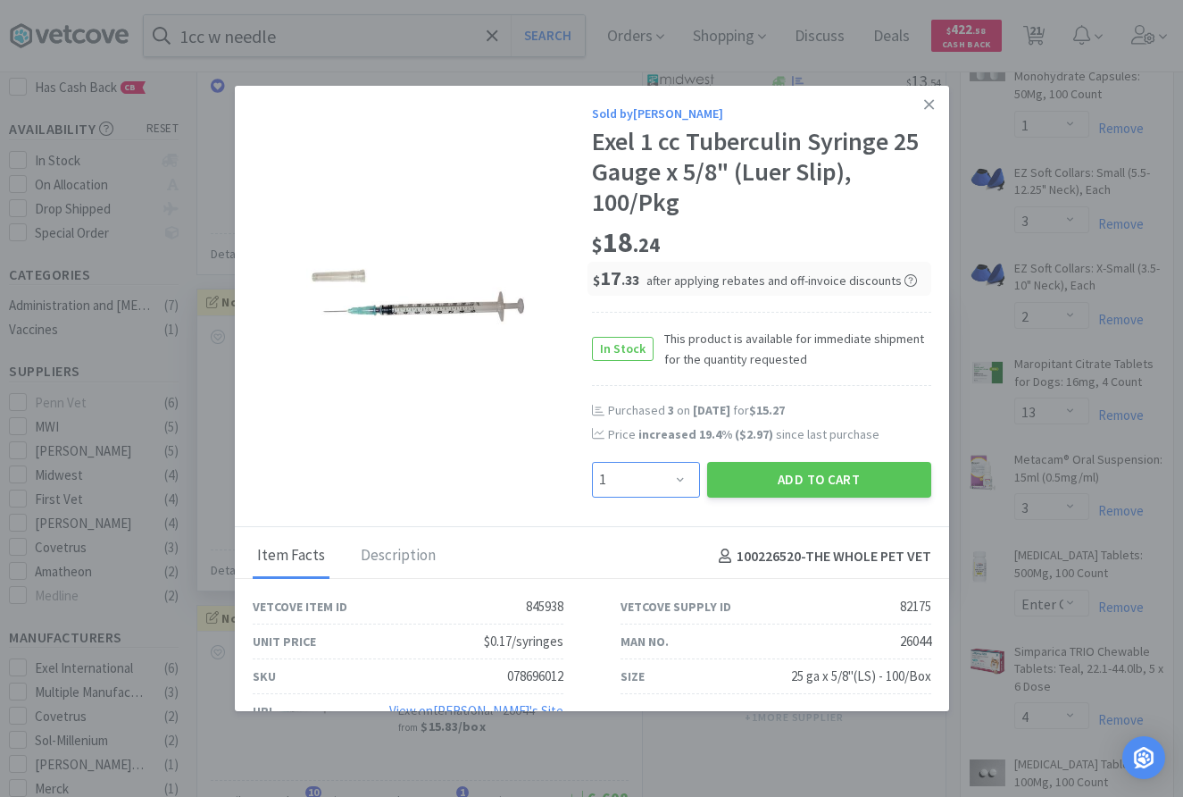
click at [592, 462] on select "Enter Quantity 1 2 3 4 5 6 7 8 9 10 11 12 13 14 15 16 17 18 19 20 Enter Quantity" at bounding box center [646, 480] width 108 height 36
select select "2"
click option "2" at bounding box center [0, 0] width 0 height 0
click at [748, 490] on button "Add to Cart" at bounding box center [819, 480] width 224 height 36
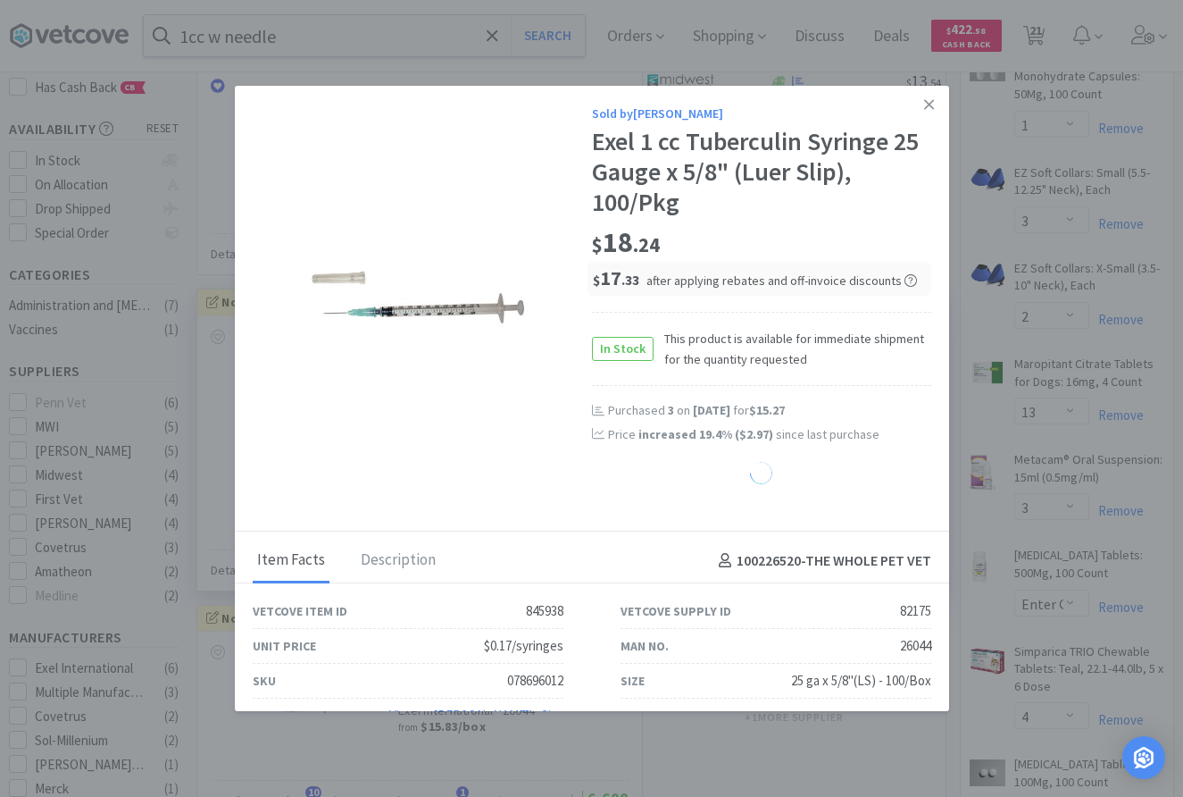
select select "2"
select select "1"
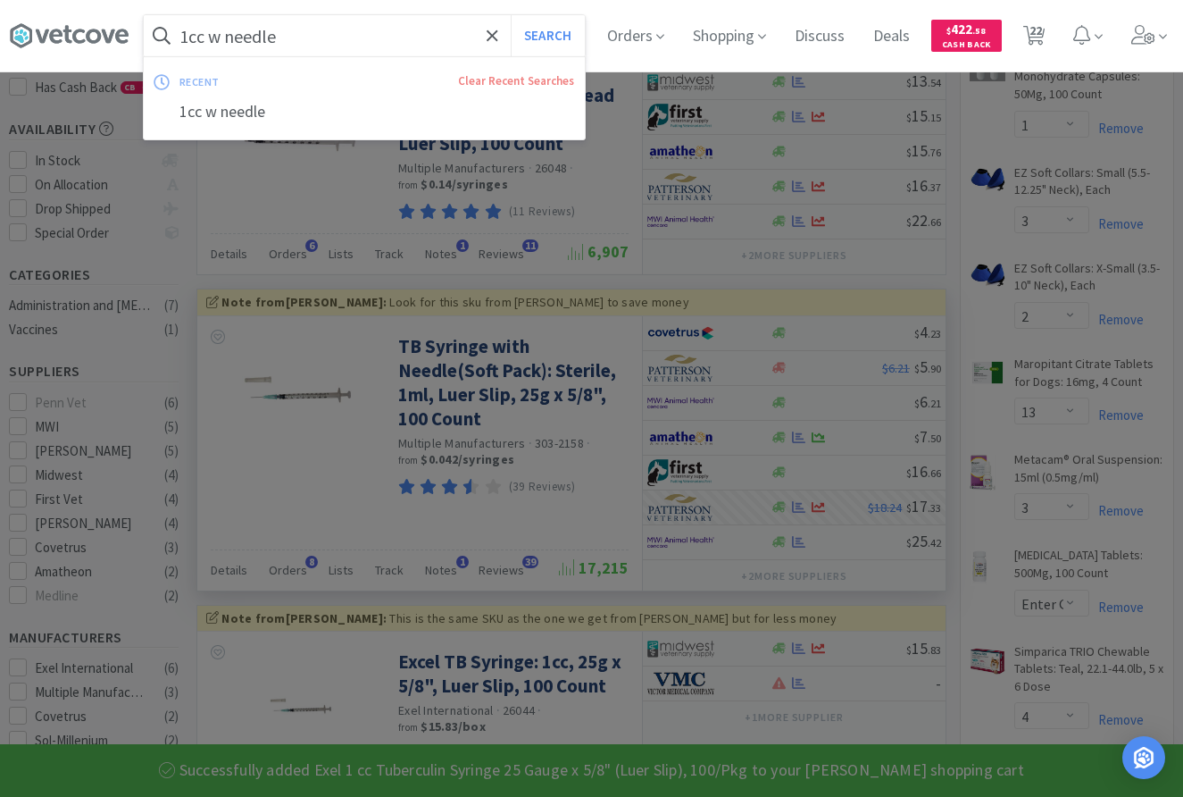
click at [431, 30] on input "1cc w needle" at bounding box center [364, 35] width 441 height 41
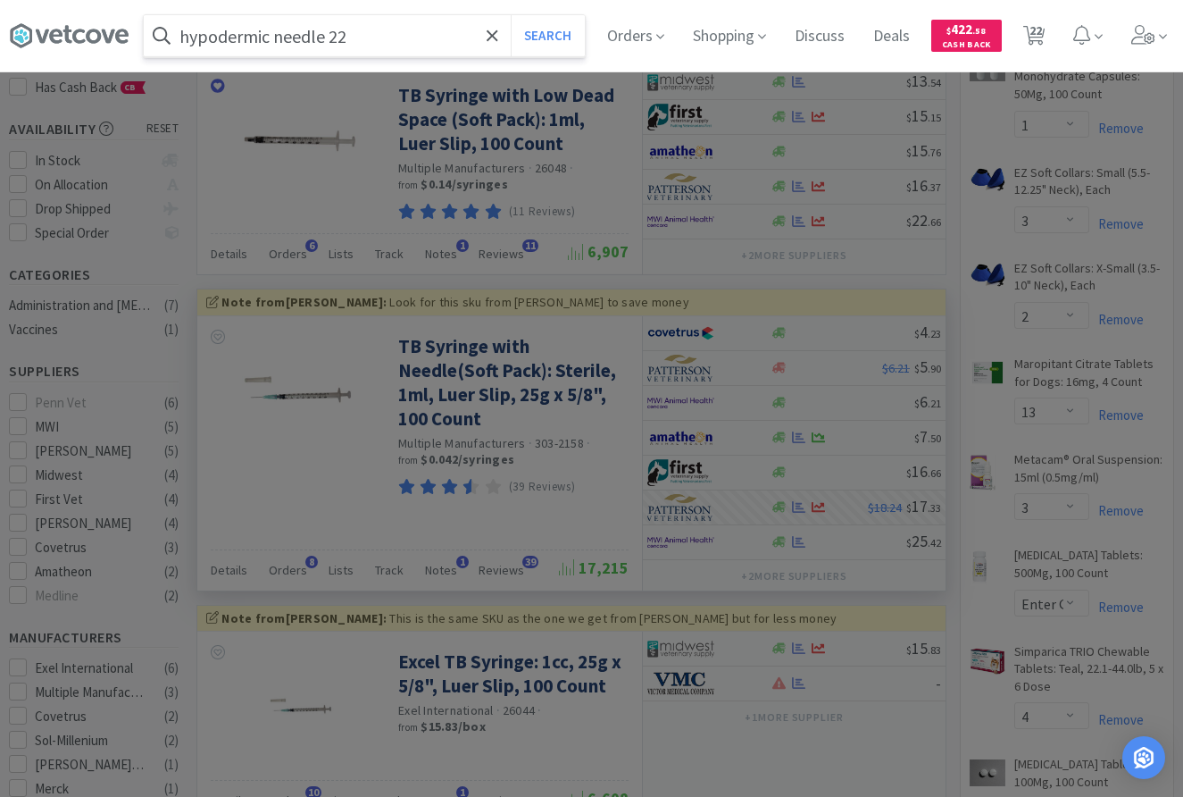
click at [511, 15] on button "Search" at bounding box center [548, 35] width 74 height 41
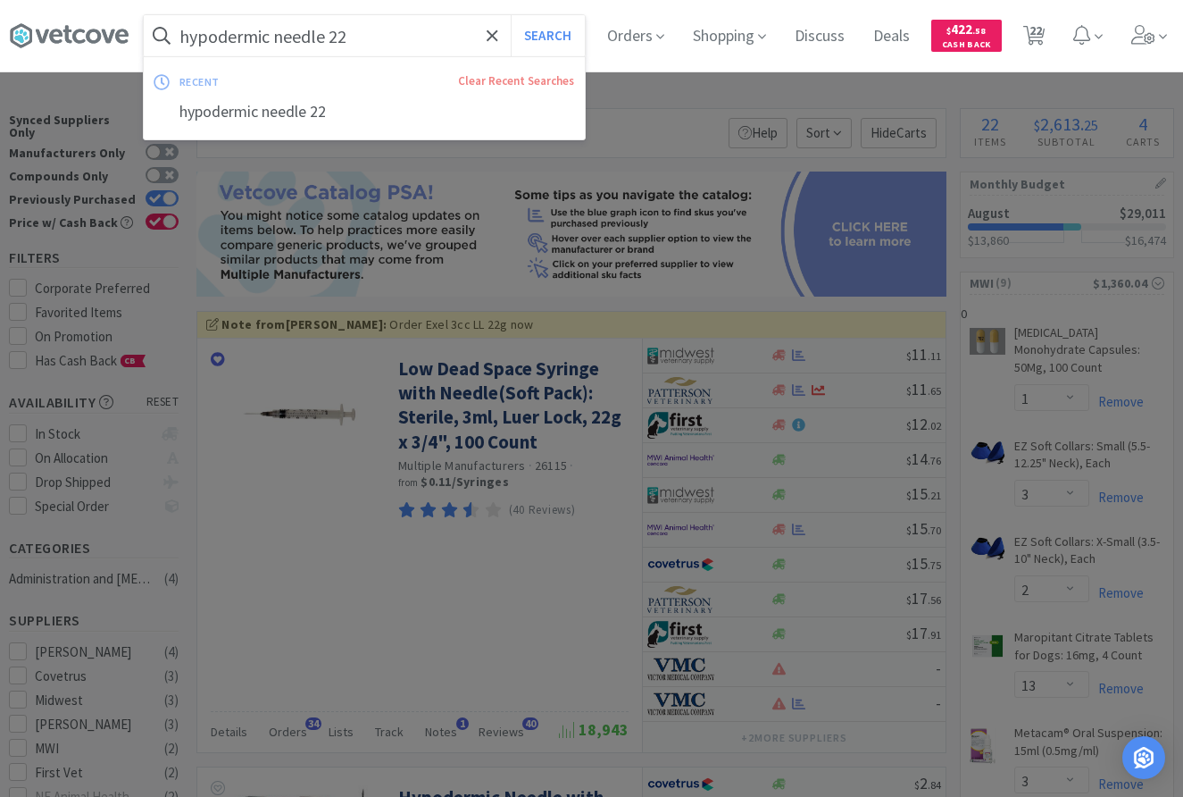
click at [457, 34] on input "hypodermic needle 22" at bounding box center [364, 35] width 441 height 41
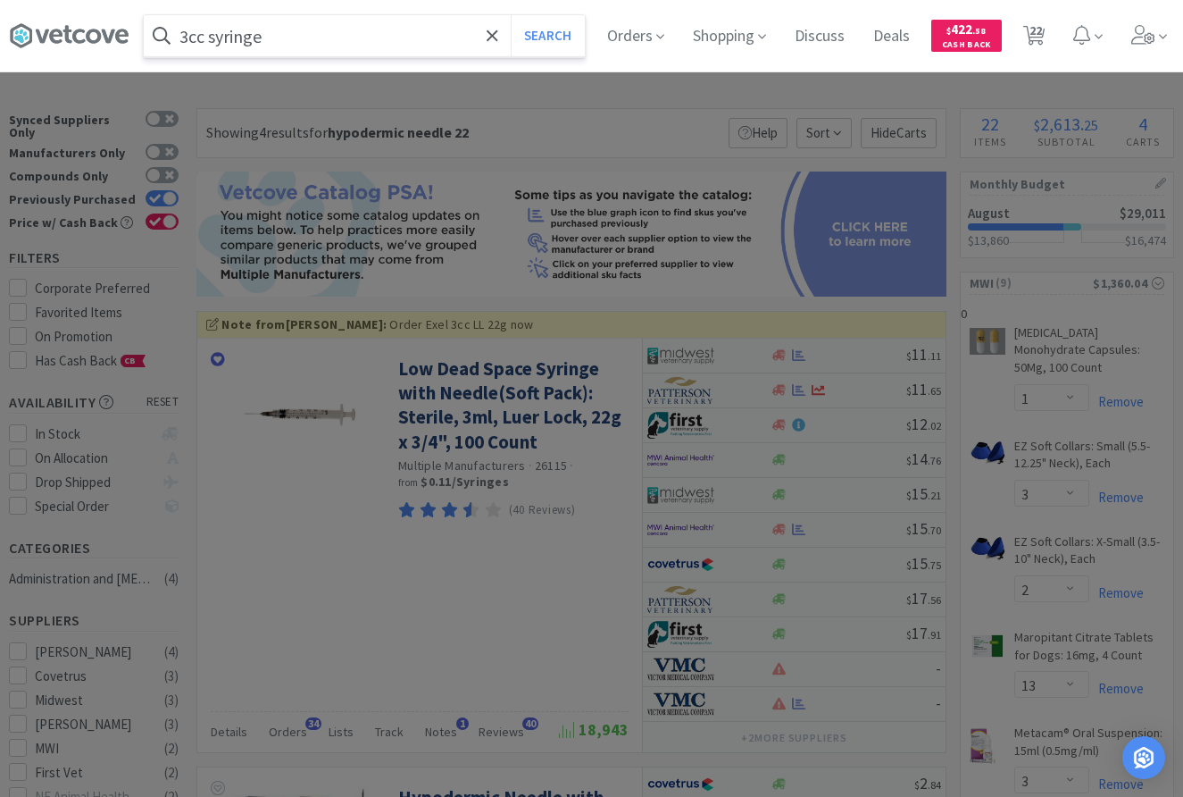
type input "3cc syringe"
click at [511, 15] on button "Search" at bounding box center [548, 35] width 74 height 41
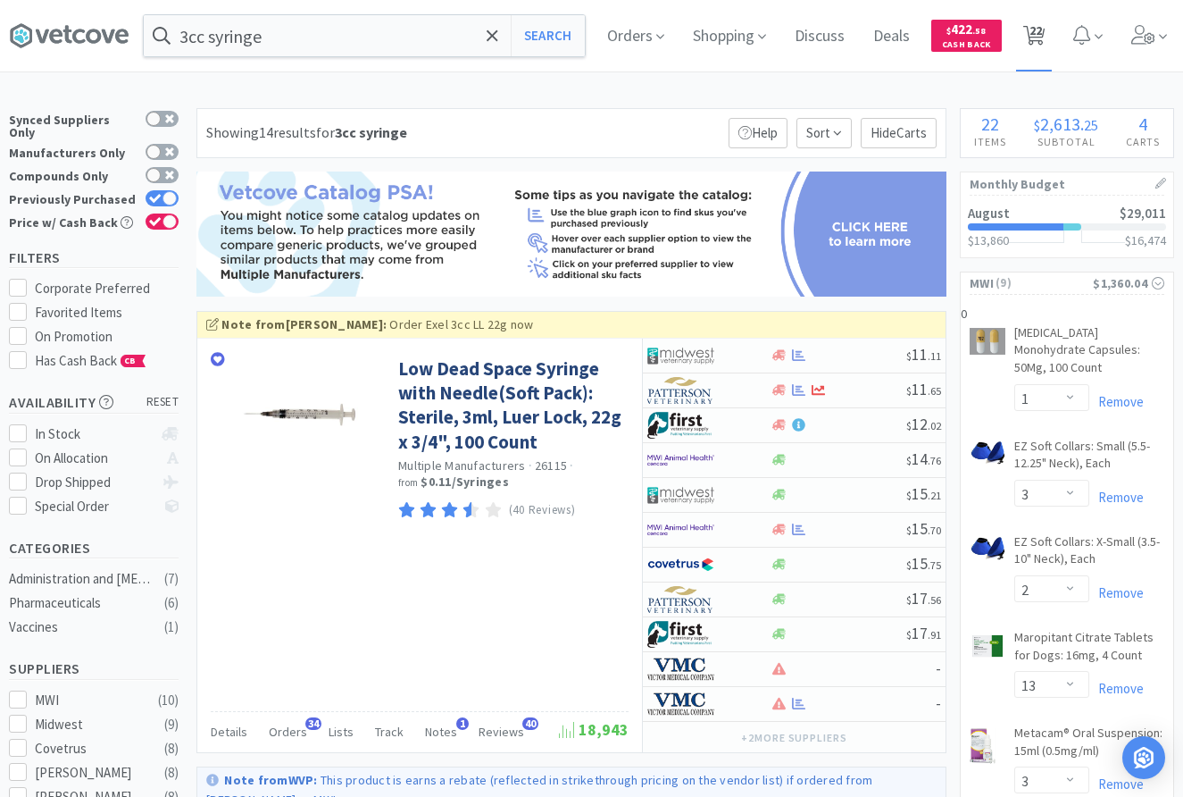
drag, startPoint x: 1066, startPoint y: 628, endPoint x: 1048, endPoint y: 4, distance: 623.6
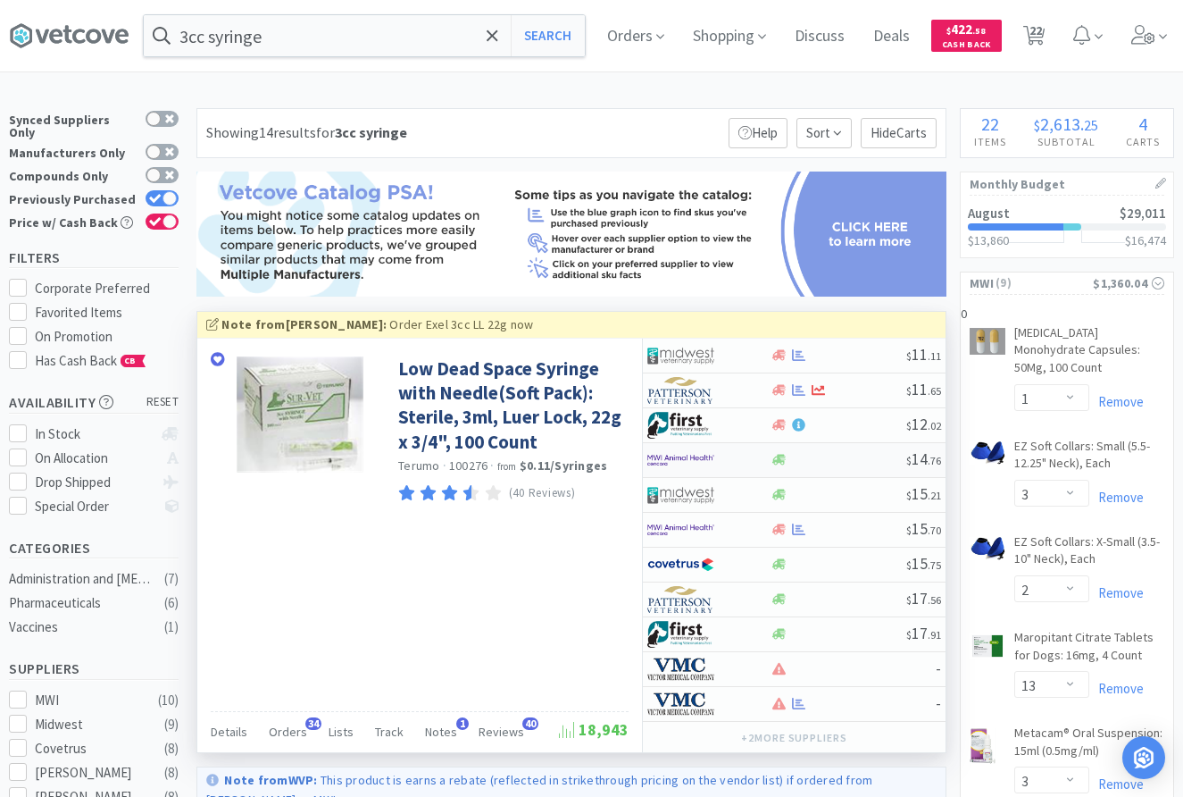
click at [716, 455] on div at bounding box center [696, 460] width 98 height 30
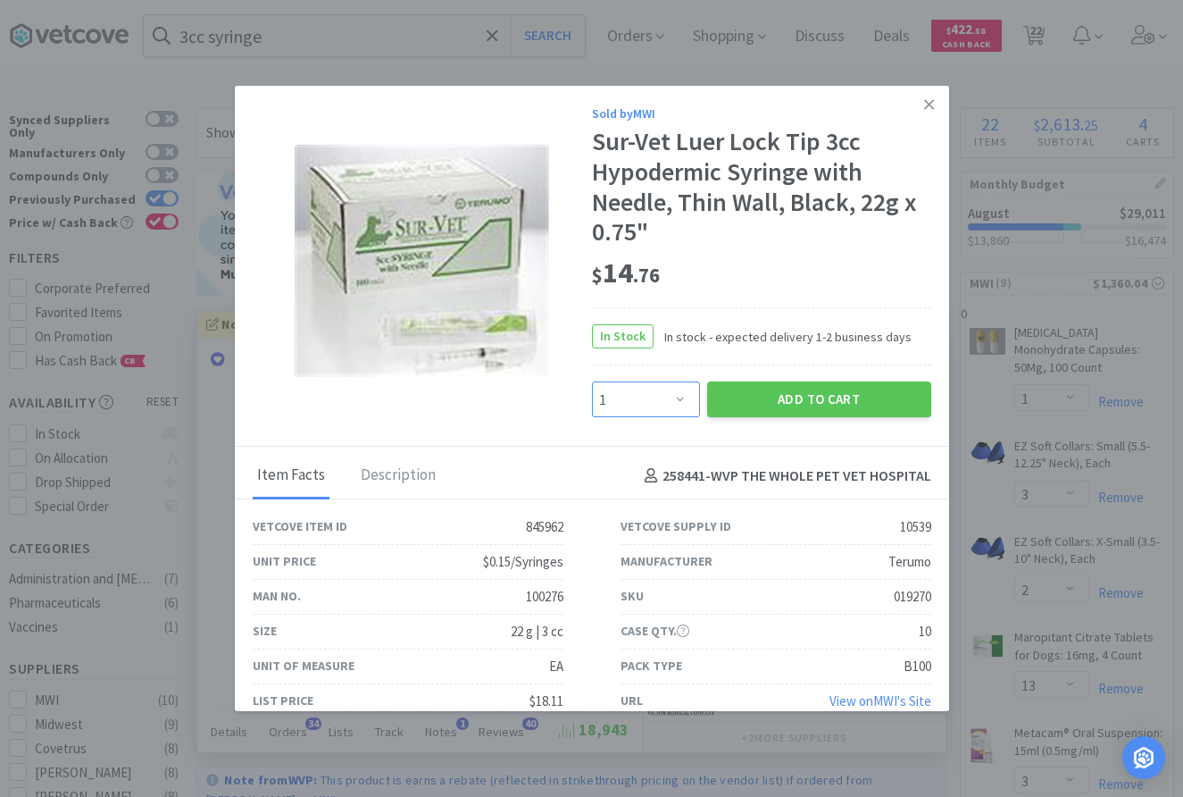
click at [592, 381] on select "Enter Quantity 1 2 3 4 5 6 7 8 9 10 11 12 13 14 15 16 17 18 19 20 Enter Quantity" at bounding box center [646, 399] width 108 height 36
select select "2"
click option "2" at bounding box center [0, 0] width 0 height 0
click at [833, 413] on button "Add to Cart" at bounding box center [819, 399] width 224 height 36
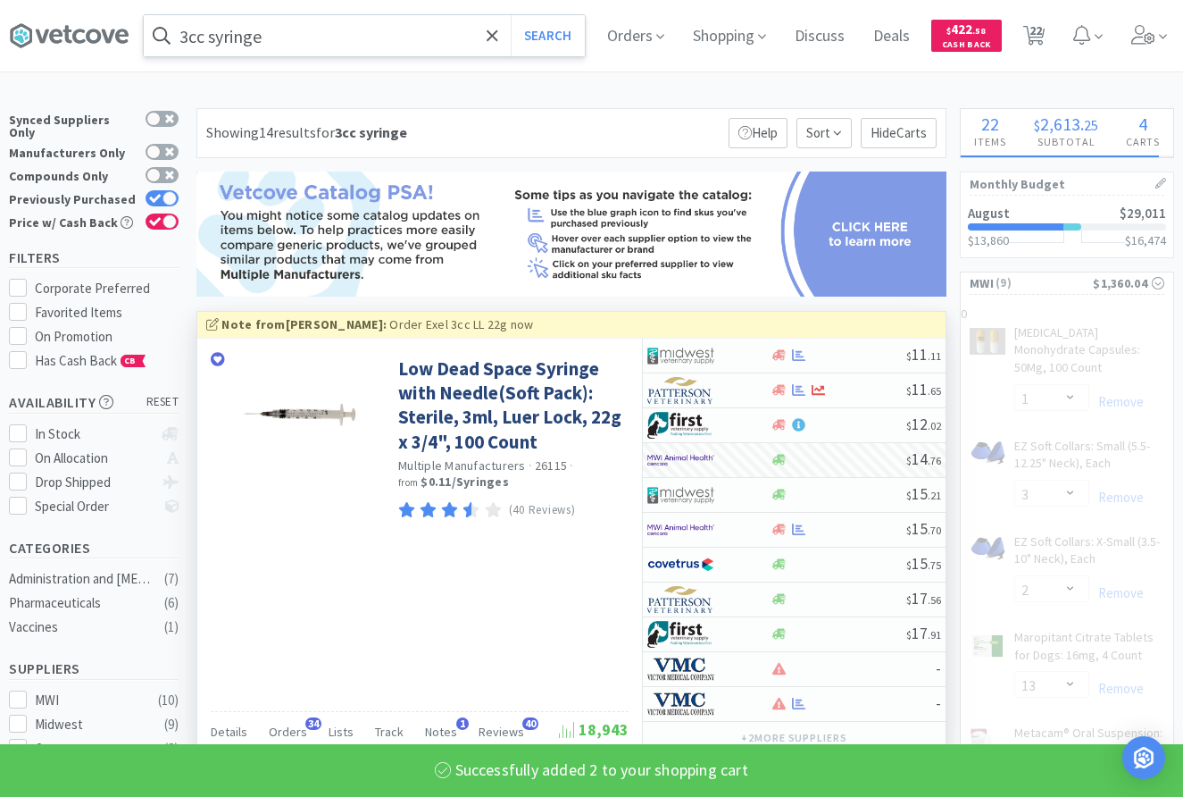
click at [302, 31] on input "3cc syringe" at bounding box center [364, 35] width 441 height 41
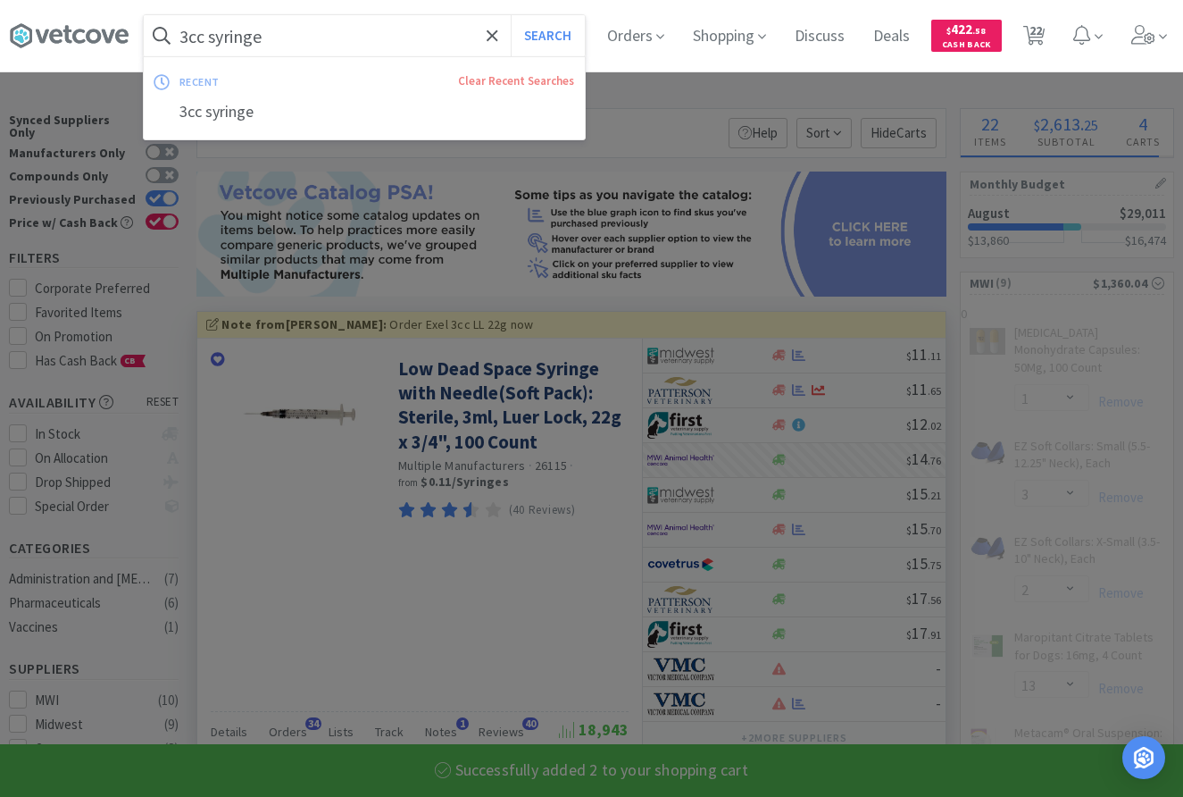
type input "d"
select select "1"
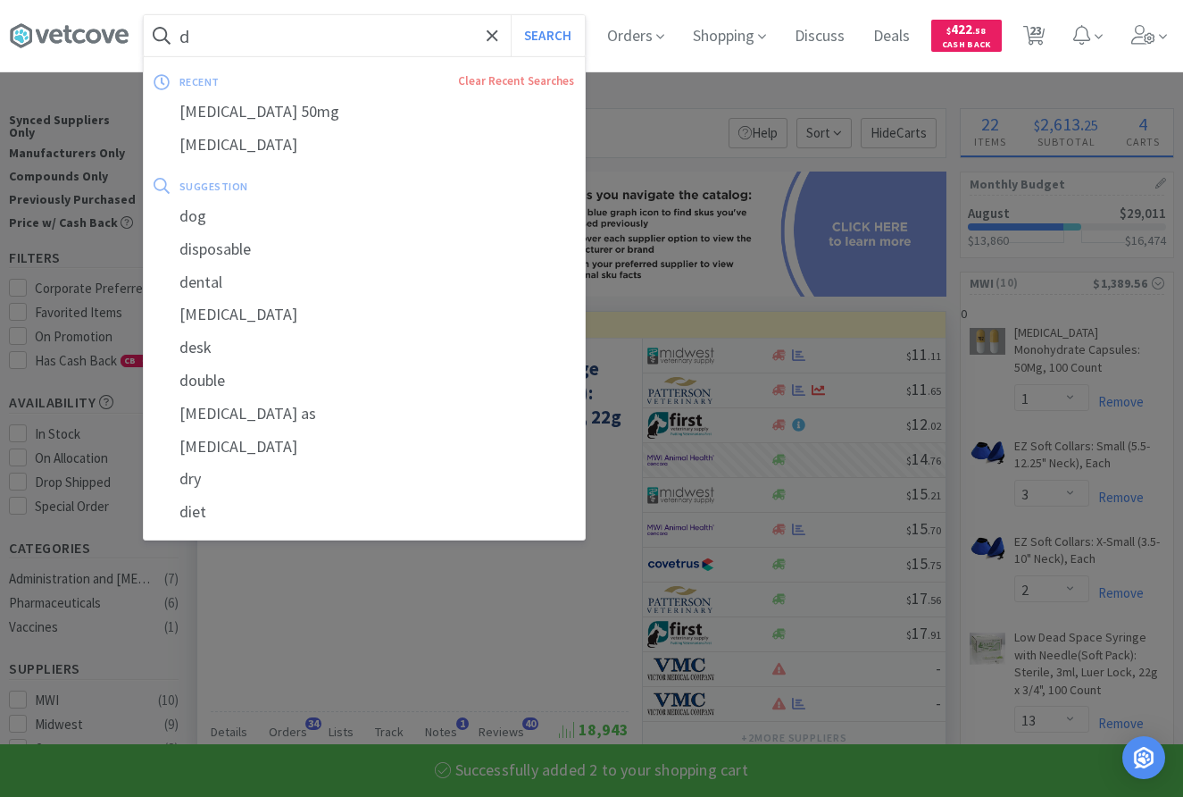
select select "2"
select select "13"
select select "3"
select select "1"
select select "2"
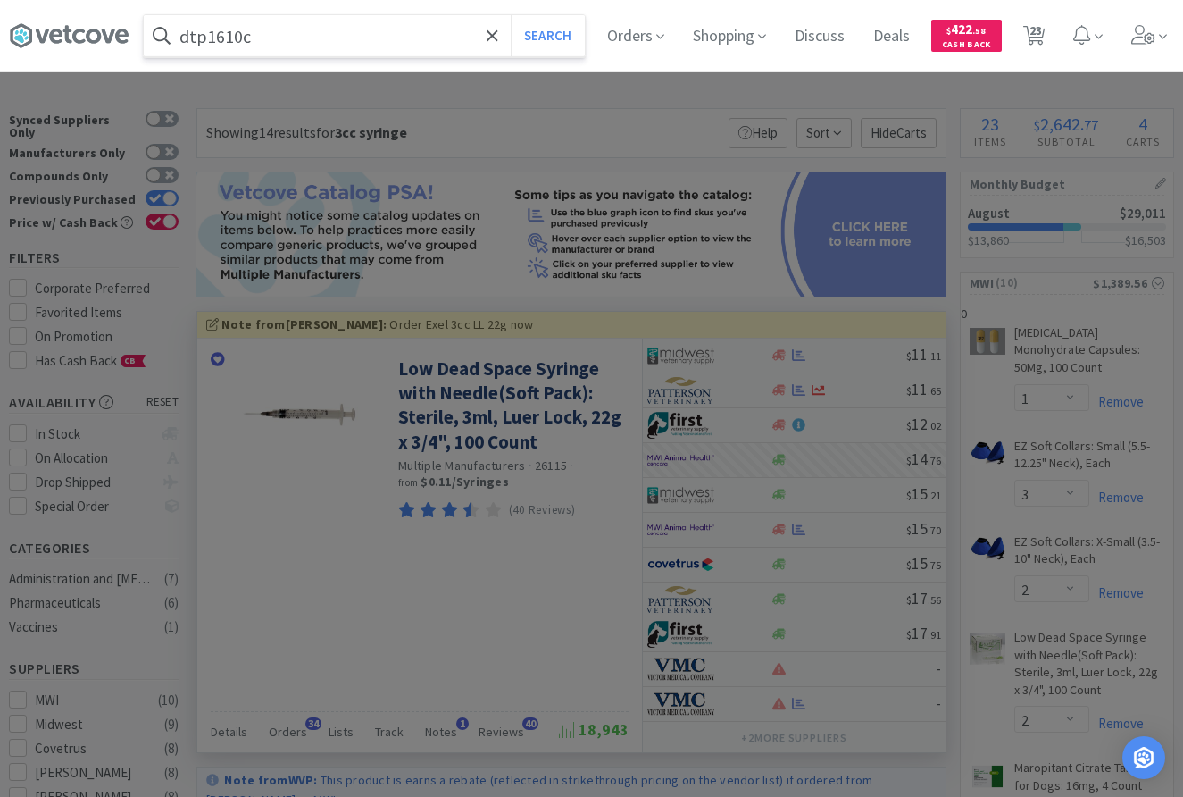
type input "dtp1610c"
click at [511, 15] on button "Search" at bounding box center [548, 35] width 74 height 41
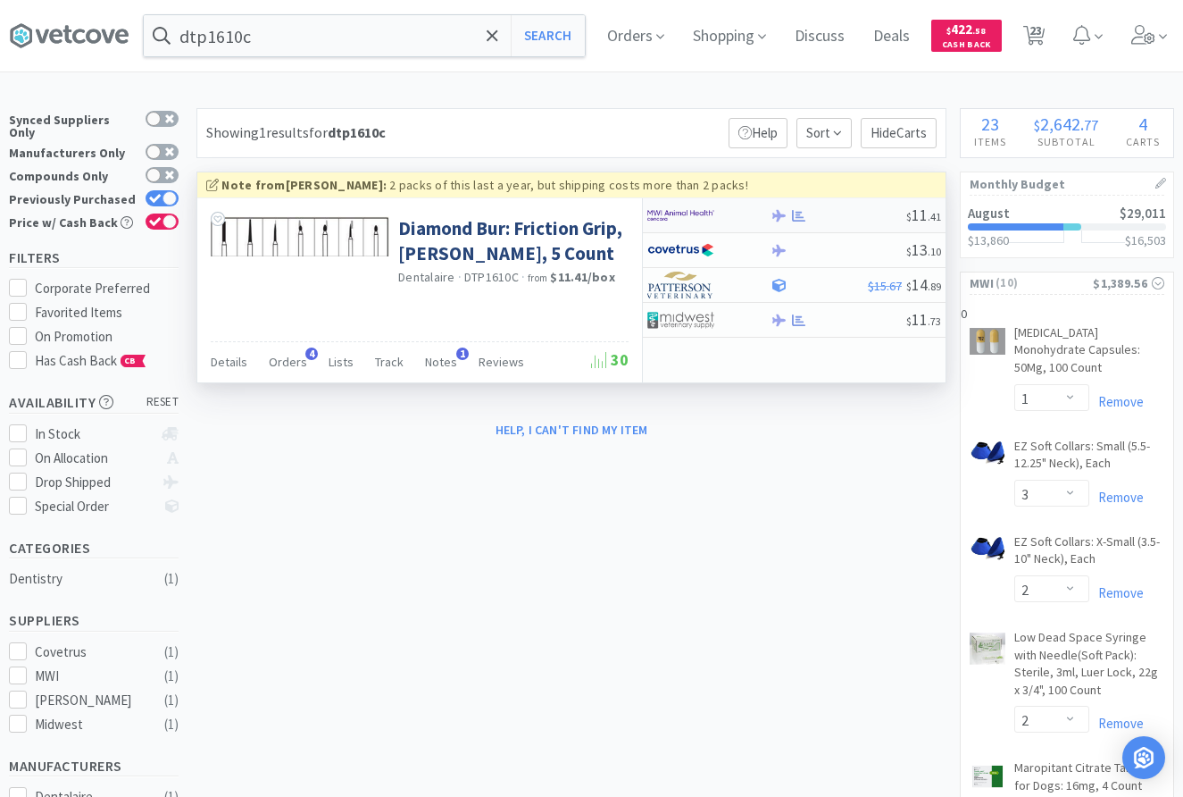
click at [831, 216] on div at bounding box center [838, 215] width 137 height 13
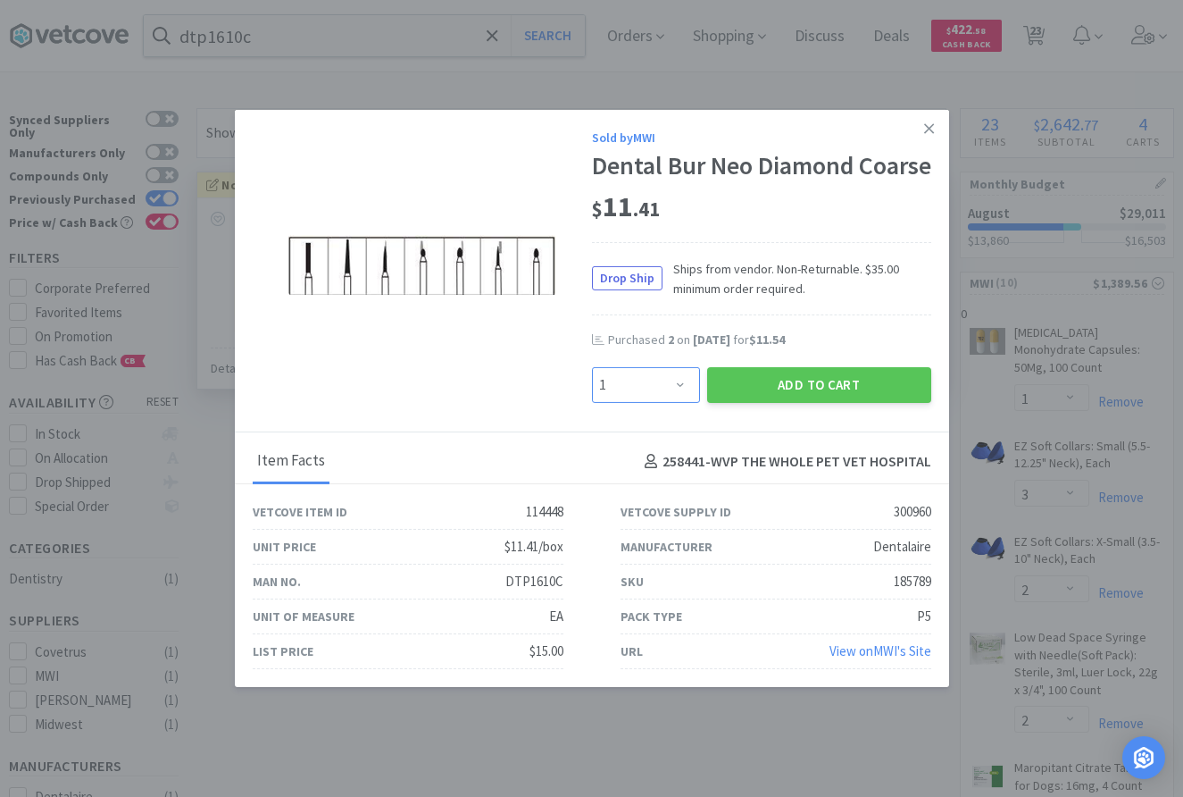
click at [592, 367] on select "Enter Quantity 1 2 3 4 5 6 7 8 9 10 11 12 13 14 15 16 17 18 19 20 Enter Quantity" at bounding box center [646, 385] width 108 height 36
select select "2"
click option "2" at bounding box center [0, 0] width 0 height 0
click at [764, 397] on button "Add to Cart" at bounding box center [819, 385] width 224 height 36
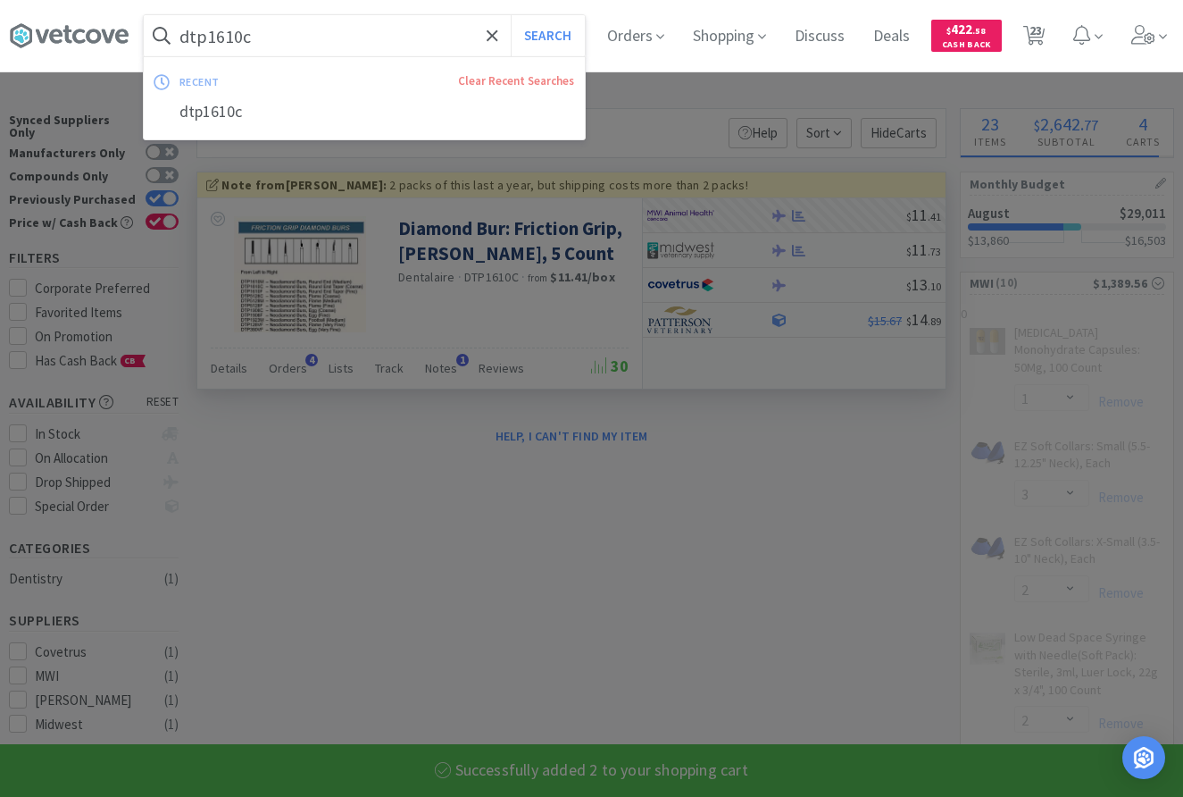
select select "2"
select select "1"
select select "3"
select select "2"
select select "13"
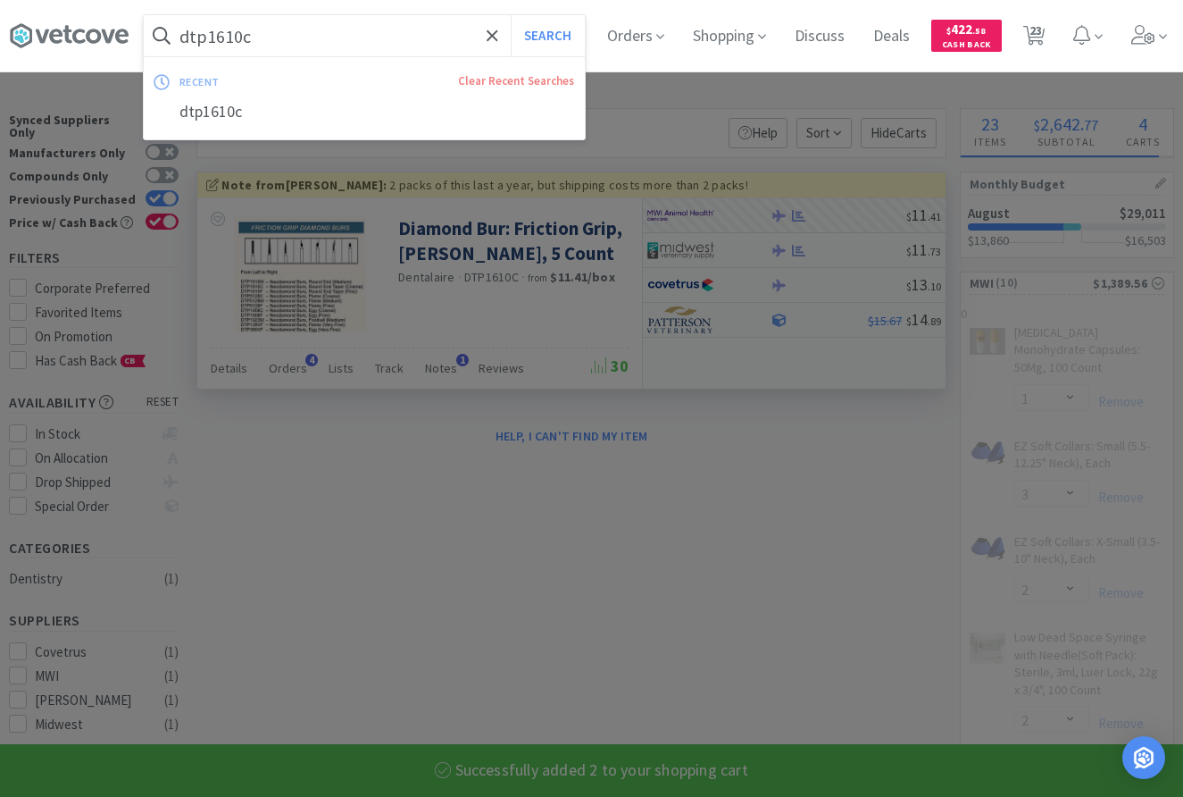
select select "3"
select select "2"
select select "1"
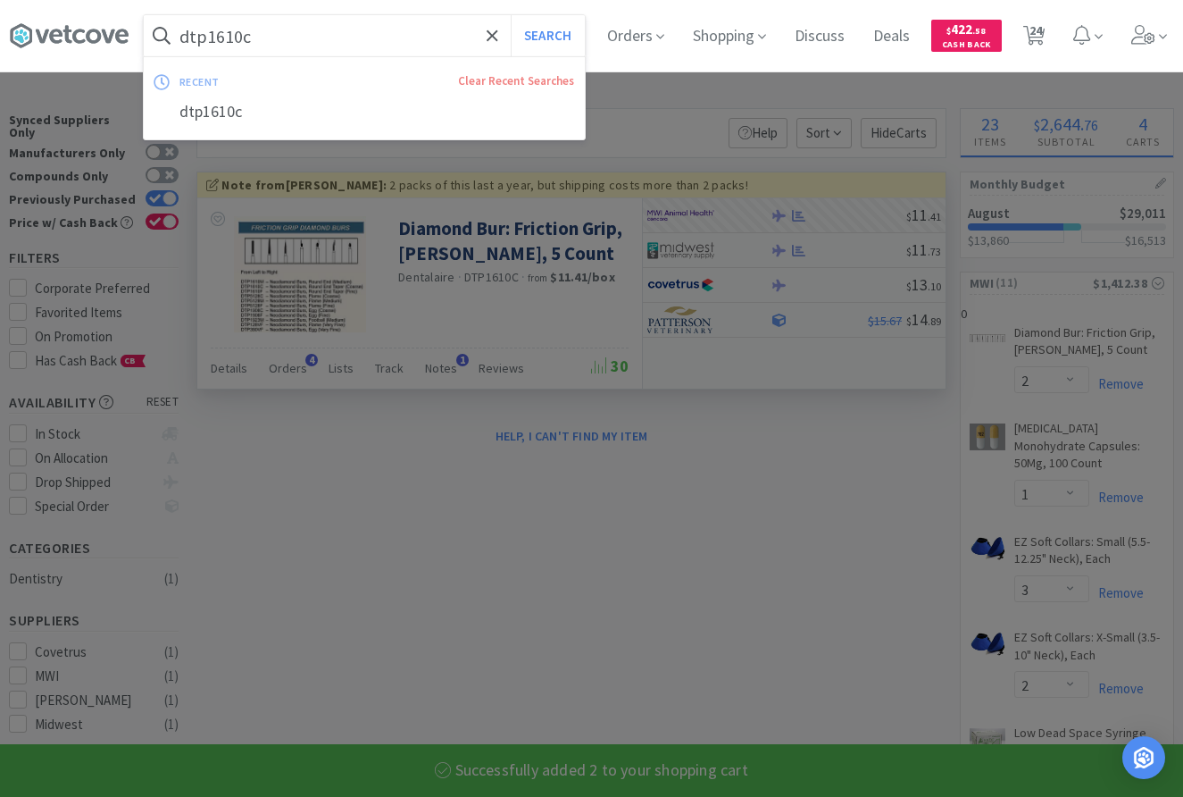
drag, startPoint x: 216, startPoint y: 37, endPoint x: 332, endPoint y: 33, distance: 116.1
click at [332, 33] on input "dtp1610c" at bounding box center [364, 35] width 441 height 41
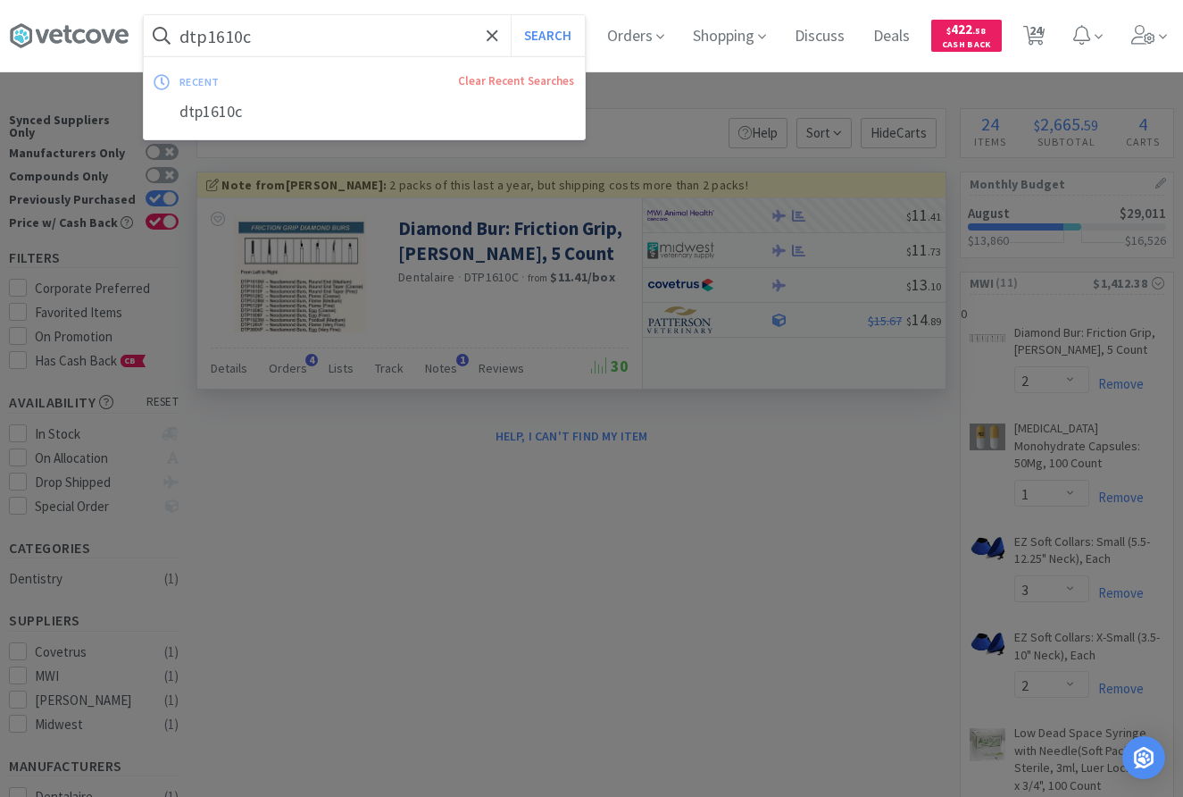
click at [301, 35] on input "dtp1610c" at bounding box center [364, 35] width 441 height 41
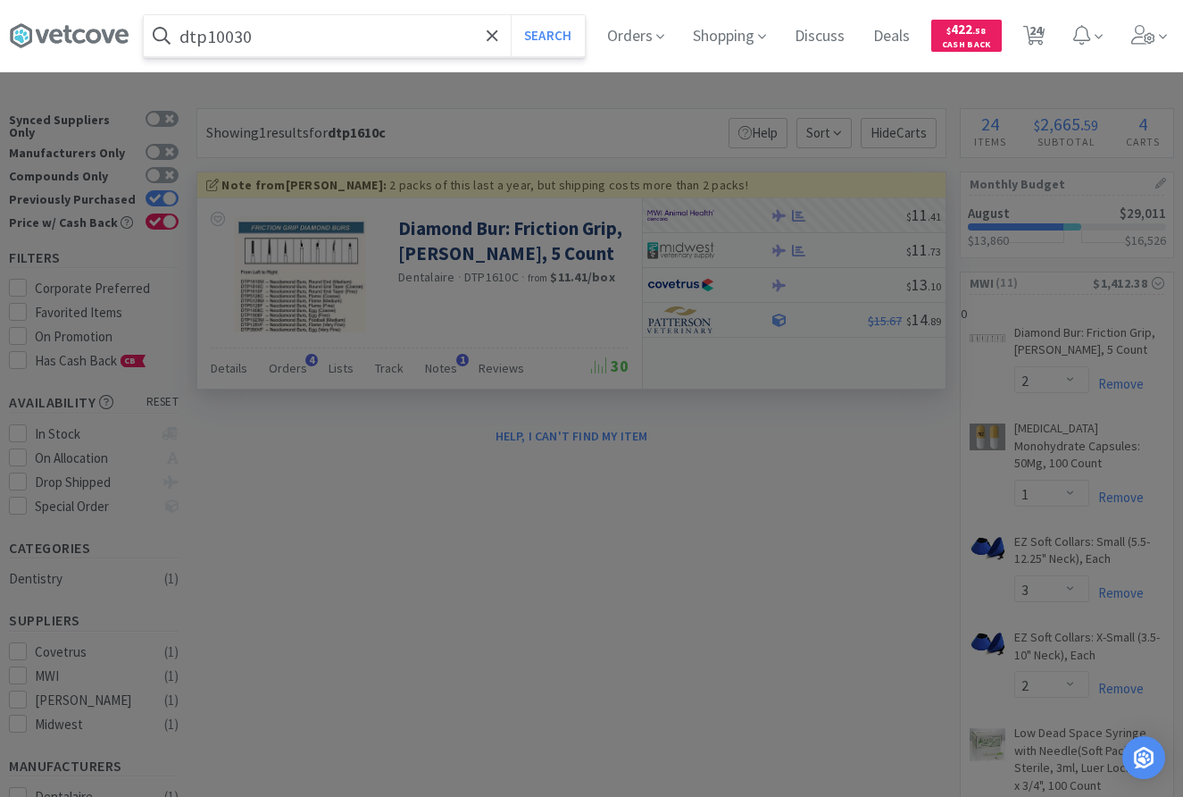
type input "dtp10030"
click at [511, 15] on button "Search" at bounding box center [548, 35] width 74 height 41
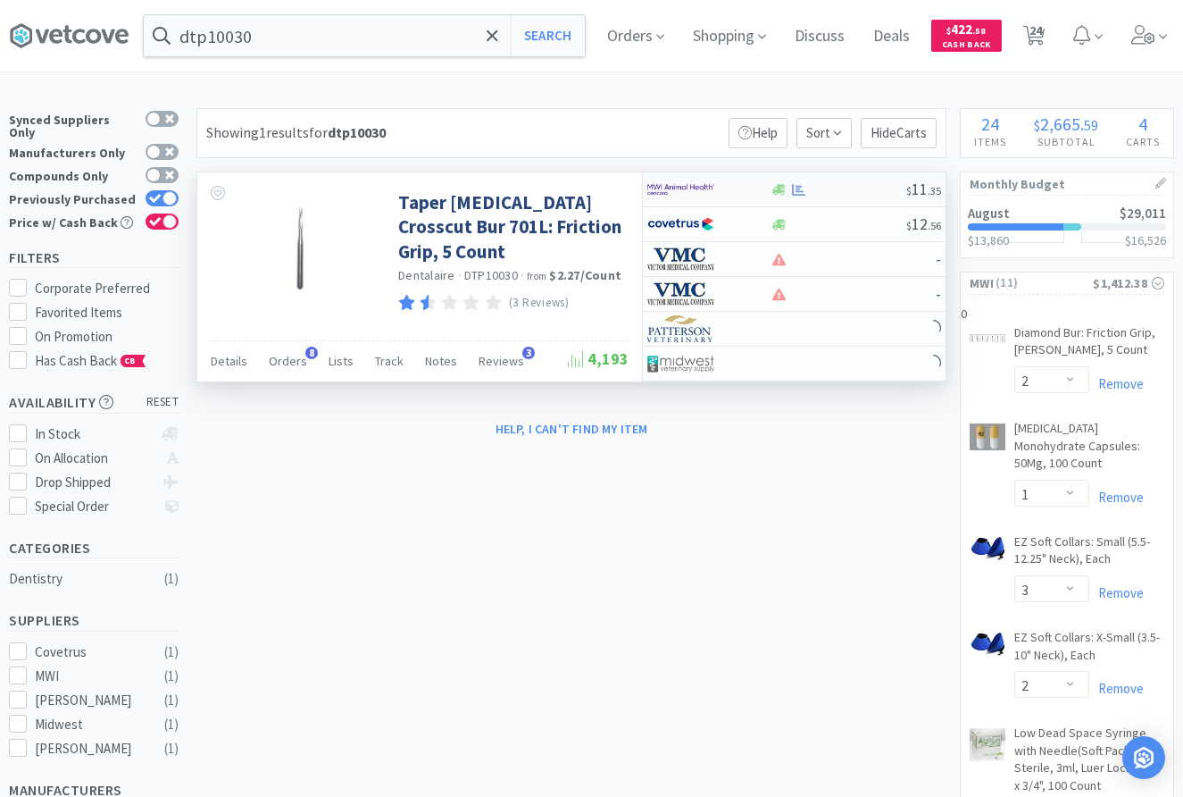
click at [815, 190] on div at bounding box center [838, 189] width 137 height 13
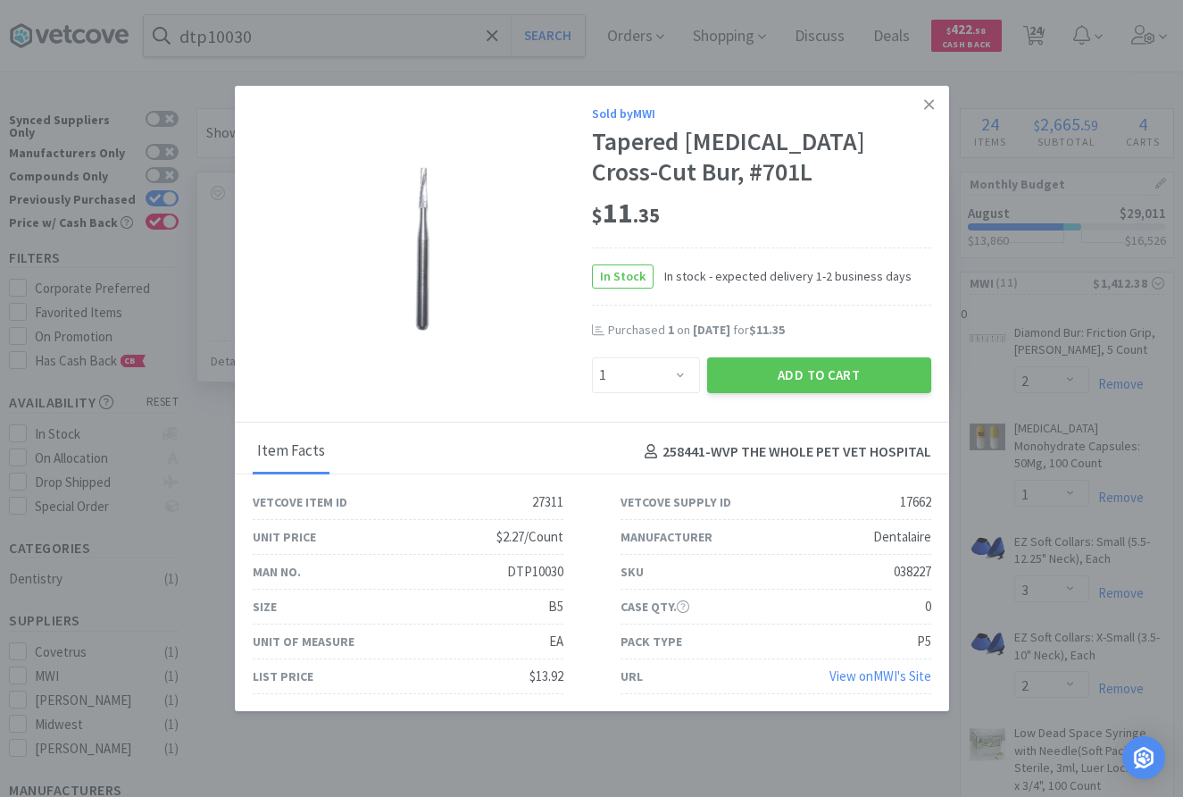
click at [663, 399] on div "Sold by MWI Tapered Fissure Cross-Cut Bur, #701L $ 11 . 35 In Stock In stock - …" at bounding box center [592, 254] width 714 height 337
click at [592, 357] on select "Enter Quantity 1 2 3 4 5 6 7 8 9 10 11 12 13 14 15 16 17 18 19 20 Enter Quantity" at bounding box center [646, 375] width 108 height 36
select select "2"
click option "2" at bounding box center [0, 0] width 0 height 0
click at [804, 372] on button "Add to Cart" at bounding box center [819, 375] width 224 height 36
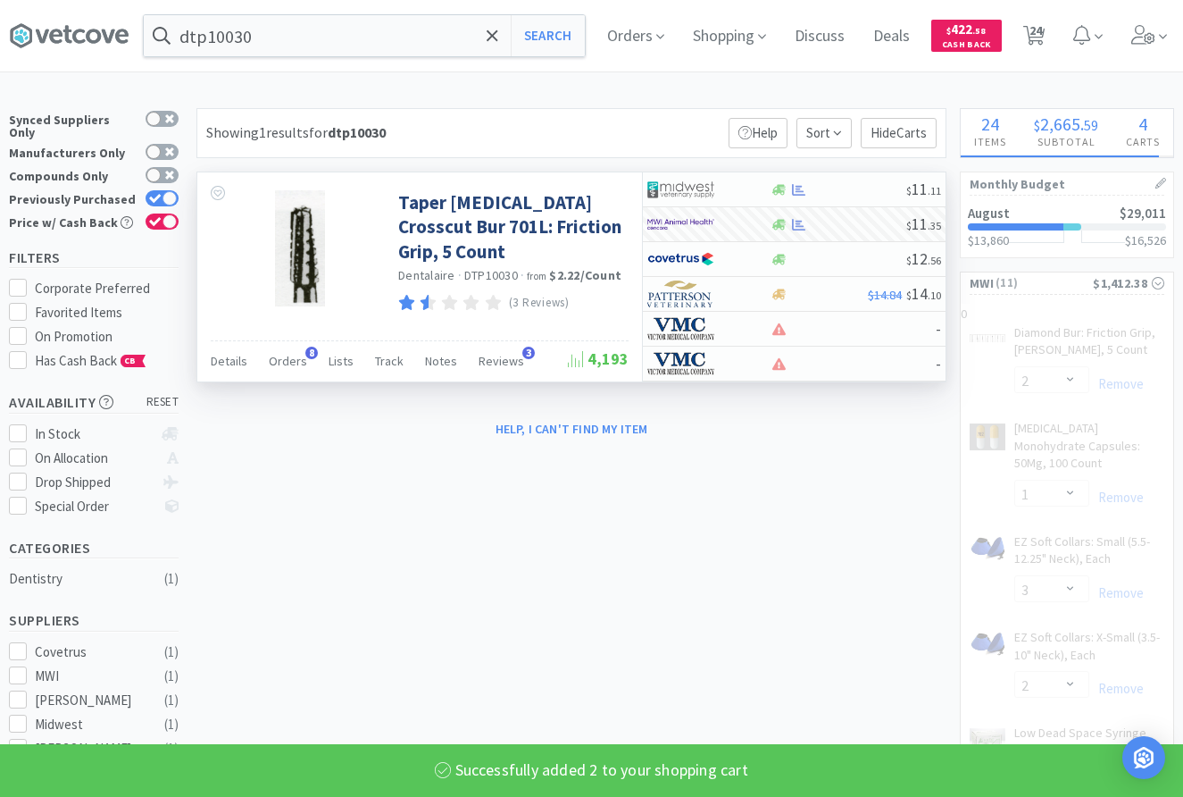
select select "2"
select select "1"
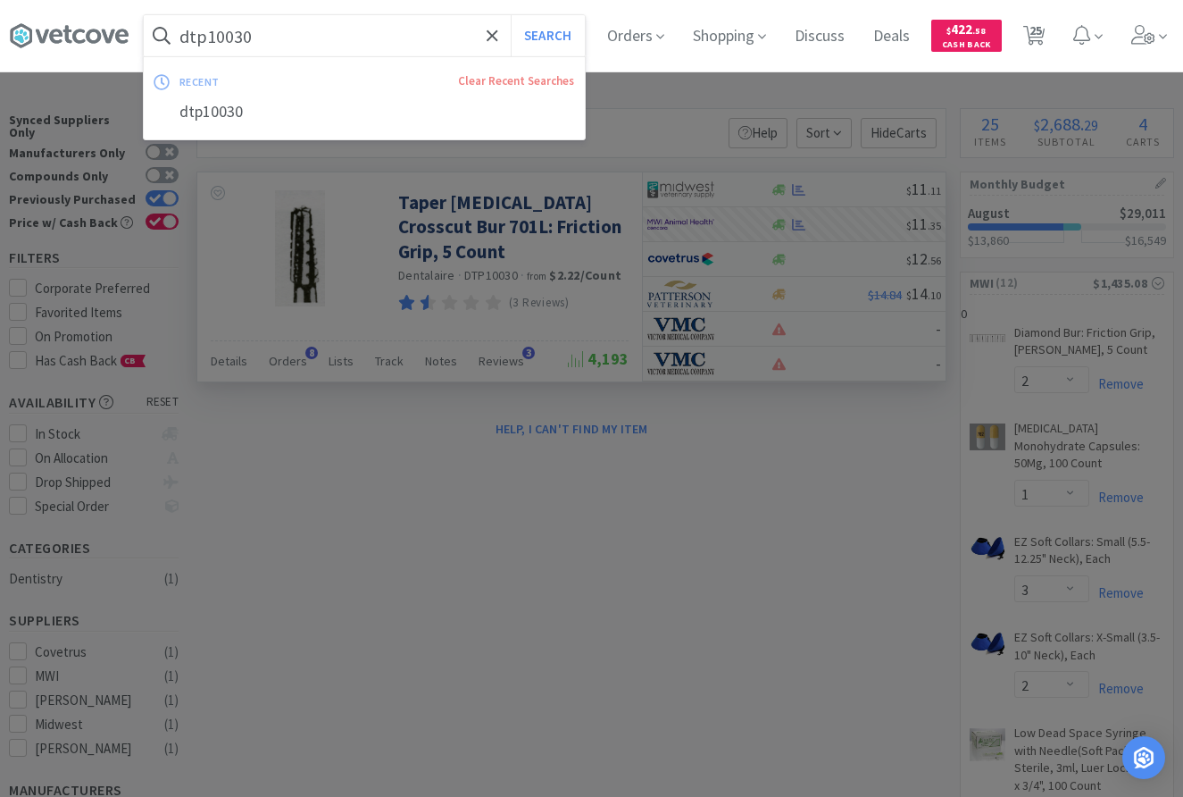
drag, startPoint x: 206, startPoint y: 34, endPoint x: 302, endPoint y: 57, distance: 98.3
click at [302, 56] on input "dtp10030" at bounding box center [364, 35] width 441 height 41
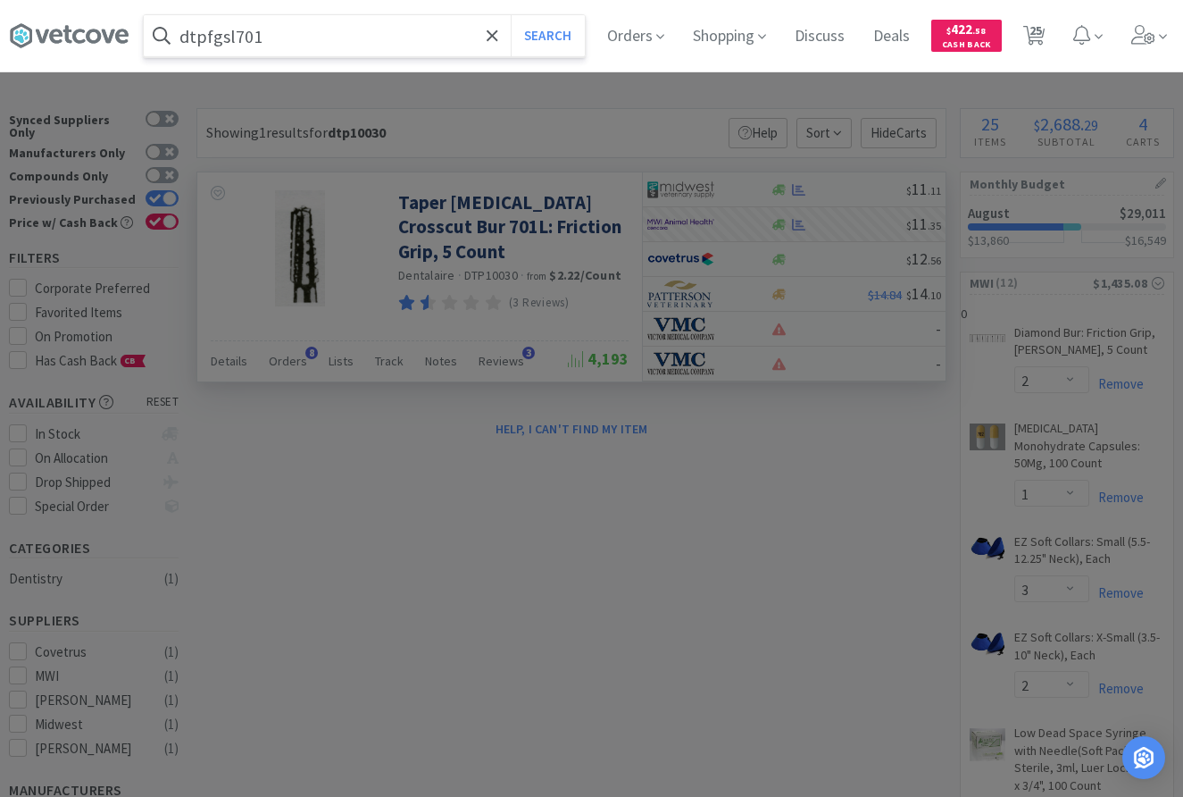
type input "dtpfgsl701"
click at [511, 15] on button "Search" at bounding box center [548, 35] width 74 height 41
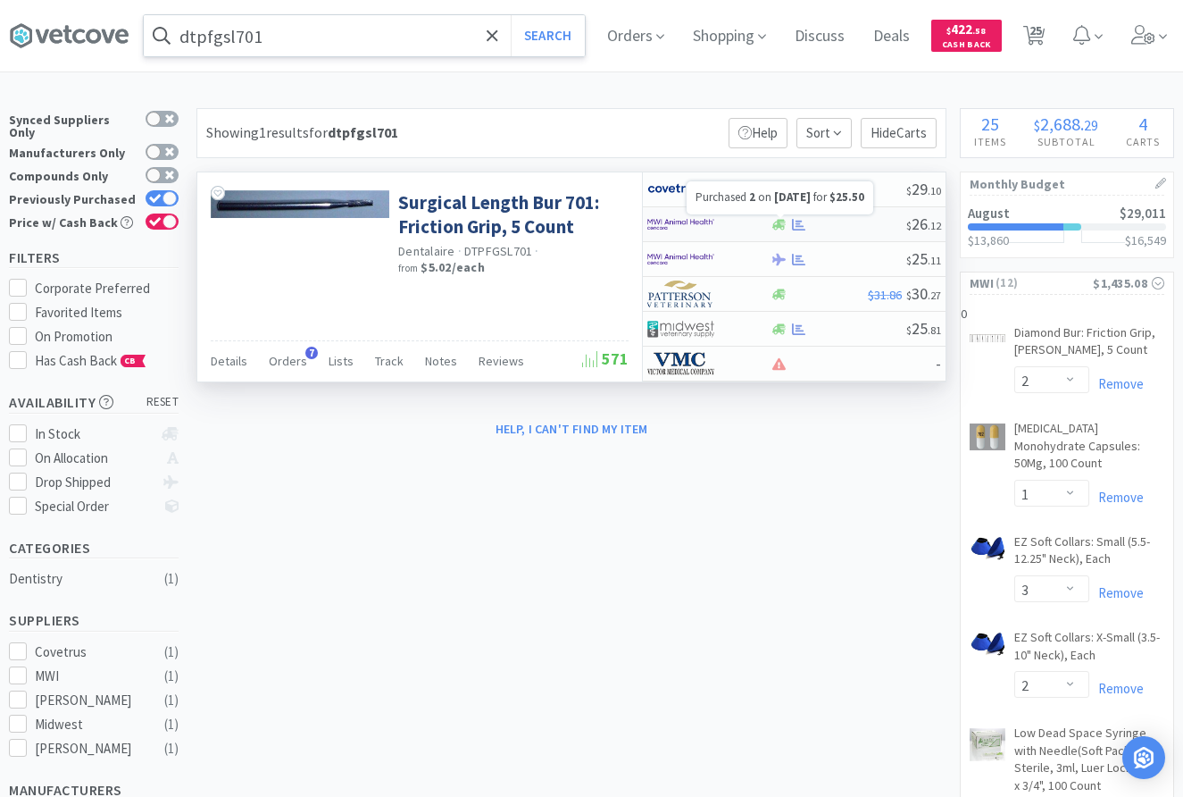
click at [820, 226] on div at bounding box center [838, 224] width 137 height 13
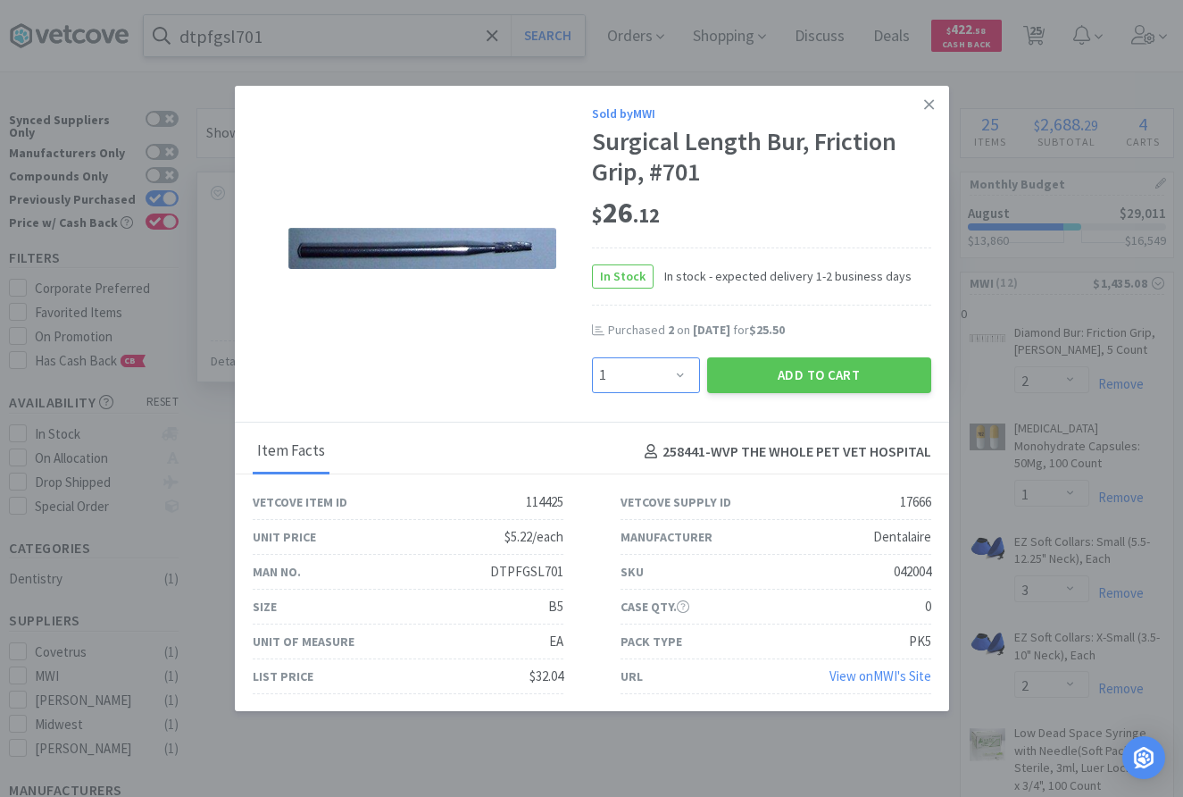
click at [592, 357] on select "Enter Quantity 1 2 3 4 5 6 7 8 9 10 11 12 13 14 15 16 17 18 19 20 Enter Quantity" at bounding box center [646, 375] width 108 height 36
select select "2"
click option "2" at bounding box center [0, 0] width 0 height 0
click at [788, 384] on button "Add to Cart" at bounding box center [819, 375] width 224 height 36
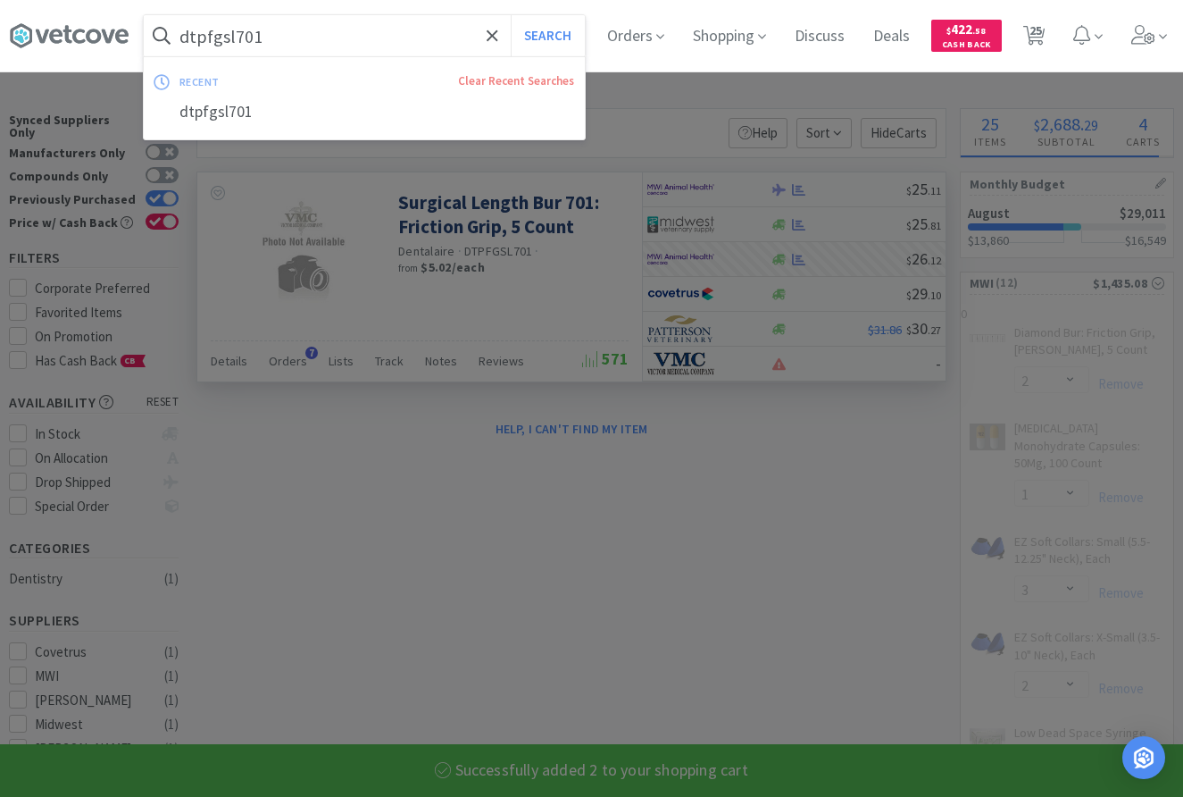
select select "2"
drag, startPoint x: 238, startPoint y: 36, endPoint x: 305, endPoint y: 38, distance: 67.0
click at [305, 38] on input "dtpfgsl701" at bounding box center [364, 35] width 441 height 41
select select "1"
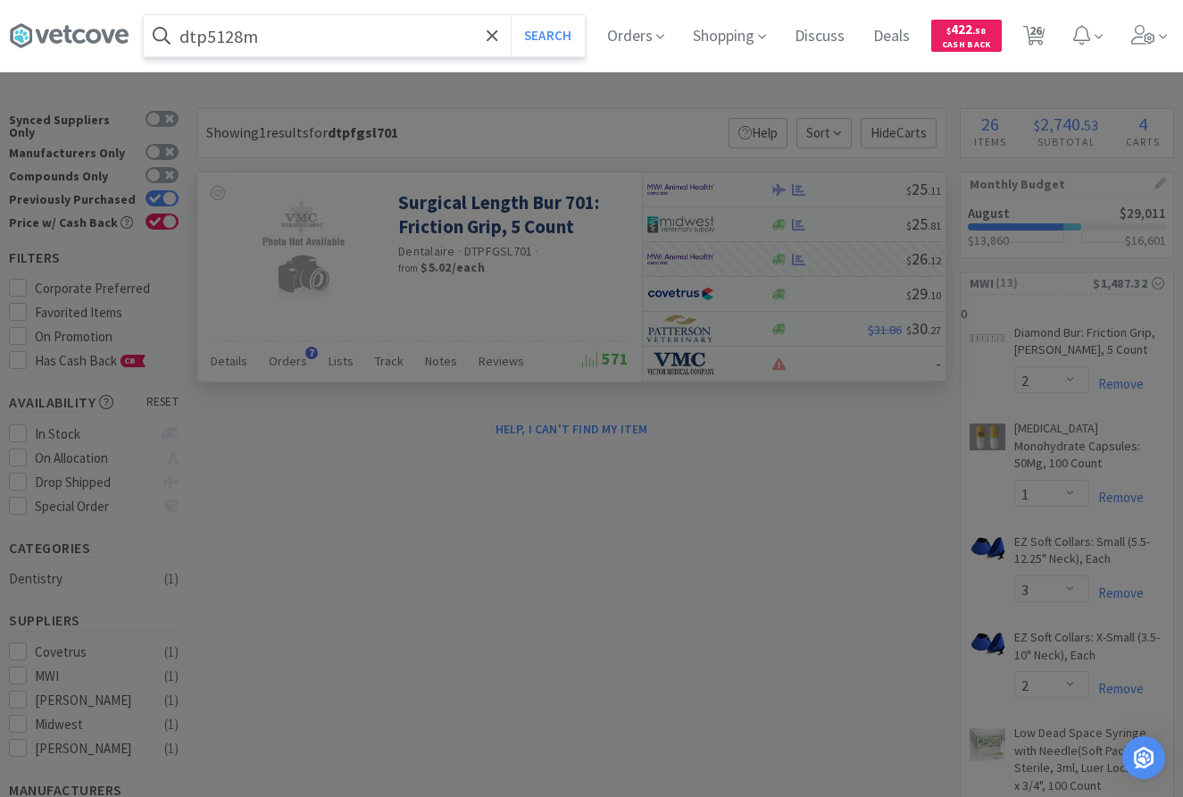
type input "dtp5128m"
click at [511, 15] on button "Search" at bounding box center [548, 35] width 74 height 41
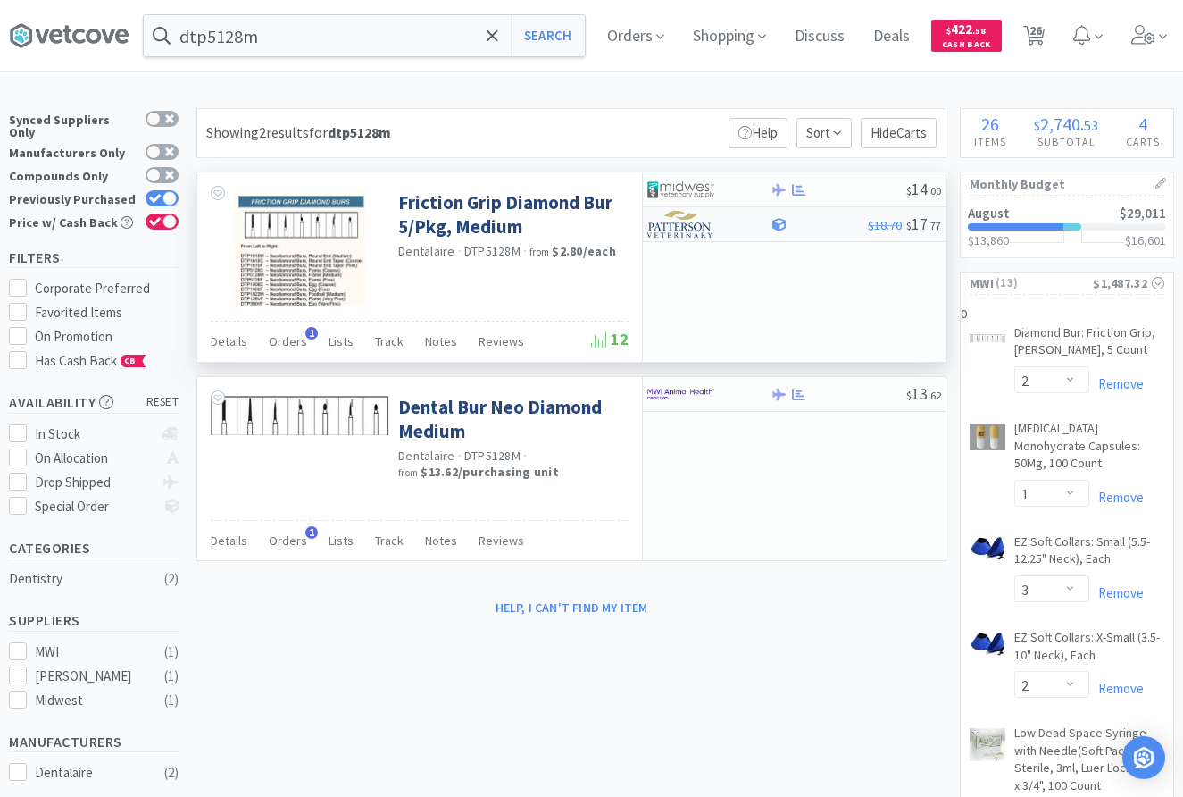
click at [799, 224] on div at bounding box center [819, 224] width 98 height 13
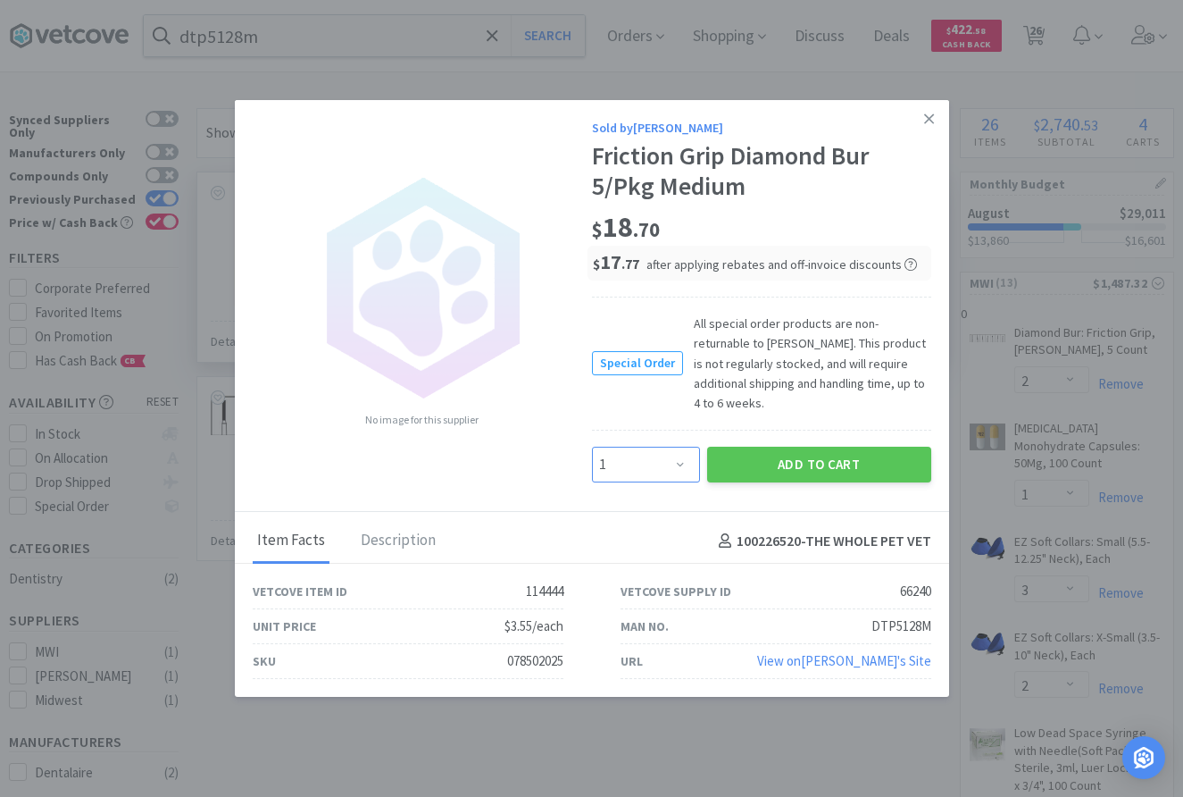
click at [592, 447] on select "Enter Quantity 1 2 3 4 5 6 7 8 9 10 11 12 13 14 15 16 17 18 19 20 Enter Quantity" at bounding box center [646, 465] width 108 height 36
select select "2"
click option "2" at bounding box center [0, 0] width 0 height 0
click at [792, 450] on button "Add to Cart" at bounding box center [819, 465] width 224 height 36
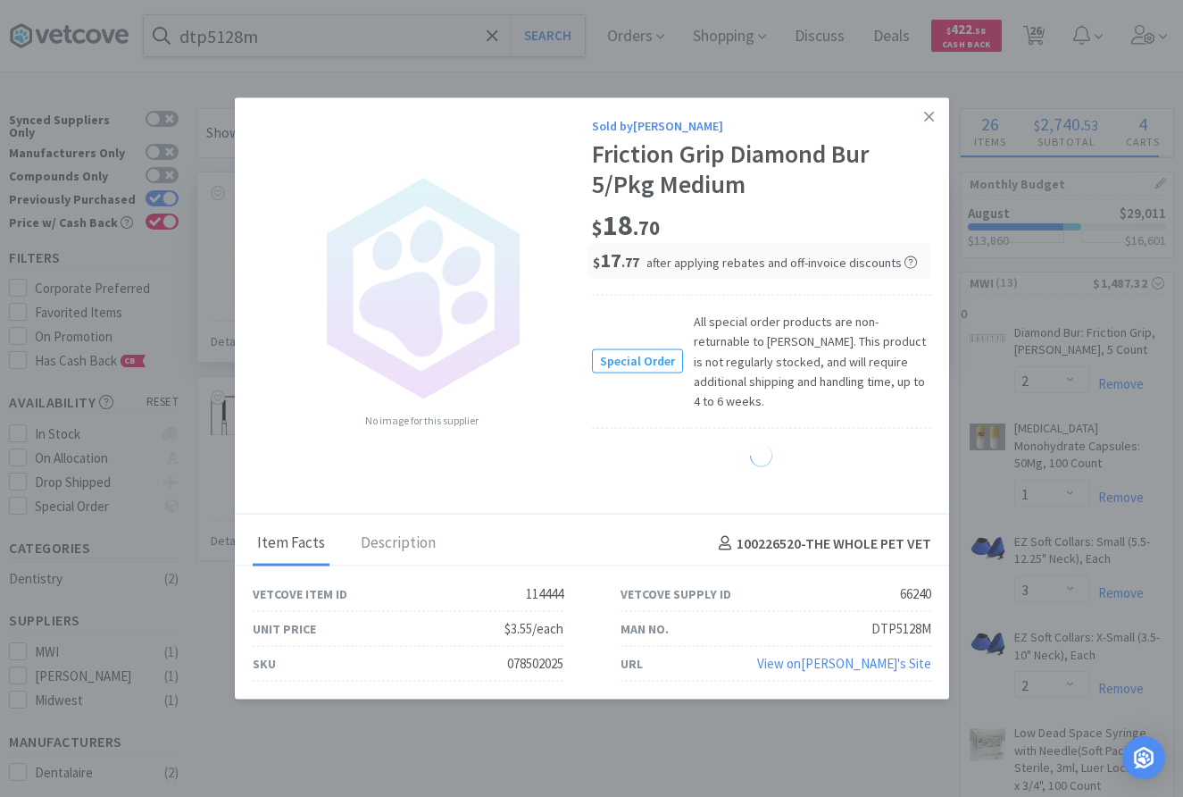
select select "2"
select select "6"
select select "3"
select select "18"
select select "2"
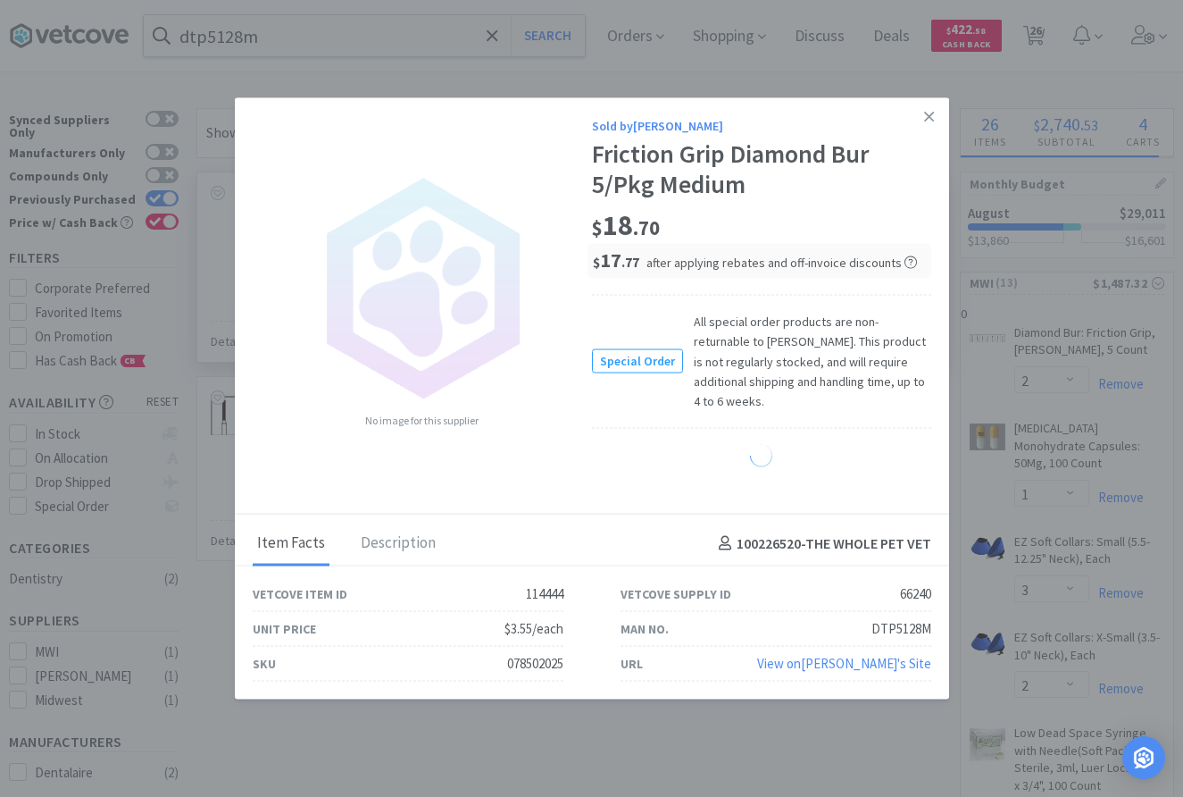
select select "1"
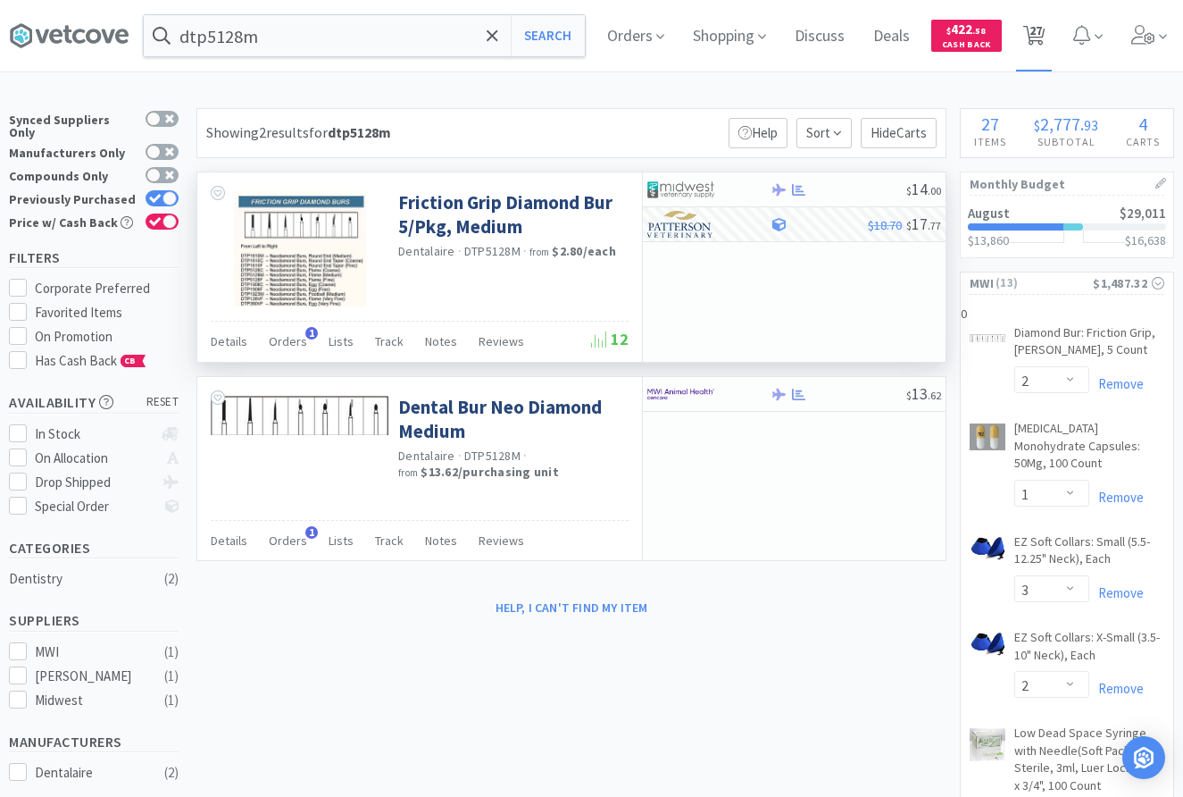
click at [1035, 29] on span "27" at bounding box center [1036, 30] width 13 height 71
select select "2"
select select "1"
select select "2"
select select "1"
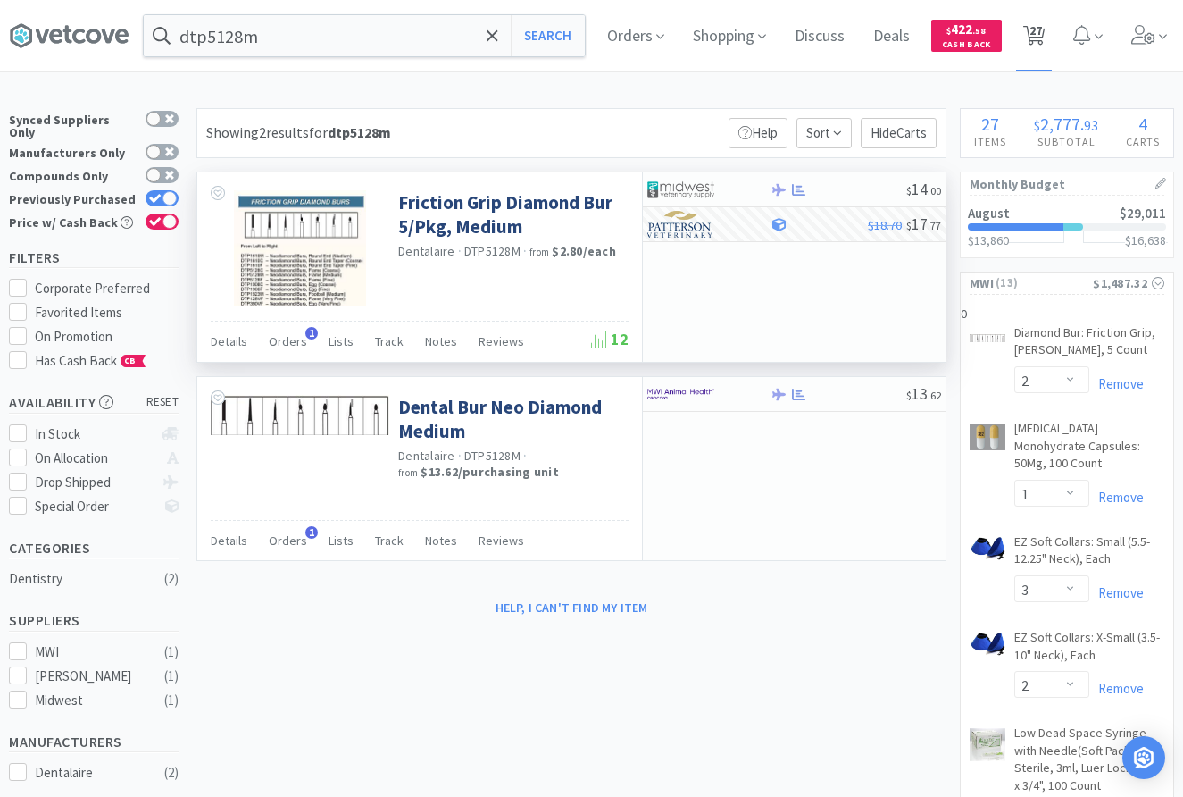
select select "3"
select select "2"
select select "13"
select select "3"
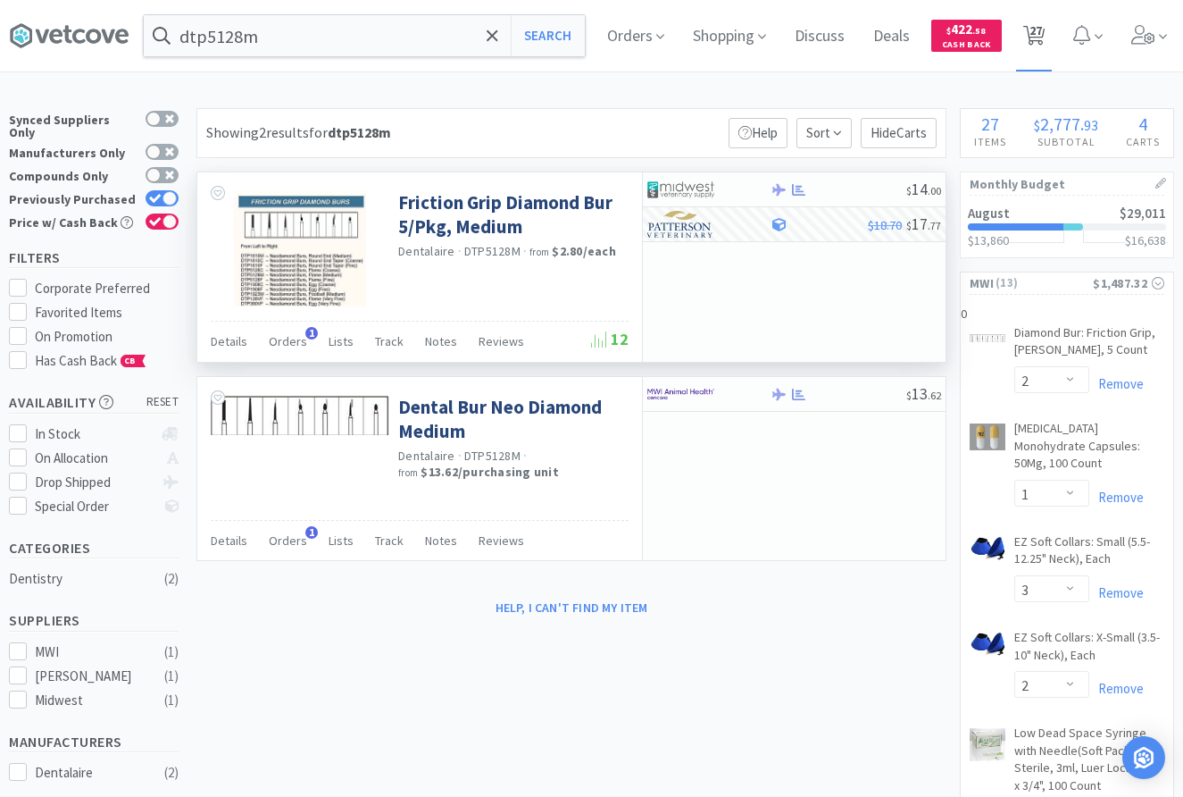
select select "1"
select select "2"
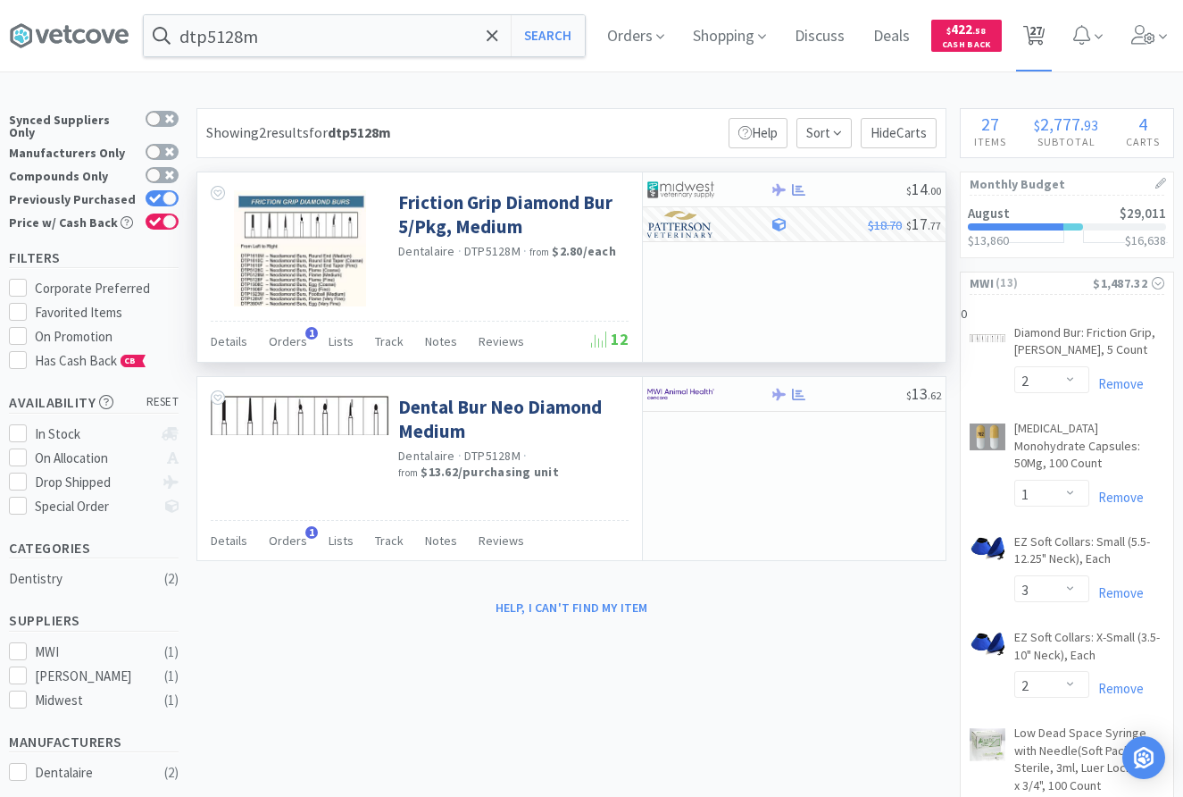
select select "1"
select select "2"
select select "3"
select select "1"
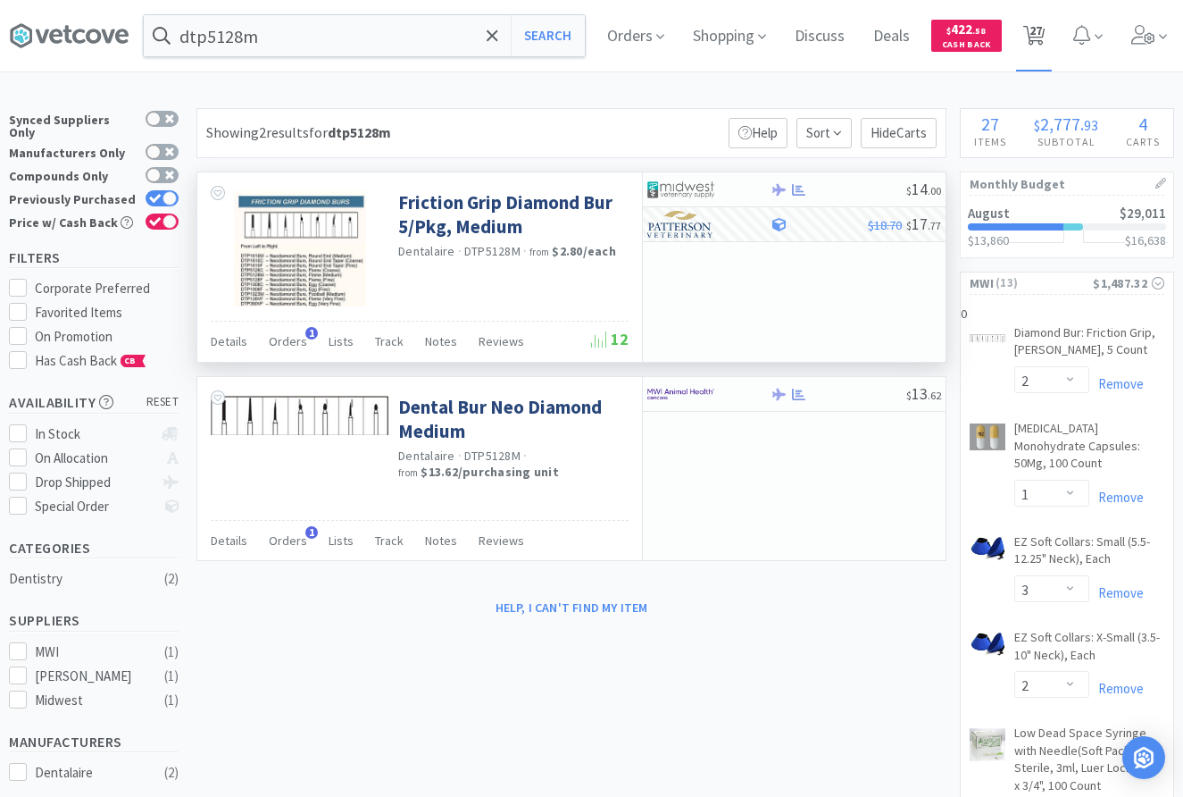
select select "2"
select select "6"
select select "3"
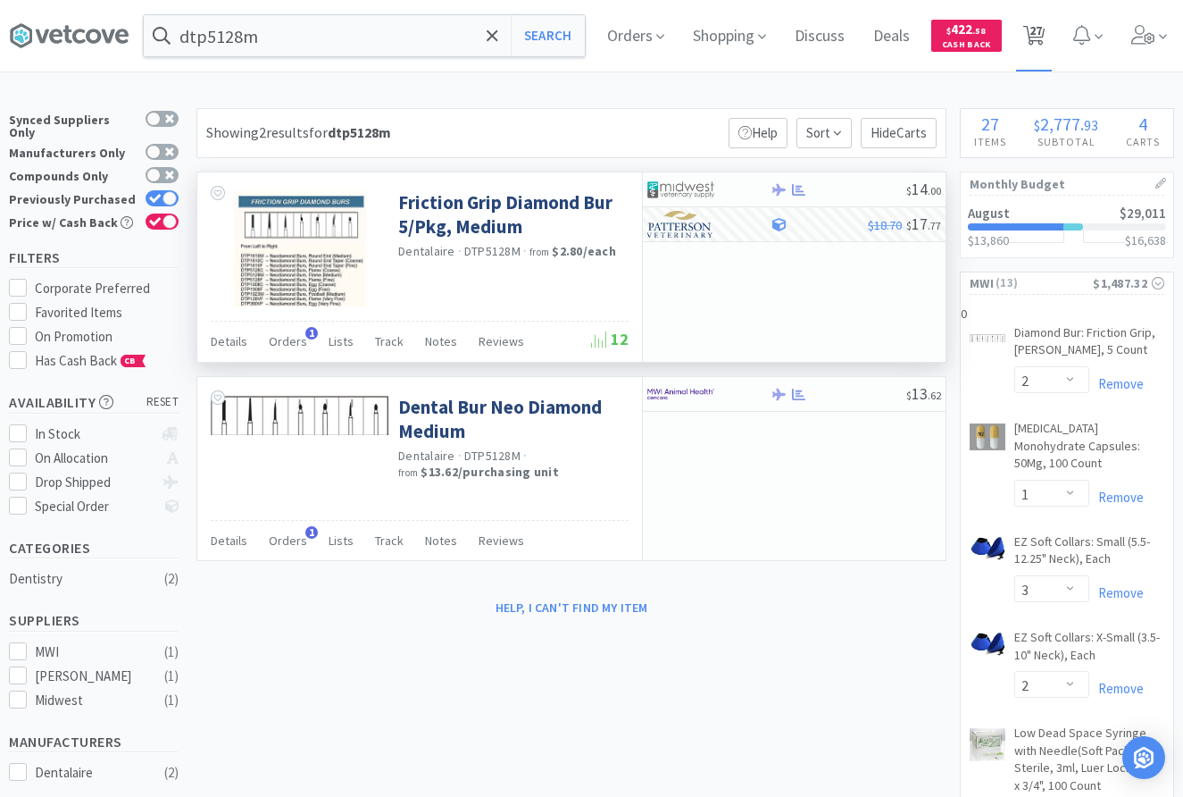
select select "18"
select select "2"
select select "1"
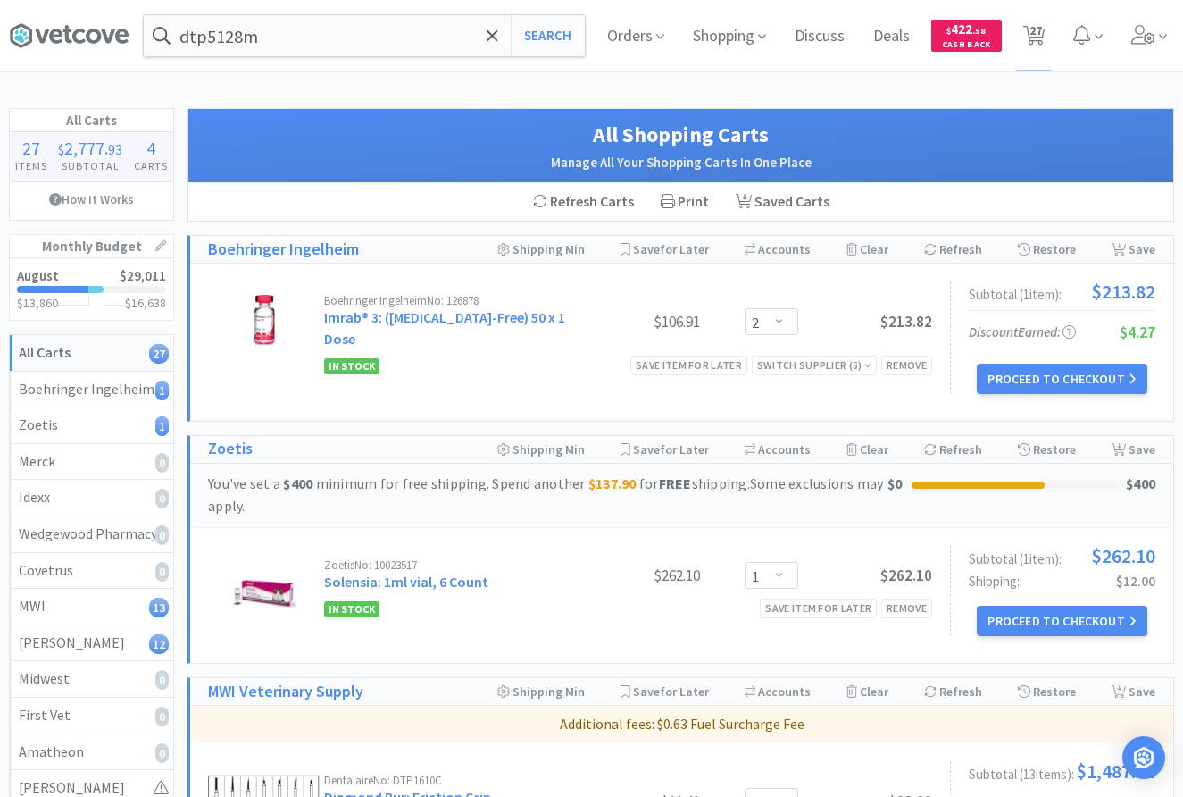
click at [1160, 198] on div "Refresh Carts Print Saved Carts" at bounding box center [680, 202] width 985 height 38
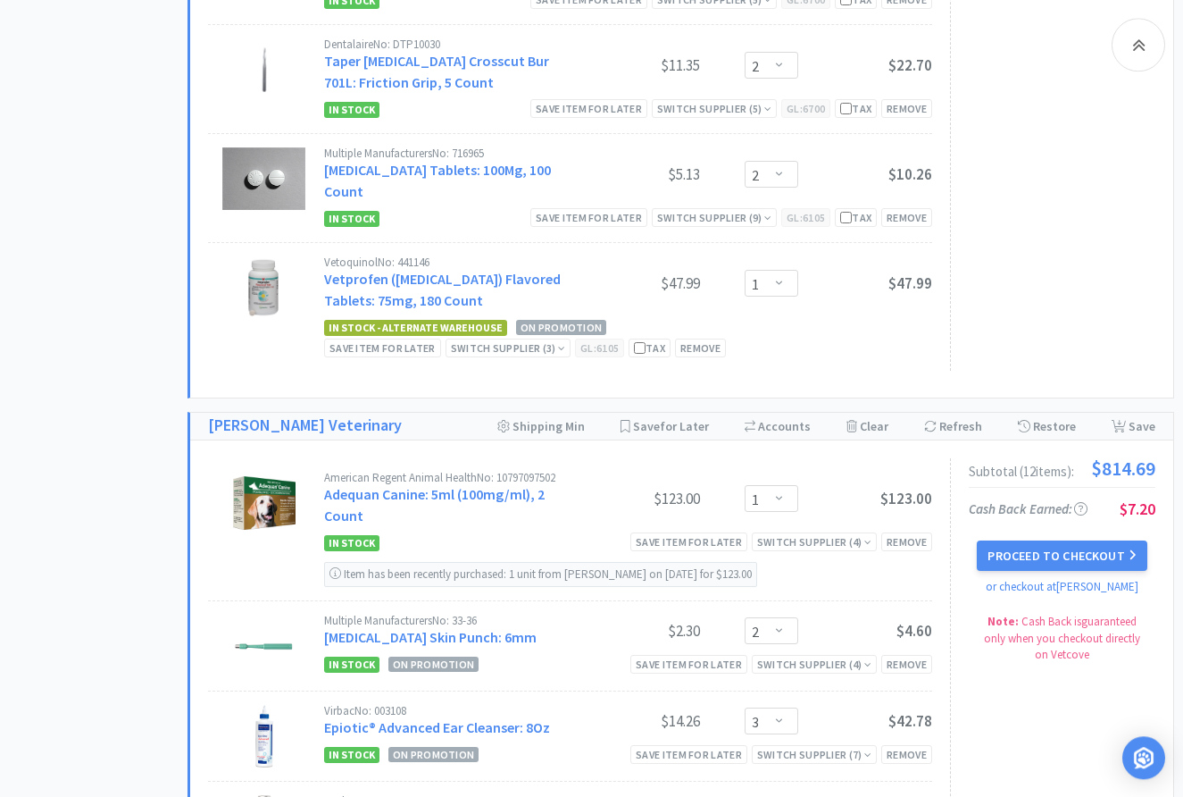
scroll to position [2095, 0]
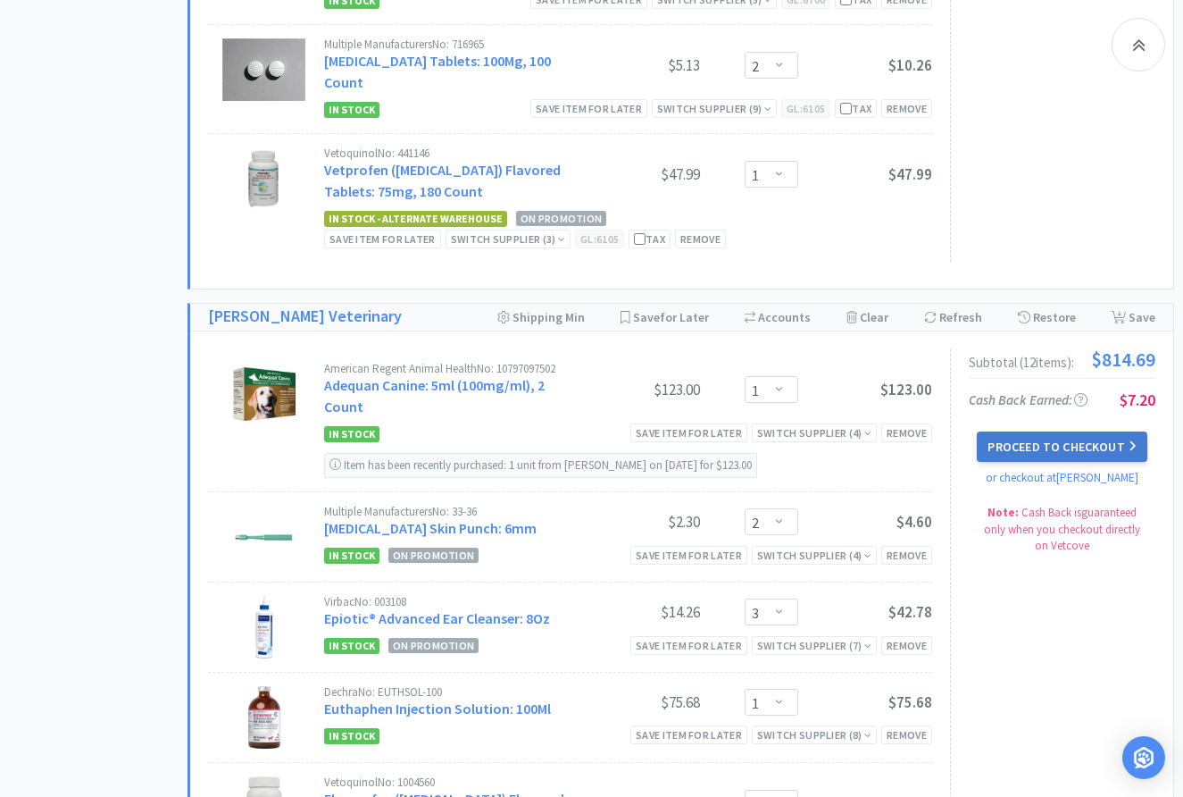
click at [1081, 431] on button "Proceed to Checkout" at bounding box center [1062, 446] width 170 height 30
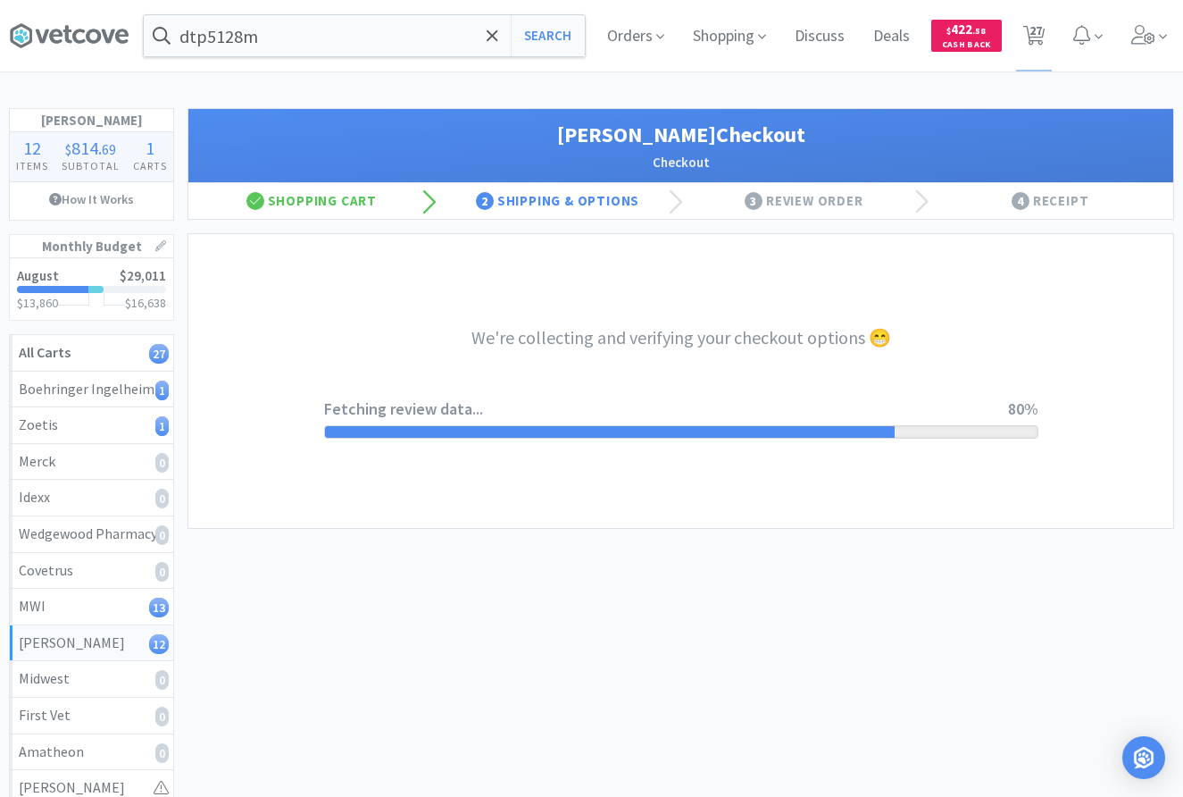
select select "1"
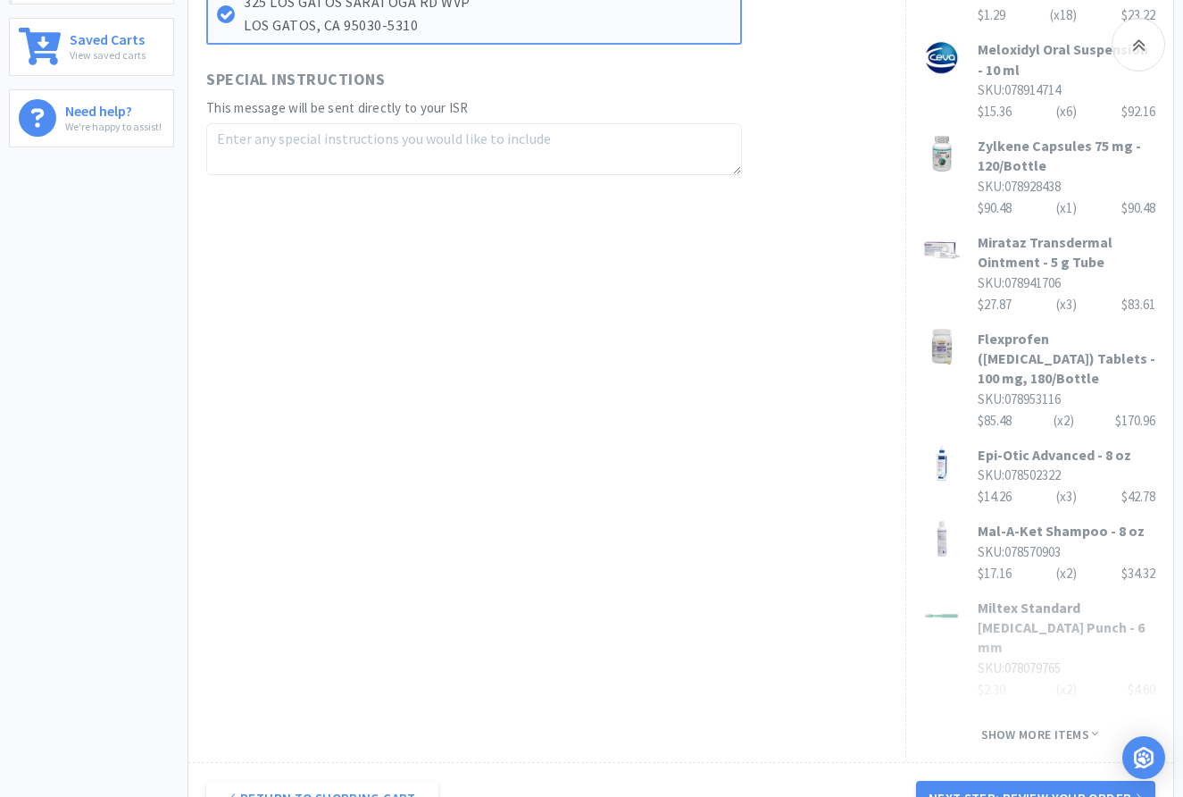
scroll to position [1093, 0]
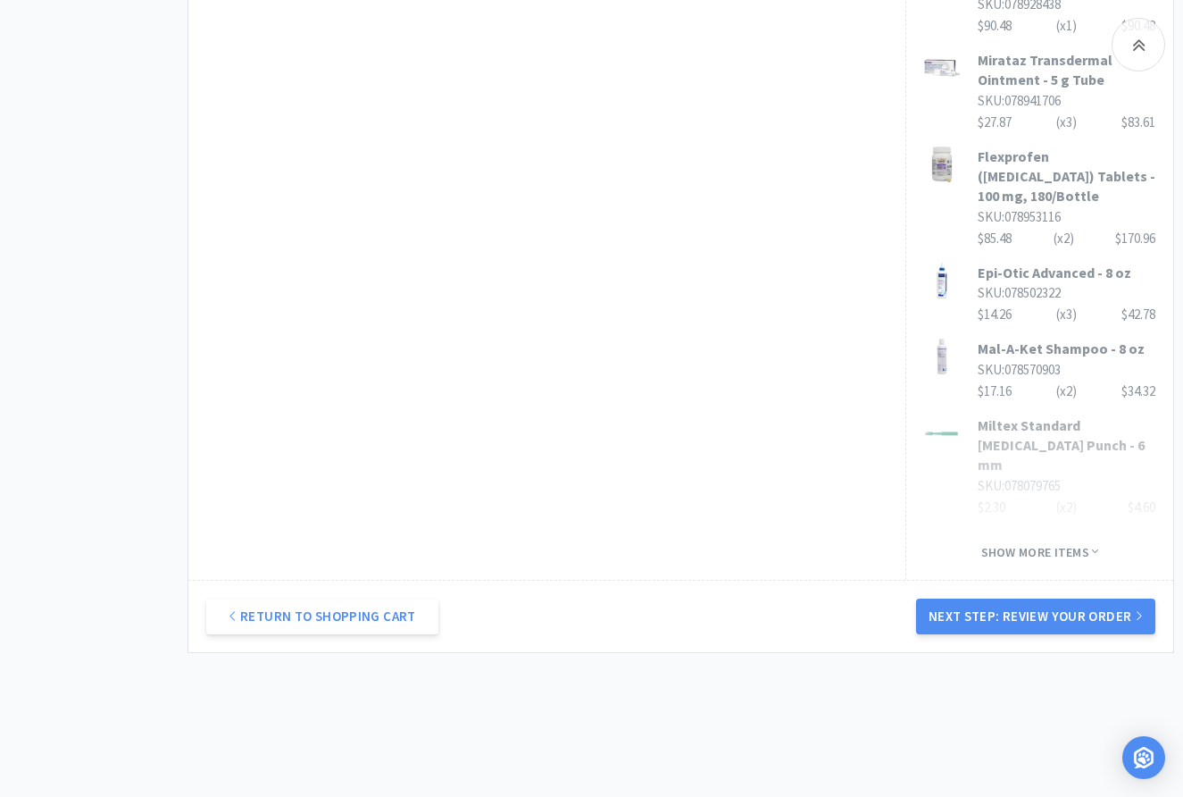
click at [1100, 531] on div "Show more items" at bounding box center [1039, 546] width 231 height 30
click at [1098, 545] on icon at bounding box center [1095, 551] width 6 height 13
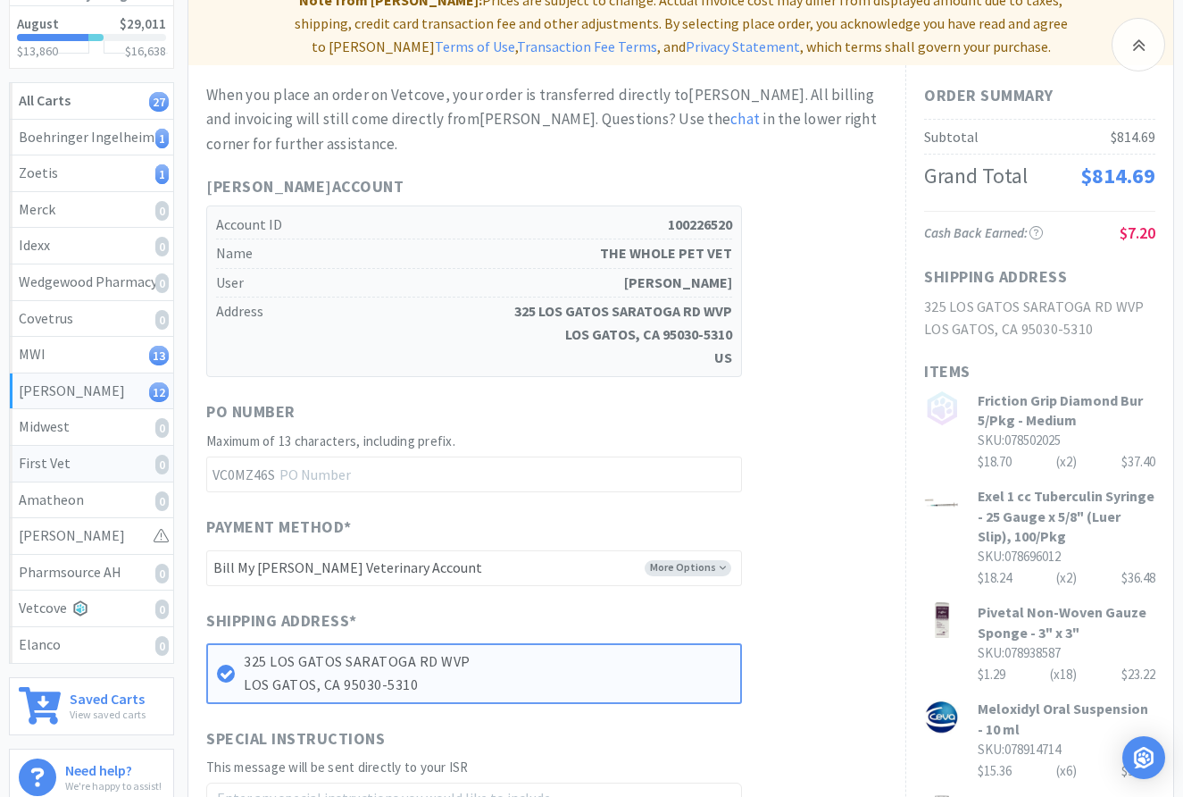
scroll to position [364, 0]
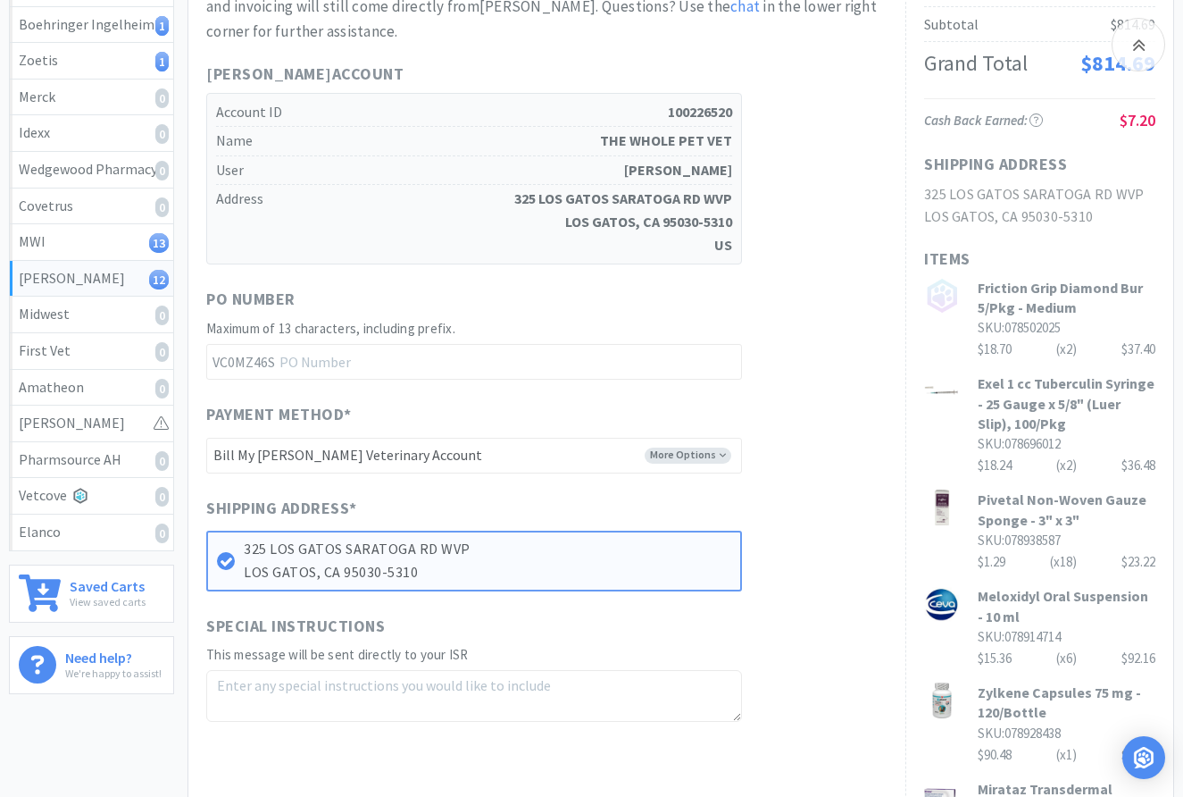
click at [1007, 288] on h3 "Friction Grip Diamond Bur 5/Pkg - Medium" at bounding box center [1067, 298] width 178 height 40
drag, startPoint x: 1081, startPoint y: 314, endPoint x: 952, endPoint y: 276, distance: 135.1
click at [1051, 307] on h3 "Friction Grip Diamond Bur 5/Pkg - Medium" at bounding box center [1067, 298] width 178 height 40
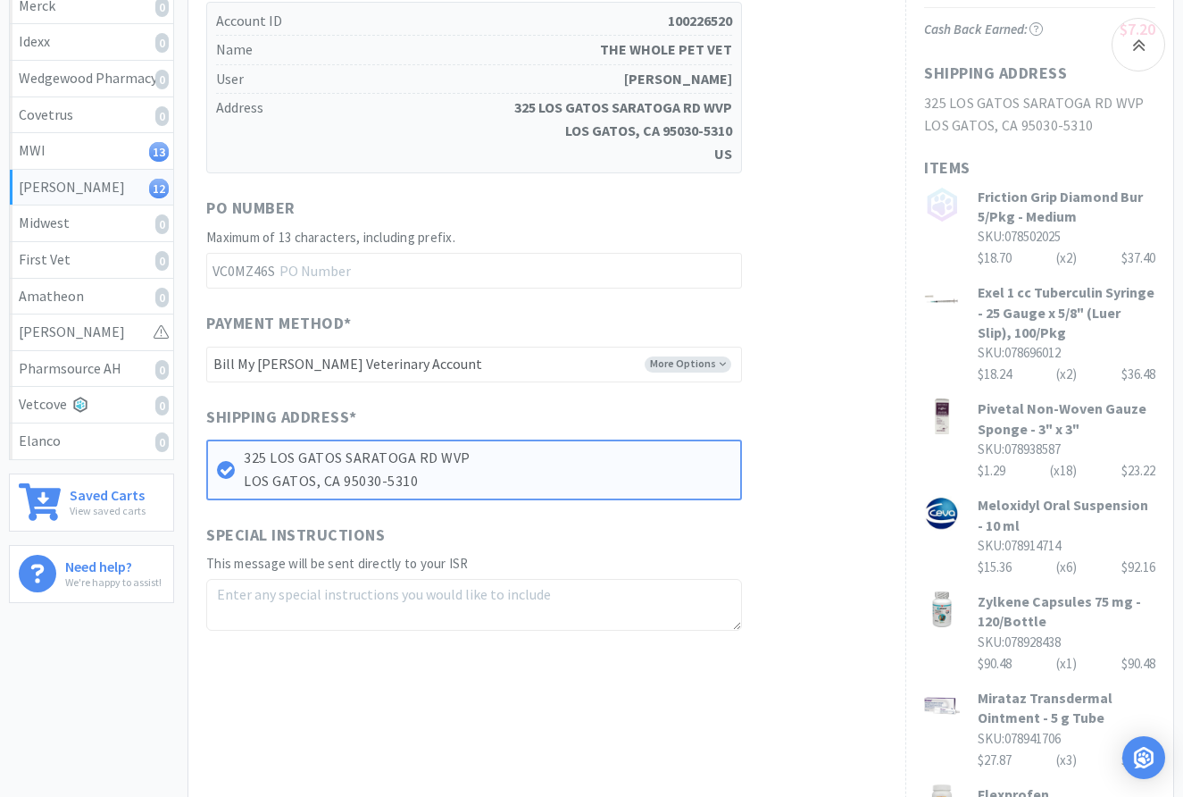
click at [1026, 537] on div "Meloxidyl Oral Suspension - 10 ml SKU: 078914714 $15.36 (x 6 ) $92.16" at bounding box center [1067, 536] width 178 height 83
click at [828, 397] on div "When you place an order on Vetcove, your order is transferred directly to Patte…" at bounding box center [546, 254] width 681 height 751
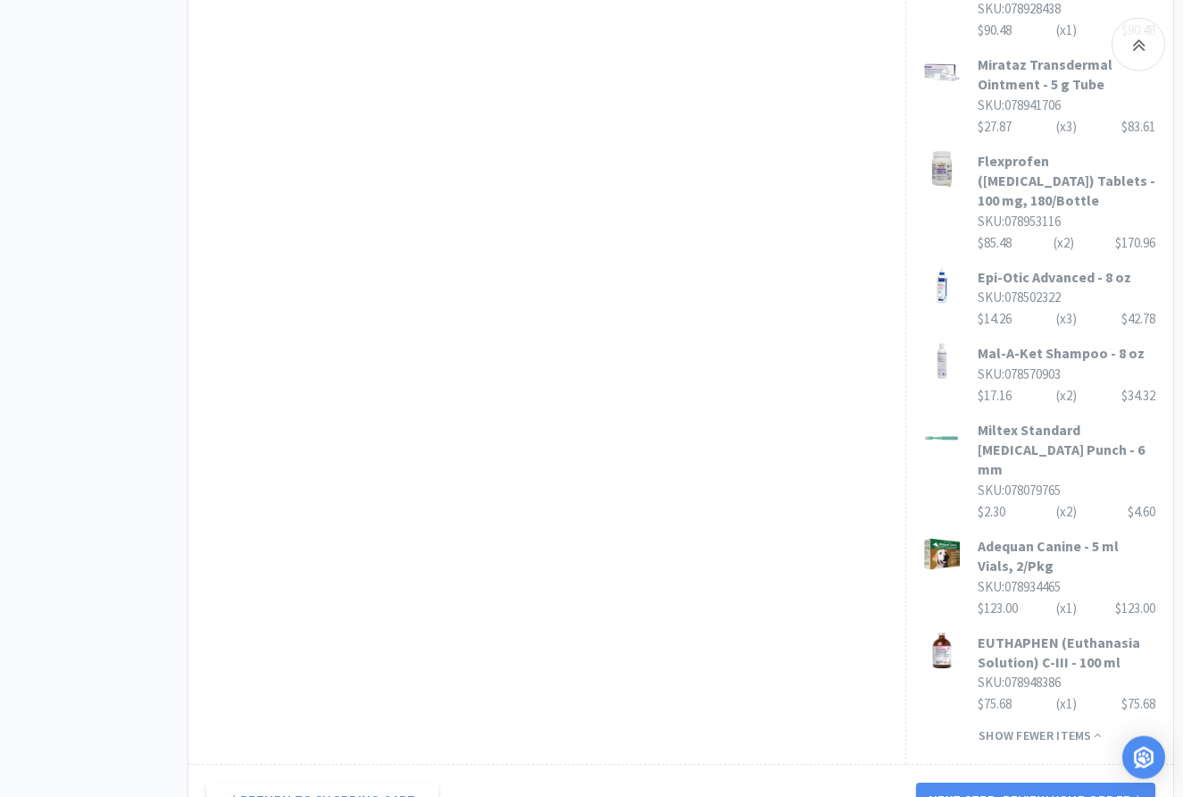
scroll to position [1093, 0]
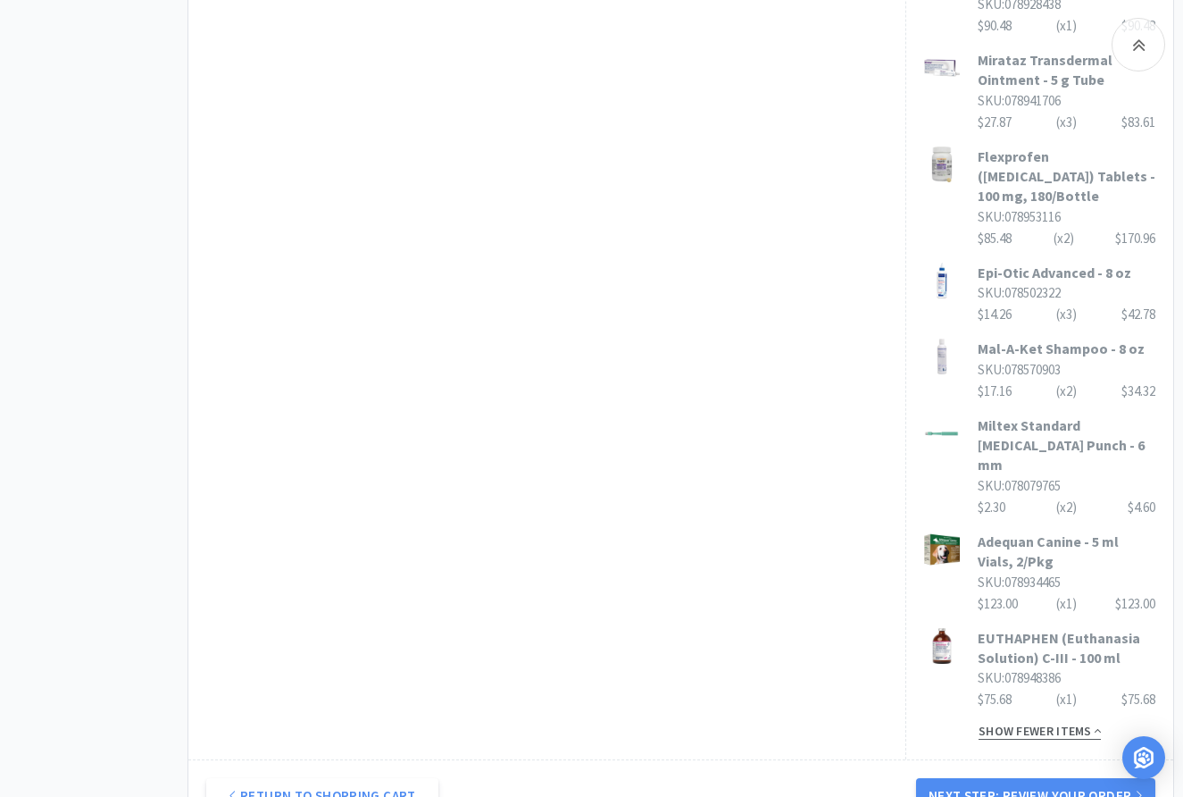
click at [1077, 722] on span "Show fewer items" at bounding box center [1040, 730] width 122 height 17
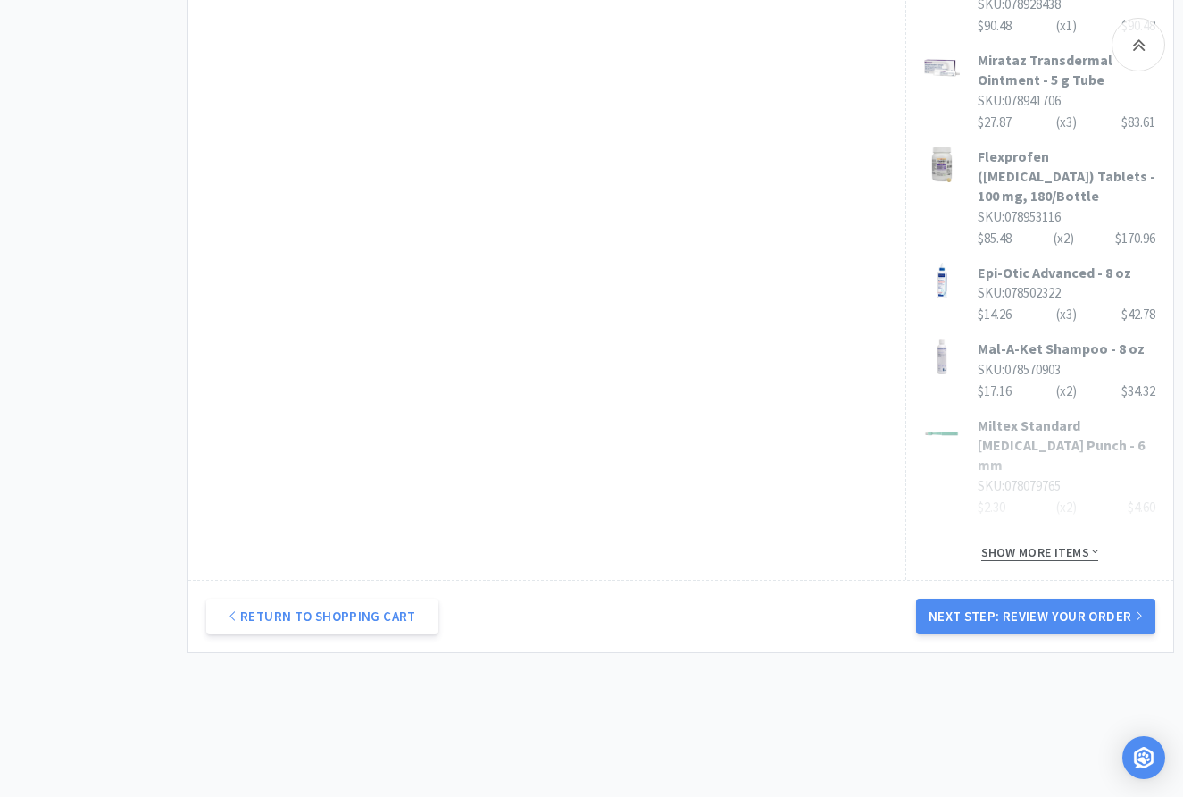
click at [1054, 544] on span "Show more items" at bounding box center [1040, 552] width 118 height 17
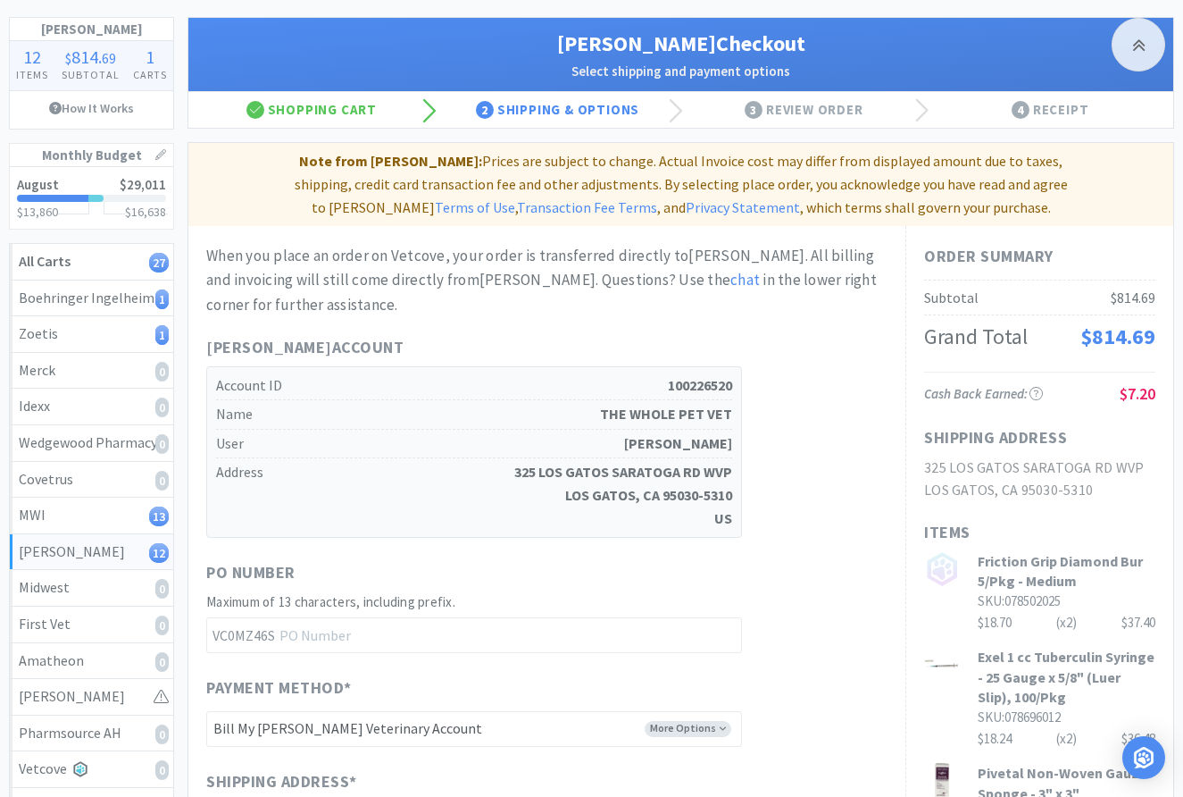
scroll to position [547, 0]
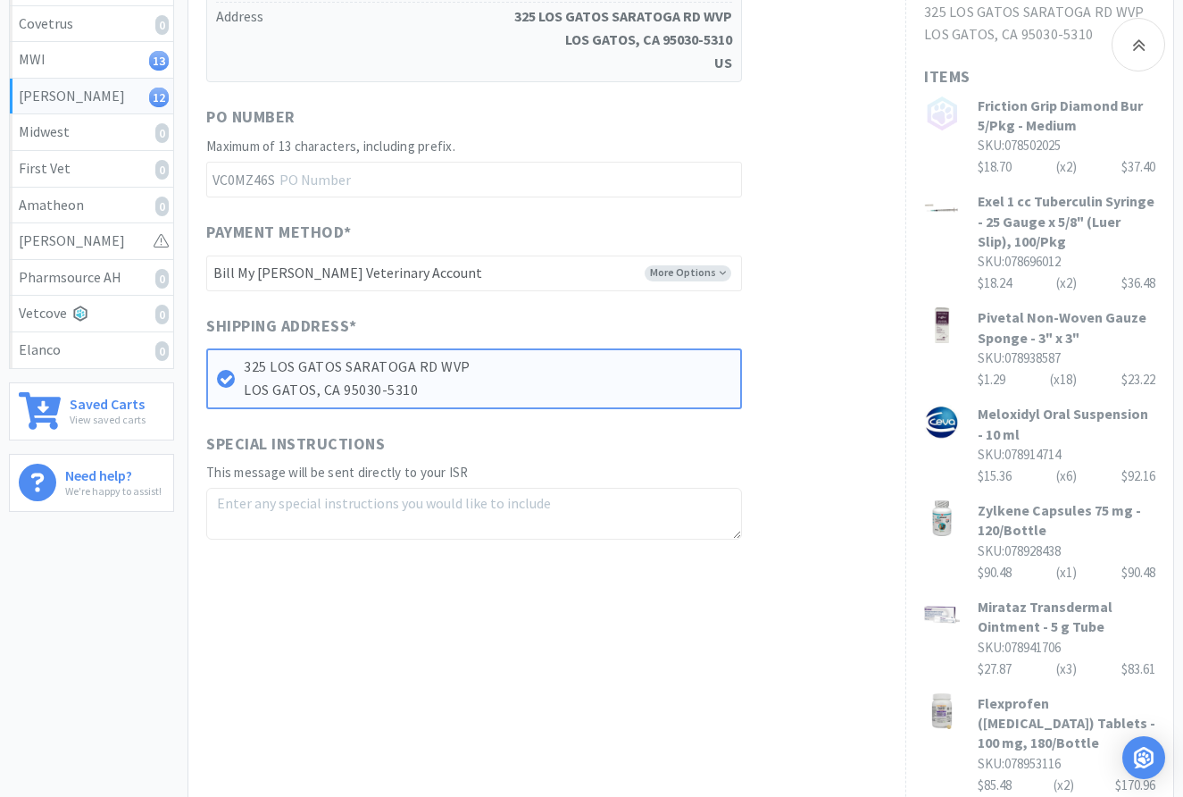
click at [834, 108] on div "PO Number Maximum of 13 characters, including prefix. VC0MZ46S" at bounding box center [546, 150] width 681 height 93
click at [547, 176] on input "text" at bounding box center [474, 180] width 536 height 36
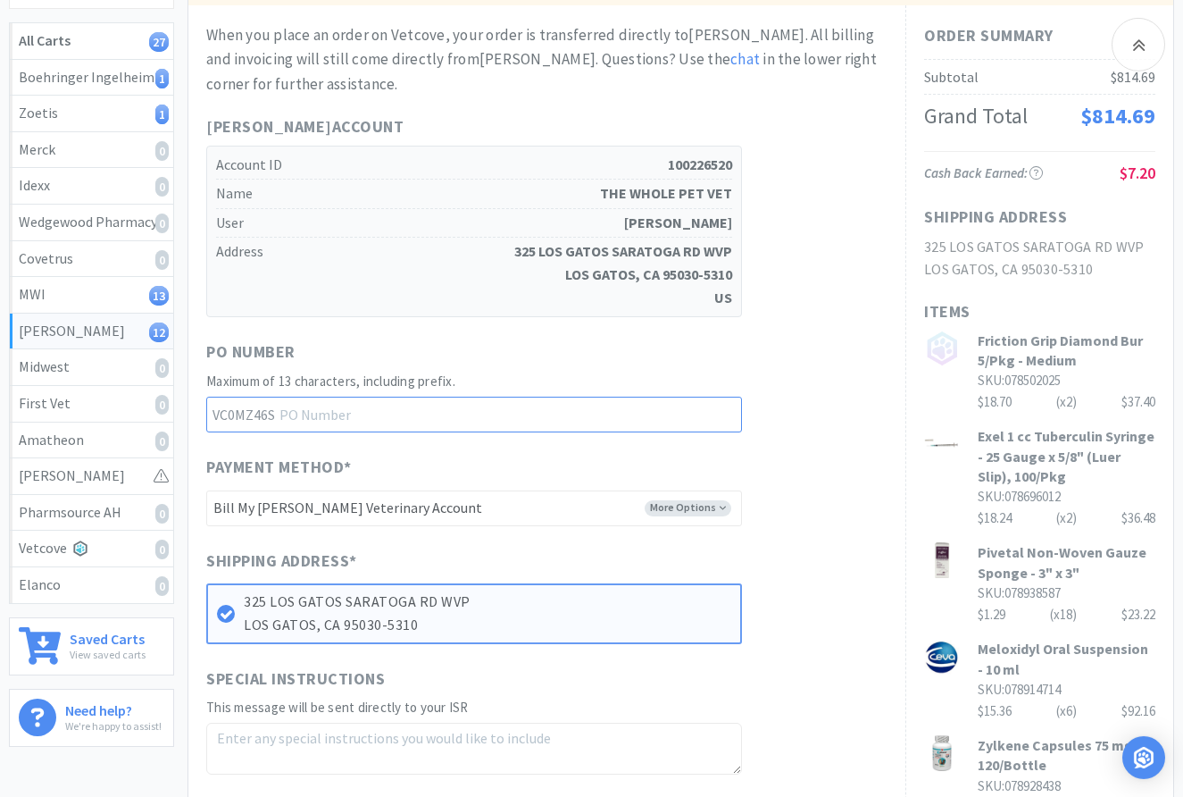
scroll to position [182, 0]
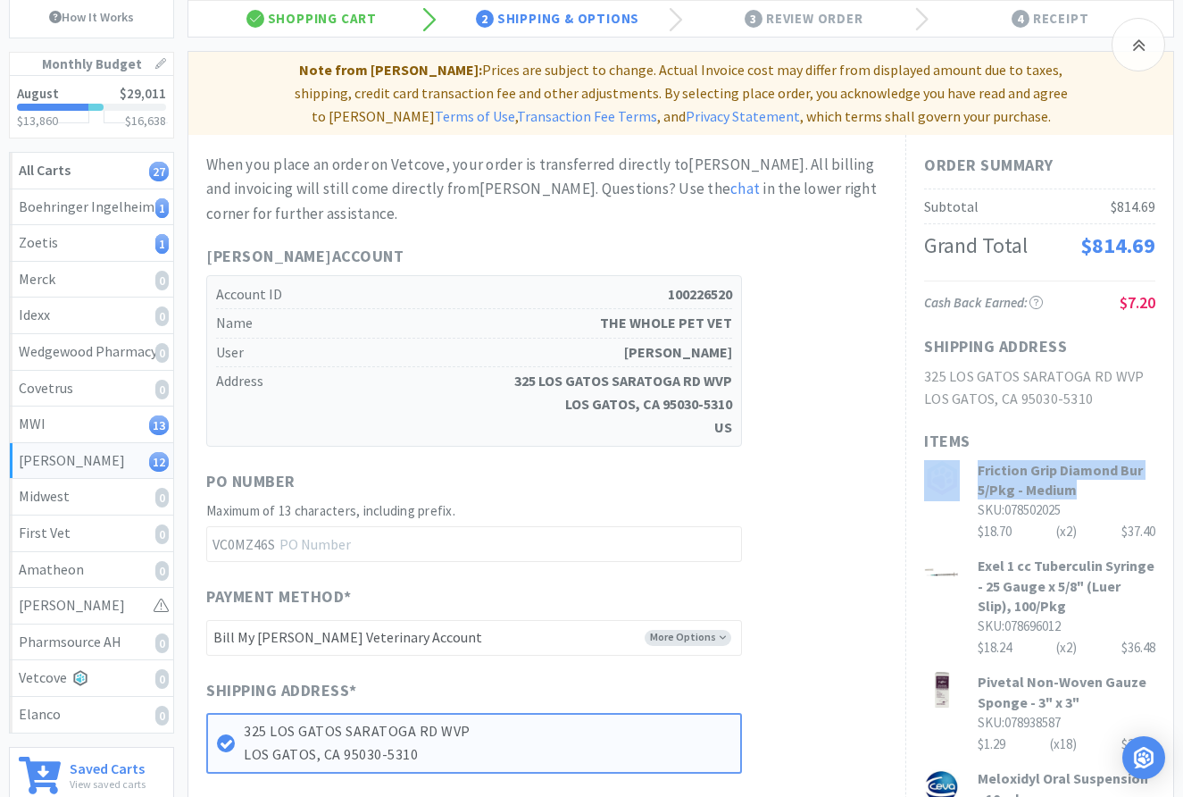
drag, startPoint x: 1076, startPoint y: 490, endPoint x: 972, endPoint y: 484, distance: 104.7
click at [972, 484] on div "Friction Grip Diamond Bur 5/Pkg - Medium SKU: 078502025 $18.70 (x 2 ) $37.40" at bounding box center [1039, 501] width 231 height 83
copy div "Friction Grip Diamond Bur 5/Pkg - Medium"
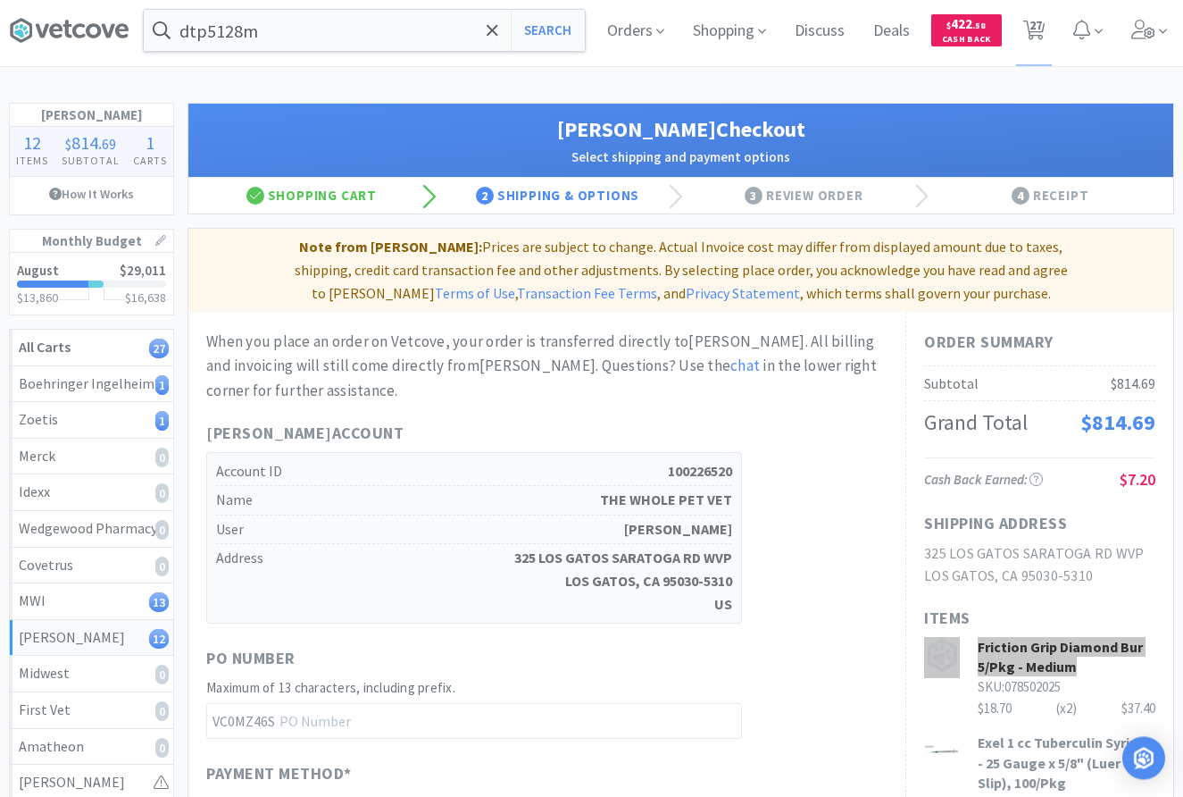
scroll to position [0, 0]
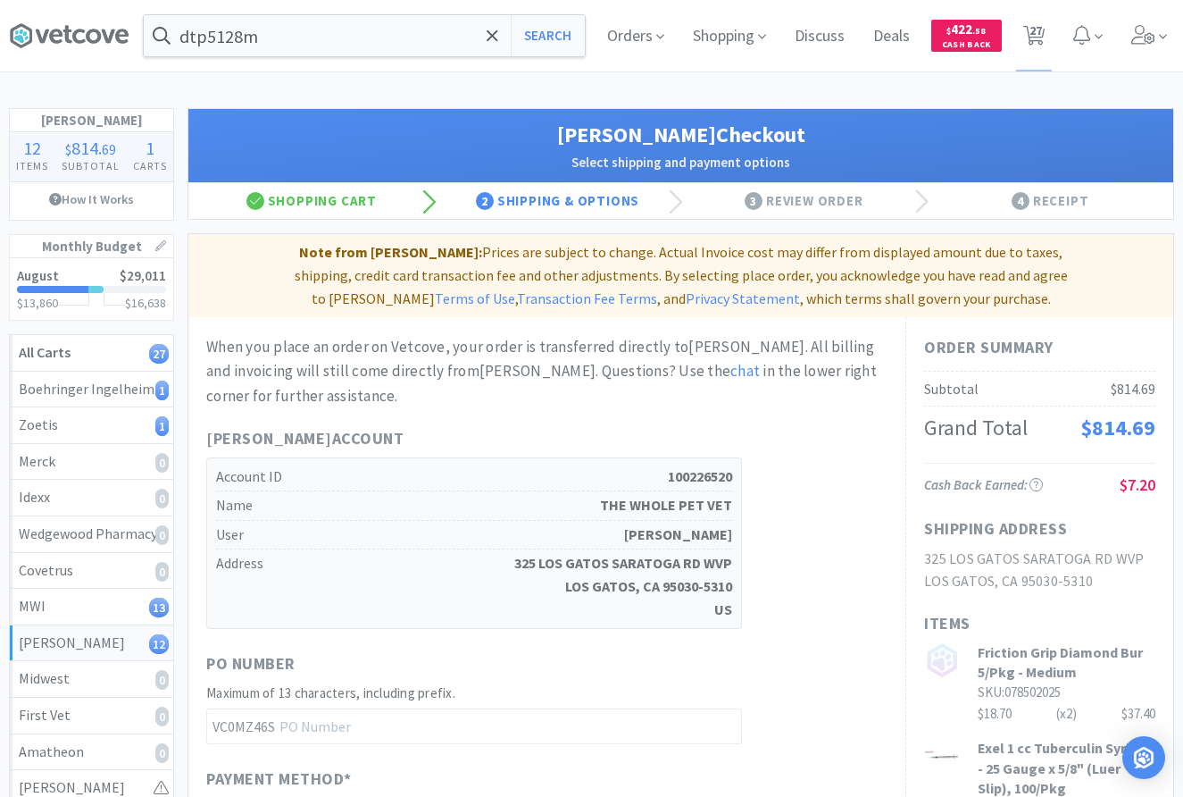
click at [734, 398] on div "When you place an order on Vetcove, your order is transferred directly to Patte…" at bounding box center [546, 371] width 681 height 73
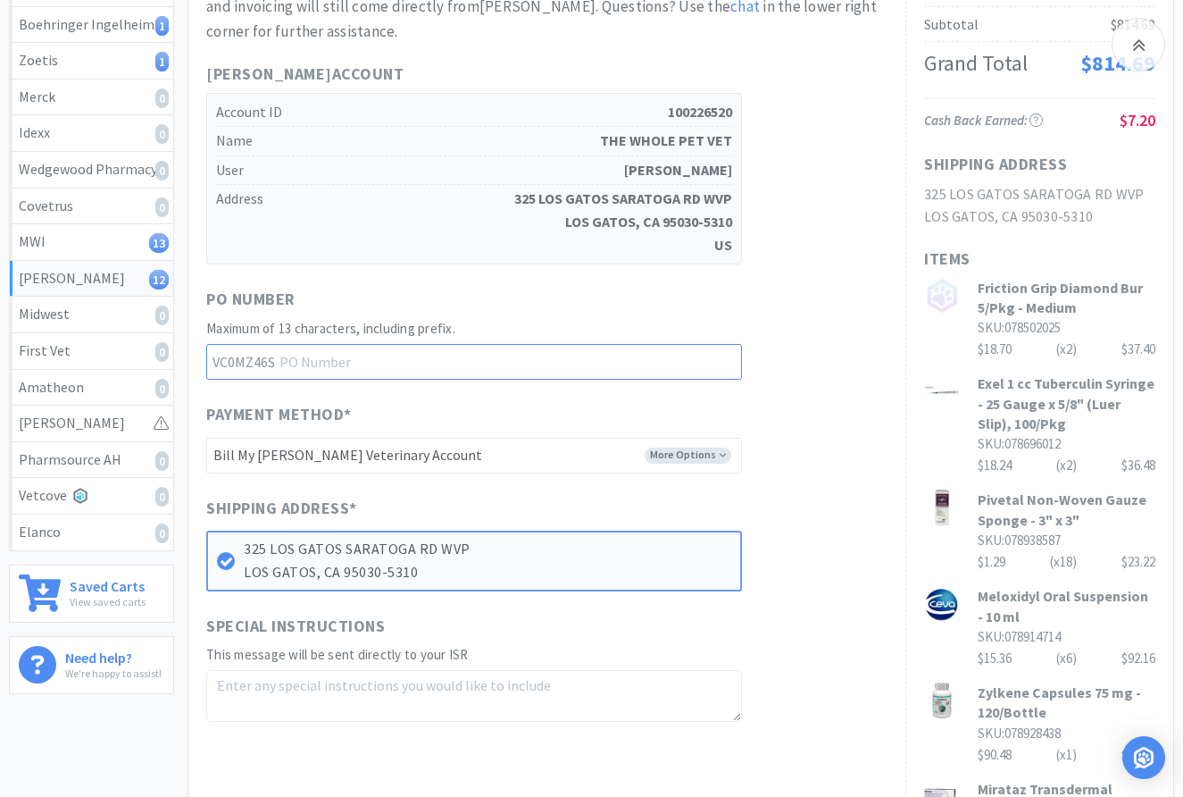
click at [622, 377] on input "text" at bounding box center [474, 362] width 536 height 36
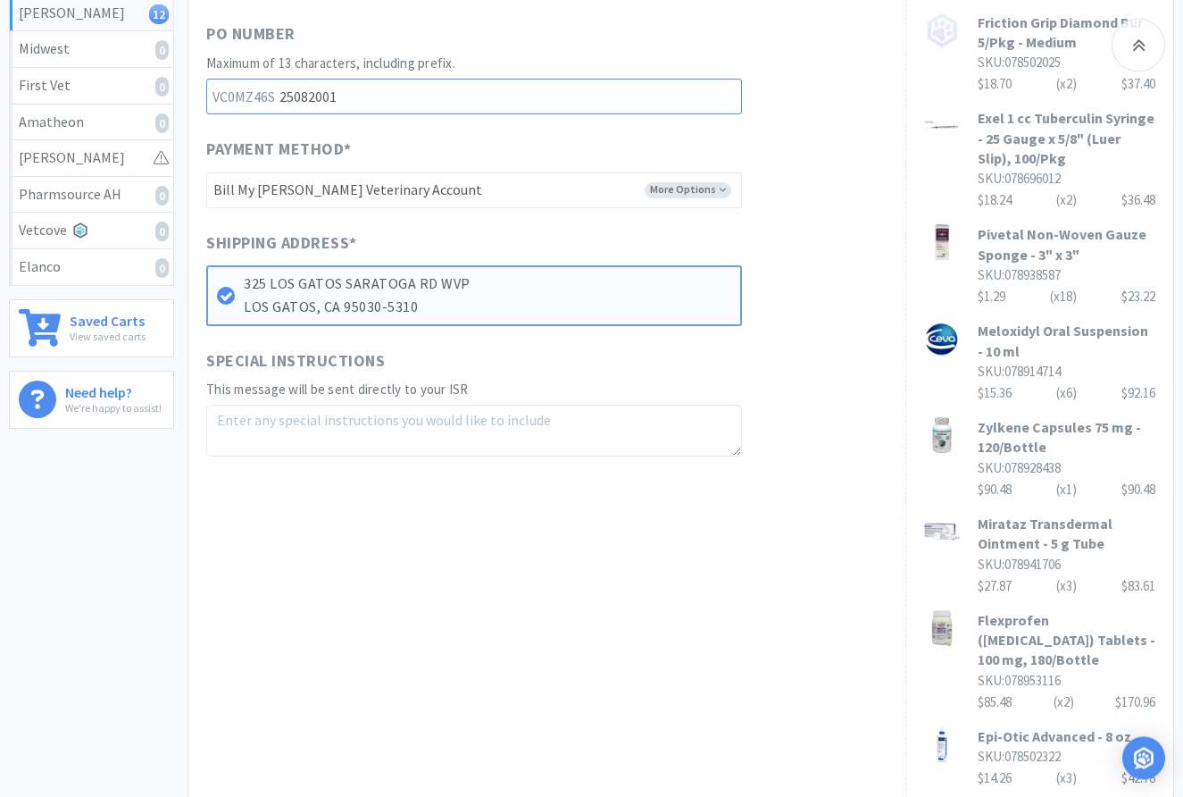
scroll to position [638, 0]
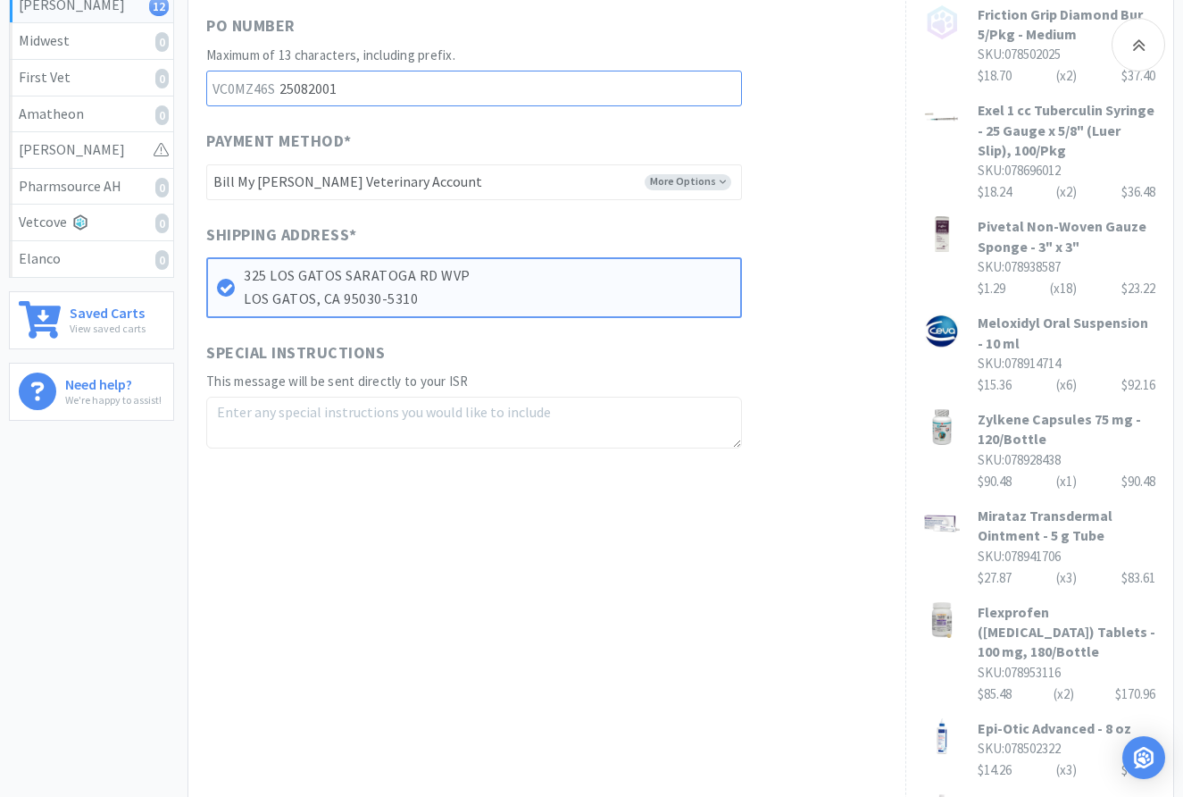
type input "25082001"
click at [446, 401] on textarea at bounding box center [474, 423] width 536 height 52
drag, startPoint x: 608, startPoint y: 433, endPoint x: 19, endPoint y: 439, distance: 589.4
click at [206, 439] on textarea "Please send invoice to kbryant@thewholepetvet.com" at bounding box center [474, 423] width 536 height 52
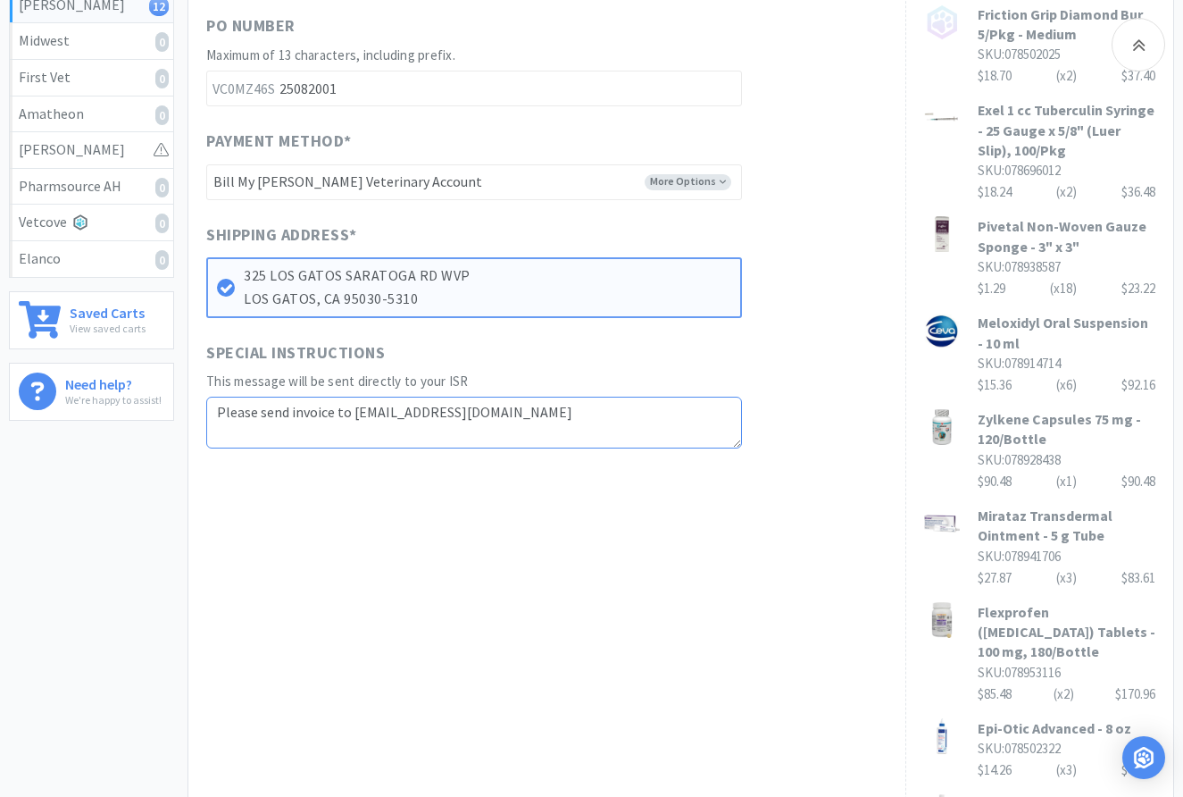
type textarea "Please send invoice to kbryant@thewholepetvet.com"
click at [841, 382] on div "Special Instructions This message will be sent directly to your ISR Please send…" at bounding box center [546, 394] width 681 height 109
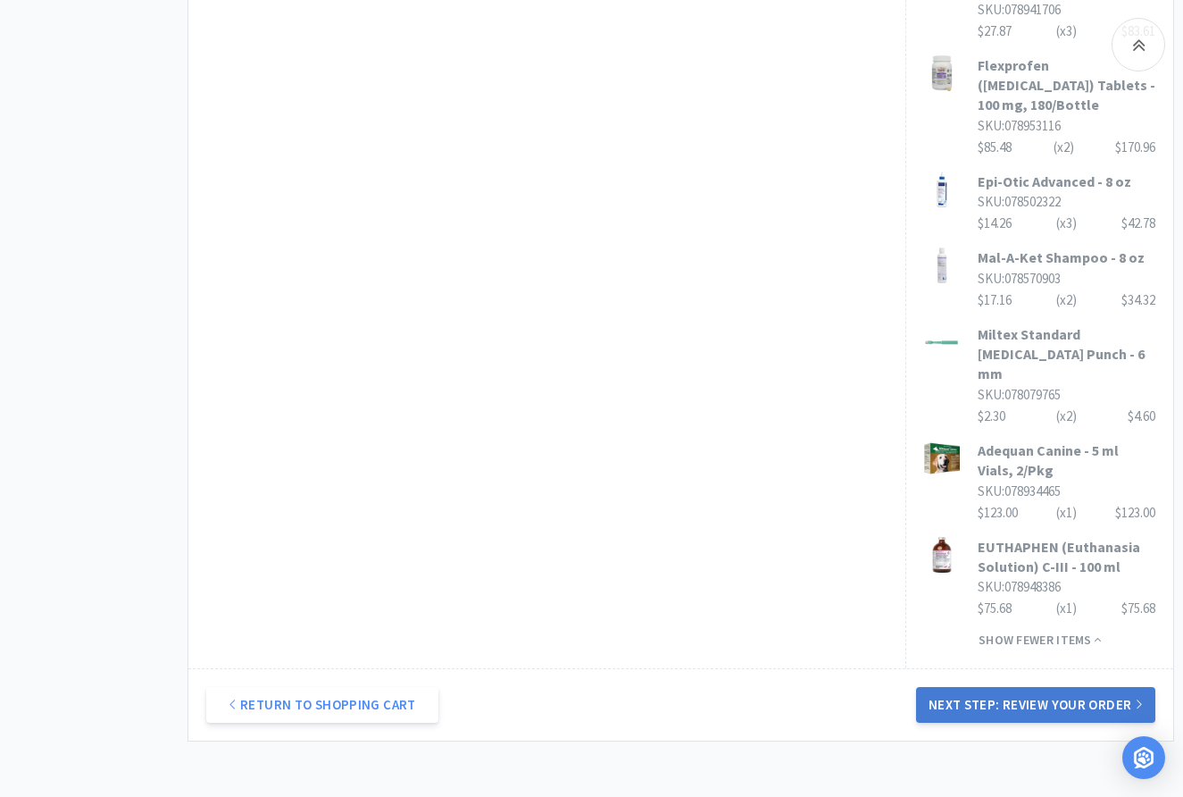
click at [1033, 687] on button "Next Step: Review Your Order" at bounding box center [1035, 705] width 239 height 36
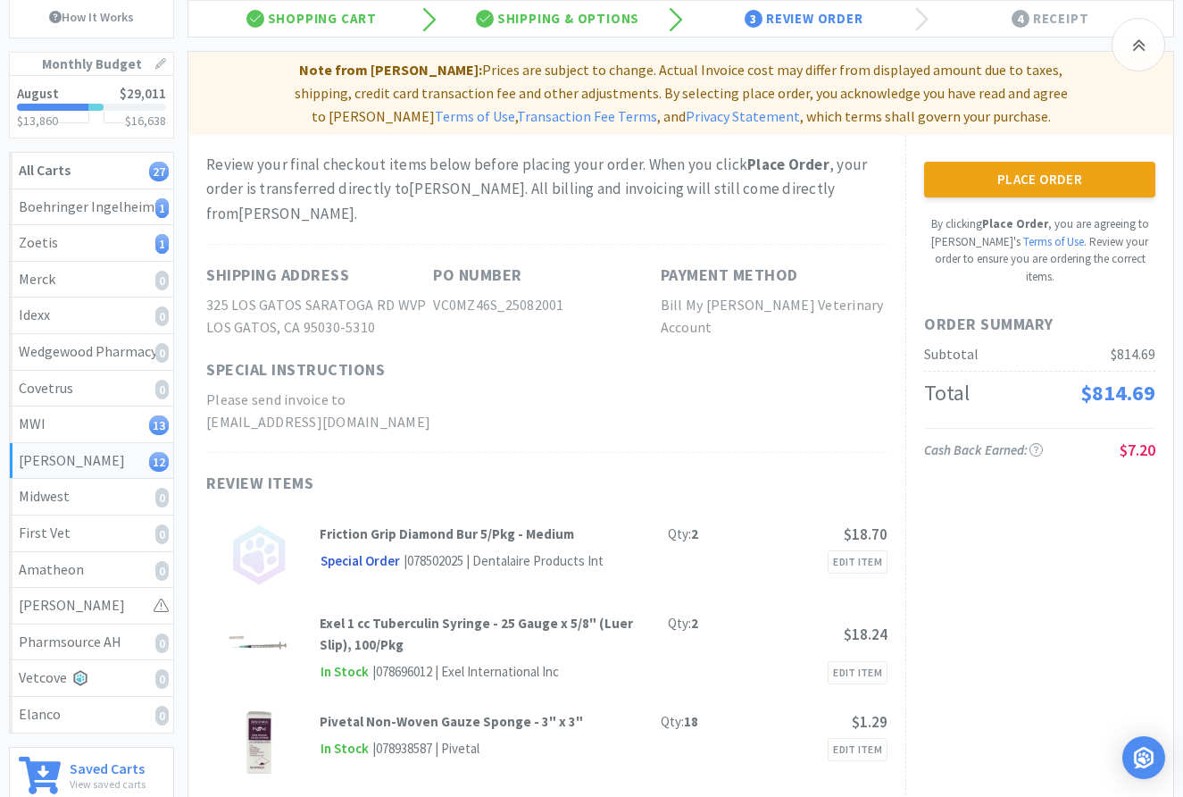
scroll to position [273, 0]
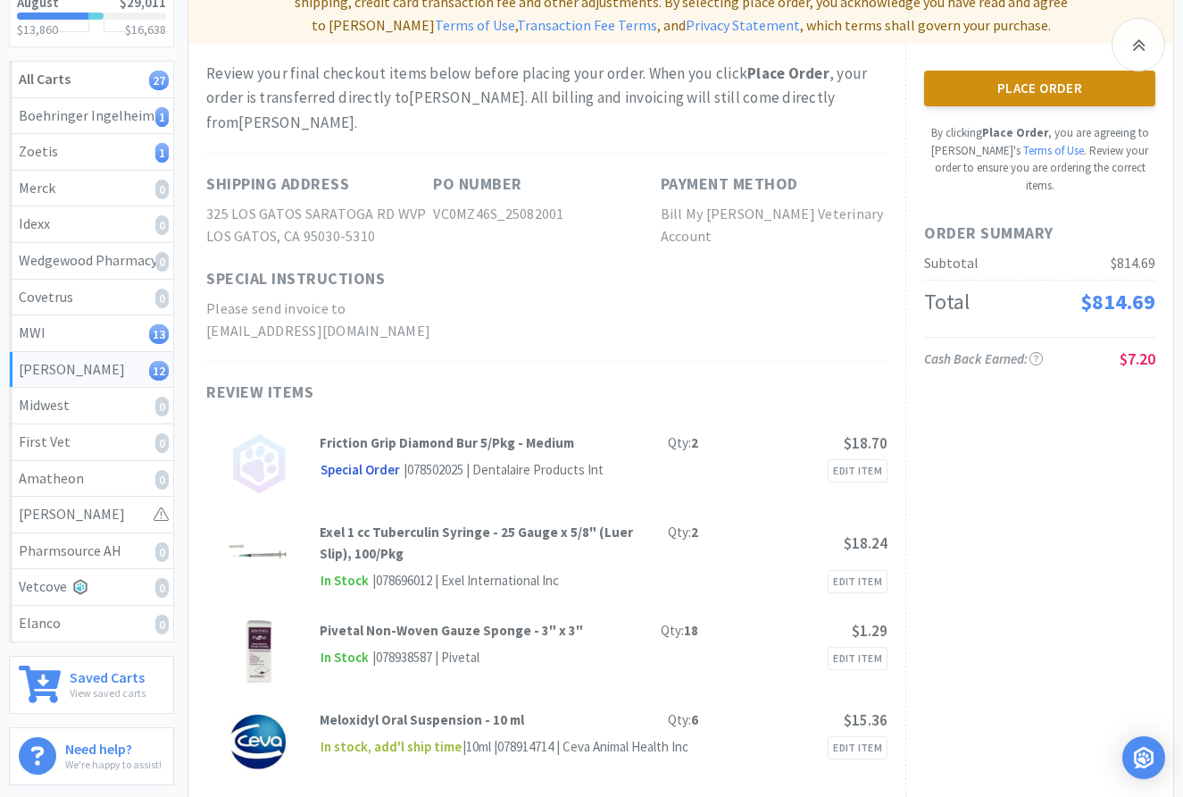
click at [1034, 99] on button "Place Order" at bounding box center [1039, 89] width 231 height 36
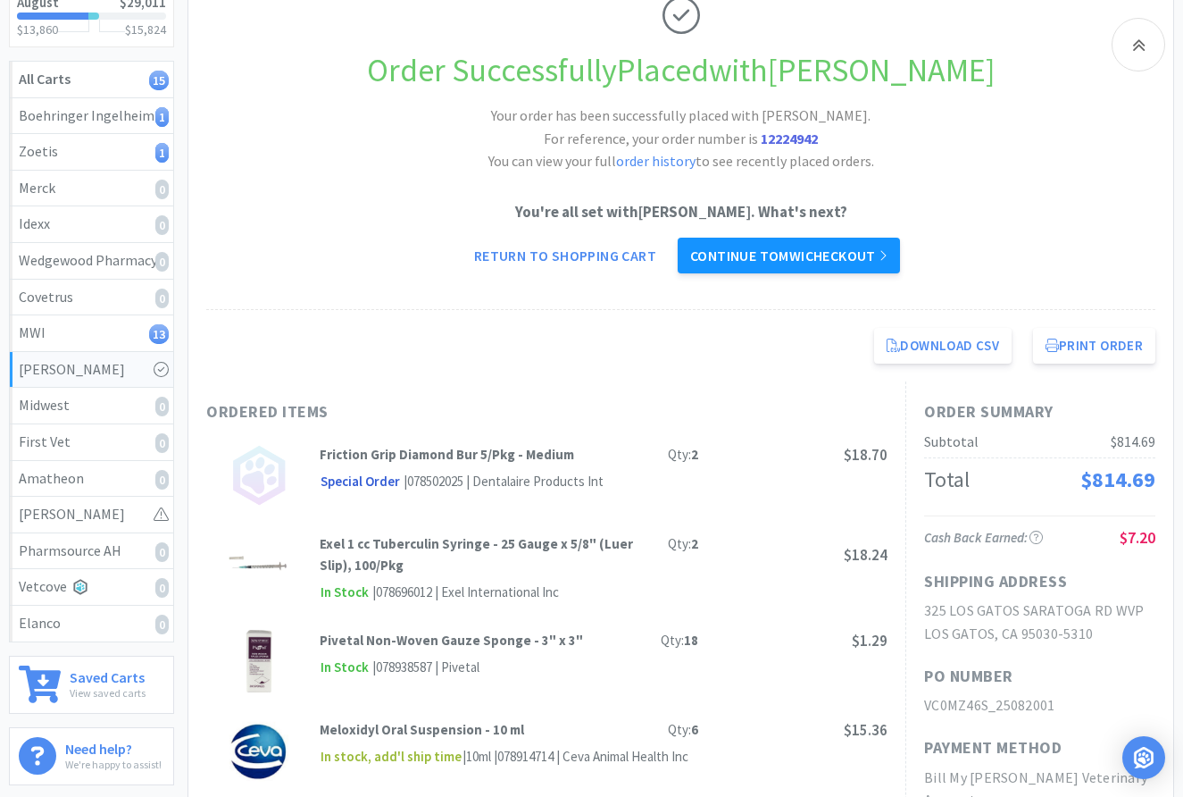
click at [812, 263] on link "Continue to MWI checkout" at bounding box center [789, 256] width 222 height 36
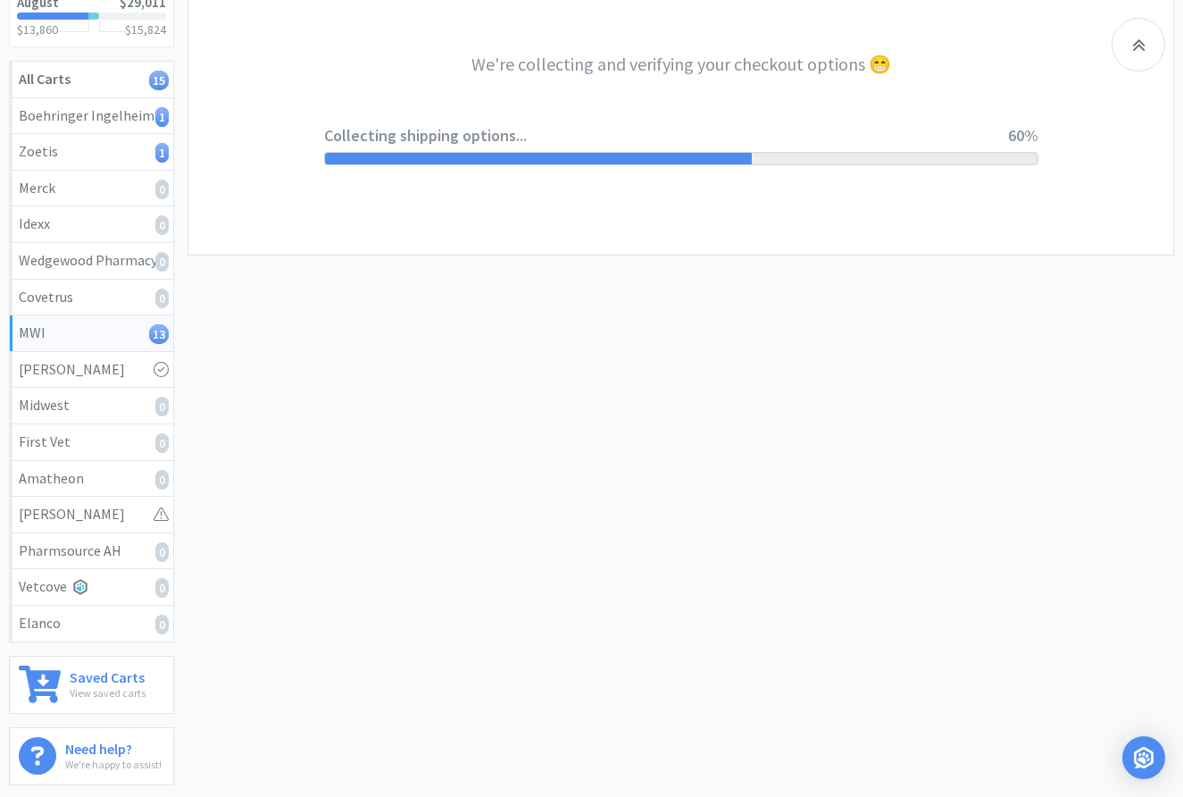
click at [756, 92] on div "We're collecting and verifying your checkout options 😁 Collecting shipping opti…" at bounding box center [681, 108] width 714 height 294
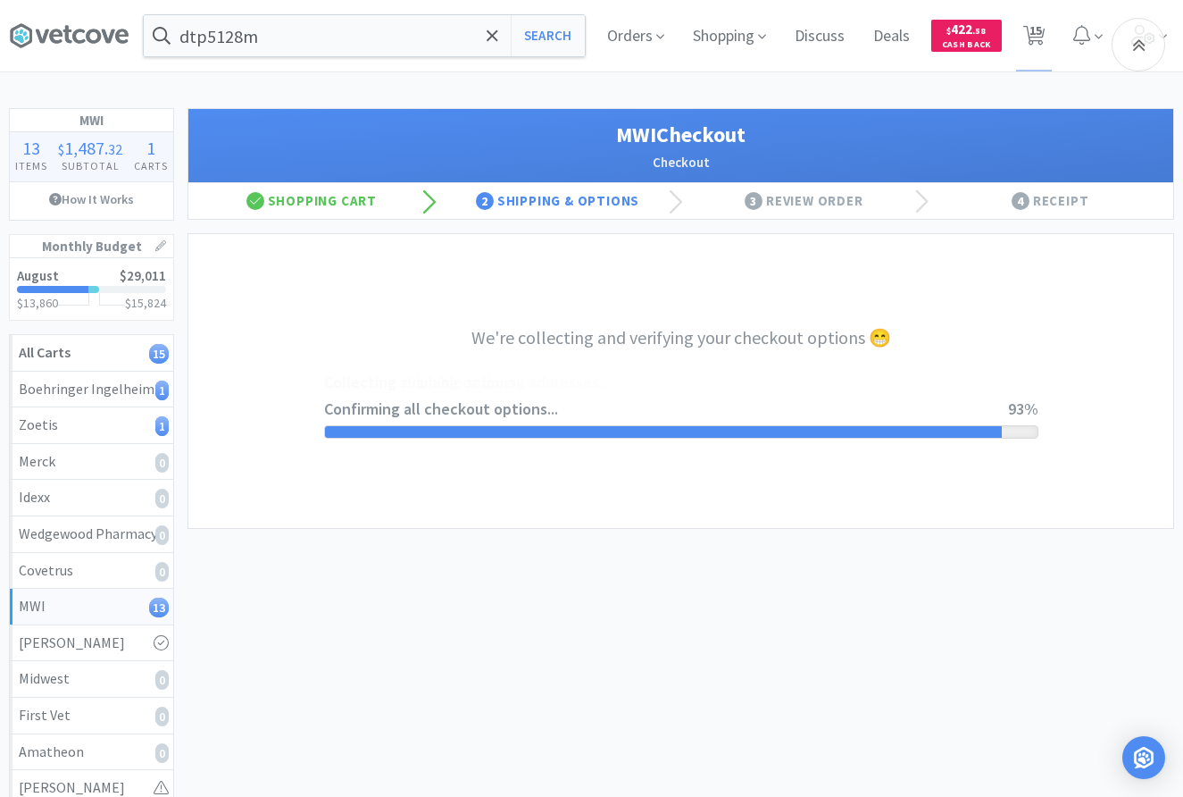
select select "STD_"
select select "RPS"
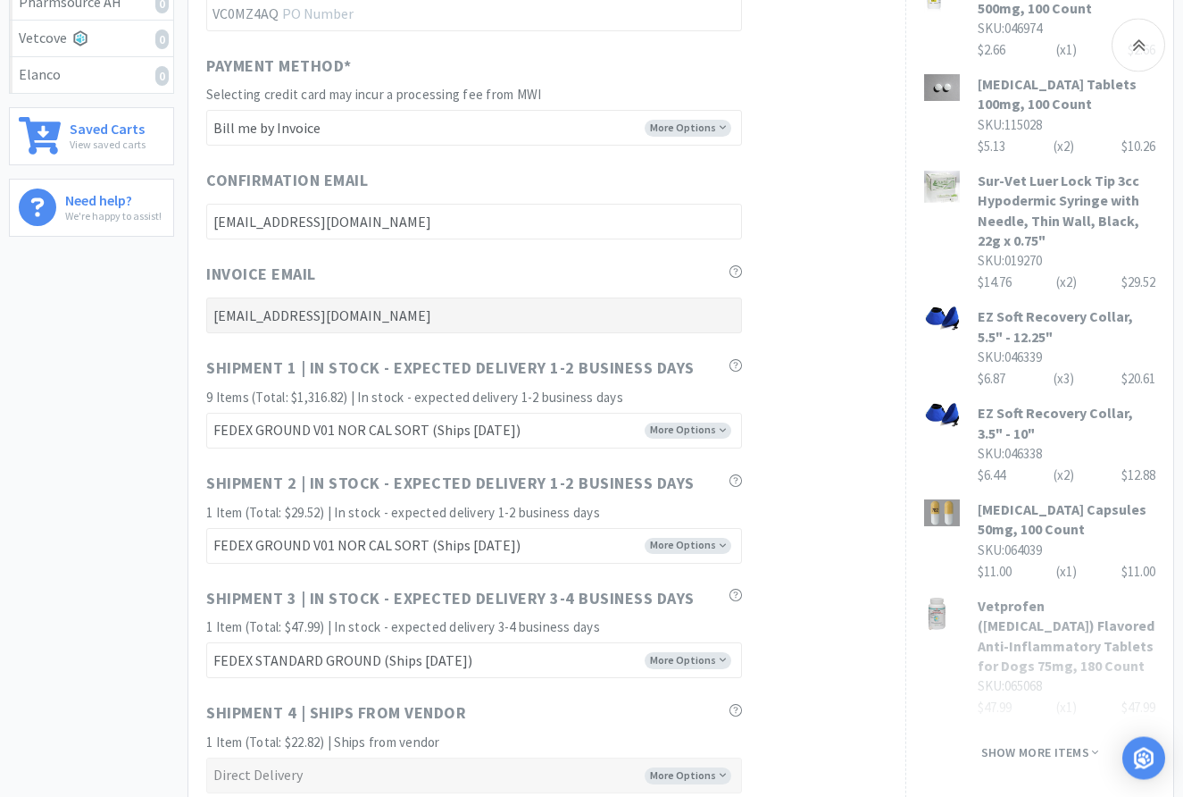
scroll to position [911, 0]
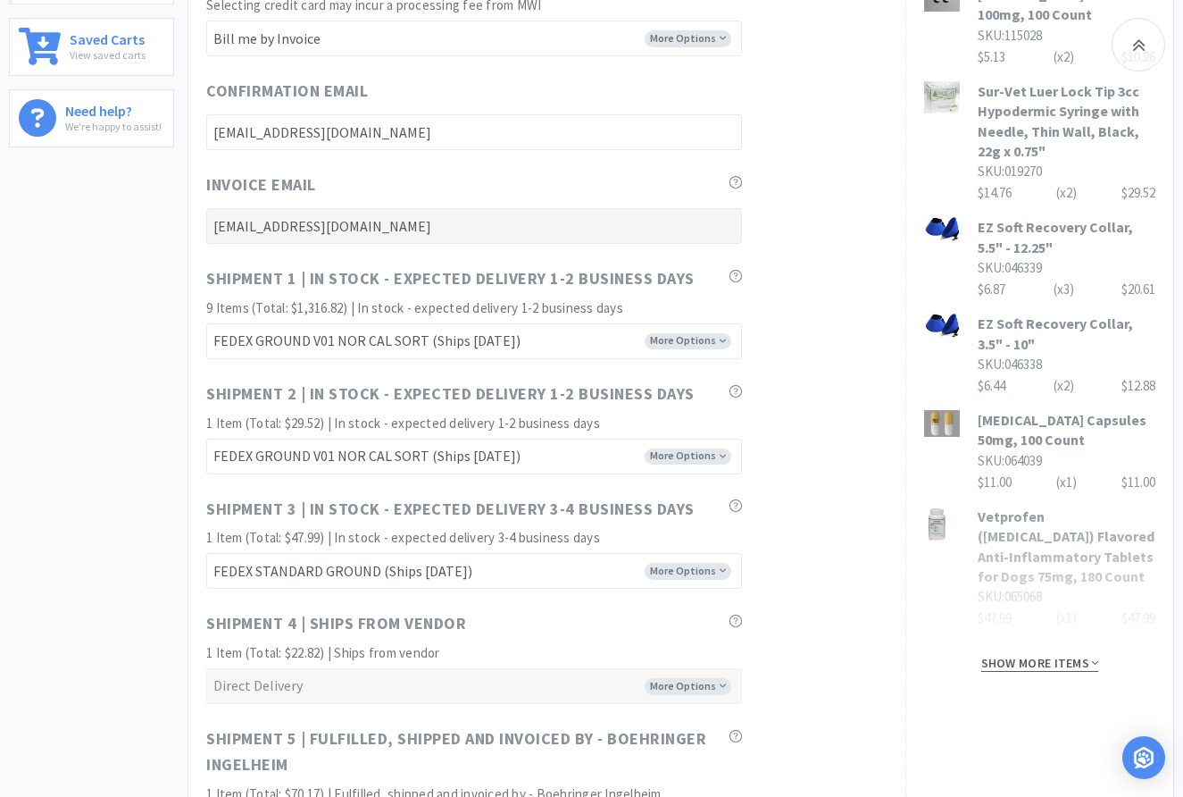
click at [1068, 655] on span "Show more items" at bounding box center [1040, 663] width 118 height 17
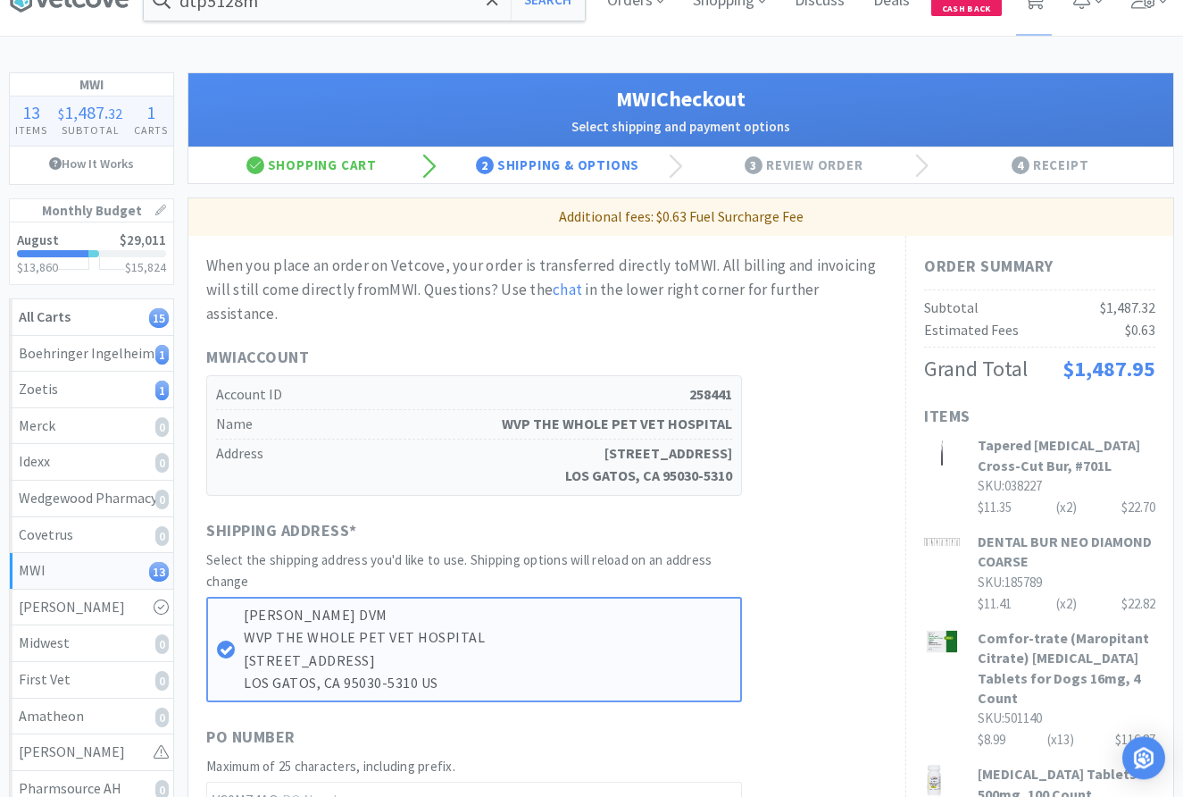
scroll to position [0, 0]
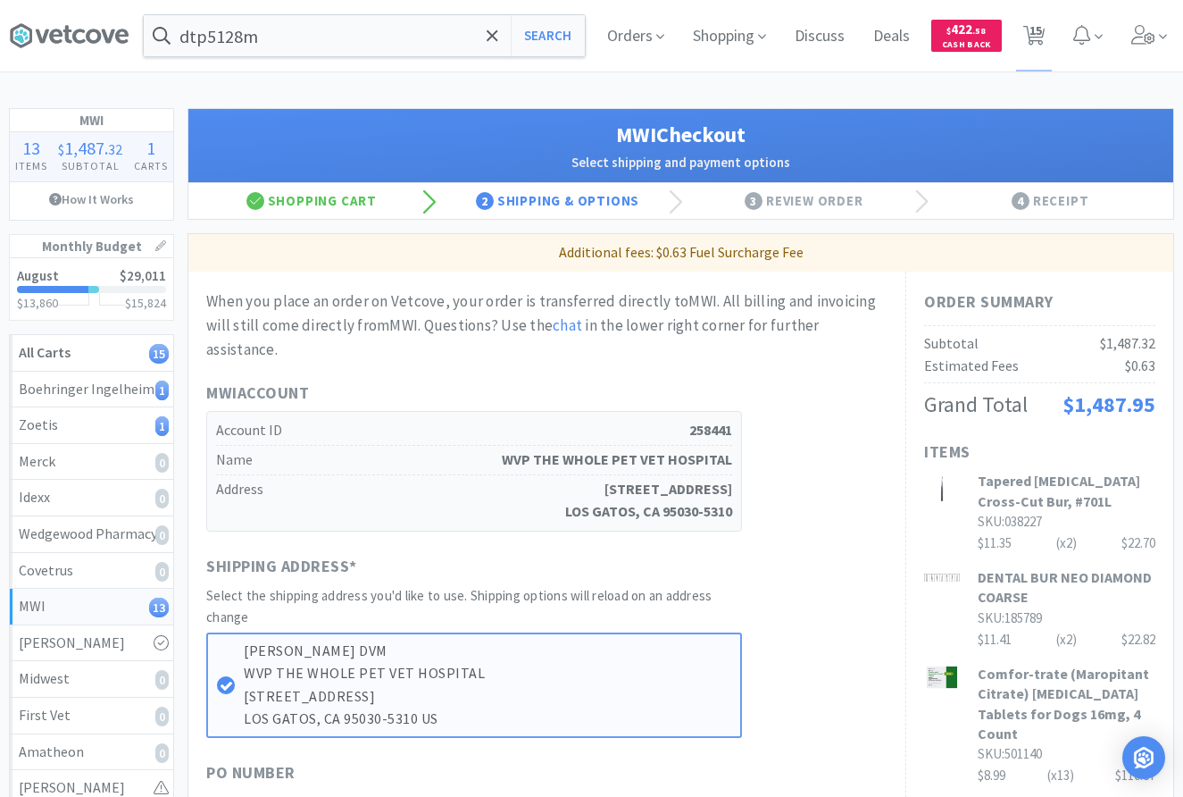
click at [797, 397] on div "MWI Account Account ID 258441 Name WVP THE WHOLE PET VET HOSPITAL Address 325 L…" at bounding box center [546, 455] width 681 height 151
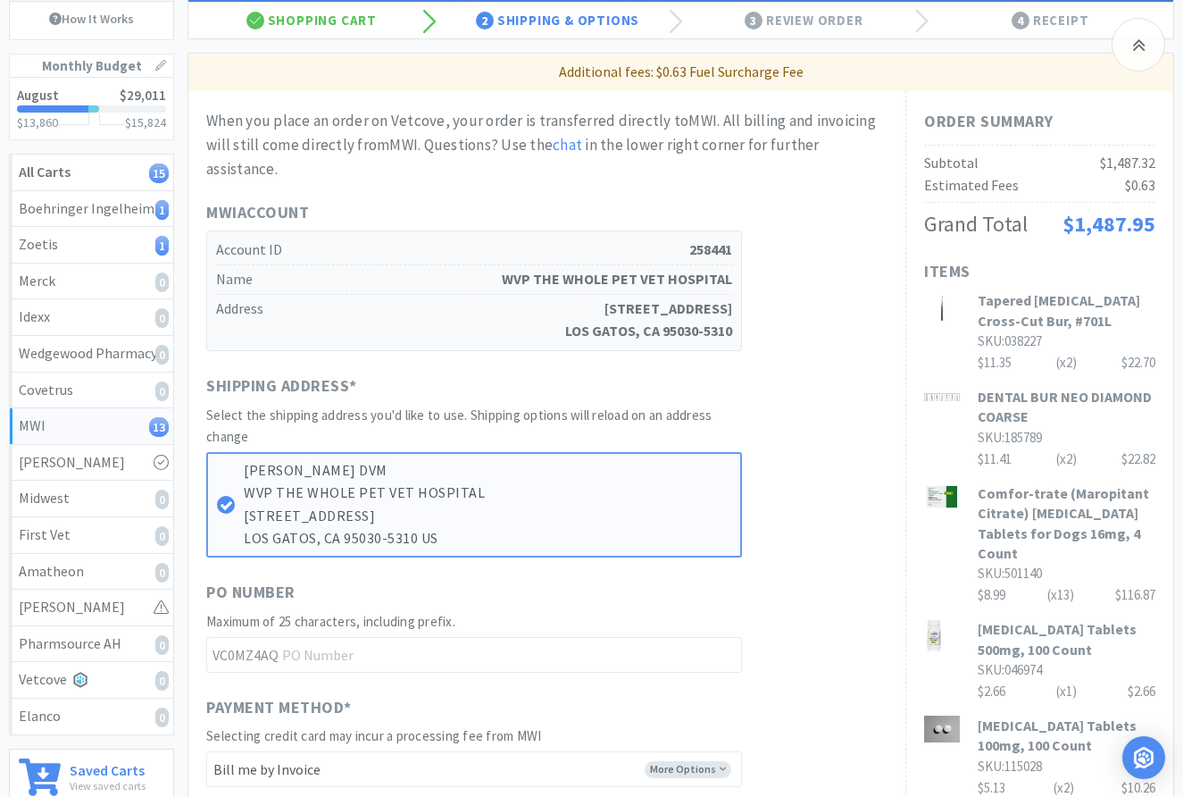
scroll to position [273, 0]
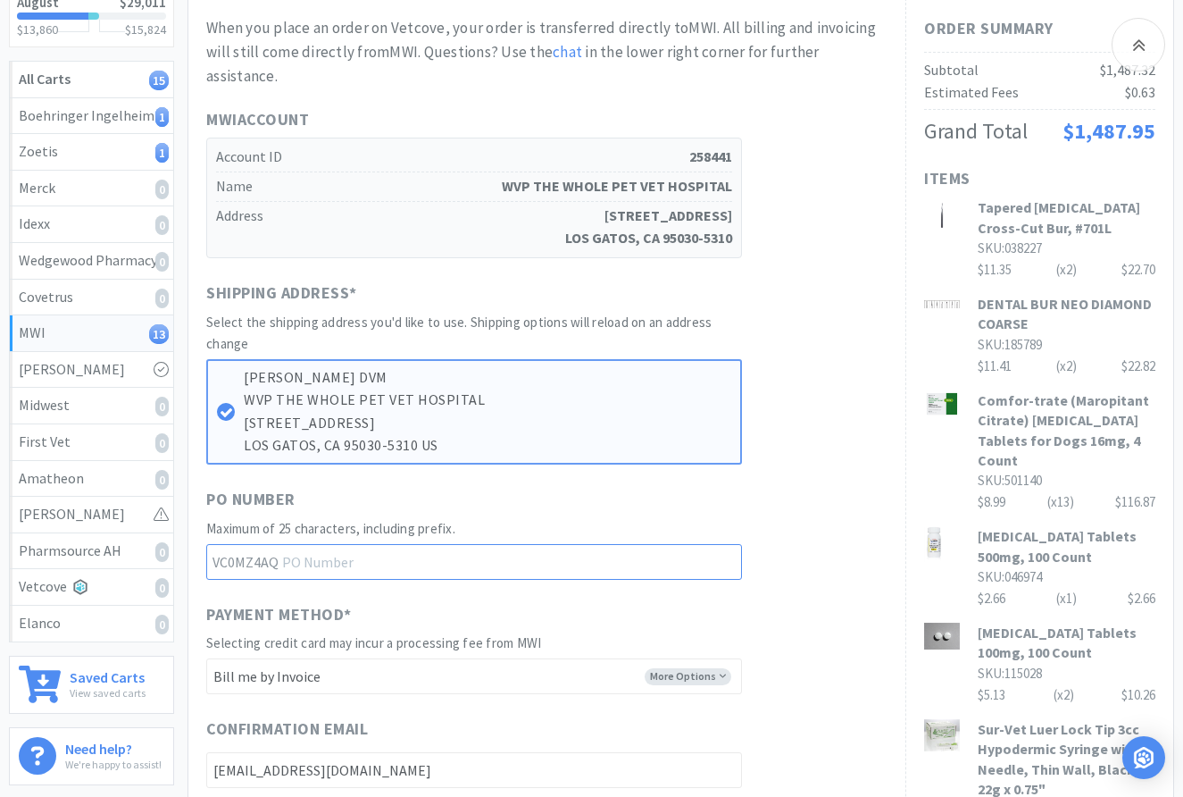
click at [338, 551] on input "text" at bounding box center [474, 562] width 536 height 36
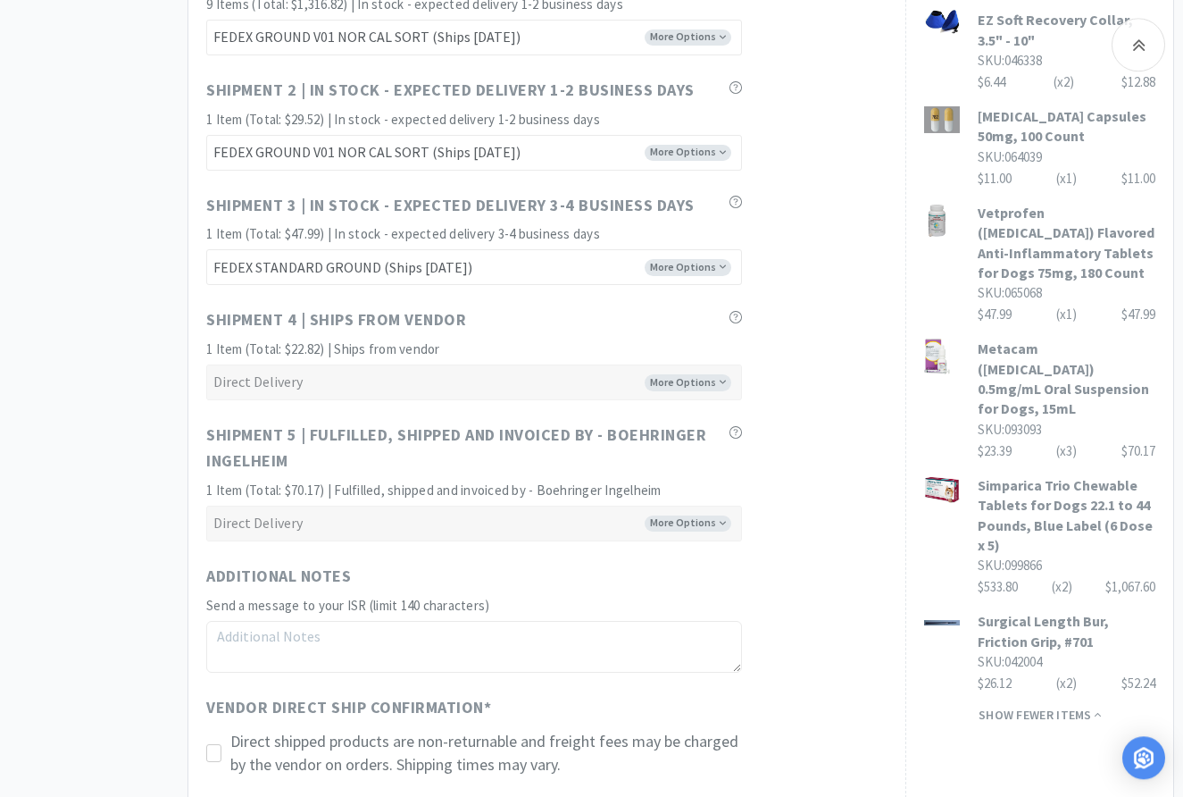
scroll to position [1275, 0]
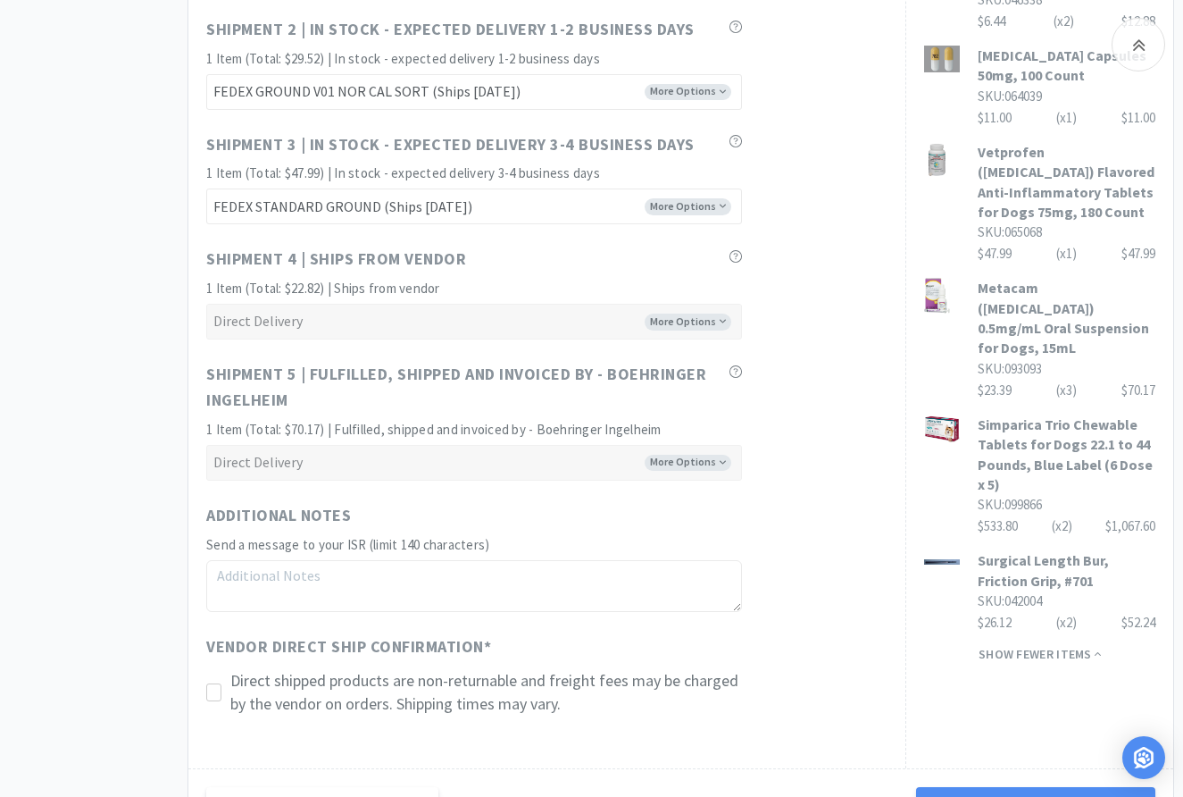
type input "25082002"
click at [415, 584] on textarea at bounding box center [474, 586] width 536 height 52
paste textarea "Please send invoice to kbryant@thewholepetvet.com"
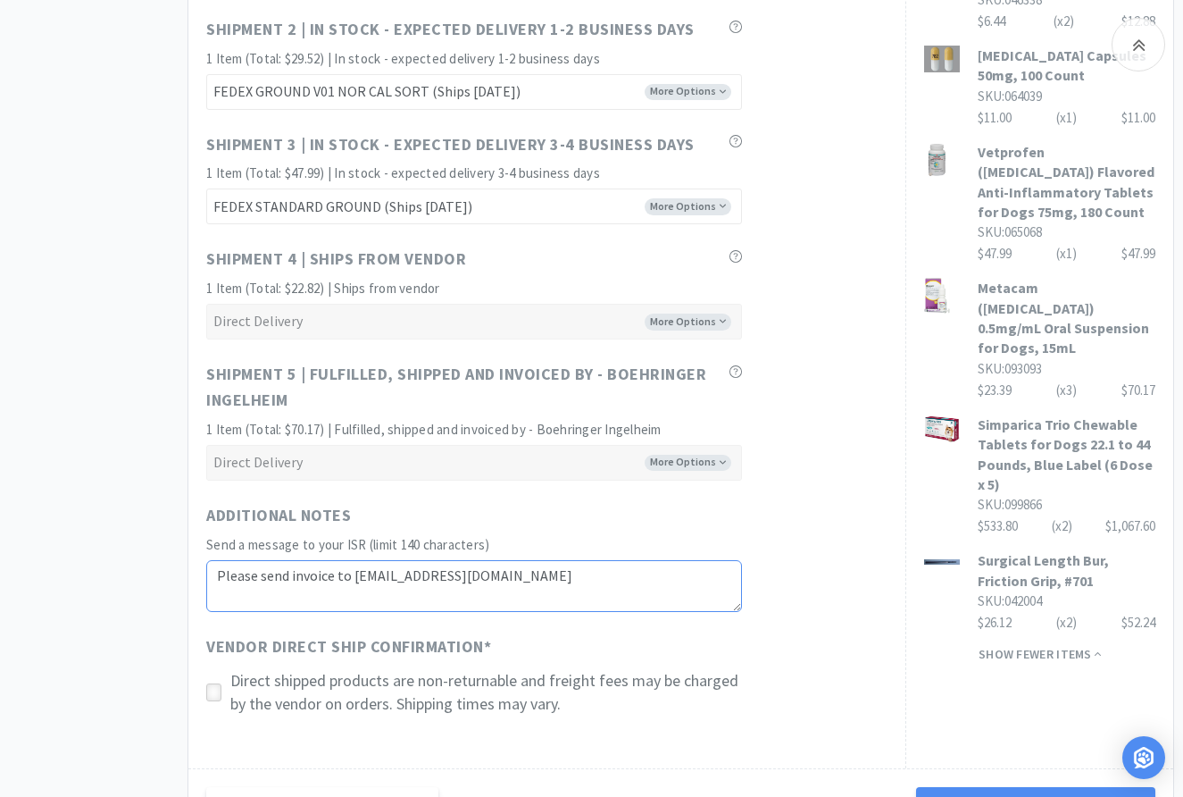
type textarea "Please send invoice to kbryant@thewholepetvet.com"
click at [213, 686] on icon at bounding box center [213, 692] width 13 height 13
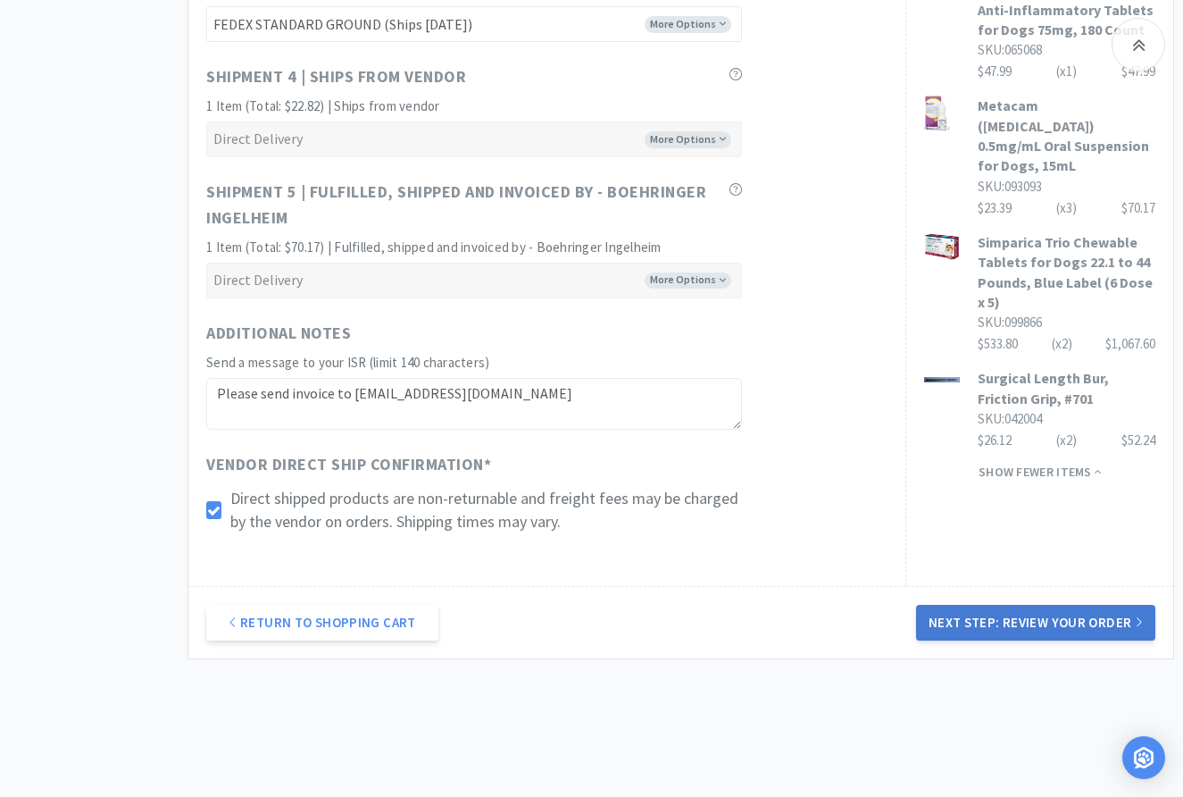
click at [1042, 605] on button "Next Step: Review Your Order" at bounding box center [1035, 623] width 239 height 36
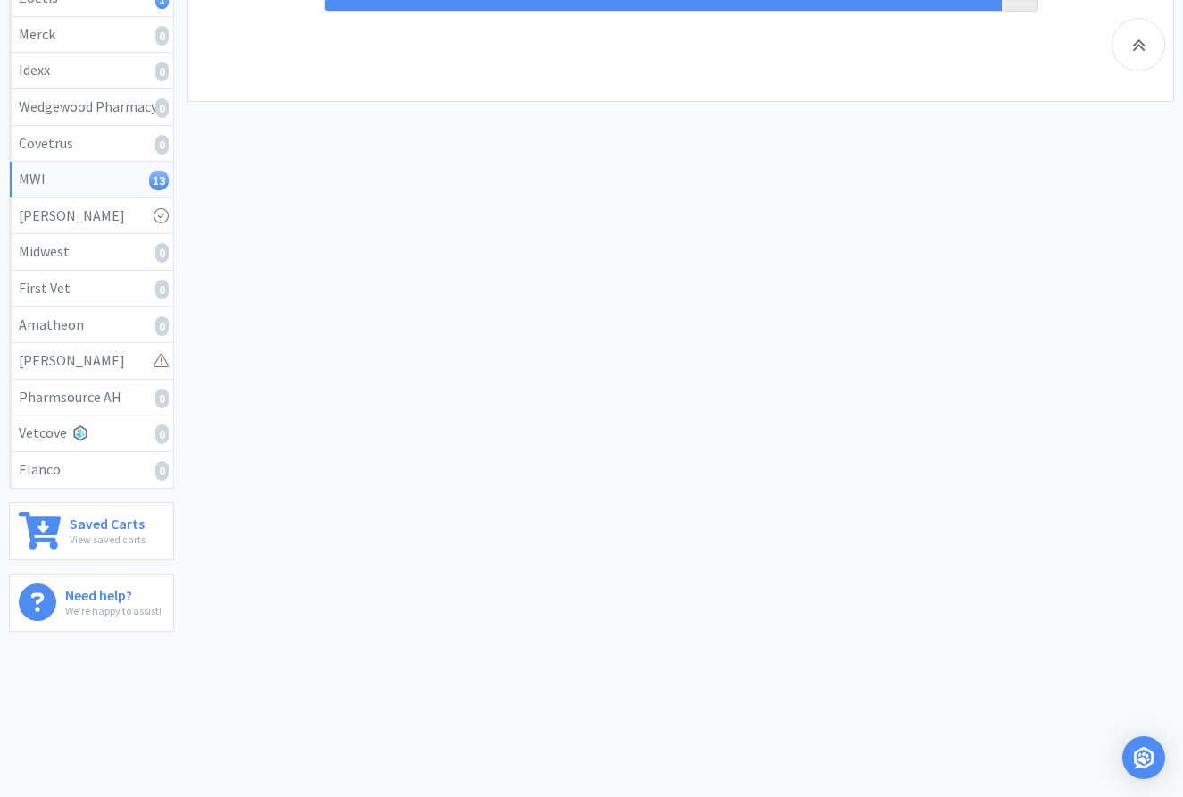
scroll to position [0, 0]
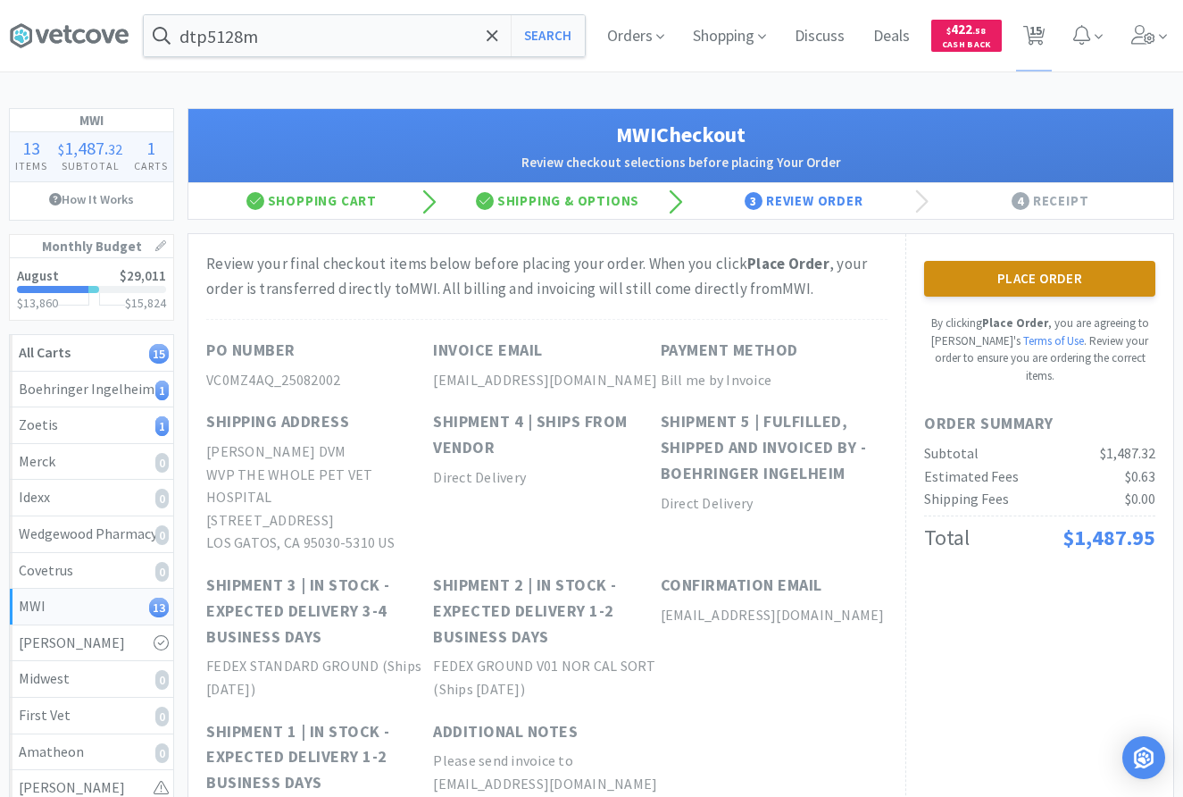
click at [1058, 281] on button "Place Order" at bounding box center [1039, 279] width 231 height 36
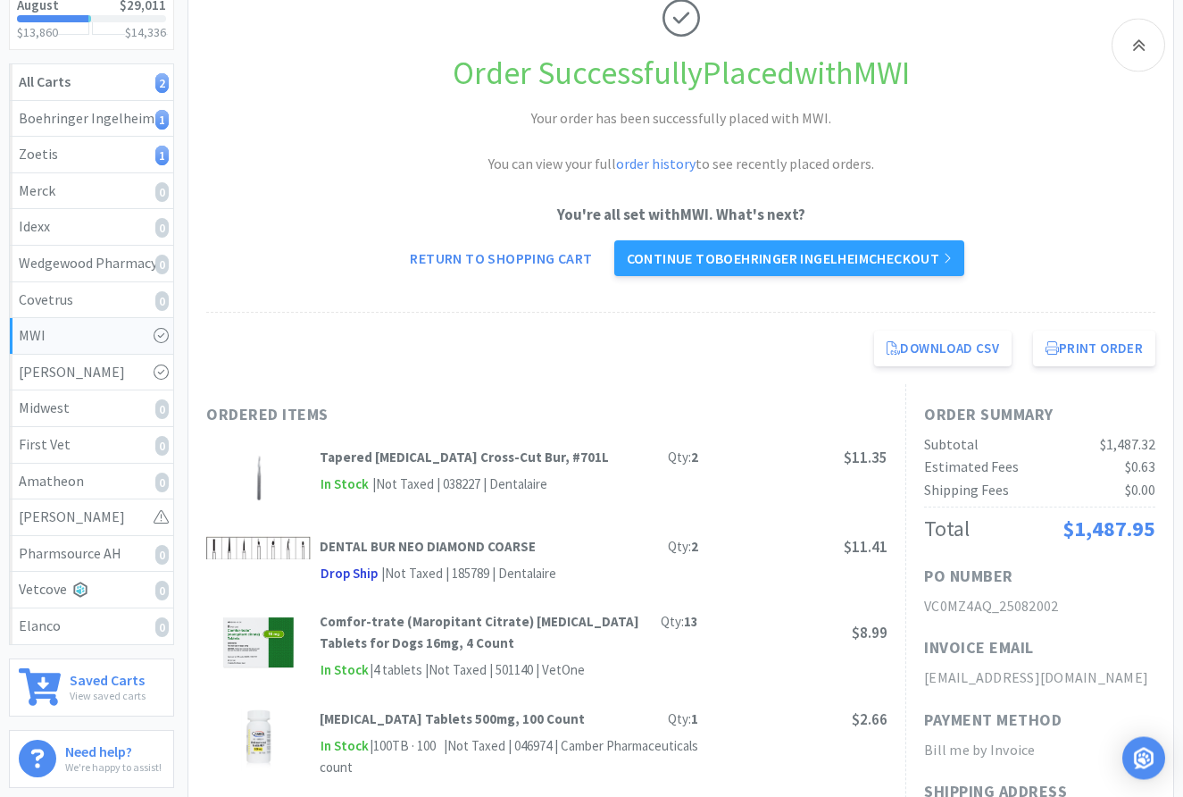
scroll to position [273, 0]
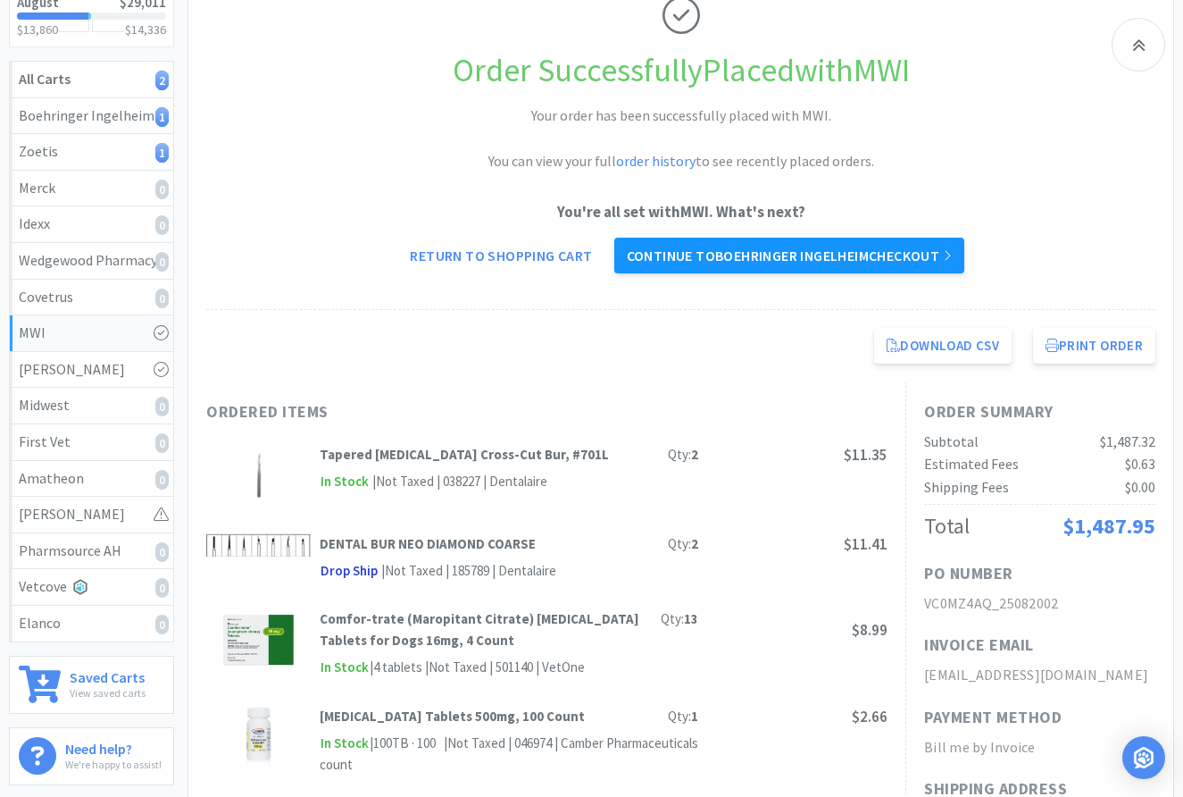
click at [923, 246] on link "Continue to Boehringer Ingelheim checkout" at bounding box center [789, 256] width 350 height 36
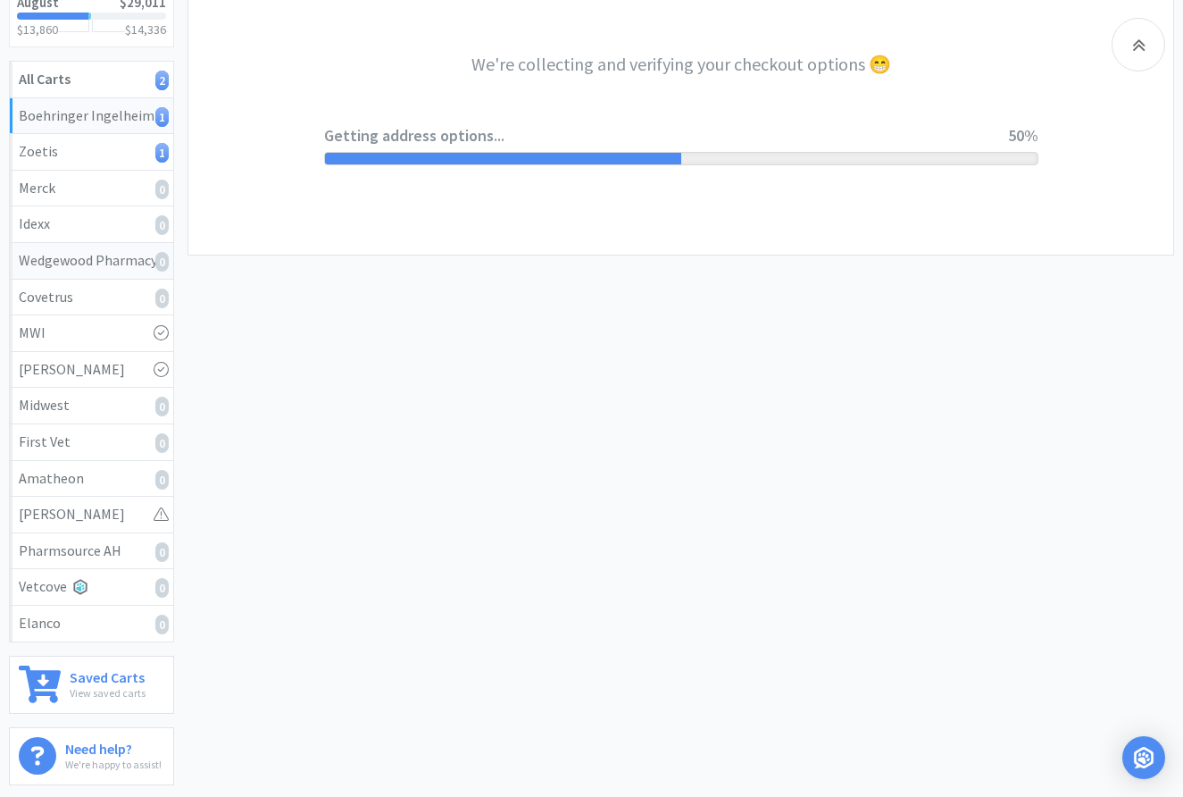
select select "invoice"
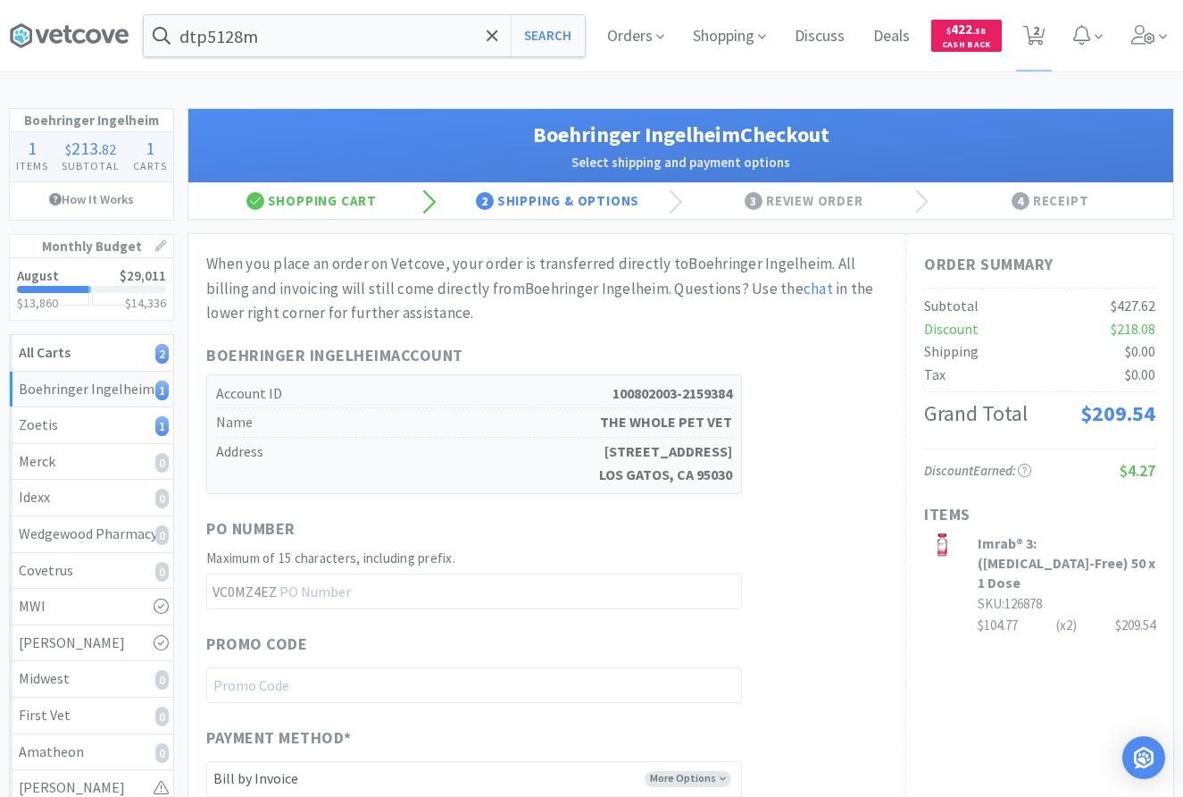
drag, startPoint x: 822, startPoint y: 351, endPoint x: 853, endPoint y: 405, distance: 61.6
click at [825, 351] on div "Boehringer Ingelheim Account Account ID 100802003-2159384 Name THE WHOLE PET VE…" at bounding box center [546, 418] width 681 height 151
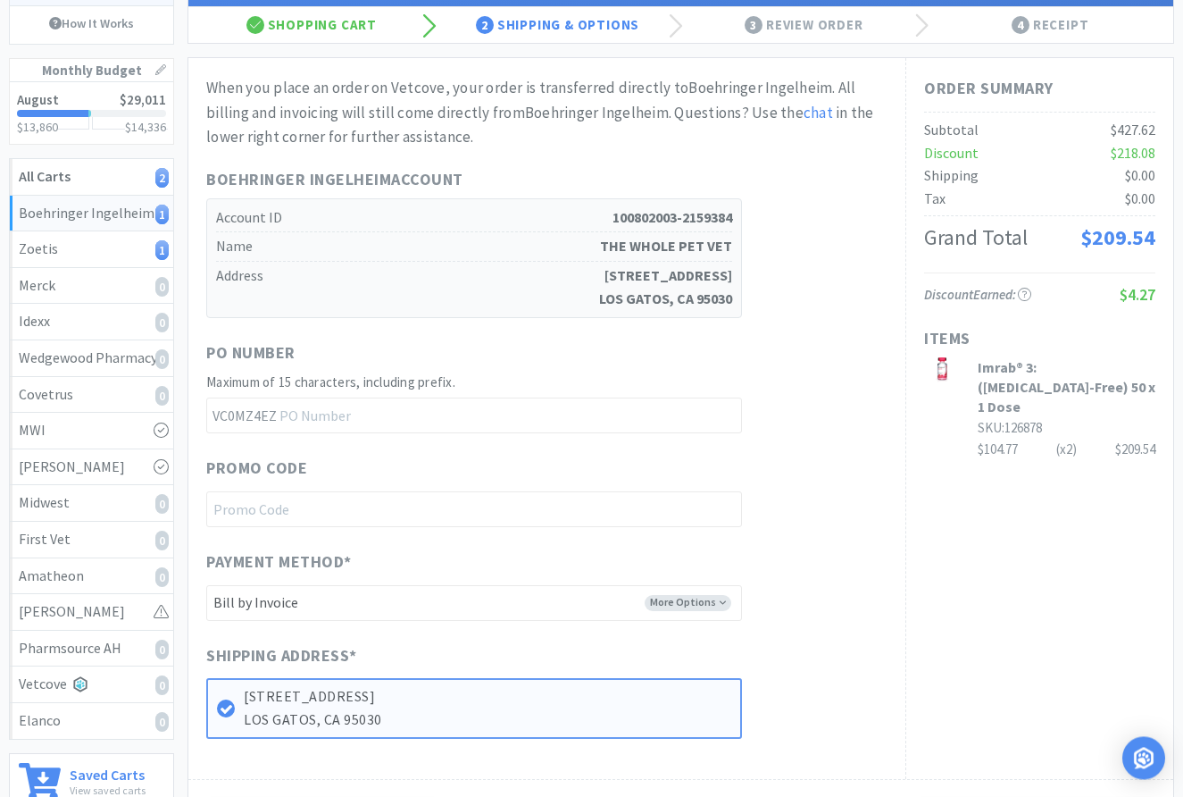
scroll to position [182, 0]
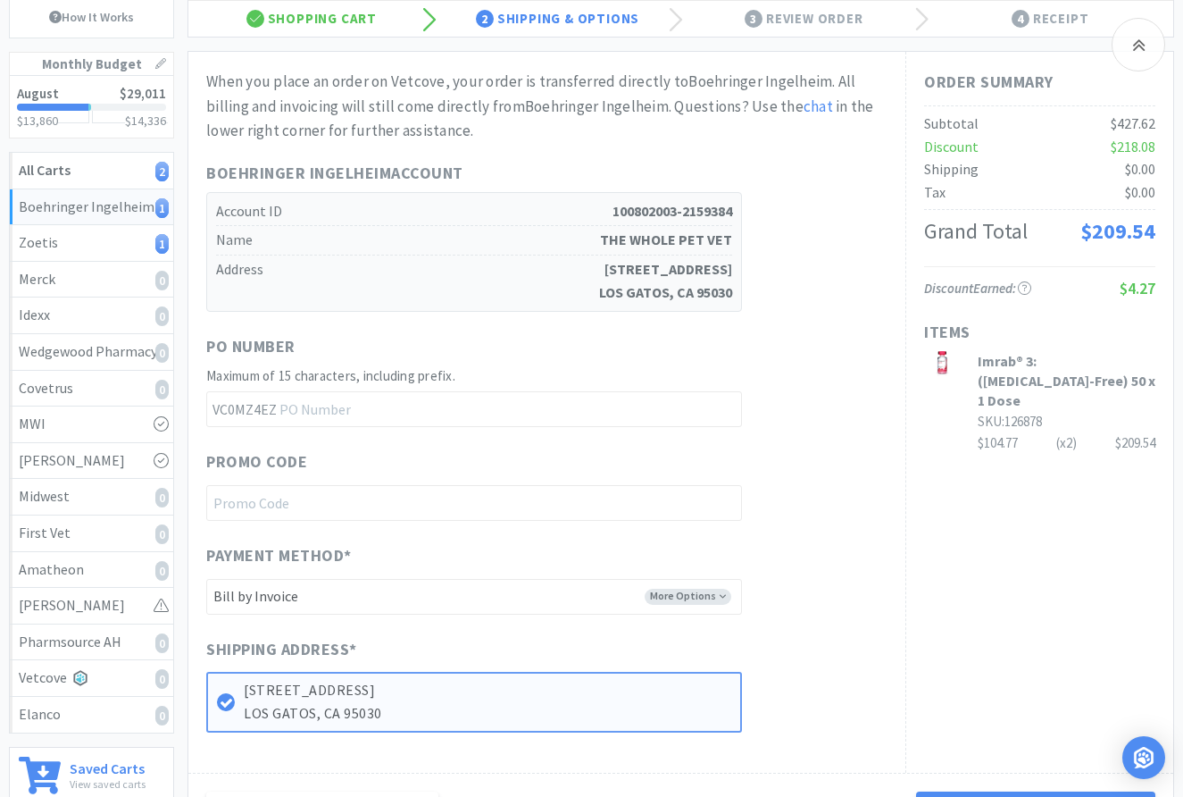
click at [855, 322] on div "When you place an order on Vetcove, your order is transferred directly to Boehr…" at bounding box center [546, 401] width 681 height 662
click at [916, 423] on div "Order Summary Subtotal $427.62 Discount $218.08 Shipping $0.00 Tax $0.00 Grand …" at bounding box center [1040, 412] width 268 height 720
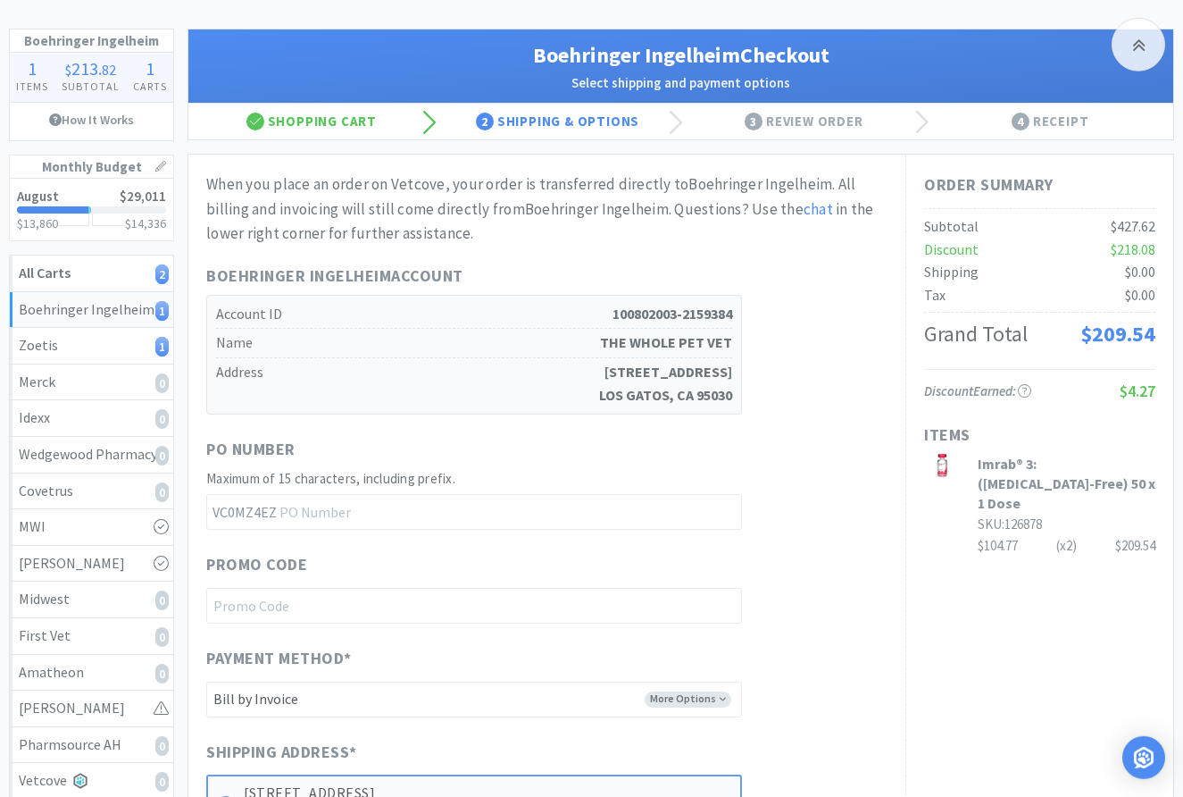
scroll to position [0, 0]
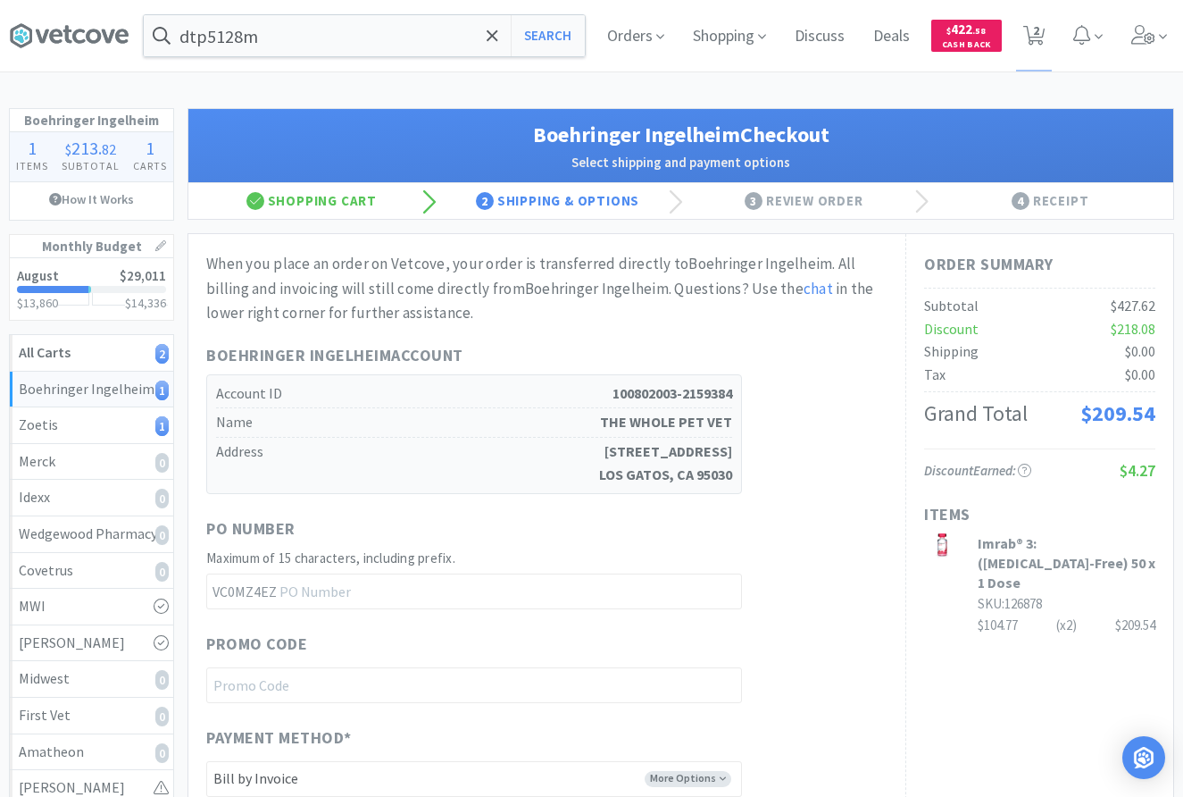
click at [853, 412] on div "Boehringer Ingelheim Account Account ID 100802003-2159384 Name THE WHOLE PET VE…" at bounding box center [546, 418] width 681 height 151
click at [467, 595] on input "text" at bounding box center [474, 591] width 536 height 36
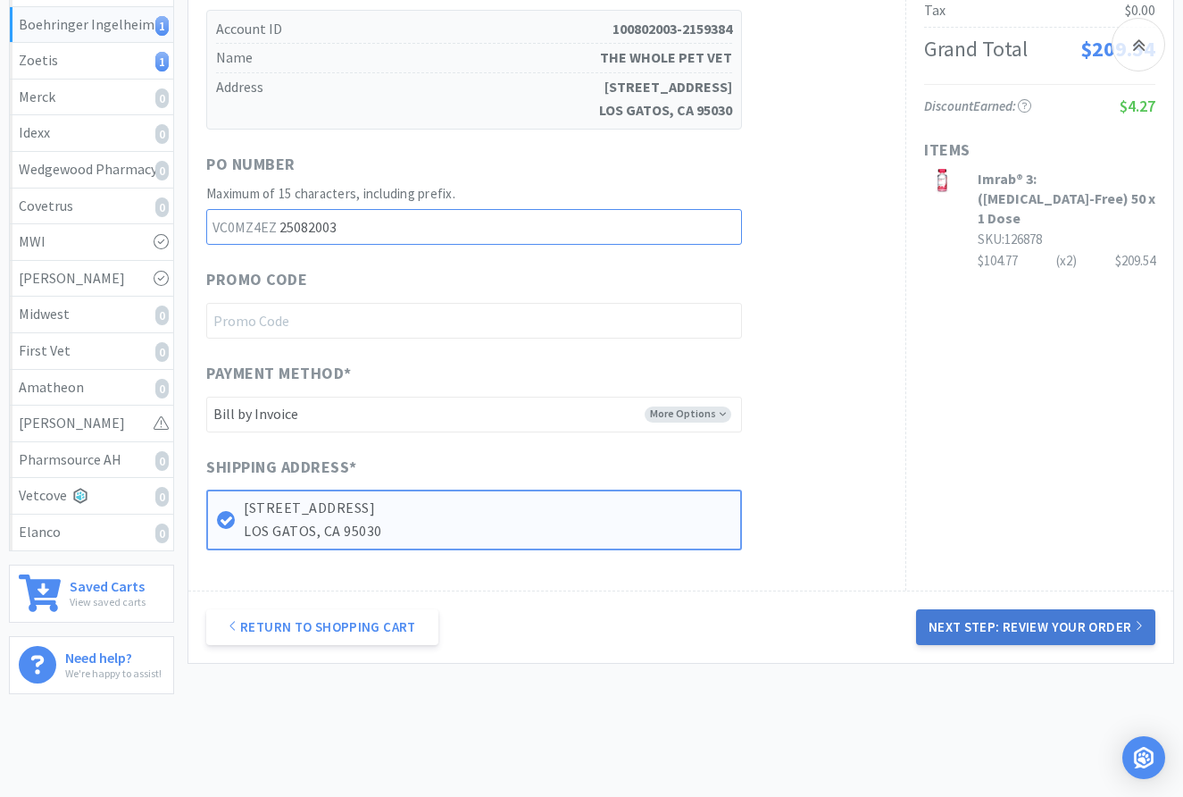
type input "25082003"
click at [1039, 632] on button "Next Step: Review Your Order" at bounding box center [1035, 627] width 239 height 36
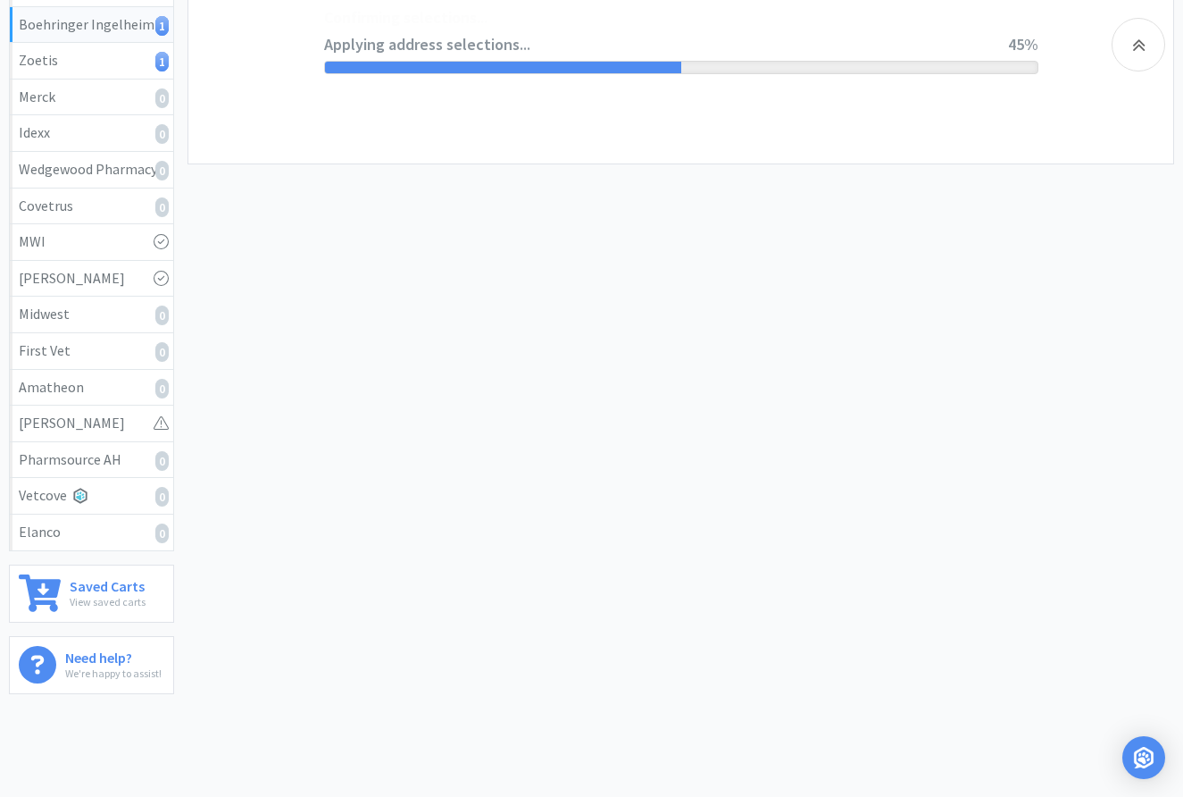
scroll to position [0, 0]
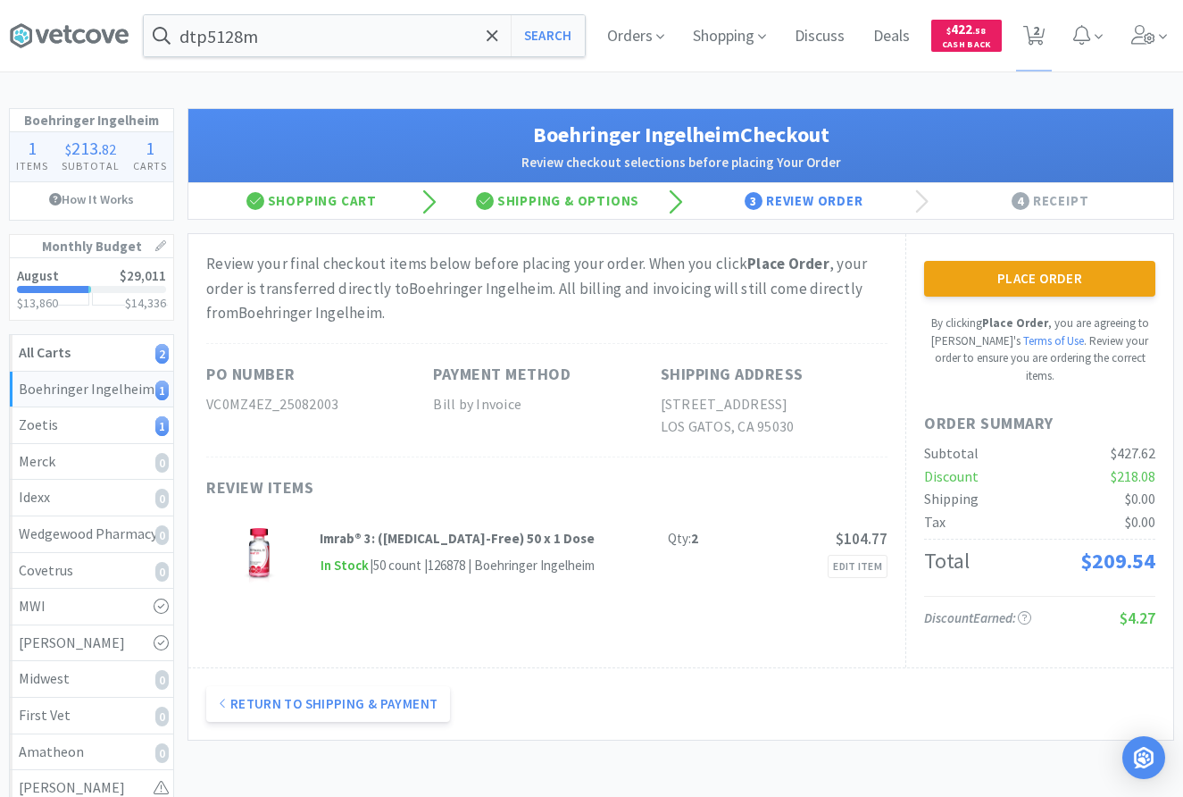
click at [655, 134] on h1 "Boehringer Ingelheim Checkout" at bounding box center [680, 135] width 949 height 34
click at [1044, 277] on button "Place Order" at bounding box center [1039, 279] width 231 height 36
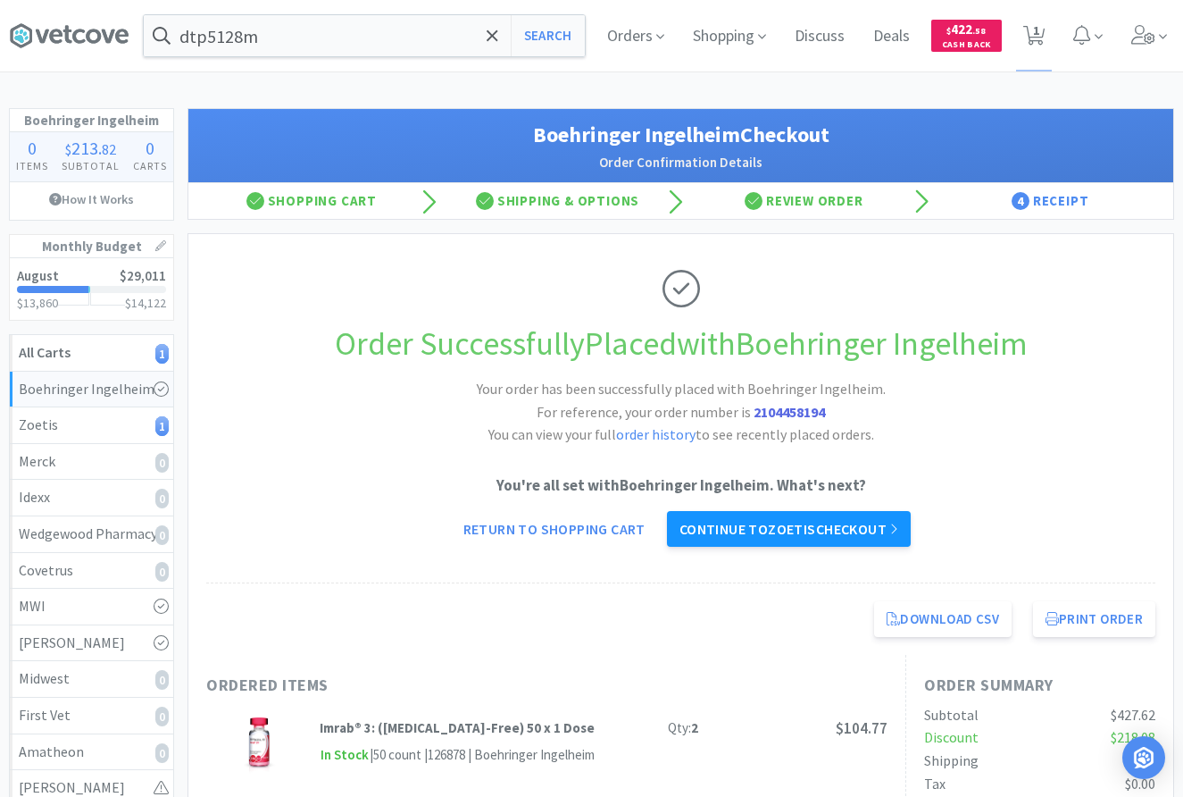
click at [840, 535] on link "Continue to Zoetis checkout" at bounding box center [789, 529] width 244 height 36
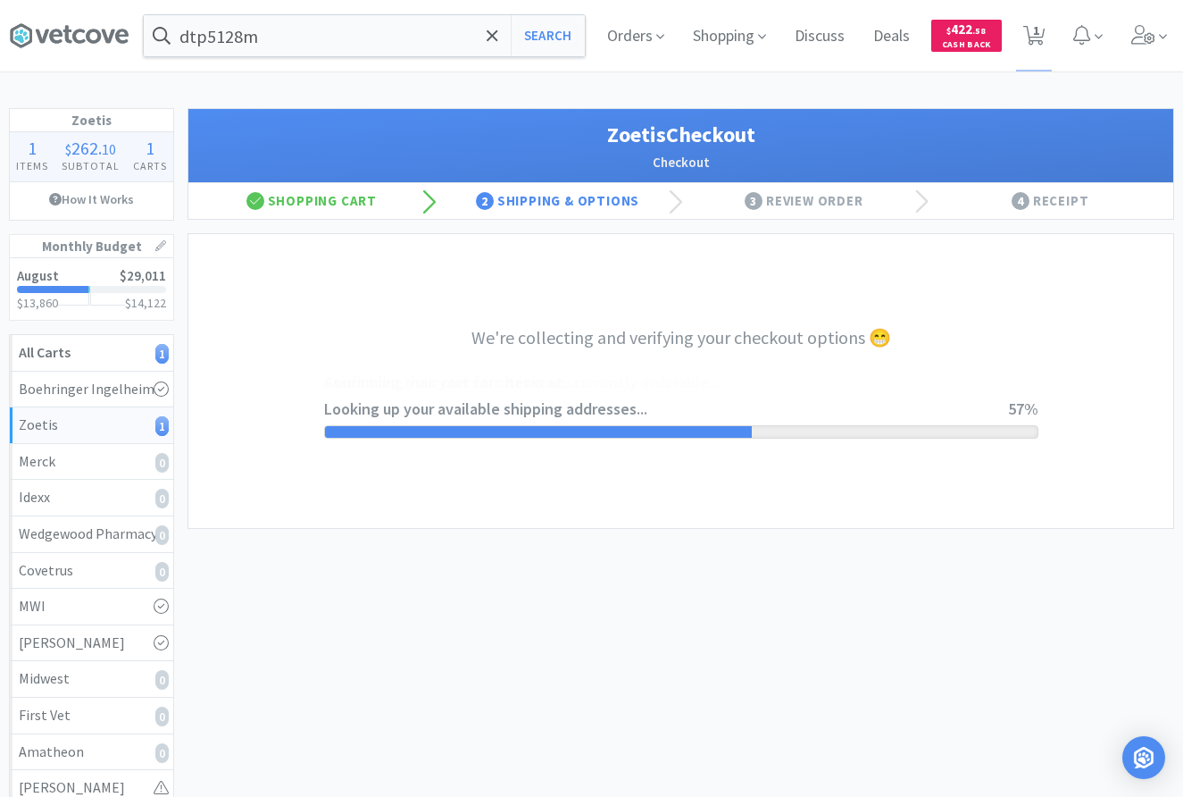
select select "invoice"
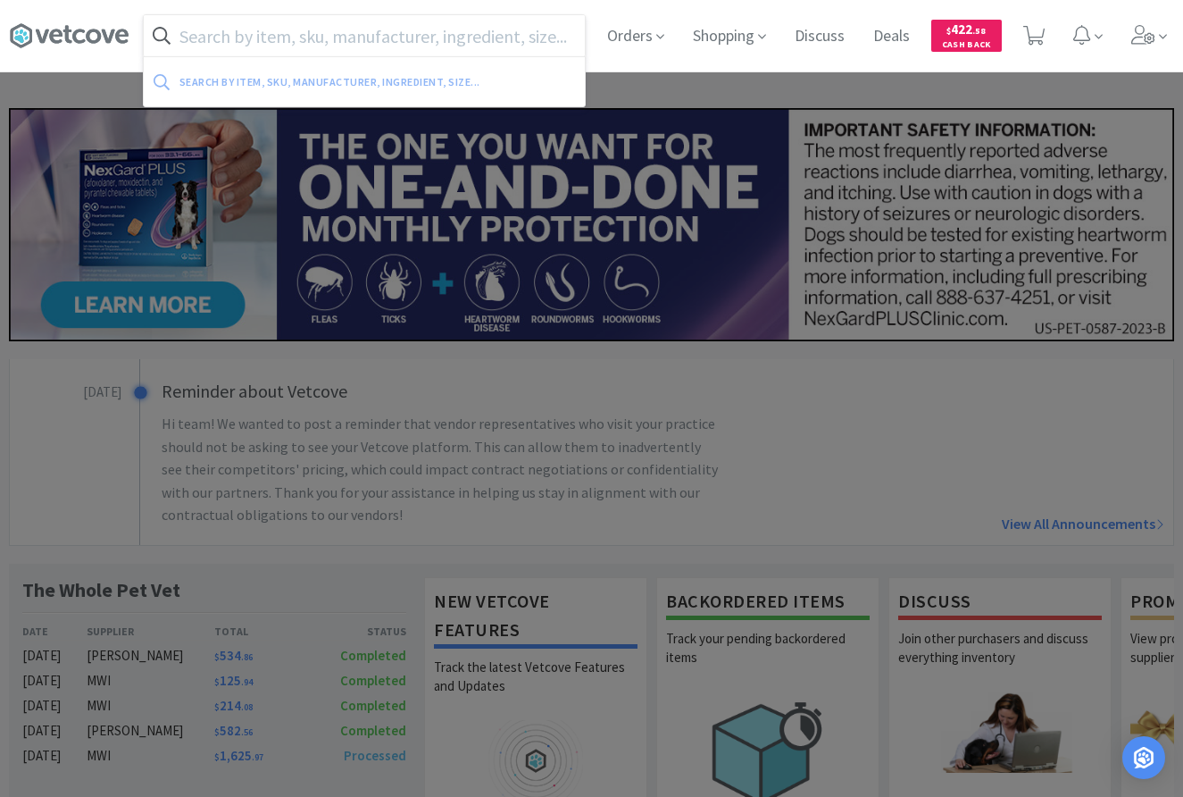
click at [451, 31] on input "text" at bounding box center [364, 35] width 441 height 41
paste input "Friction Grip Diamond Bur 5/Pkg - Medium"
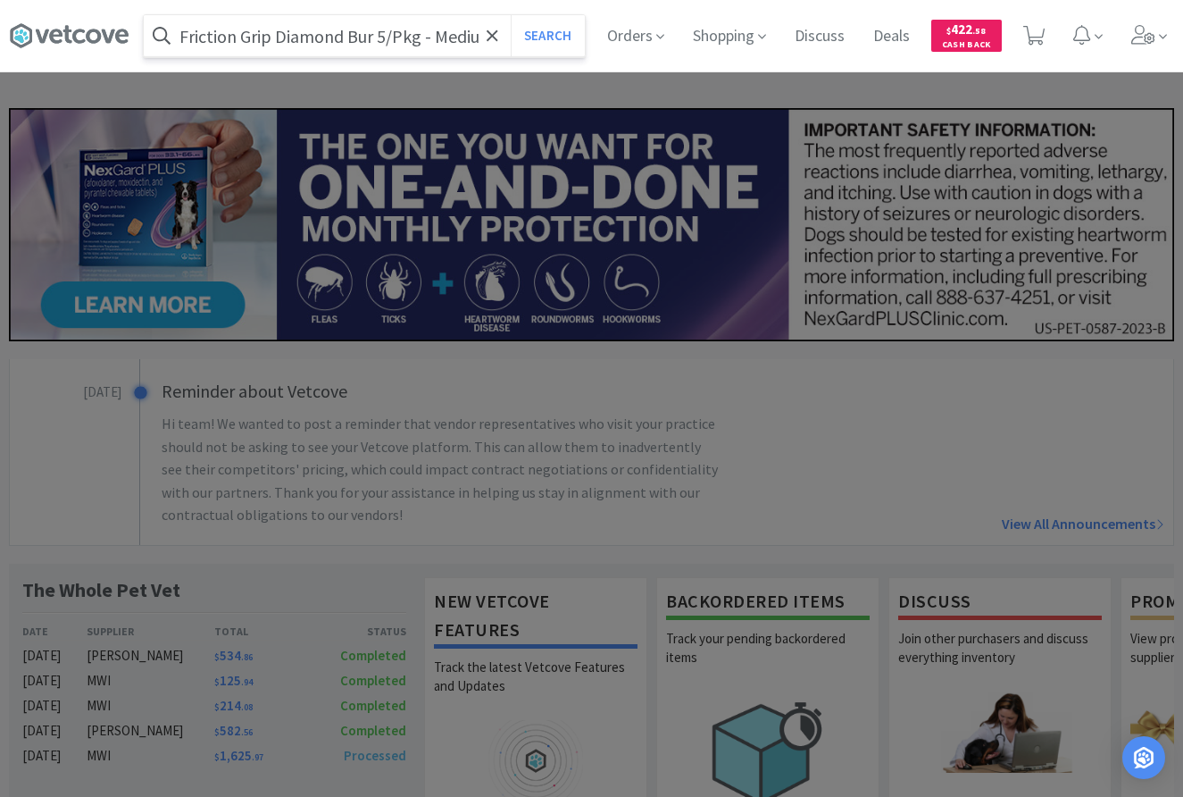
type input "Friction Grip Diamond Bur 5/Pkg - Medium"
click at [511, 15] on button "Search" at bounding box center [548, 35] width 74 height 41
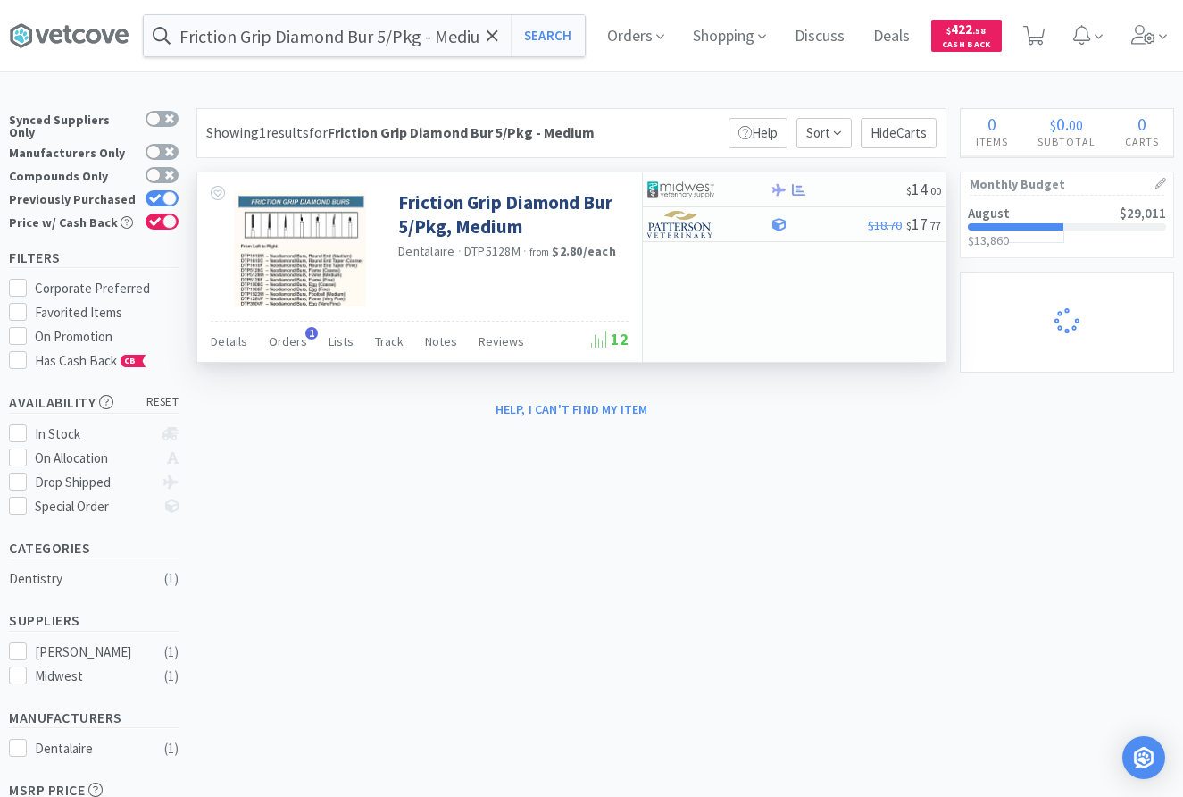
select select "2"
select select "1"
select select "3"
select select "2"
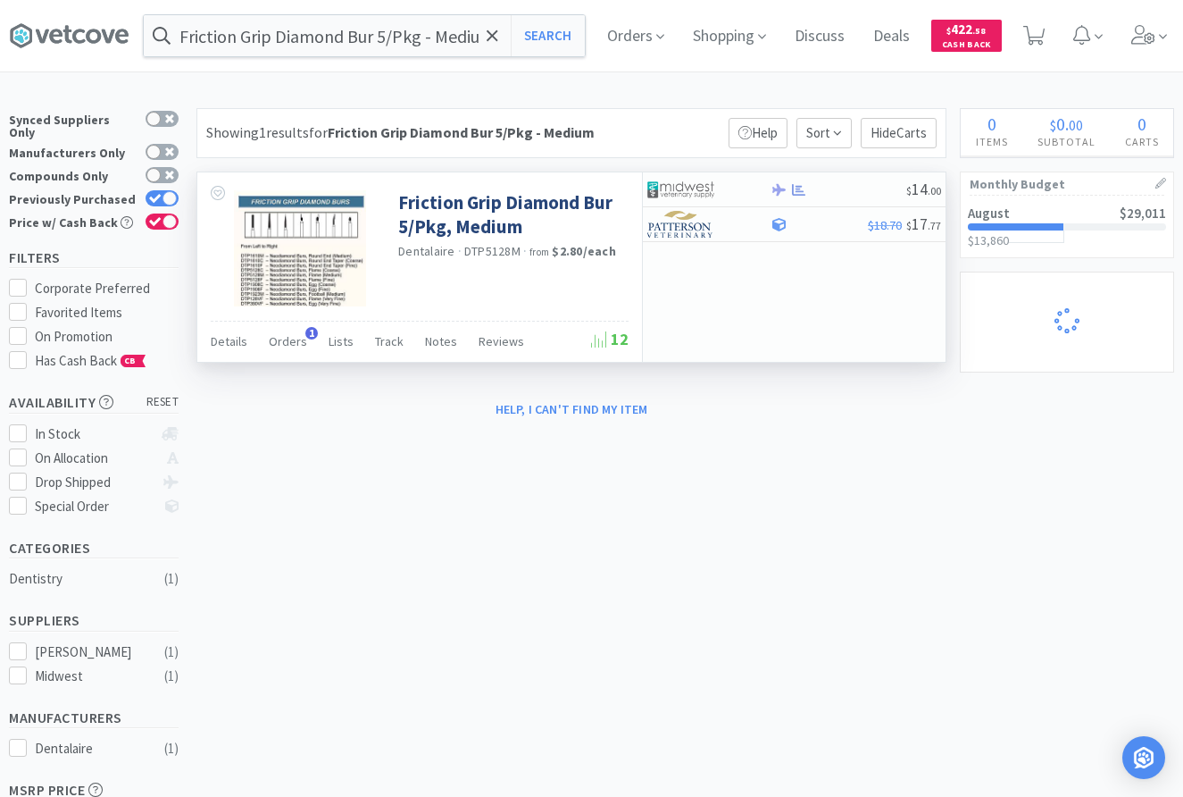
select select "13"
select select "3"
select select "1"
select select "2"
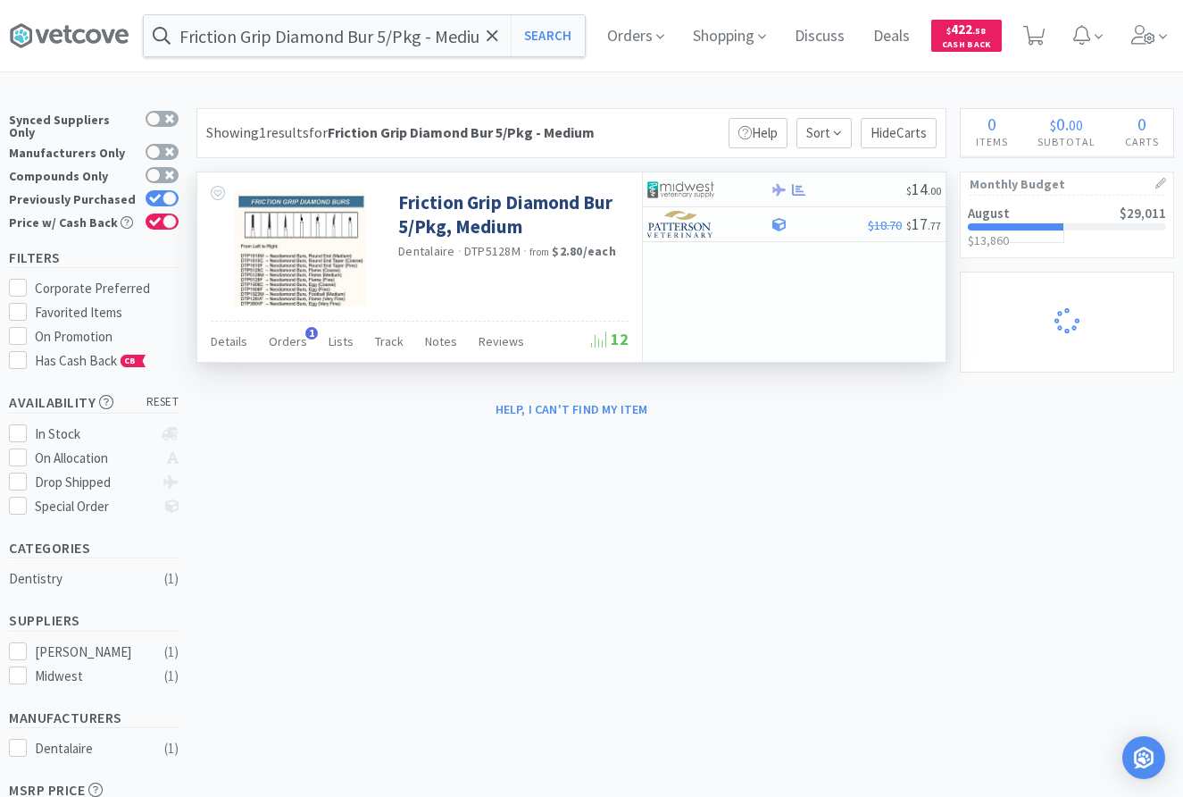
select select "2"
select select "1"
select select "2"
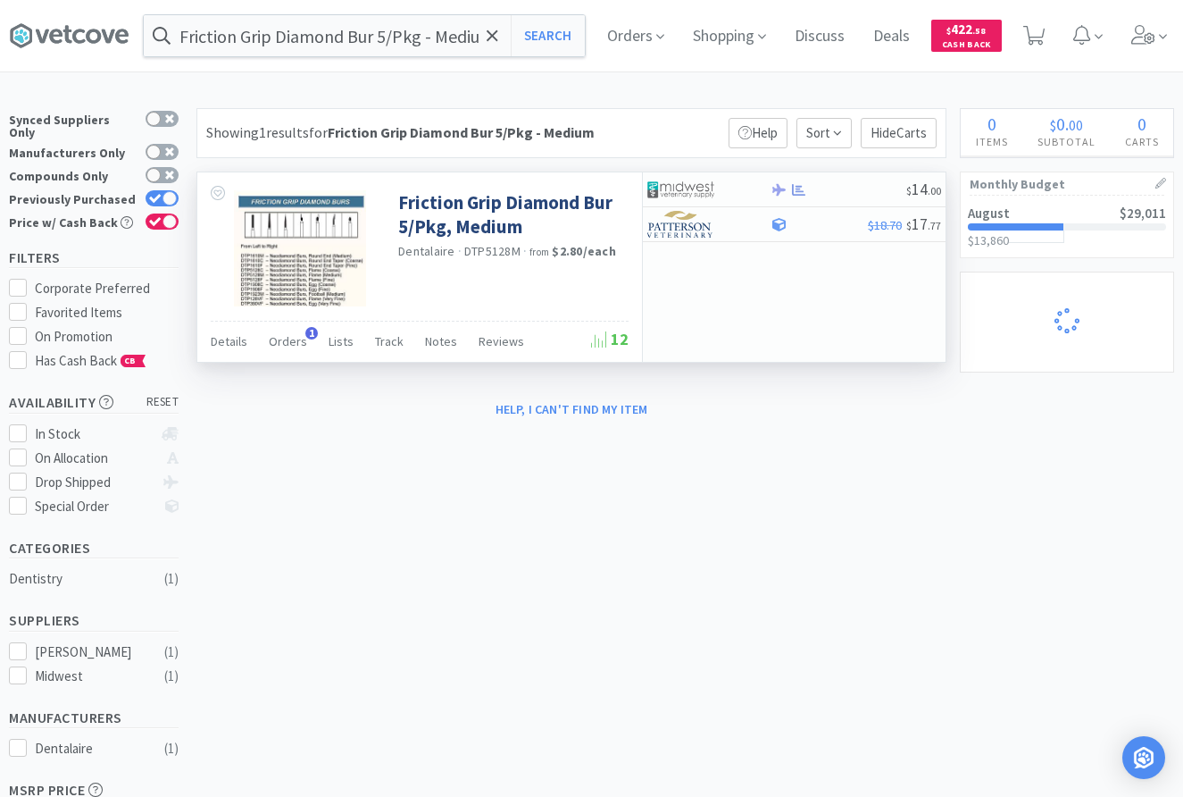
select select "3"
select select "1"
select select "2"
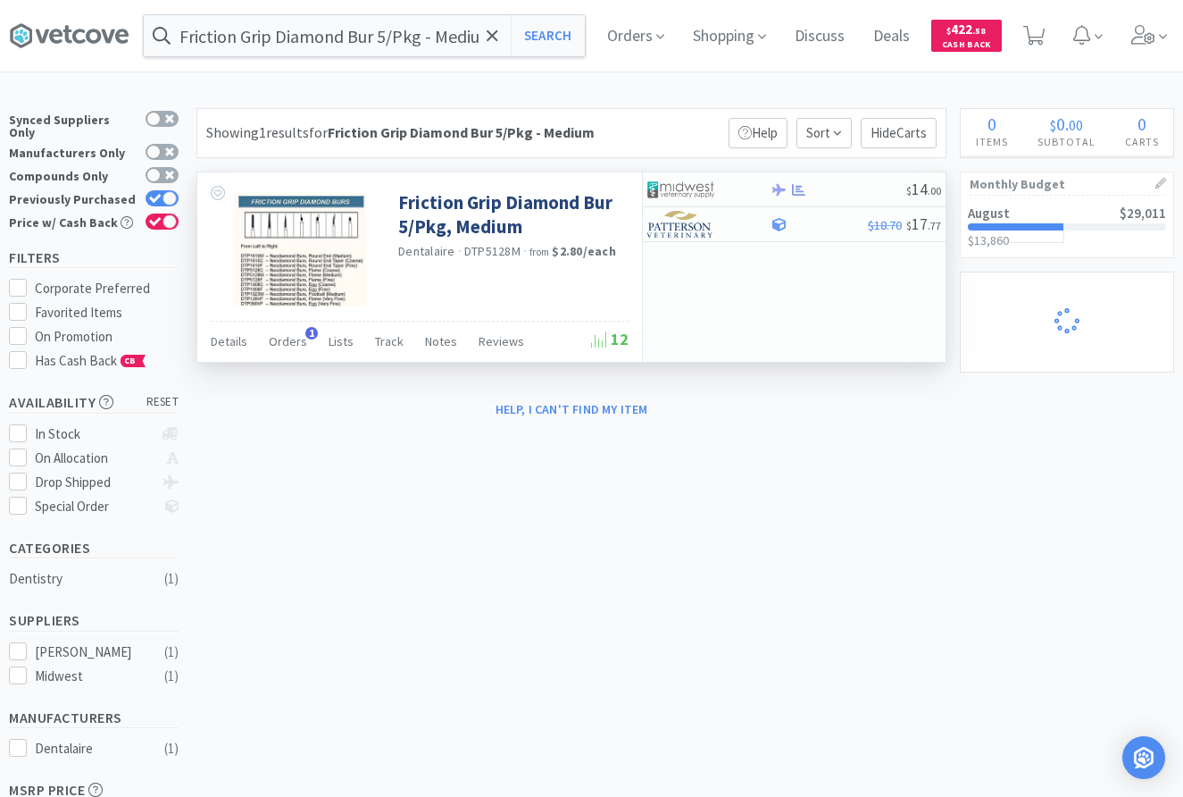
select select "6"
select select "3"
select select "18"
select select "2"
select select "1"
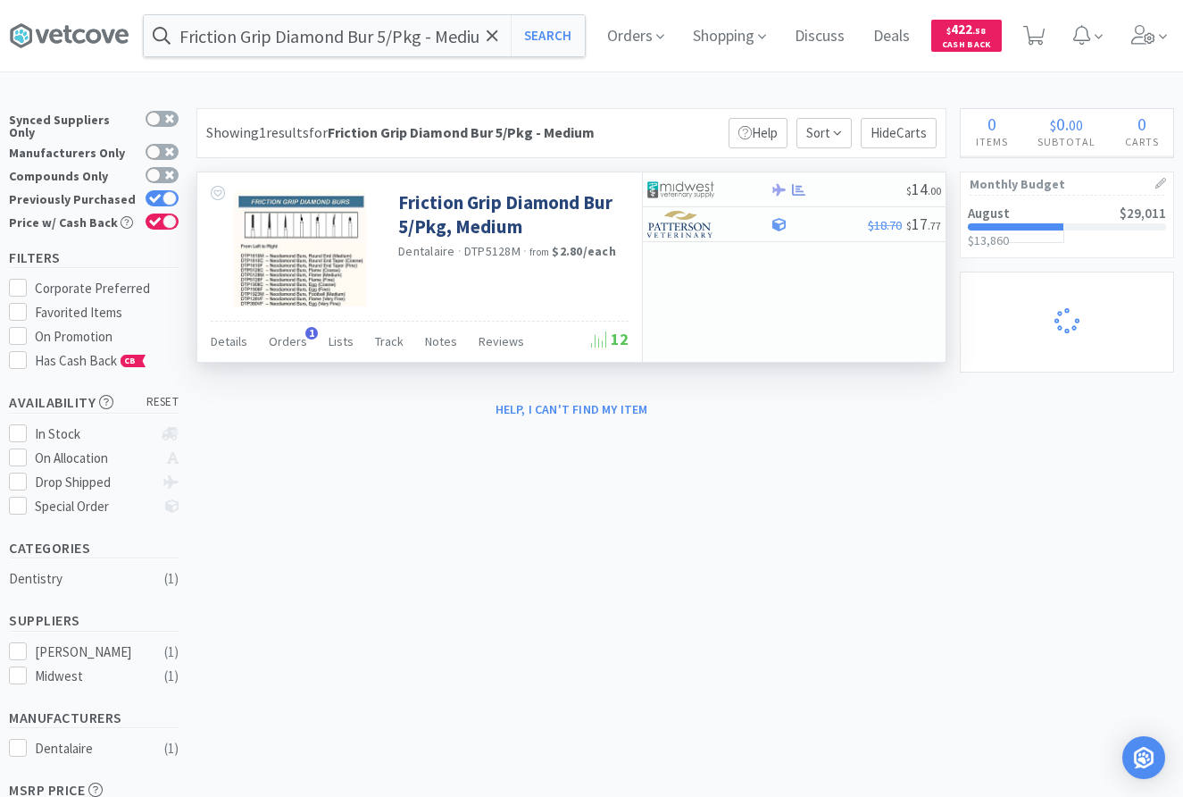
select select "2"
select select "1"
